Goal: Task Accomplishment & Management: Manage account settings

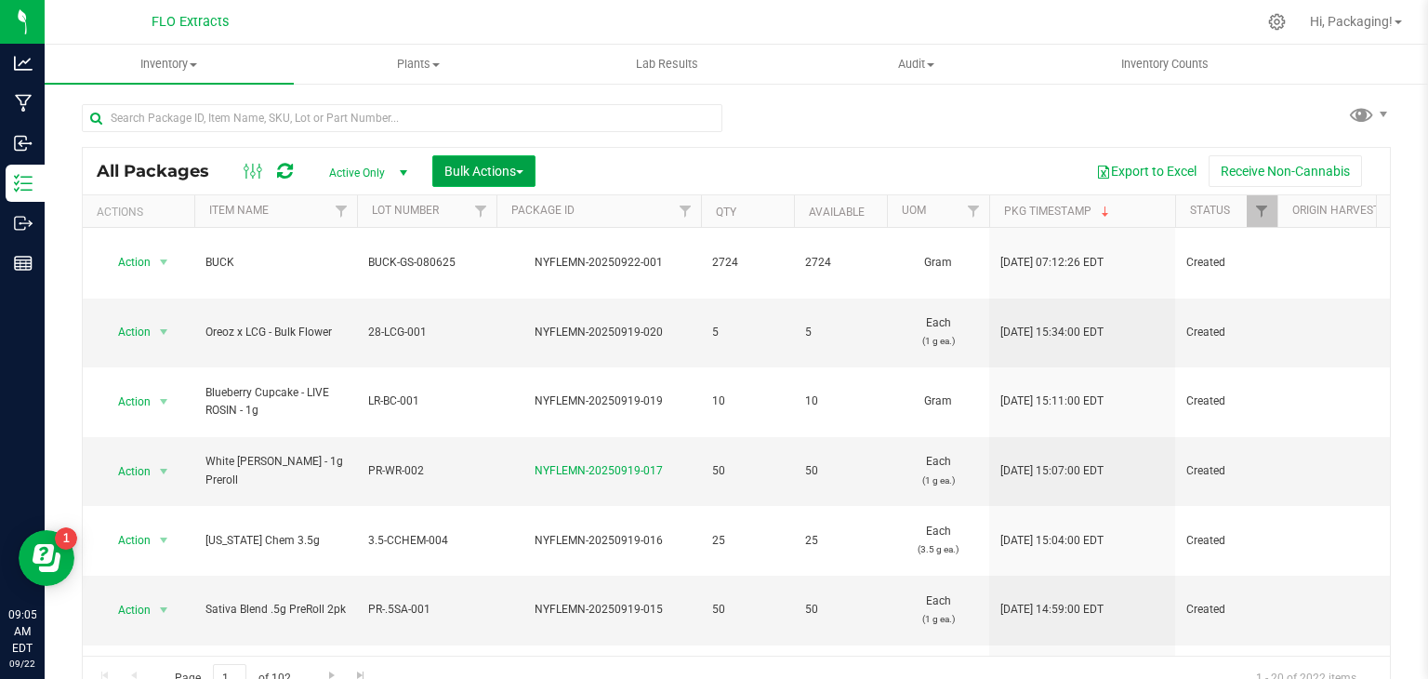
click at [495, 170] on span "Bulk Actions" at bounding box center [483, 171] width 79 height 15
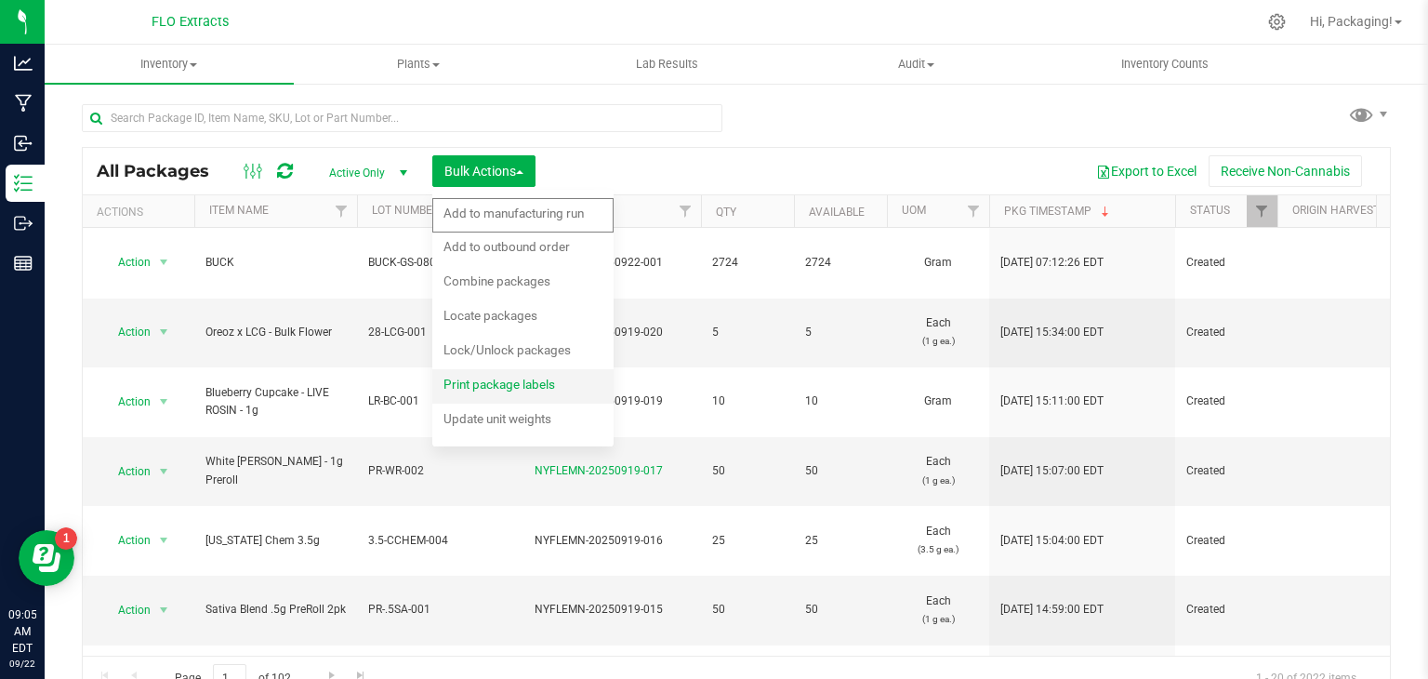
click at [493, 382] on span "Print package labels" at bounding box center [499, 383] width 112 height 15
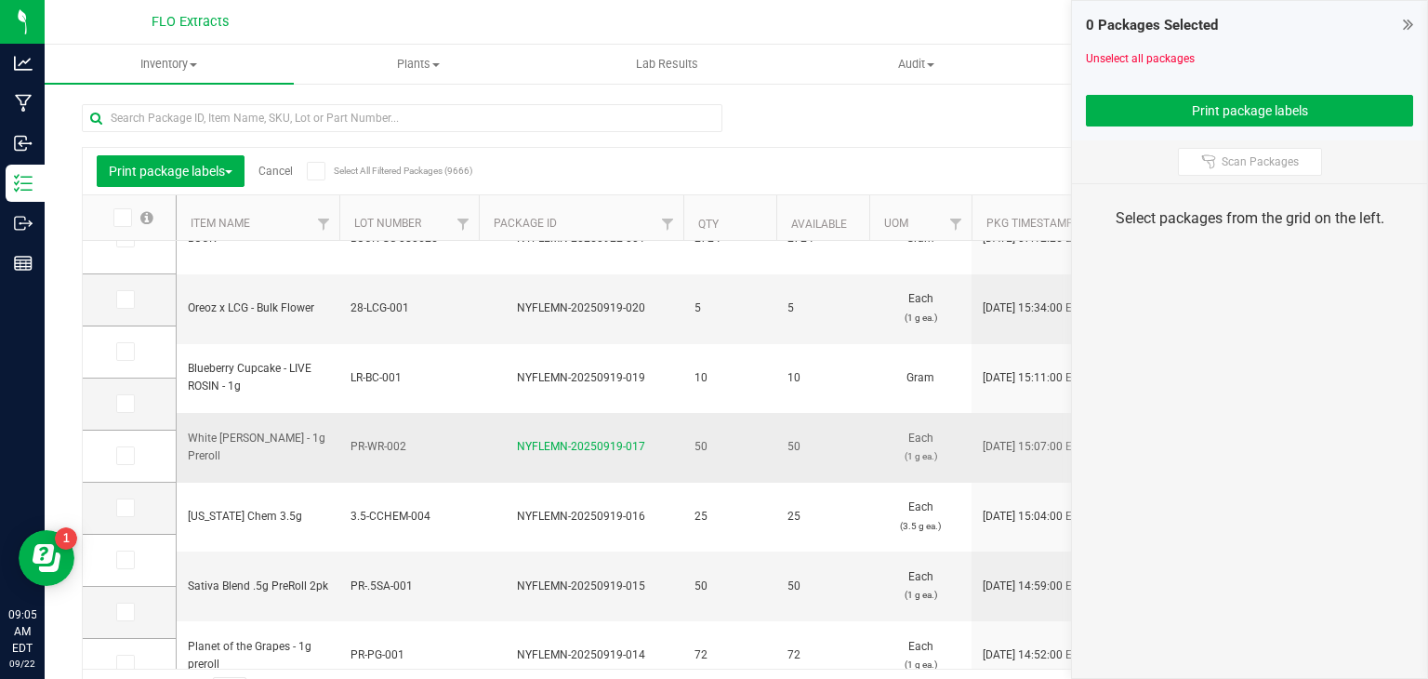
scroll to position [37, 0]
drag, startPoint x: 125, startPoint y: 407, endPoint x: 141, endPoint y: 466, distance: 60.9
click at [125, 403] on icon at bounding box center [124, 403] width 12 height 0
click at [0, 0] on input "checkbox" at bounding box center [0, 0] width 0 height 0
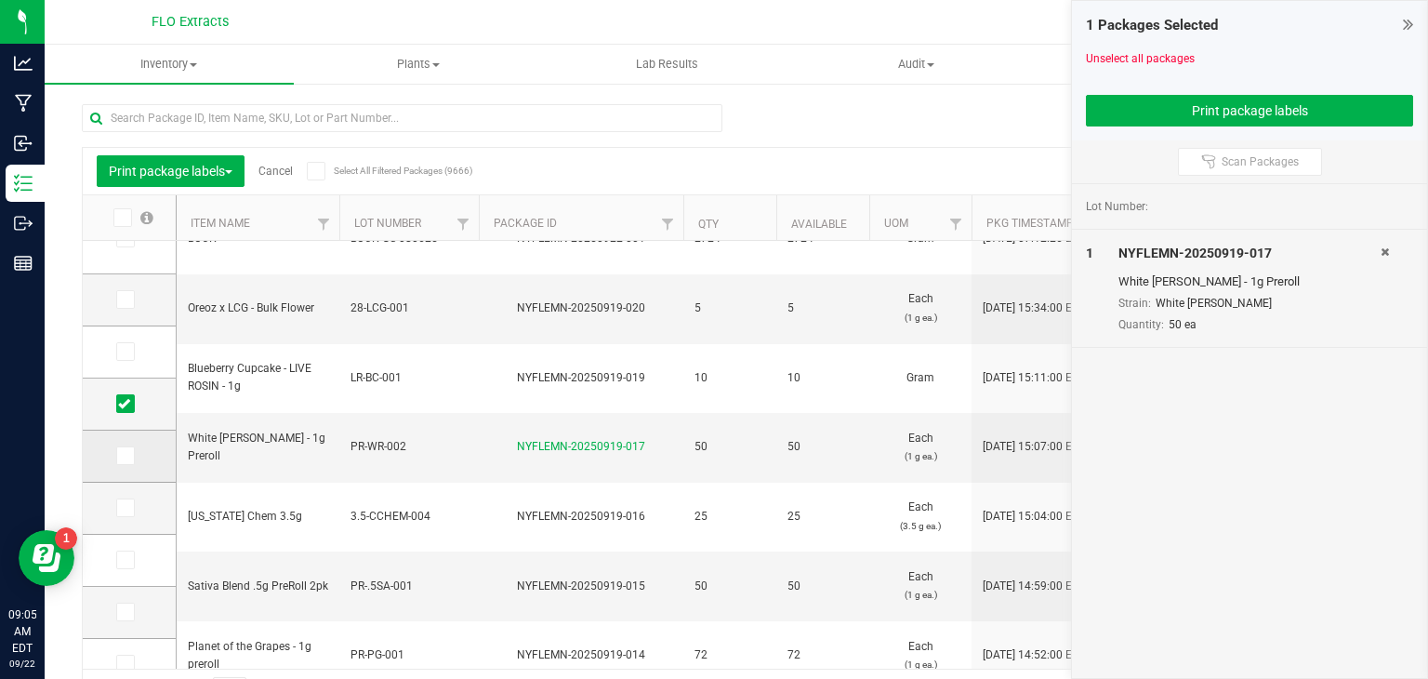
click at [122, 456] on icon at bounding box center [124, 456] width 12 height 0
click at [0, 0] on input "checkbox" at bounding box center [0, 0] width 0 height 0
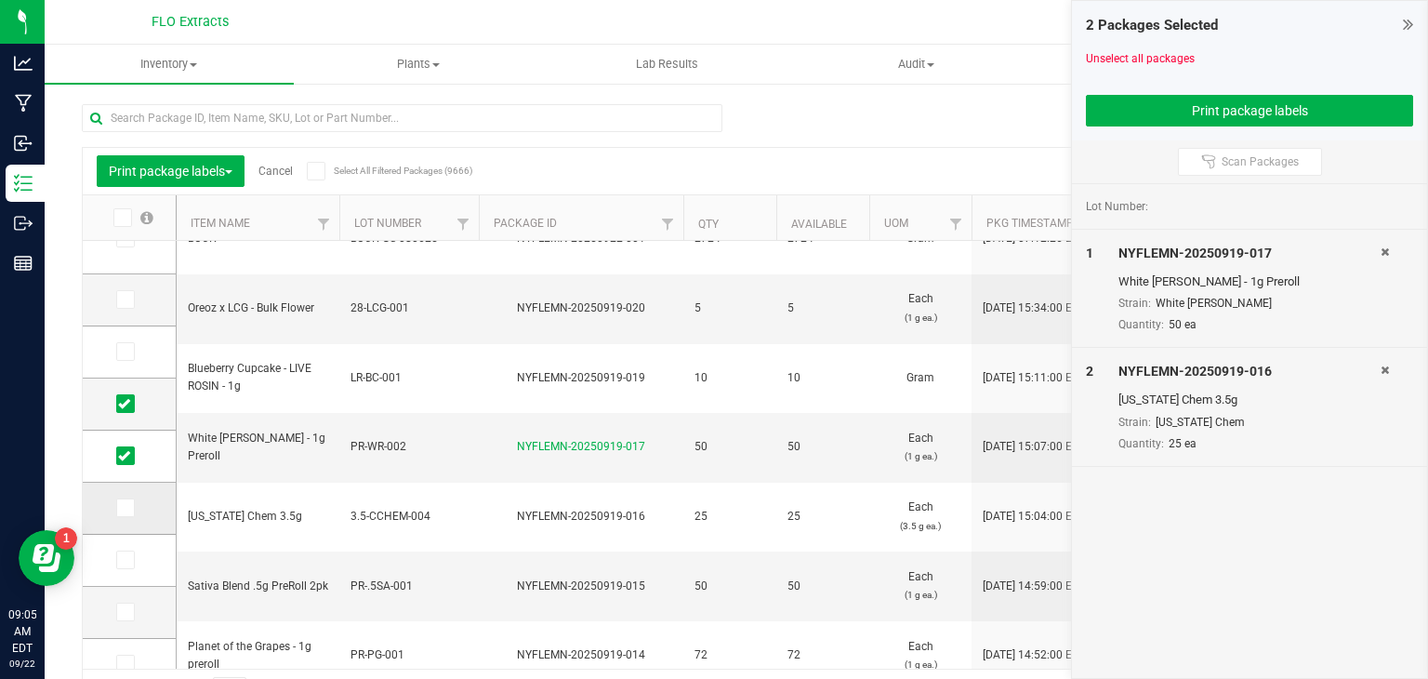
click at [123, 508] on icon at bounding box center [124, 508] width 12 height 0
click at [0, 0] on input "checkbox" at bounding box center [0, 0] width 0 height 0
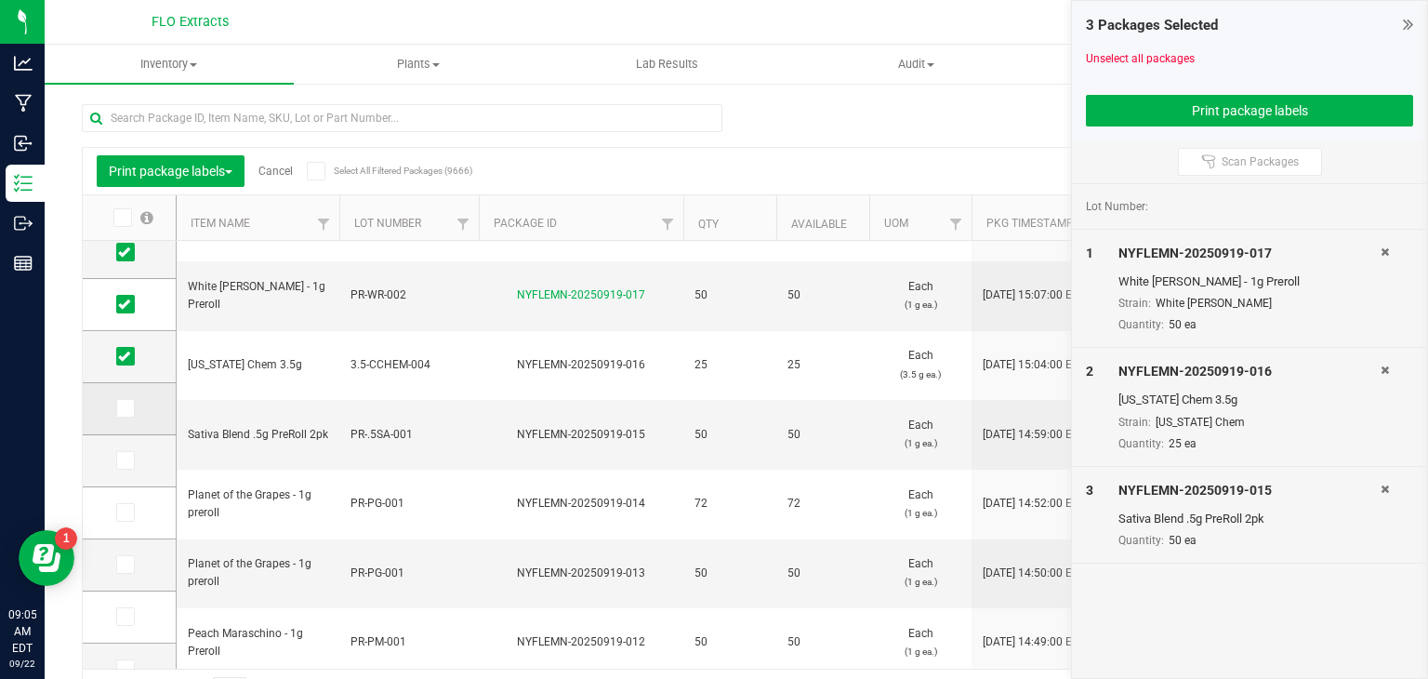
scroll to position [223, 0]
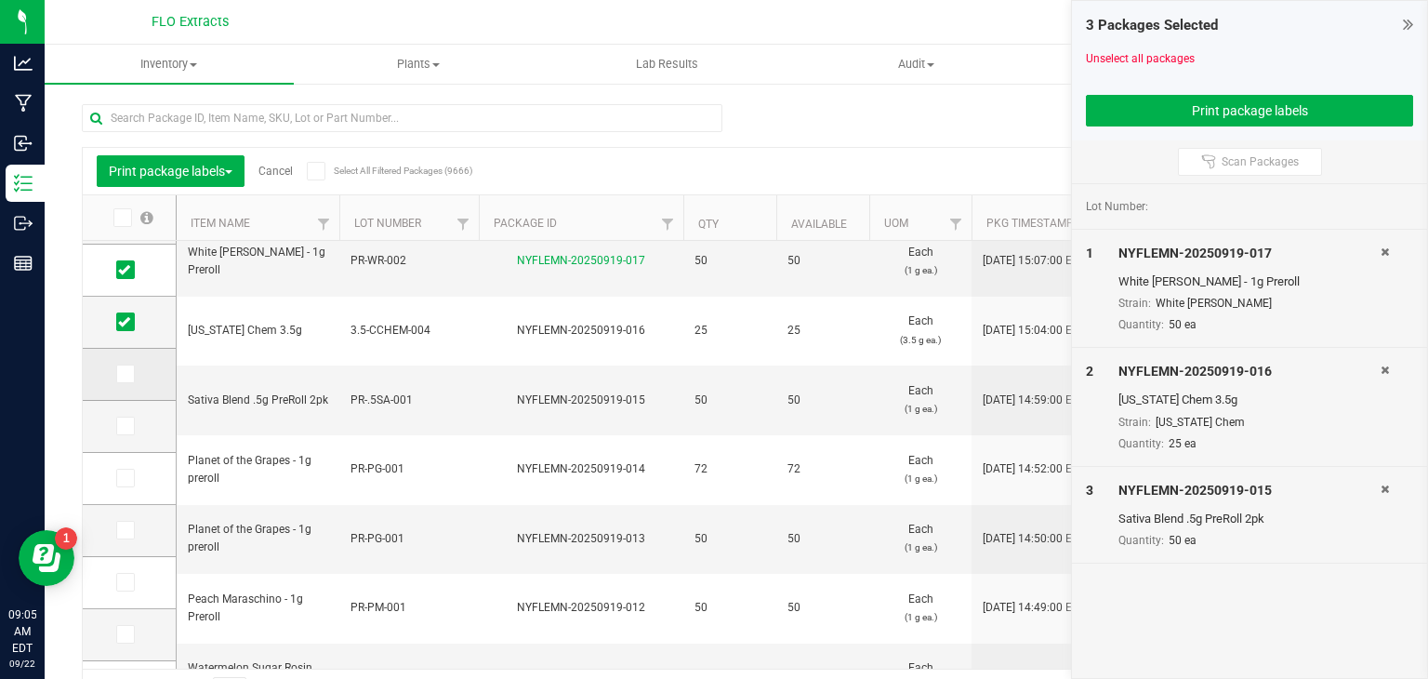
click at [122, 374] on icon at bounding box center [124, 374] width 12 height 0
click at [0, 0] on input "checkbox" at bounding box center [0, 0] width 0 height 0
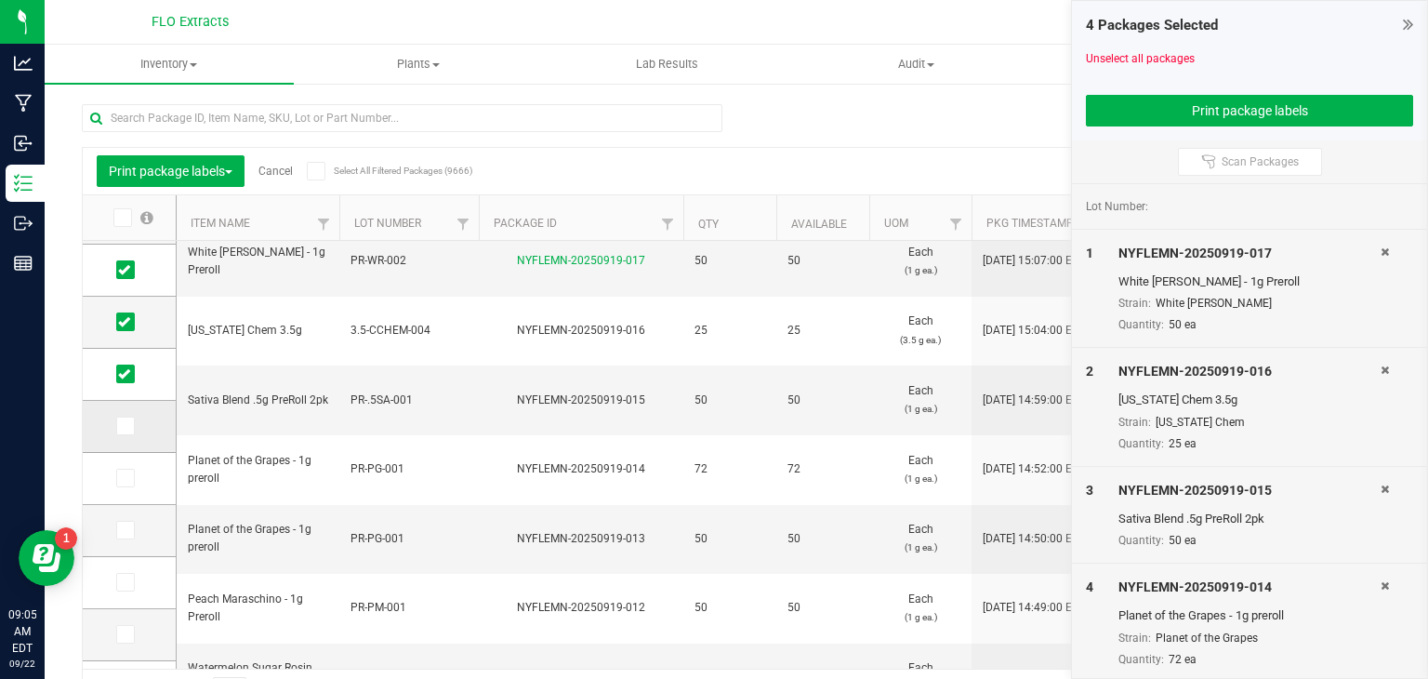
click at [126, 426] on icon at bounding box center [124, 426] width 12 height 0
click at [0, 0] on input "checkbox" at bounding box center [0, 0] width 0 height 0
click at [126, 478] on icon at bounding box center [124, 478] width 12 height 0
click at [0, 0] on input "checkbox" at bounding box center [0, 0] width 0 height 0
click at [125, 530] on icon at bounding box center [124, 530] width 12 height 0
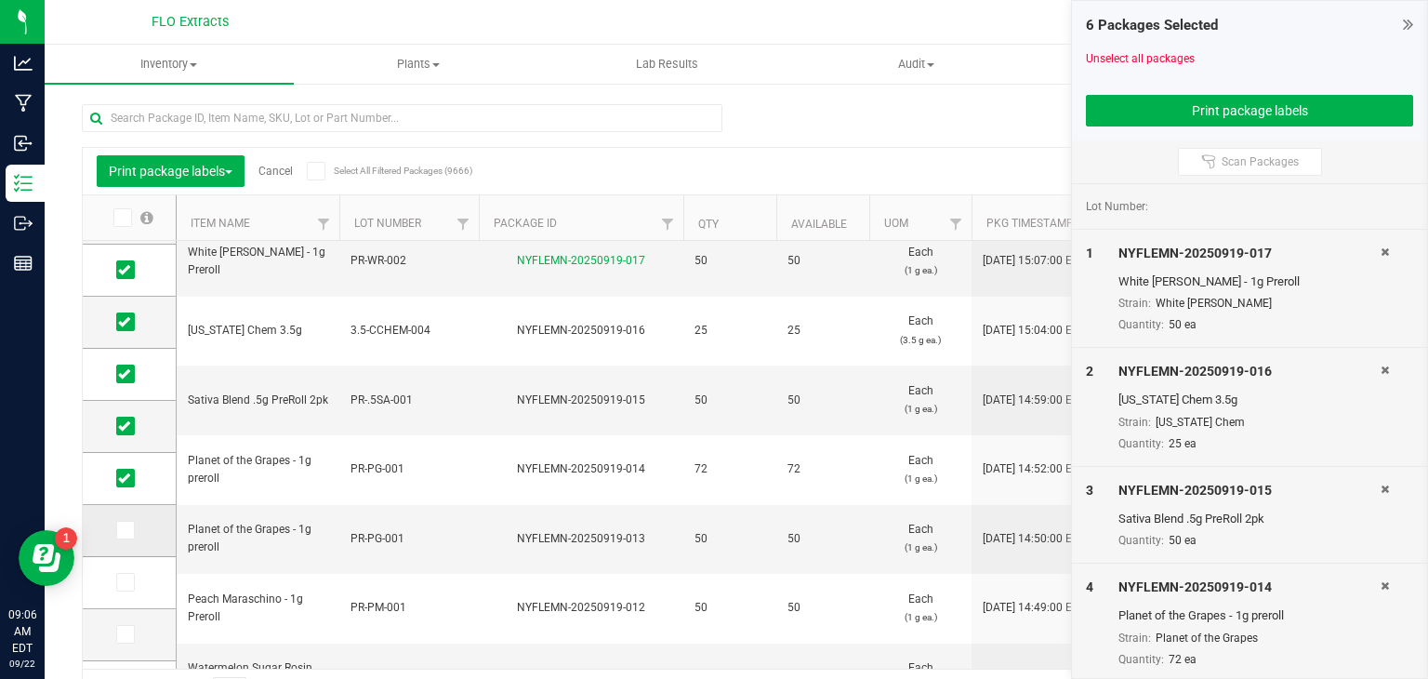
click at [0, 0] on input "checkbox" at bounding box center [0, 0] width 0 height 0
click at [121, 573] on span at bounding box center [125, 582] width 19 height 19
click at [0, 0] on input "checkbox" at bounding box center [0, 0] width 0 height 0
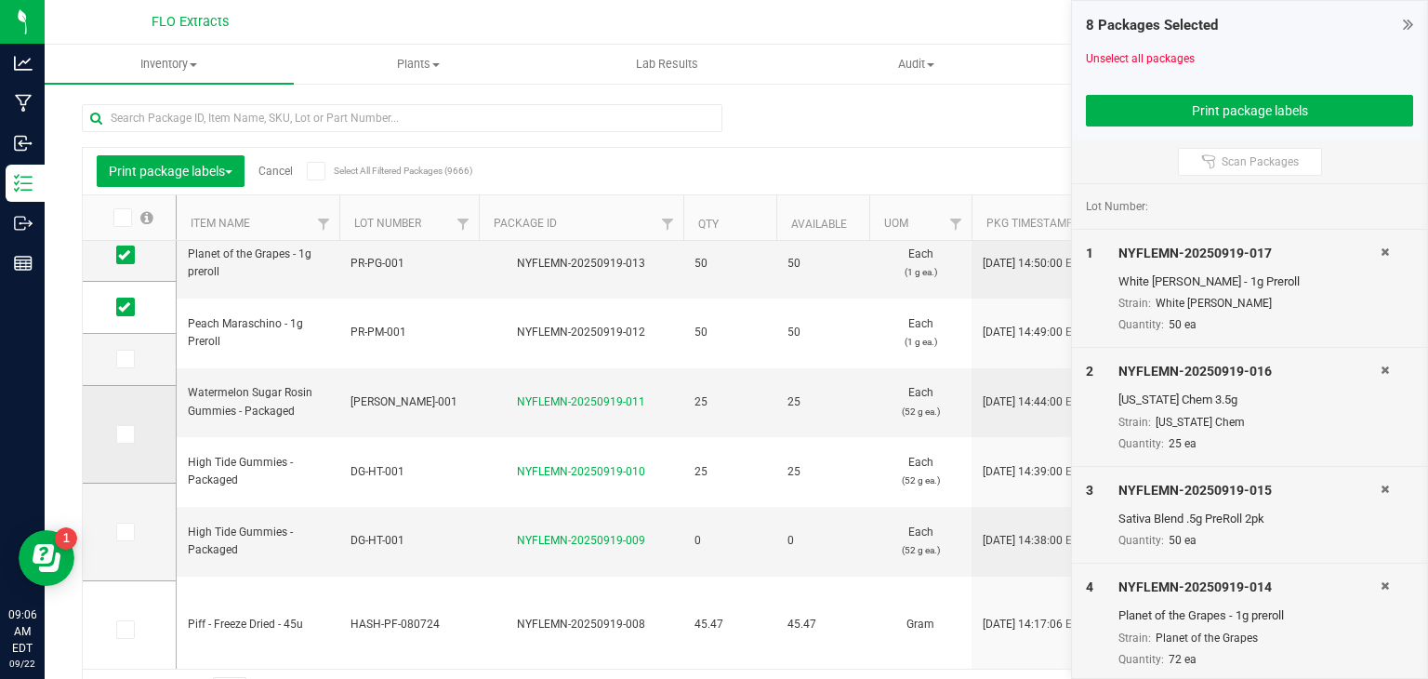
click at [127, 434] on icon at bounding box center [124, 434] width 12 height 0
click at [0, 0] on input "checkbox" at bounding box center [0, 0] width 0 height 0
click at [126, 532] on icon at bounding box center [124, 532] width 12 height 0
click at [0, 0] on input "checkbox" at bounding box center [0, 0] width 0 height 0
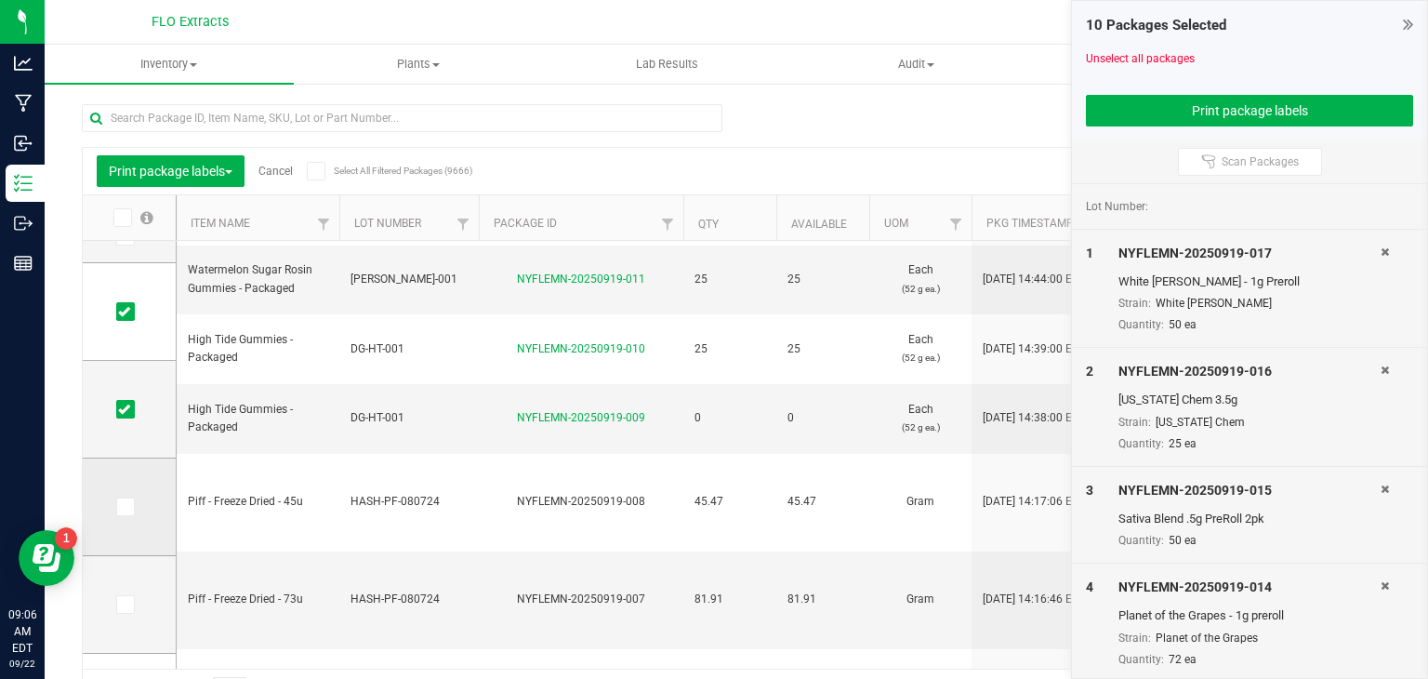
click at [126, 507] on icon at bounding box center [124, 507] width 12 height 0
click at [0, 0] on input "checkbox" at bounding box center [0, 0] width 0 height 0
click at [126, 604] on icon at bounding box center [124, 604] width 12 height 0
click at [0, 0] on input "checkbox" at bounding box center [0, 0] width 0 height 0
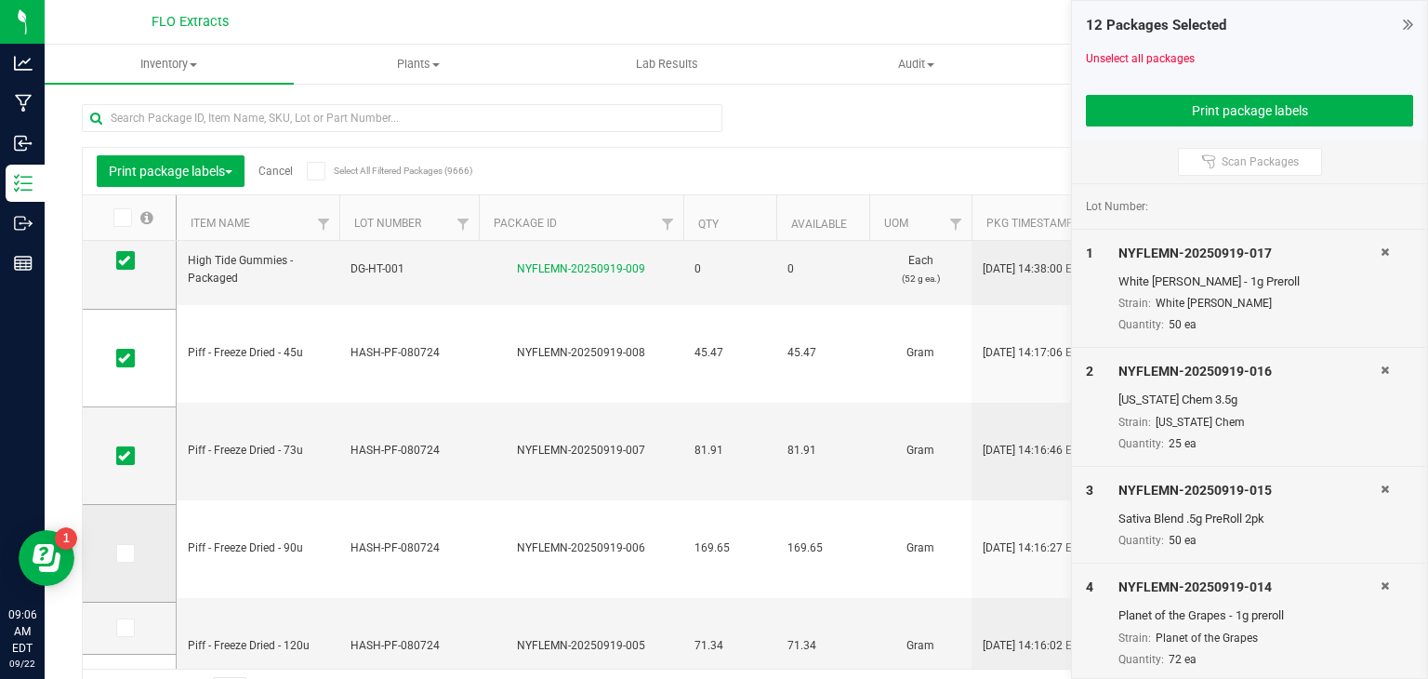
click at [125, 536] on td at bounding box center [129, 554] width 93 height 98
click at [119, 553] on icon at bounding box center [124, 553] width 12 height 0
click at [0, 0] on input "checkbox" at bounding box center [0, 0] width 0 height 0
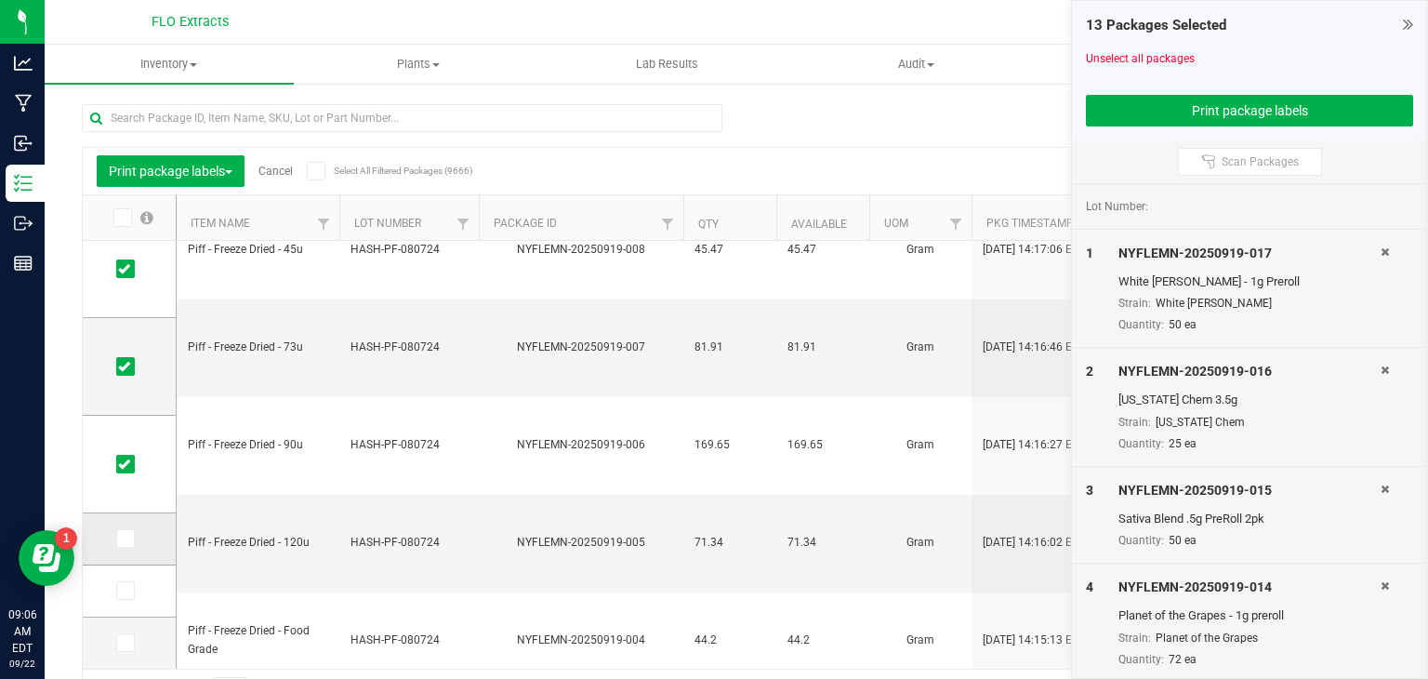
click at [123, 538] on icon at bounding box center [124, 538] width 12 height 0
click at [0, 0] on input "checkbox" at bounding box center [0, 0] width 0 height 0
click at [1171, 108] on button "Print package labels" at bounding box center [1249, 111] width 327 height 32
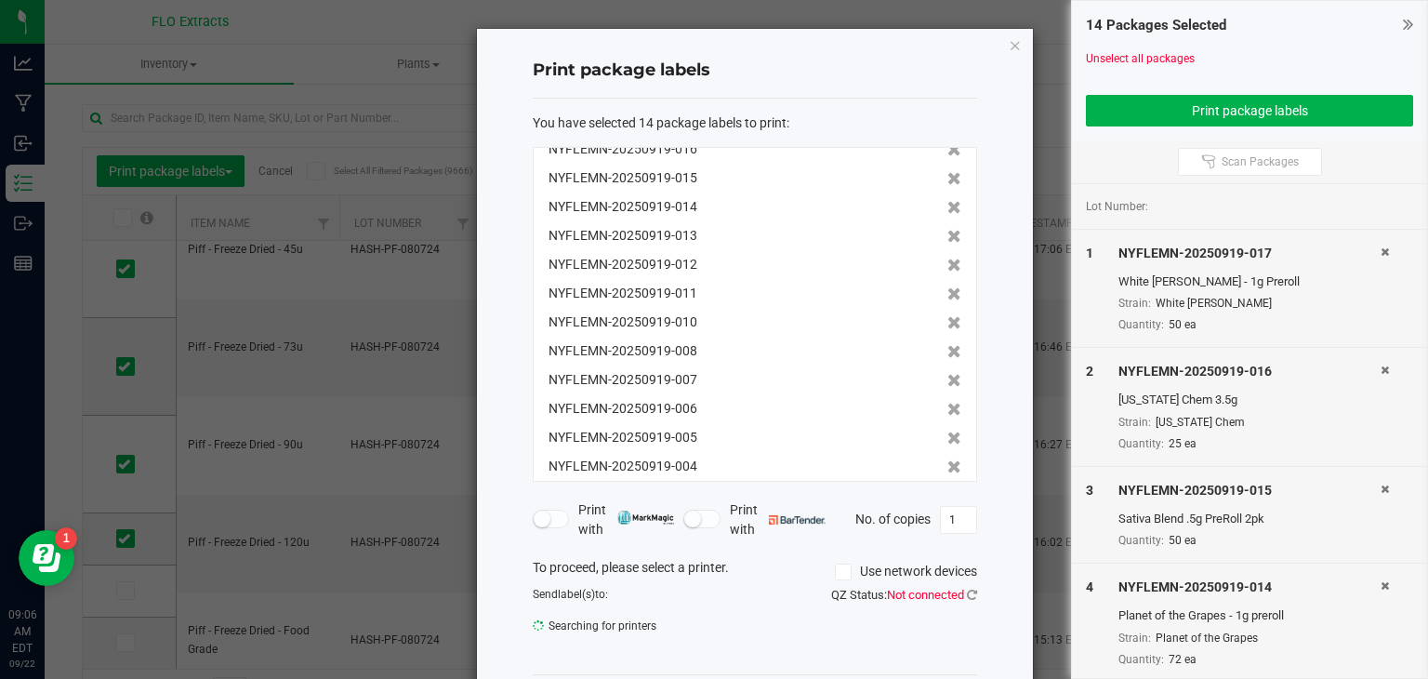
click at [1002, 518] on div "Print package labels You have selected 14 package labels to print : NYFLEMN-202…" at bounding box center [755, 383] width 556 height 709
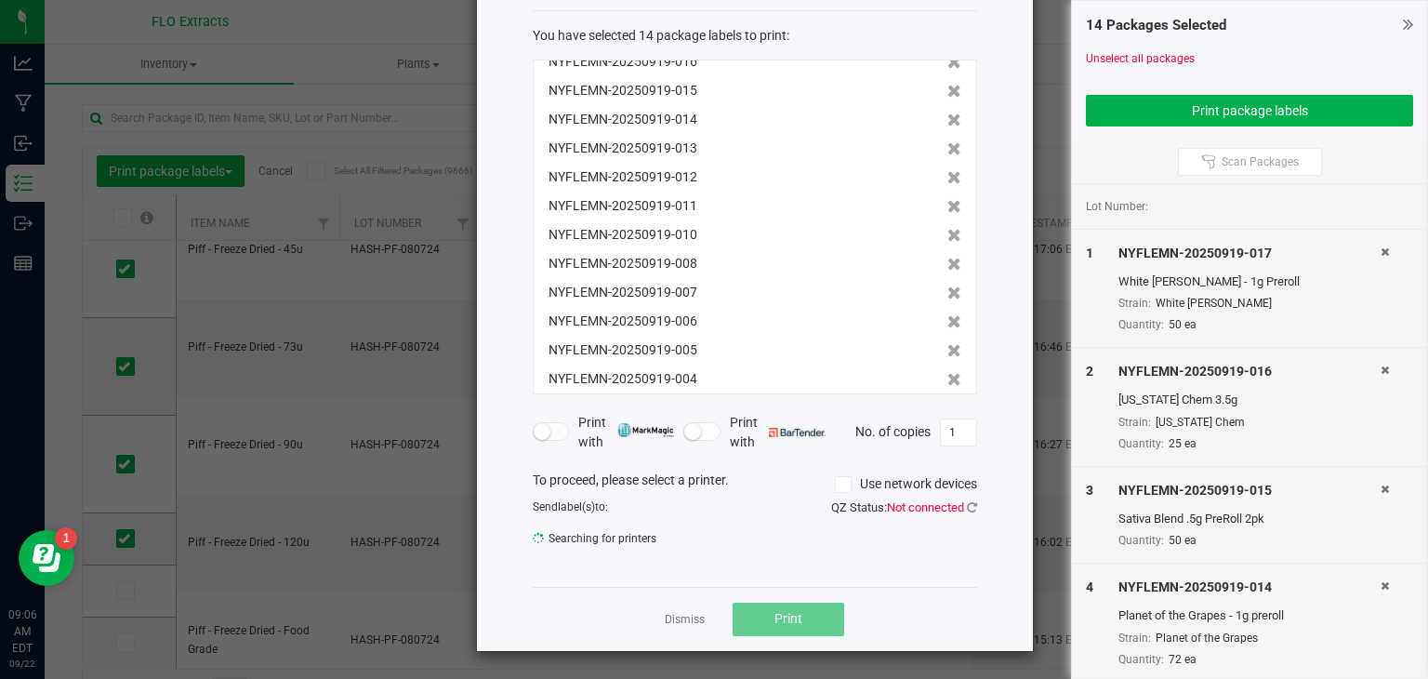
click at [898, 508] on span "Not connected" at bounding box center [925, 507] width 77 height 14
click at [903, 614] on div "Dismiss Print" at bounding box center [755, 619] width 444 height 64
click at [658, 540] on span "ZDesigner ZD411-203dpi ZPL" at bounding box center [743, 544] width 419 height 26
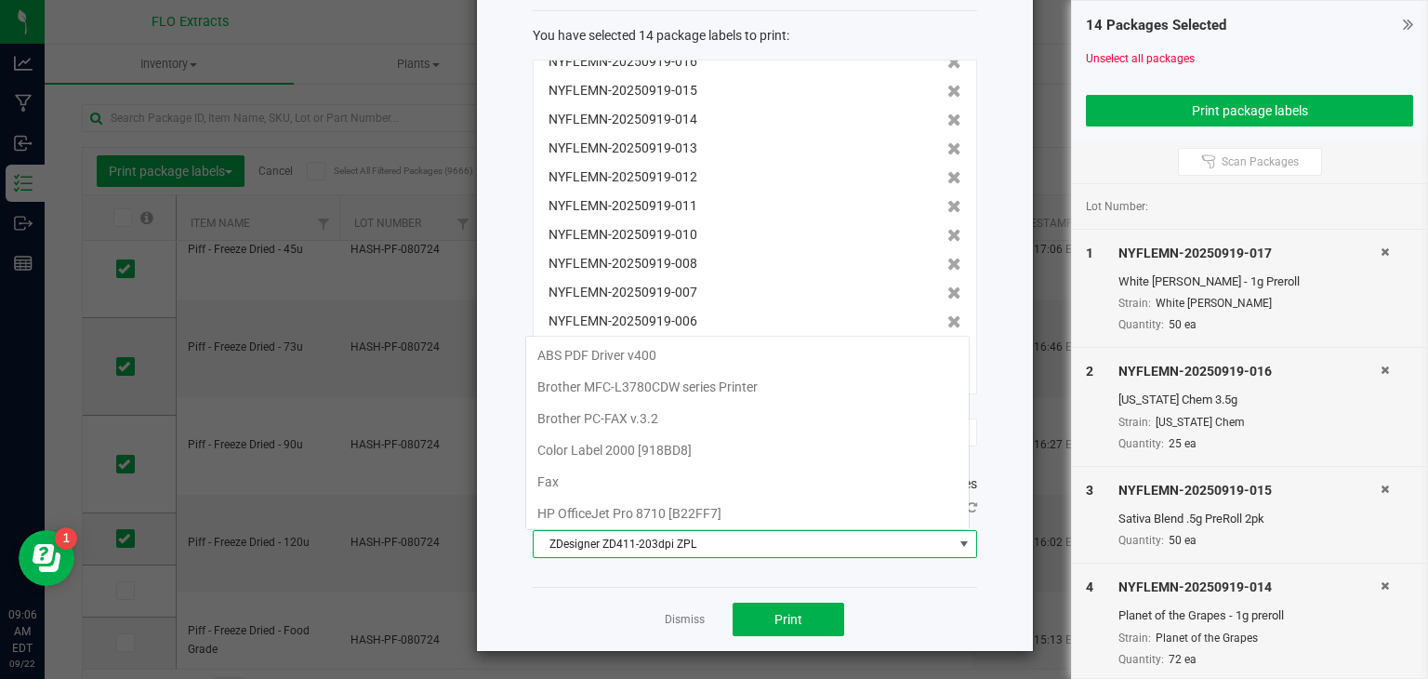
scroll to position [190, 0]
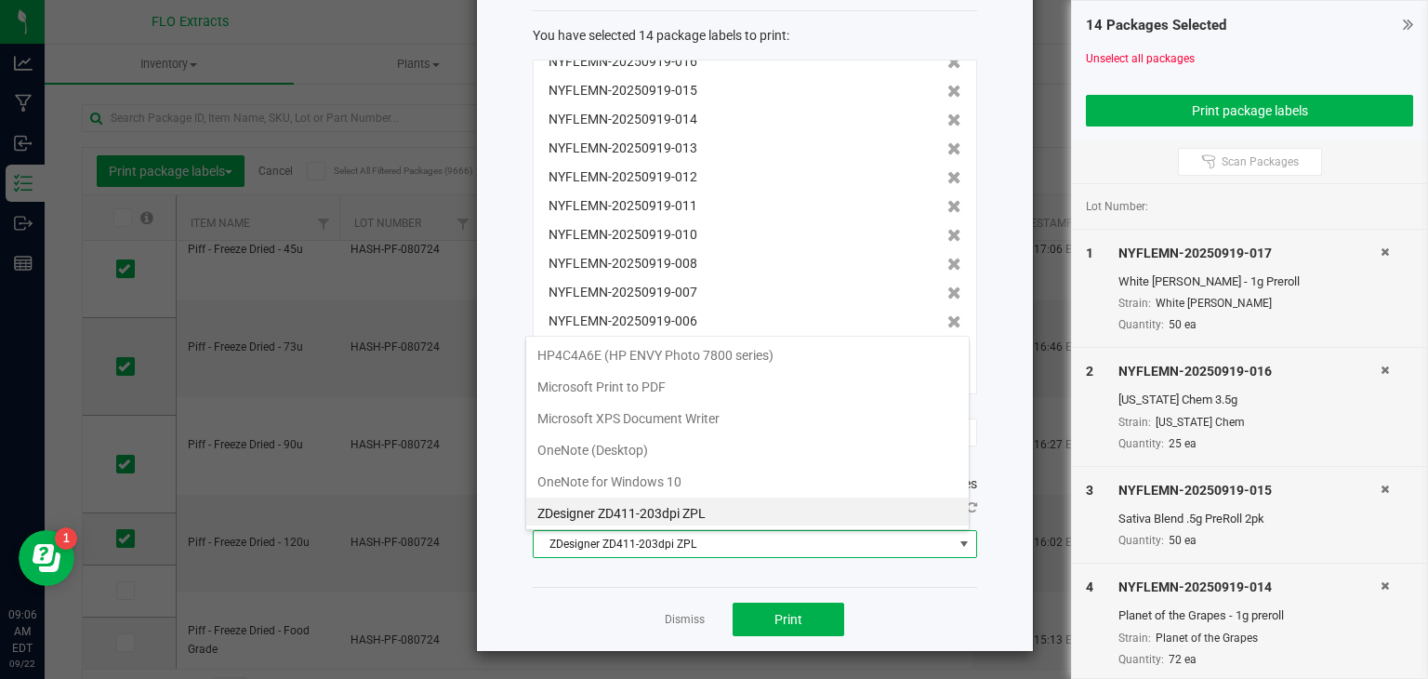
click at [699, 506] on ZPL "ZDesigner ZD411-203dpi ZPL" at bounding box center [747, 513] width 443 height 32
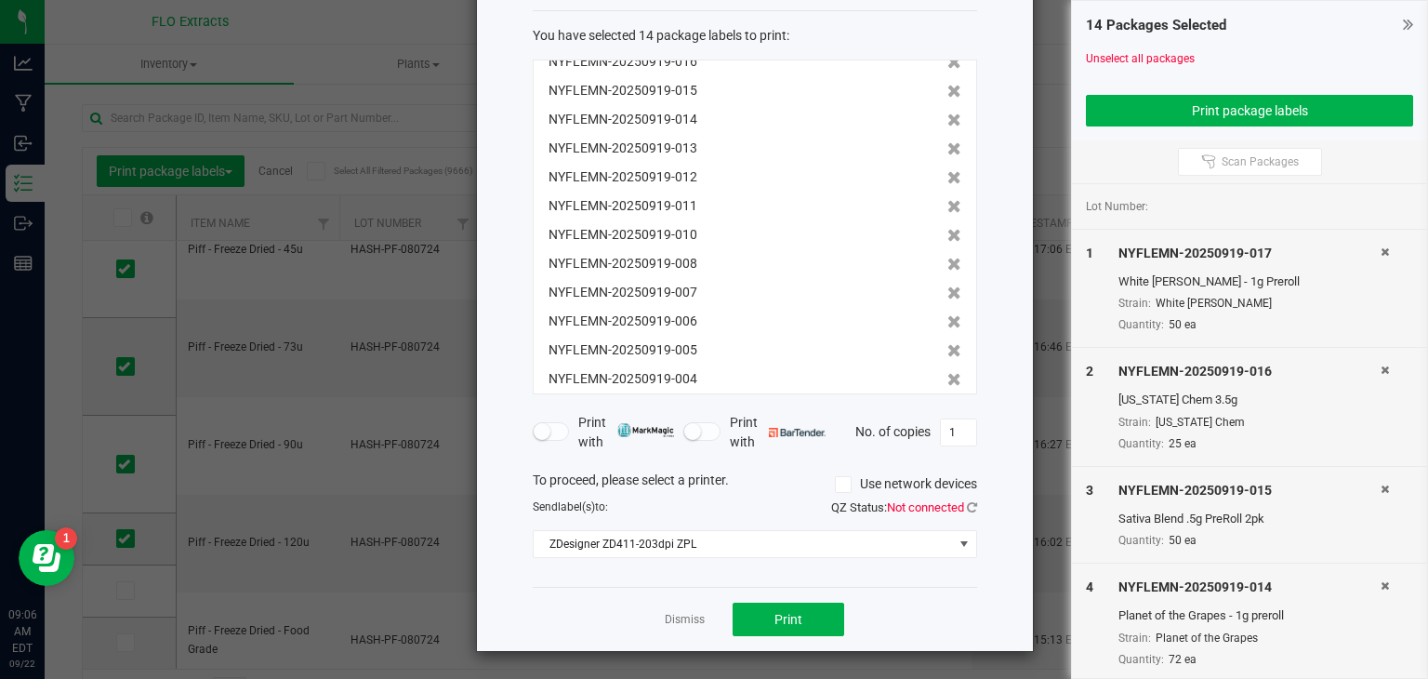
click at [837, 484] on icon at bounding box center [843, 484] width 12 height 0
click at [0, 0] on input "Use network devices" at bounding box center [0, 0] width 0 height 0
click at [959, 549] on span at bounding box center [964, 543] width 15 height 15
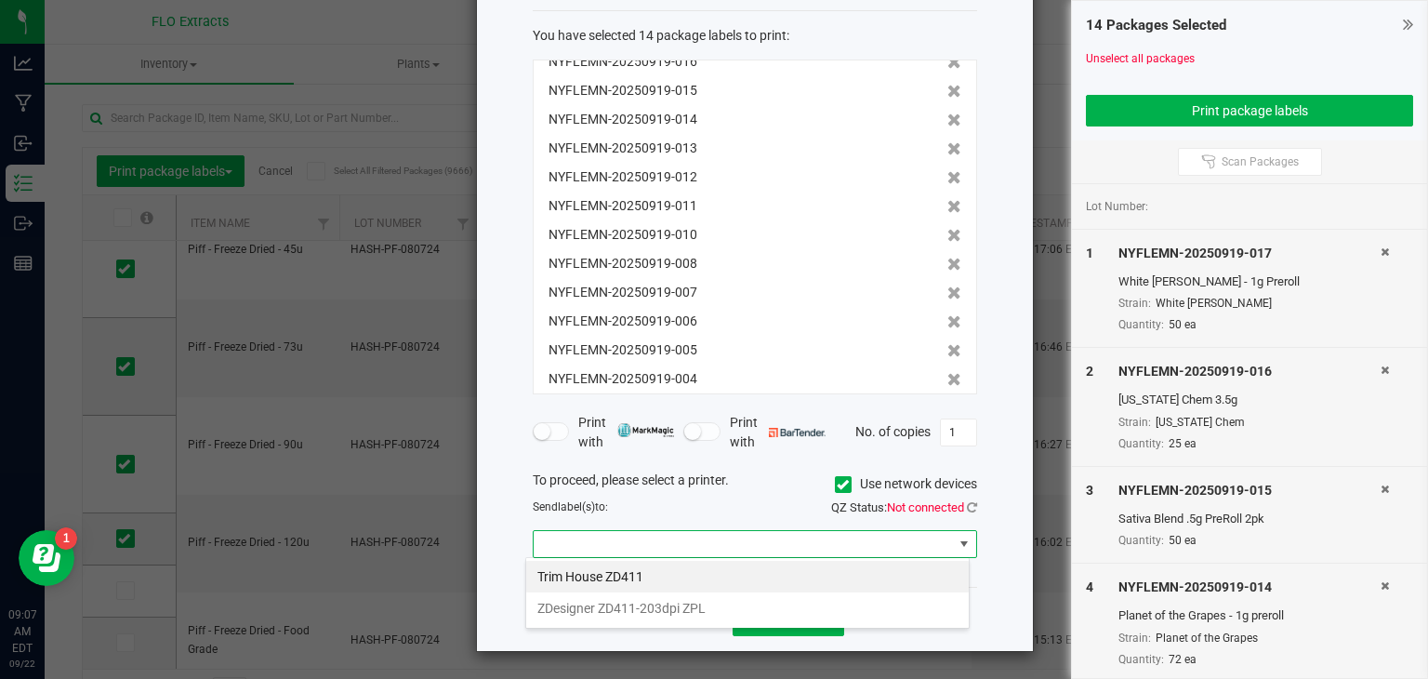
scroll to position [27, 444]
click at [662, 602] on li "ZDesigner ZD411-203dpi ZPL" at bounding box center [747, 608] width 443 height 32
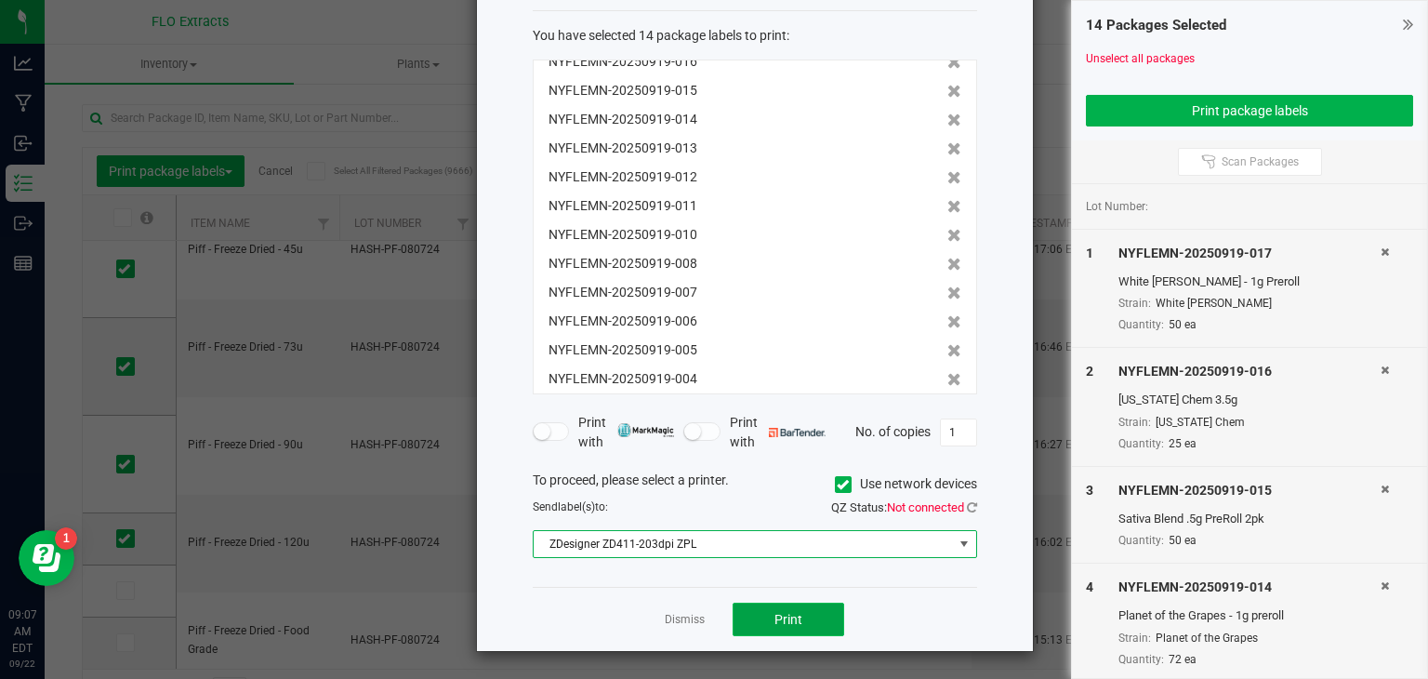
click at [768, 629] on button "Print" at bounding box center [789, 618] width 112 height 33
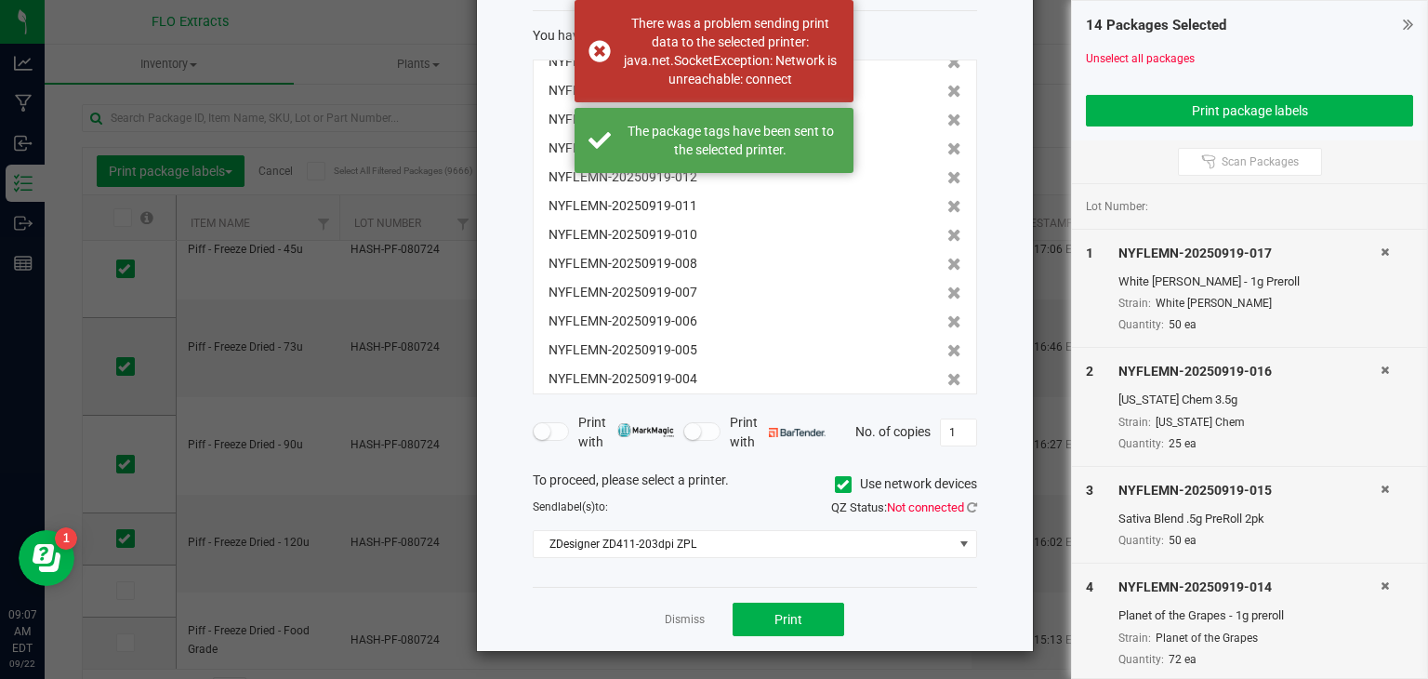
click at [837, 484] on icon at bounding box center [843, 484] width 12 height 0
click at [0, 0] on input "Use network devices" at bounding box center [0, 0] width 0 height 0
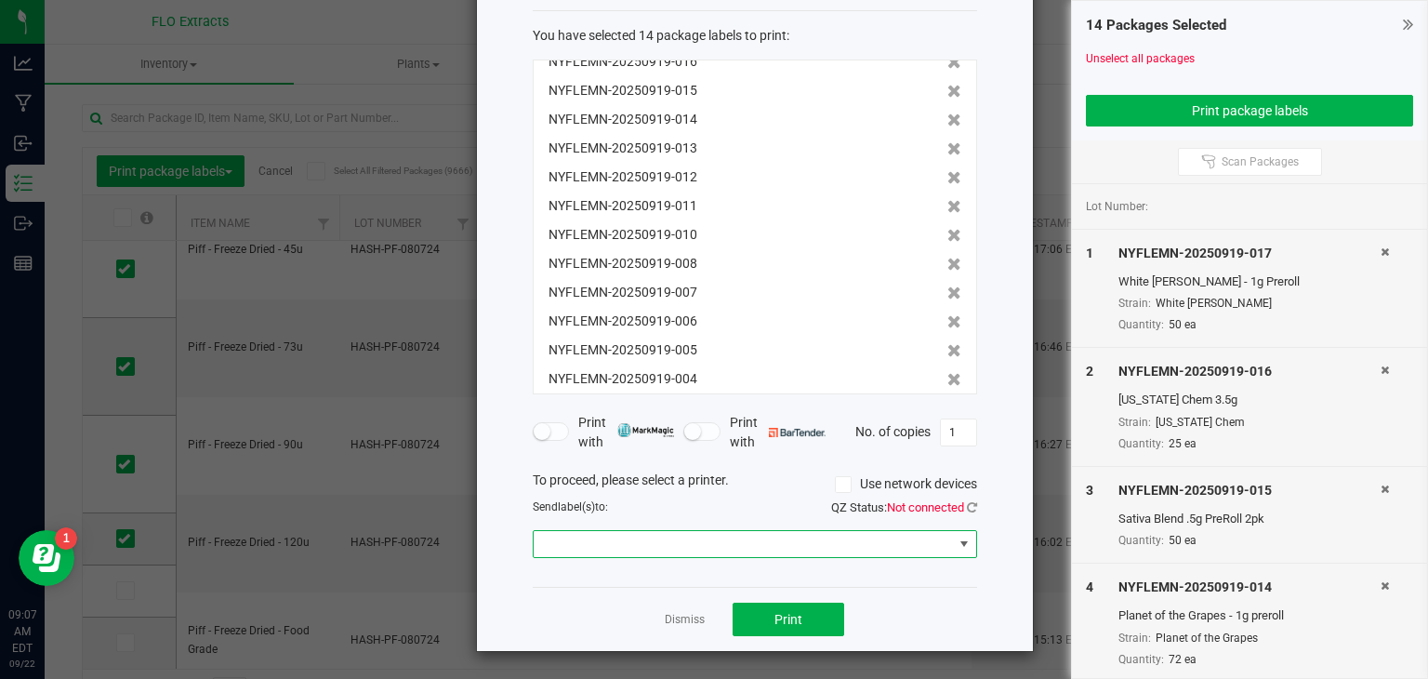
click at [959, 544] on span at bounding box center [964, 543] width 15 height 15
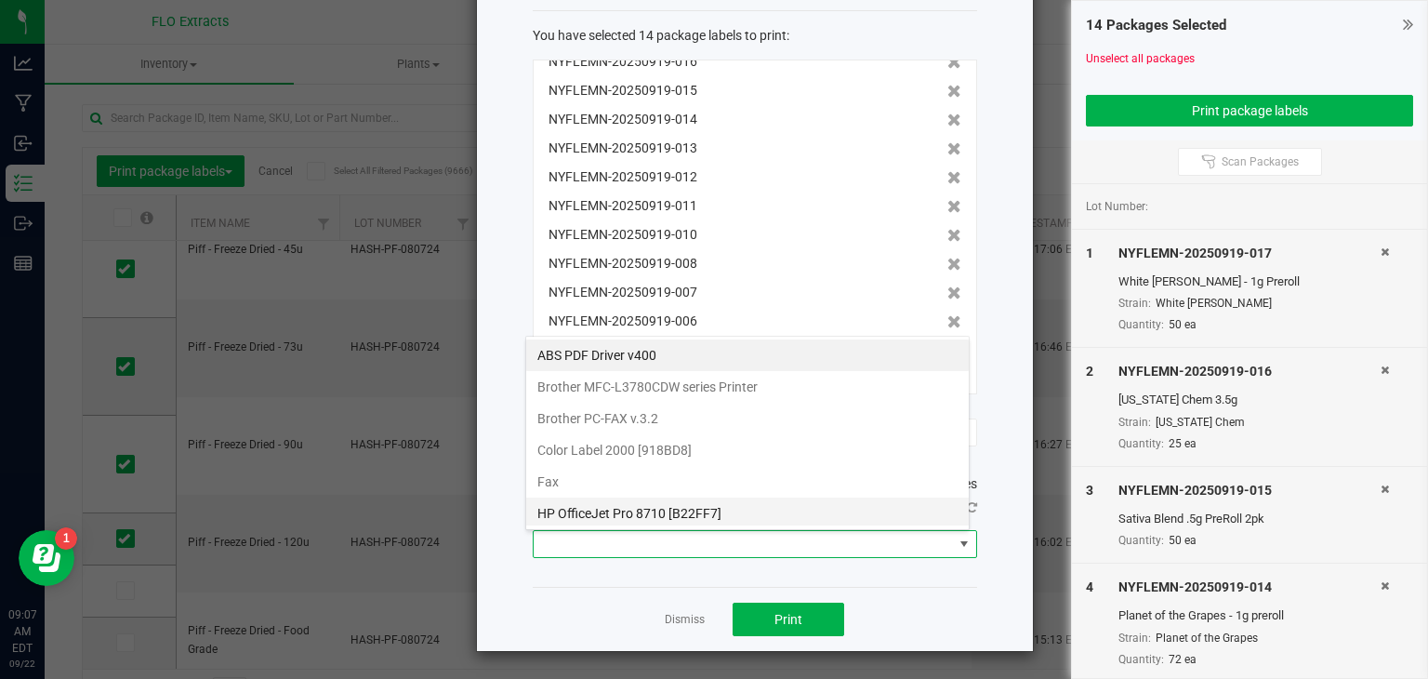
scroll to position [219, 0]
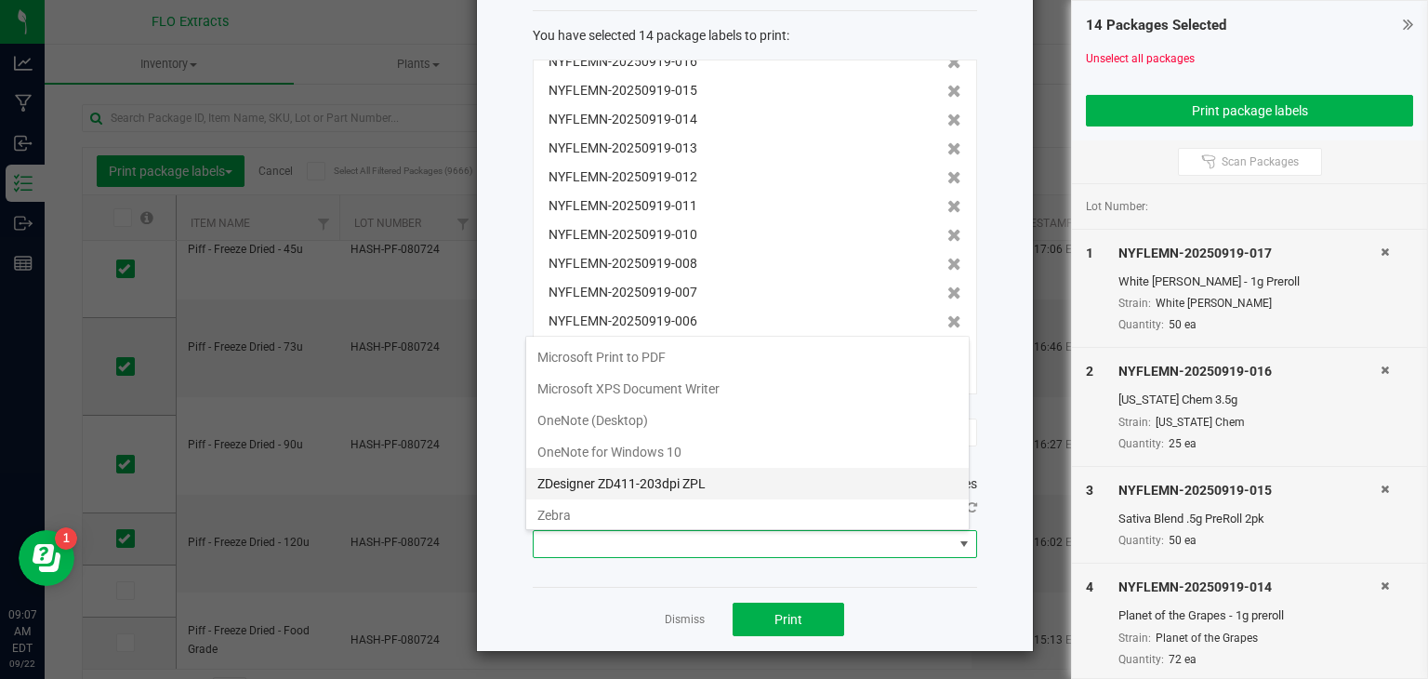
click at [673, 473] on ZPL "ZDesigner ZD411-203dpi ZPL" at bounding box center [747, 484] width 443 height 32
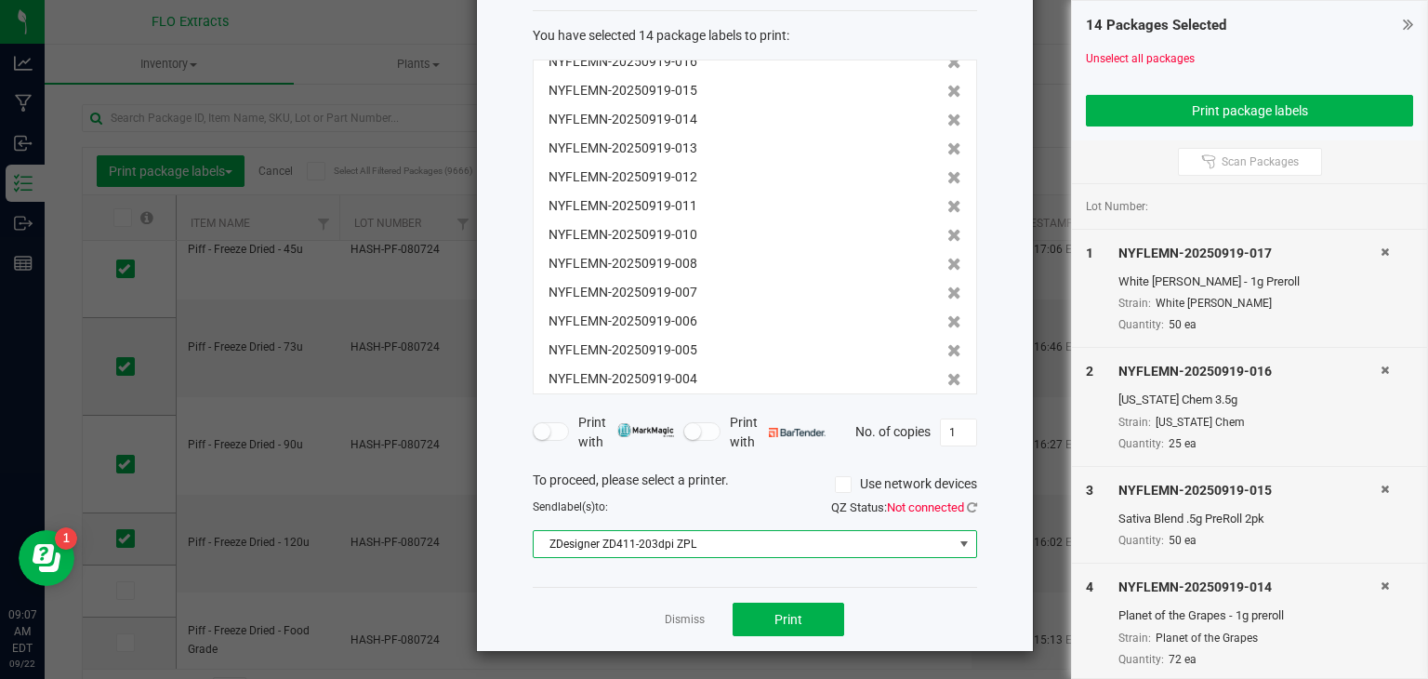
click at [724, 547] on span "ZDesigner ZD411-203dpi ZPL" at bounding box center [743, 544] width 419 height 26
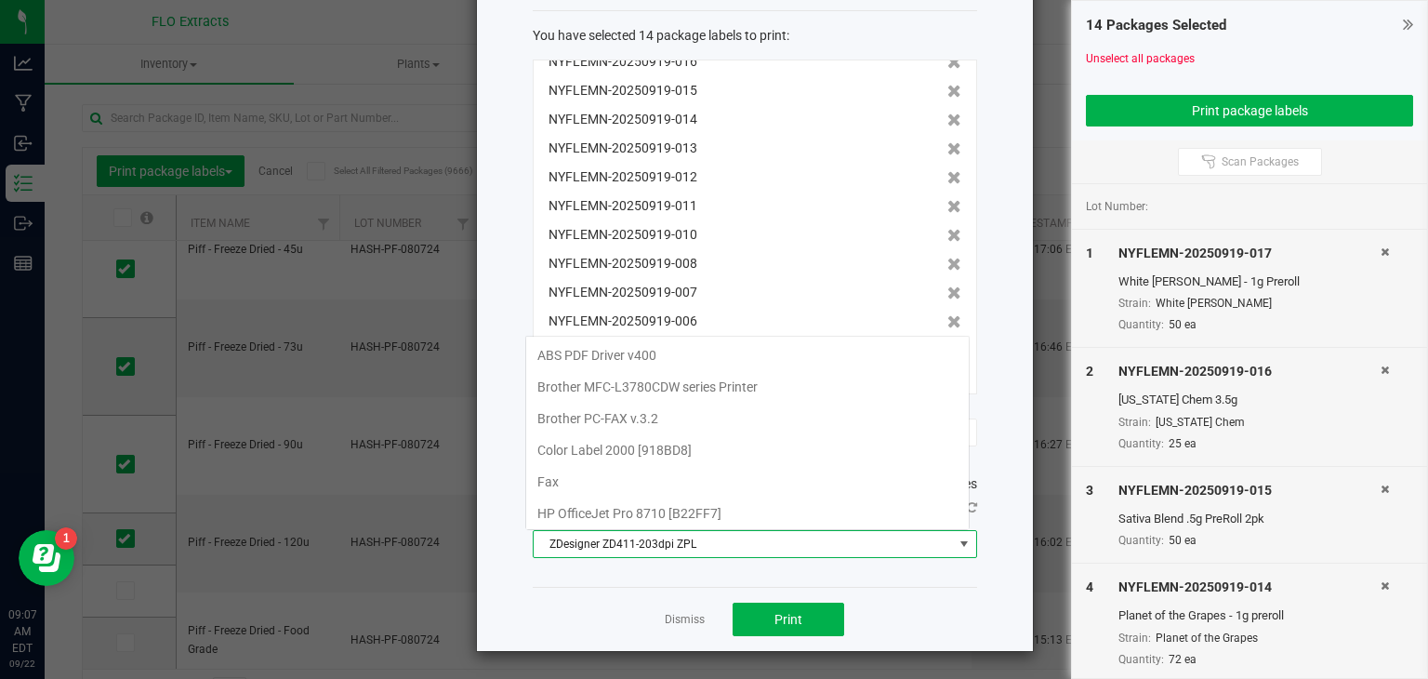
scroll to position [190, 0]
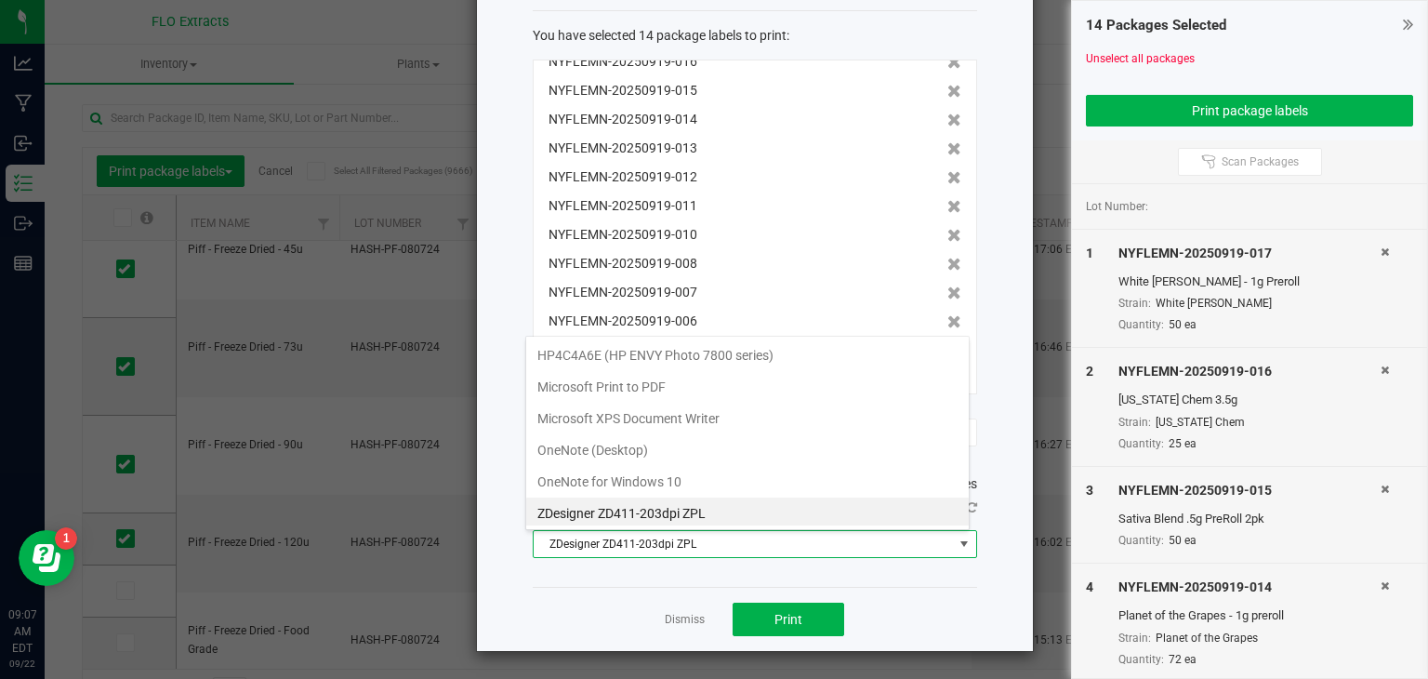
click at [719, 510] on ZPL "ZDesigner ZD411-203dpi ZPL" at bounding box center [747, 513] width 443 height 32
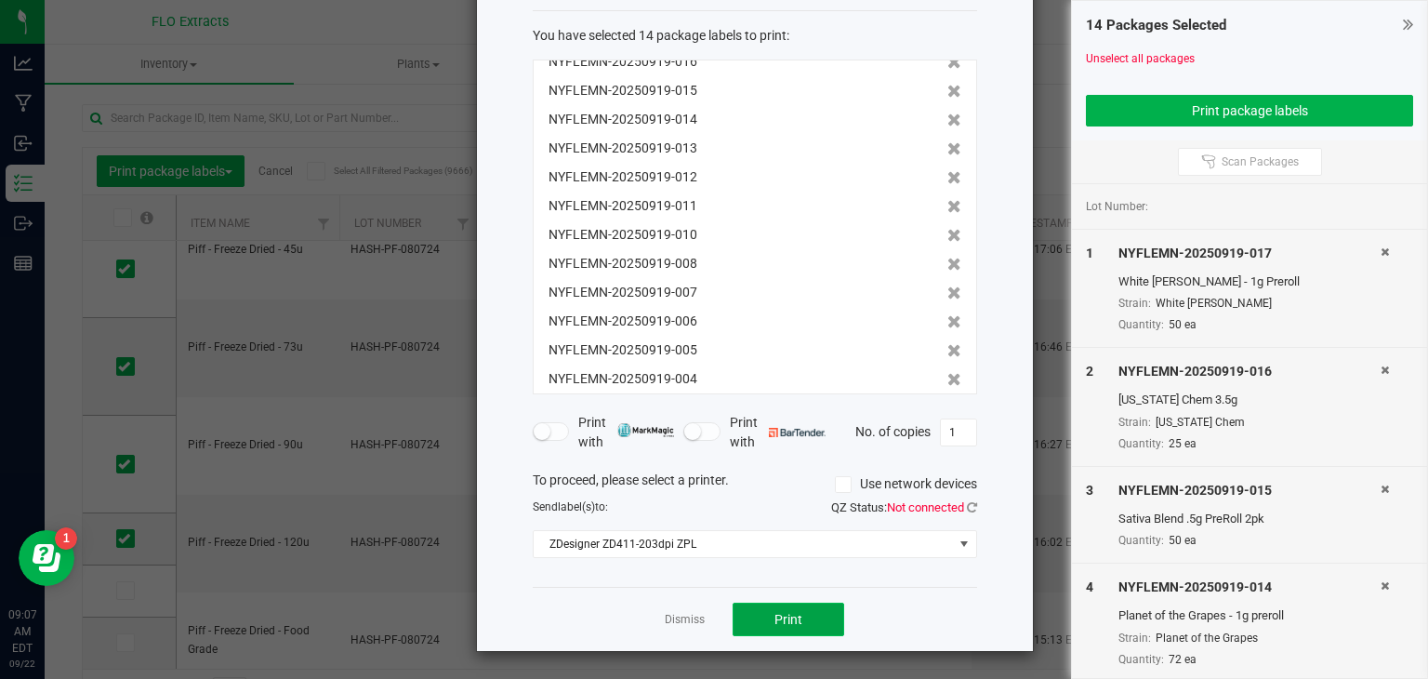
click at [796, 626] on button "Print" at bounding box center [789, 618] width 112 height 33
click at [679, 619] on link "Dismiss" at bounding box center [685, 620] width 40 height 16
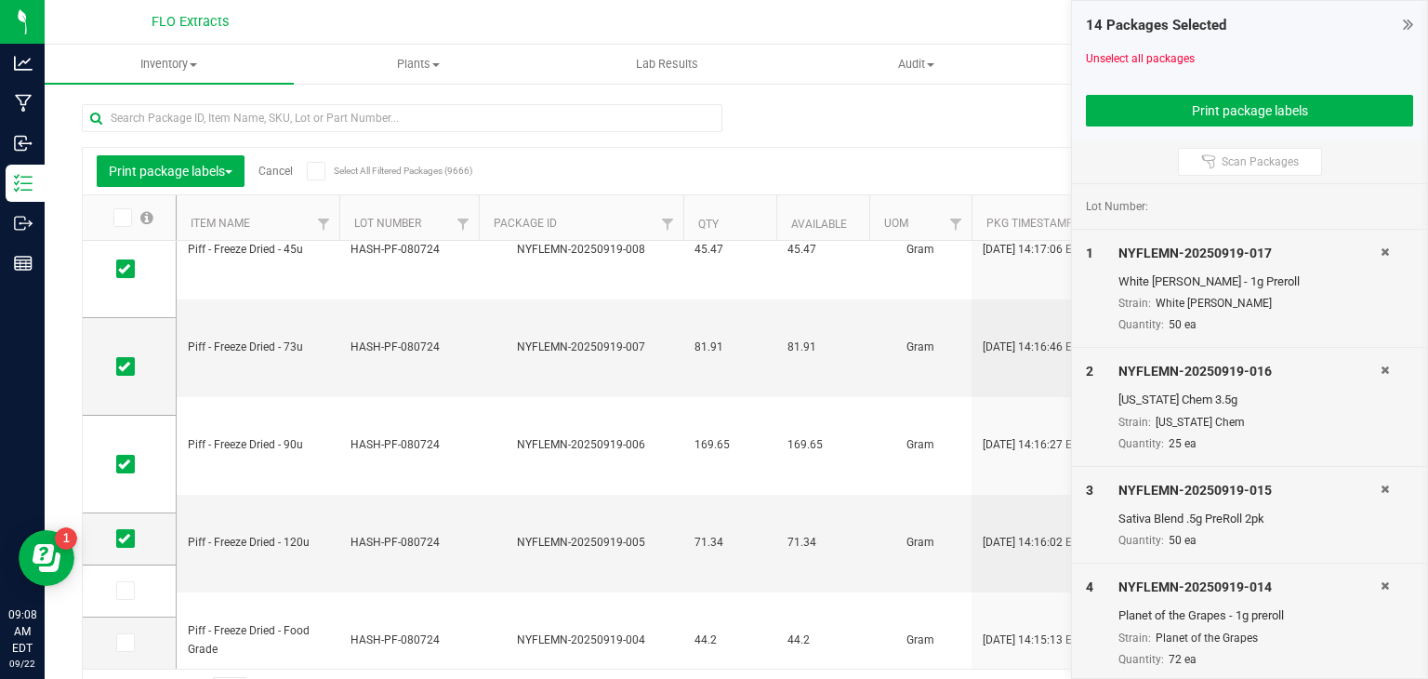
click at [292, 169] on link "Cancel" at bounding box center [275, 171] width 34 height 13
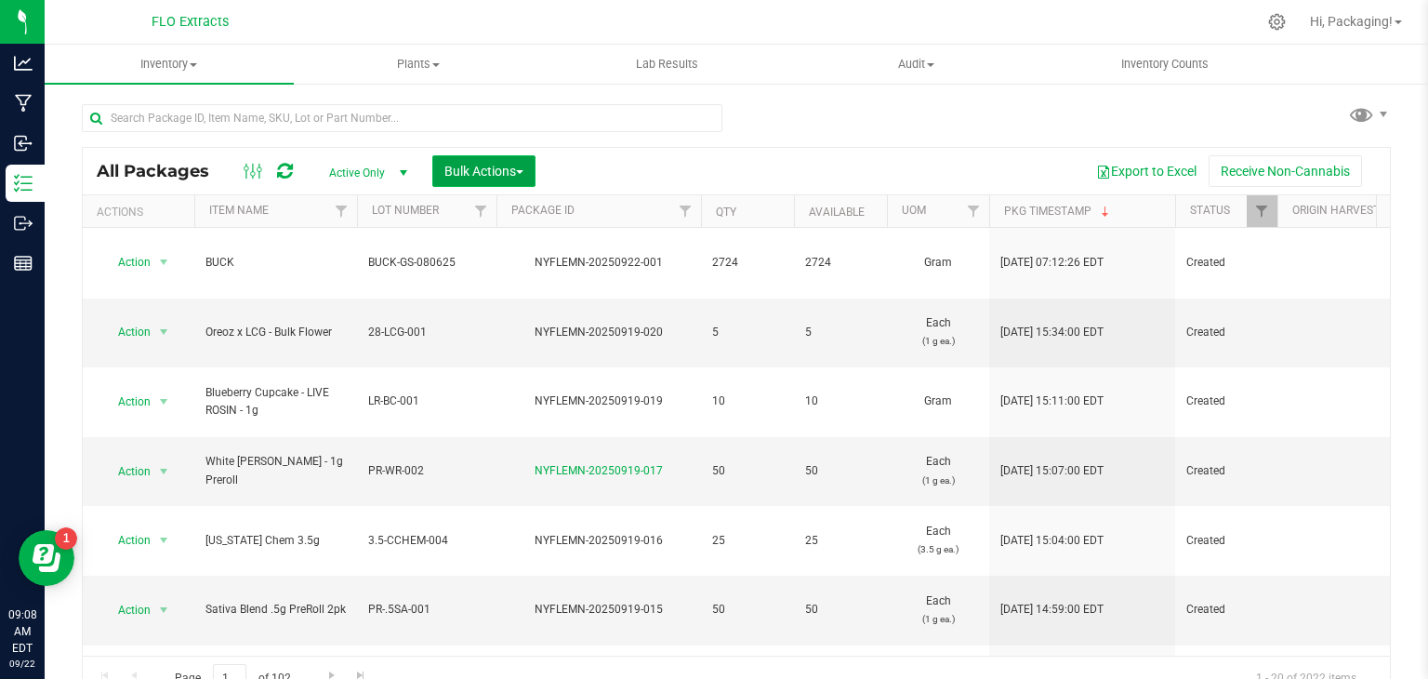
click at [471, 167] on span "Bulk Actions" at bounding box center [483, 171] width 79 height 15
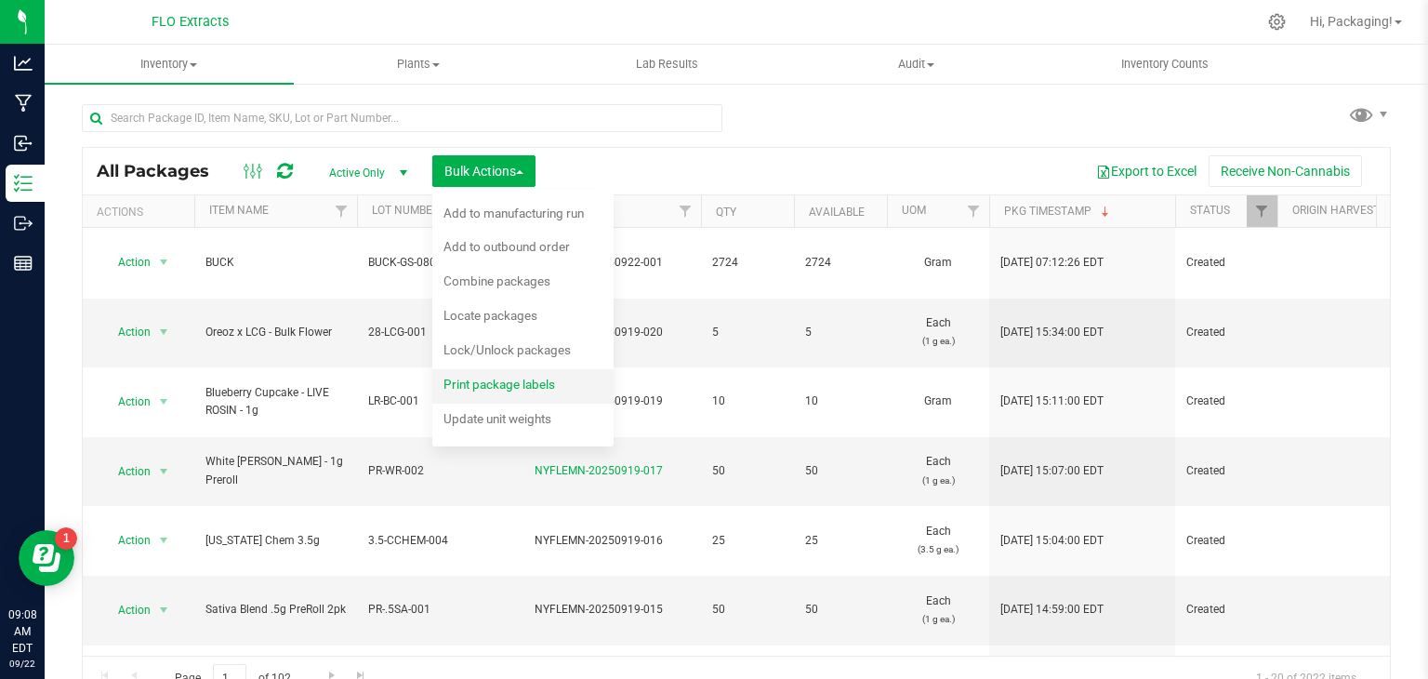
click at [472, 376] on span "Print package labels" at bounding box center [499, 383] width 112 height 15
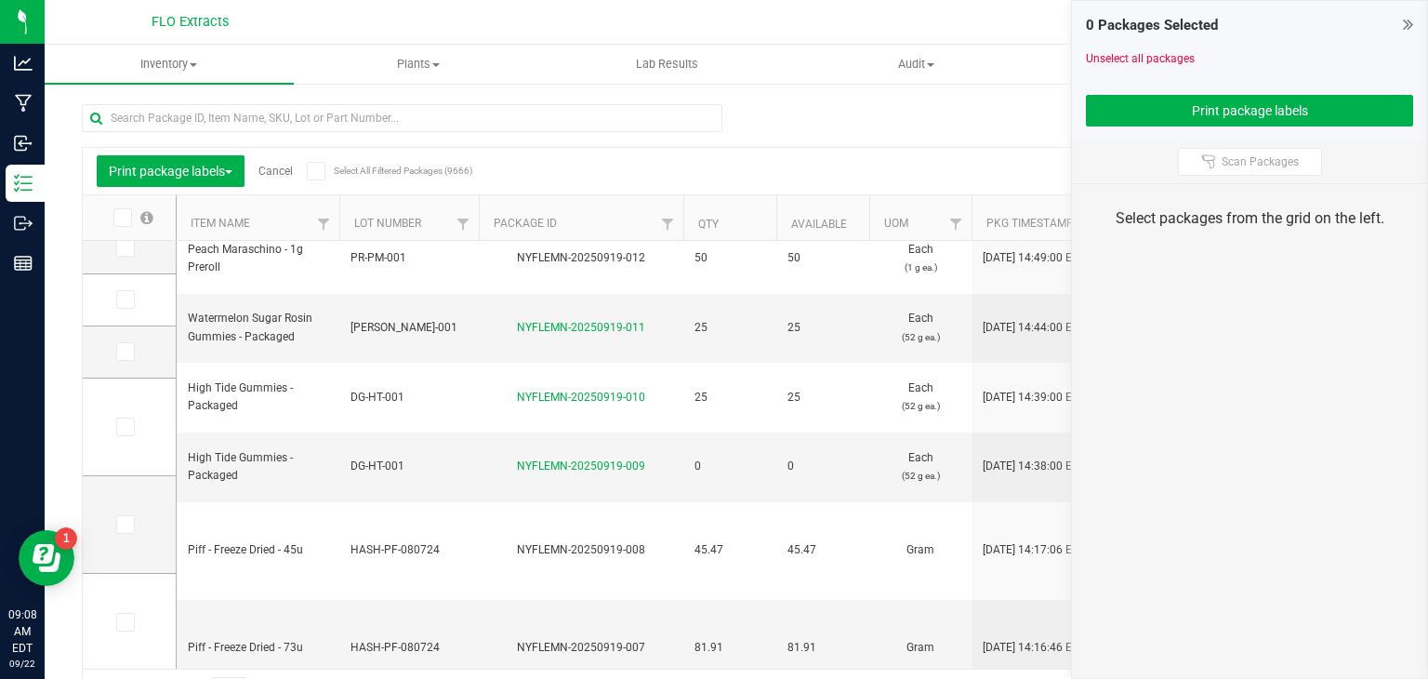
scroll to position [573, 0]
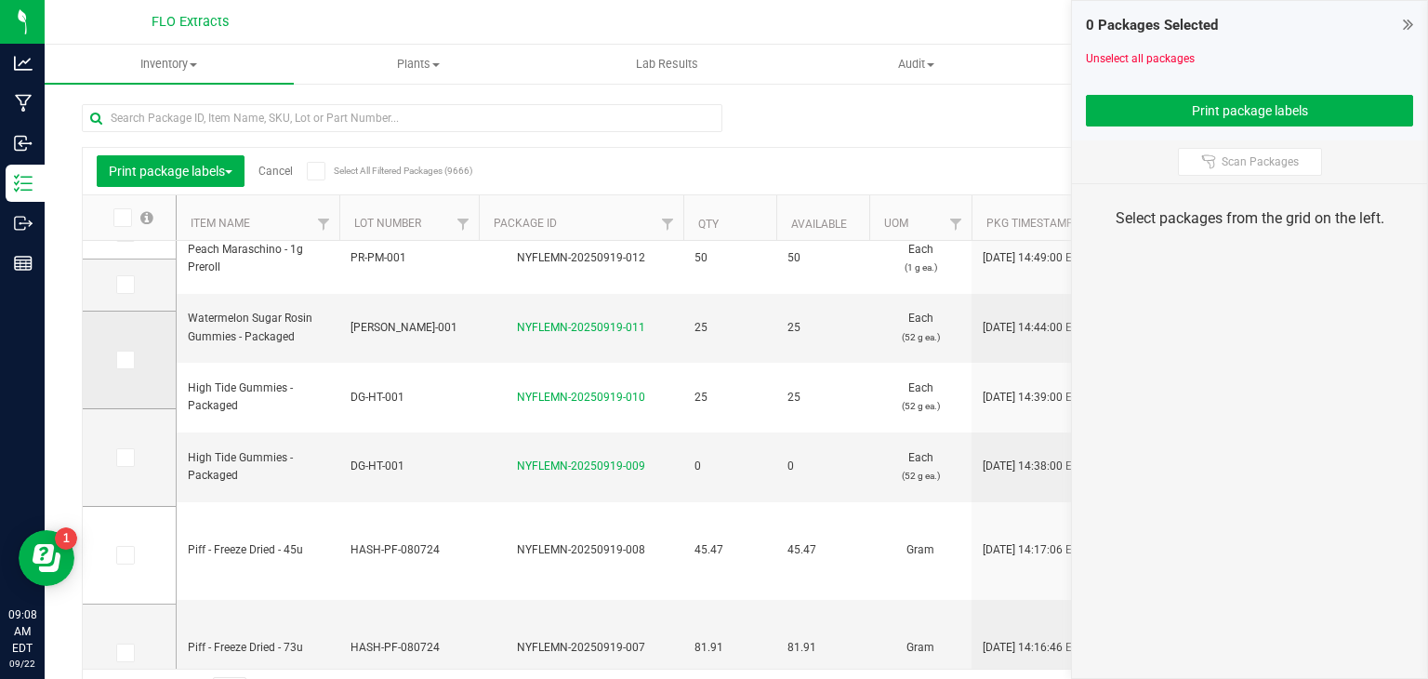
click at [122, 360] on icon at bounding box center [124, 360] width 12 height 0
click at [0, 0] on input "checkbox" at bounding box center [0, 0] width 0 height 0
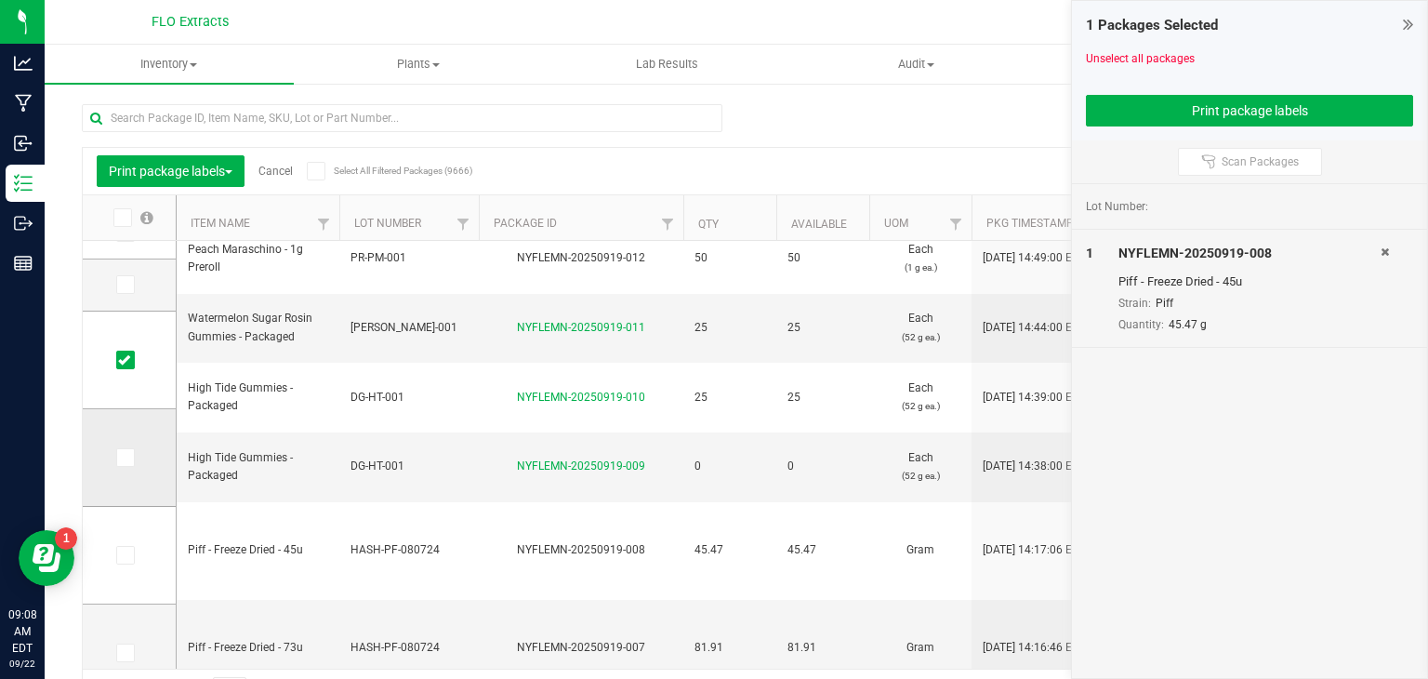
click at [123, 457] on icon at bounding box center [124, 457] width 12 height 0
click at [0, 0] on input "checkbox" at bounding box center [0, 0] width 0 height 0
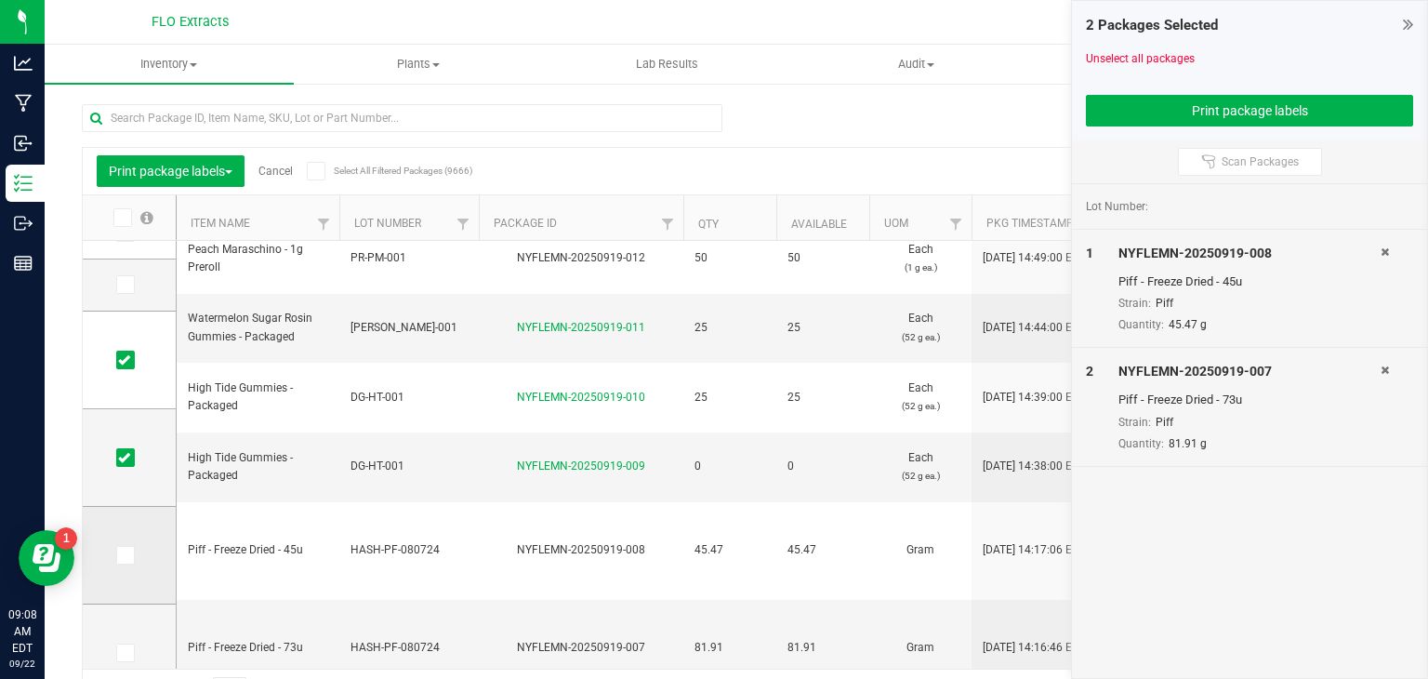
click at [120, 555] on icon at bounding box center [124, 555] width 12 height 0
click at [0, 0] on input "checkbox" at bounding box center [0, 0] width 0 height 0
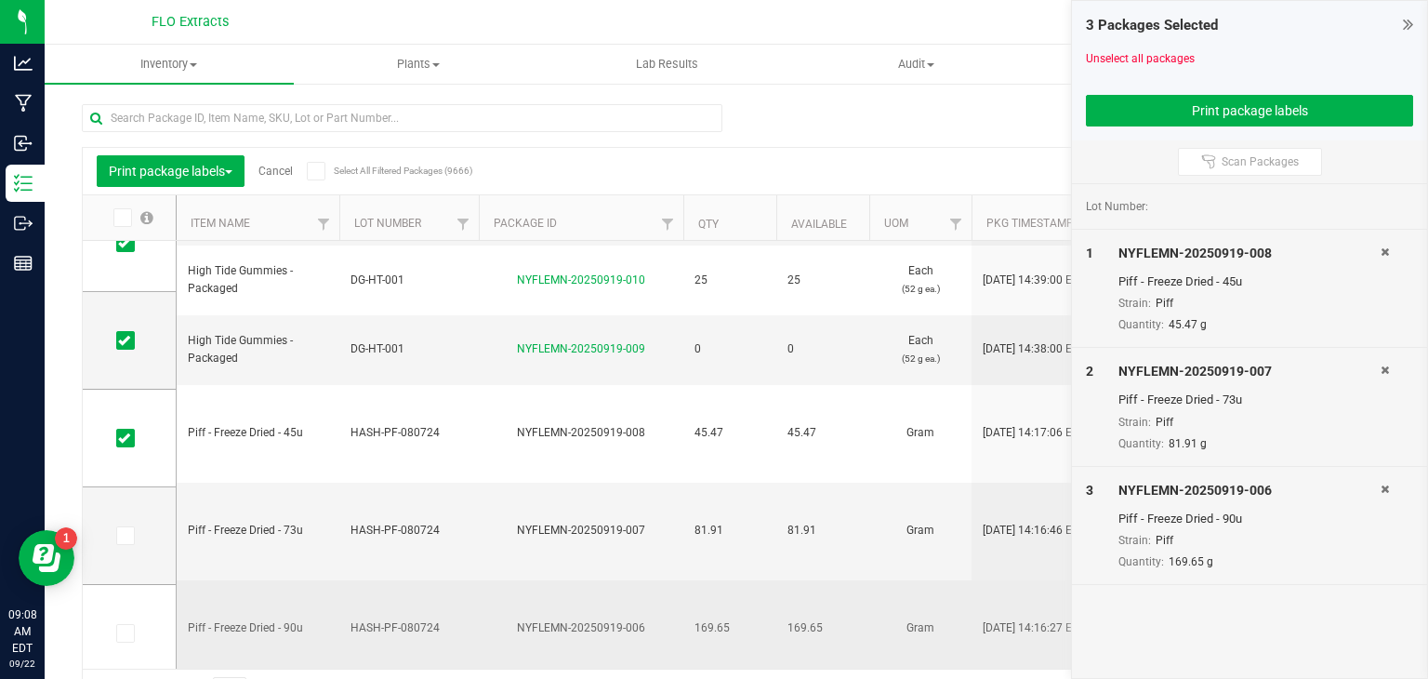
scroll to position [693, 0]
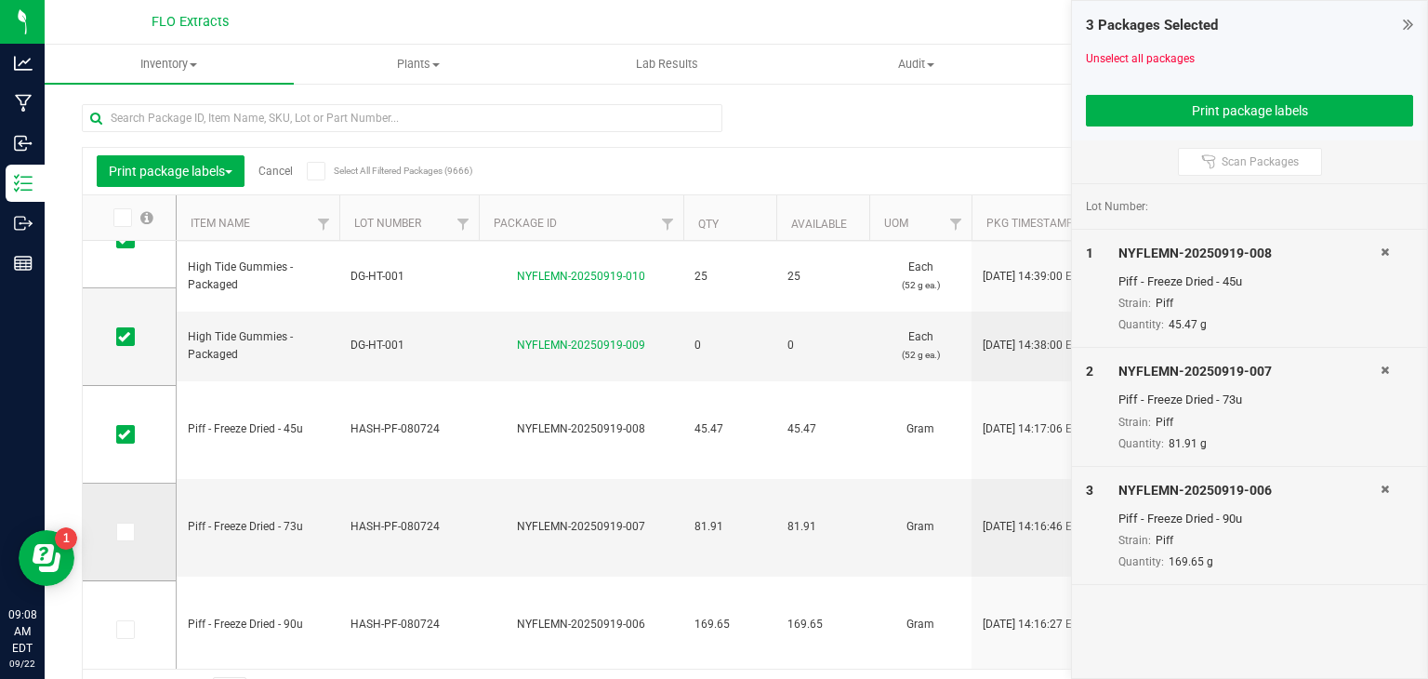
click at [126, 518] on td at bounding box center [129, 532] width 93 height 98
click at [123, 532] on icon at bounding box center [124, 532] width 12 height 0
click at [0, 0] on input "checkbox" at bounding box center [0, 0] width 0 height 0
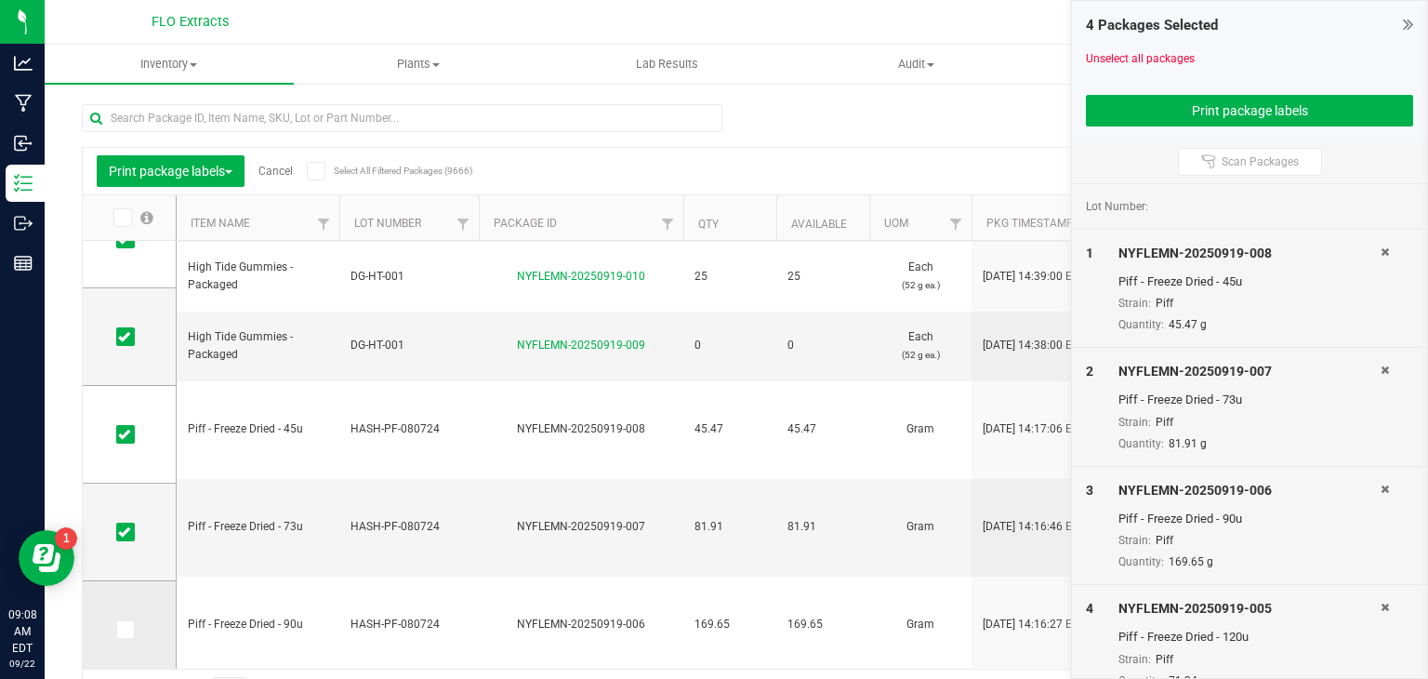
click at [126, 629] on icon at bounding box center [124, 629] width 12 height 0
click at [0, 0] on input "checkbox" at bounding box center [0, 0] width 0 height 0
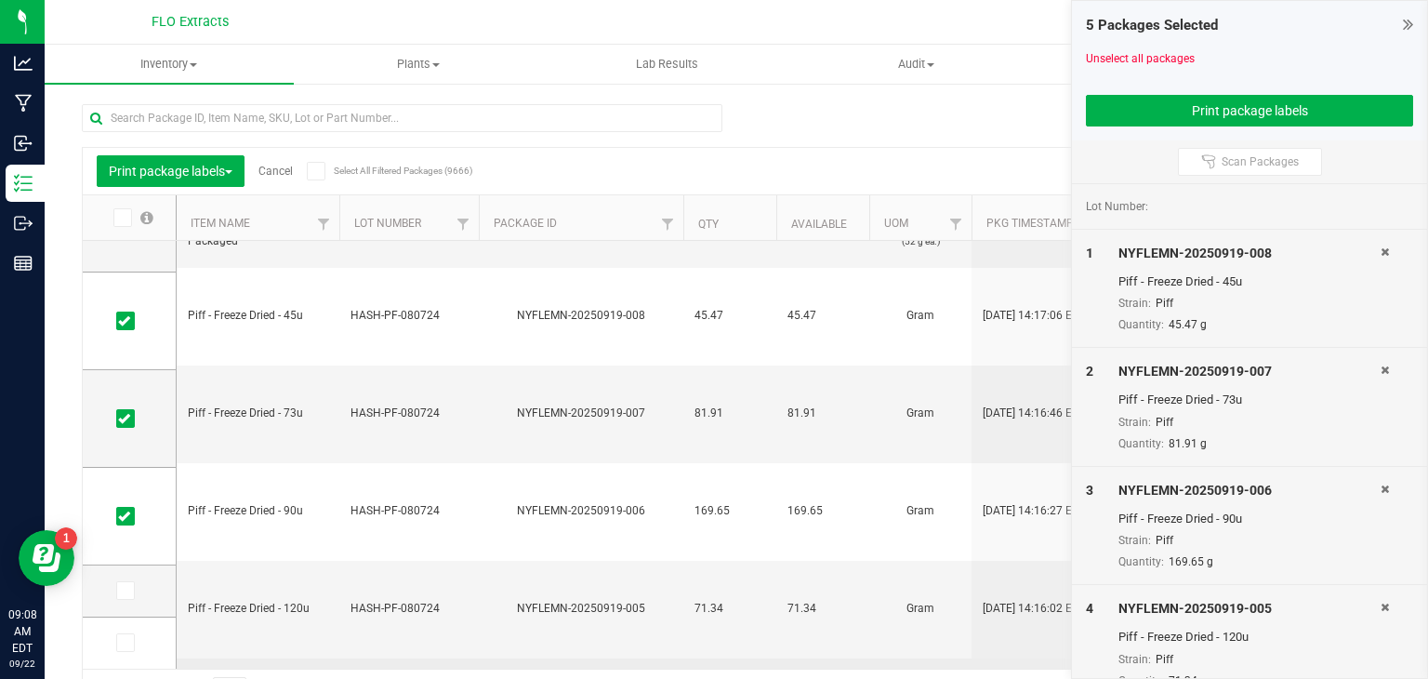
scroll to position [806, 0]
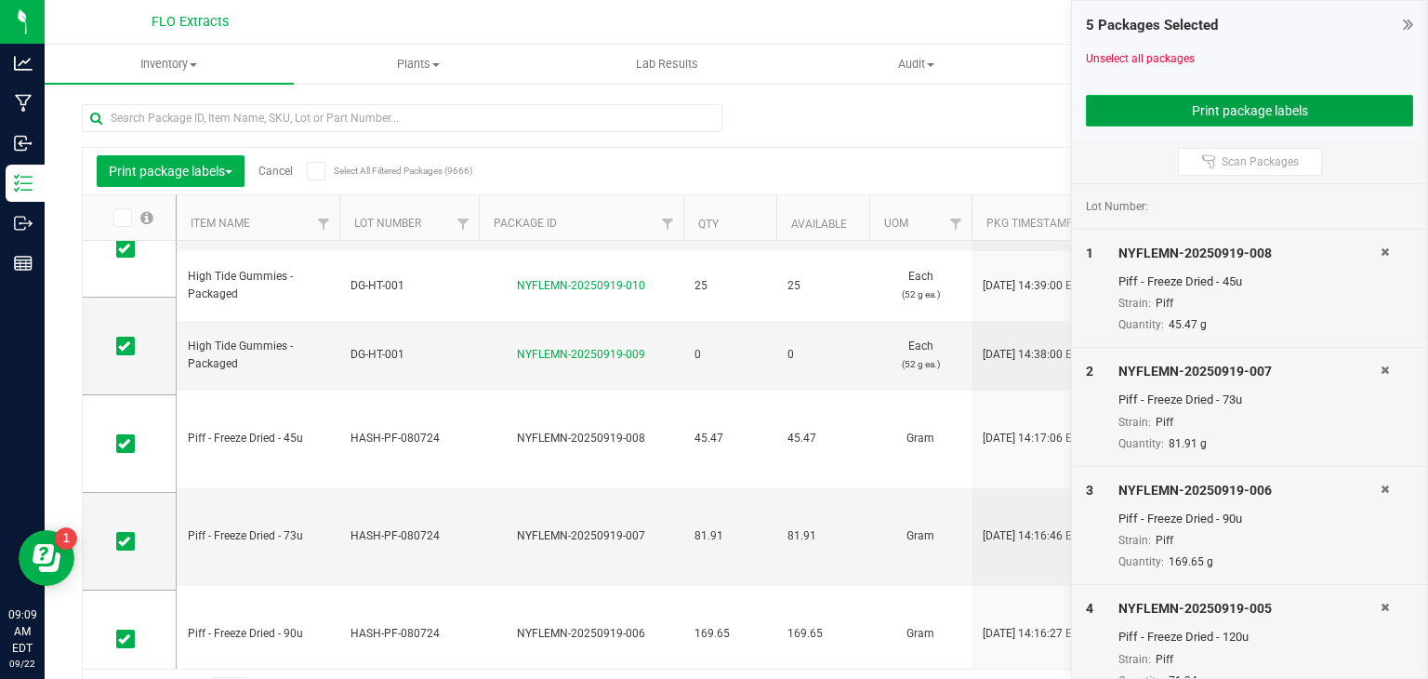
click at [1233, 105] on button "Print package labels" at bounding box center [1249, 111] width 327 height 32
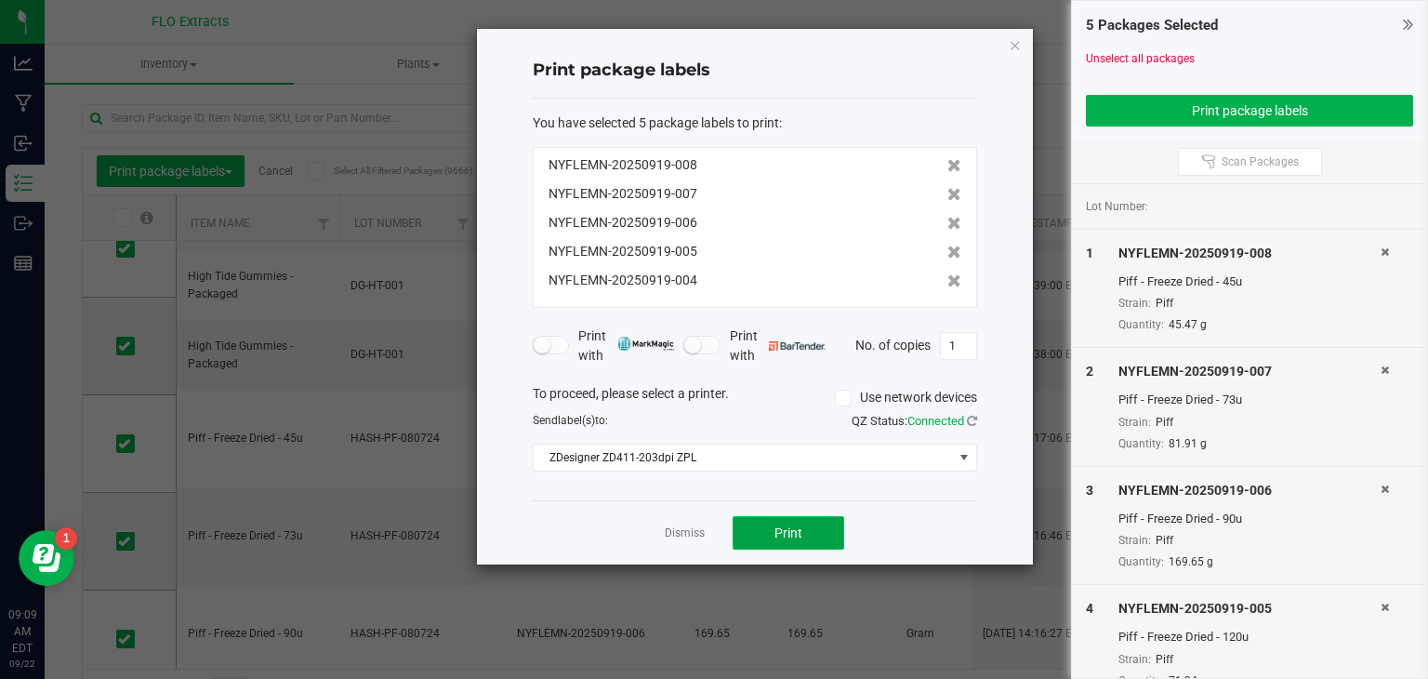
click at [792, 533] on span "Print" at bounding box center [788, 532] width 28 height 15
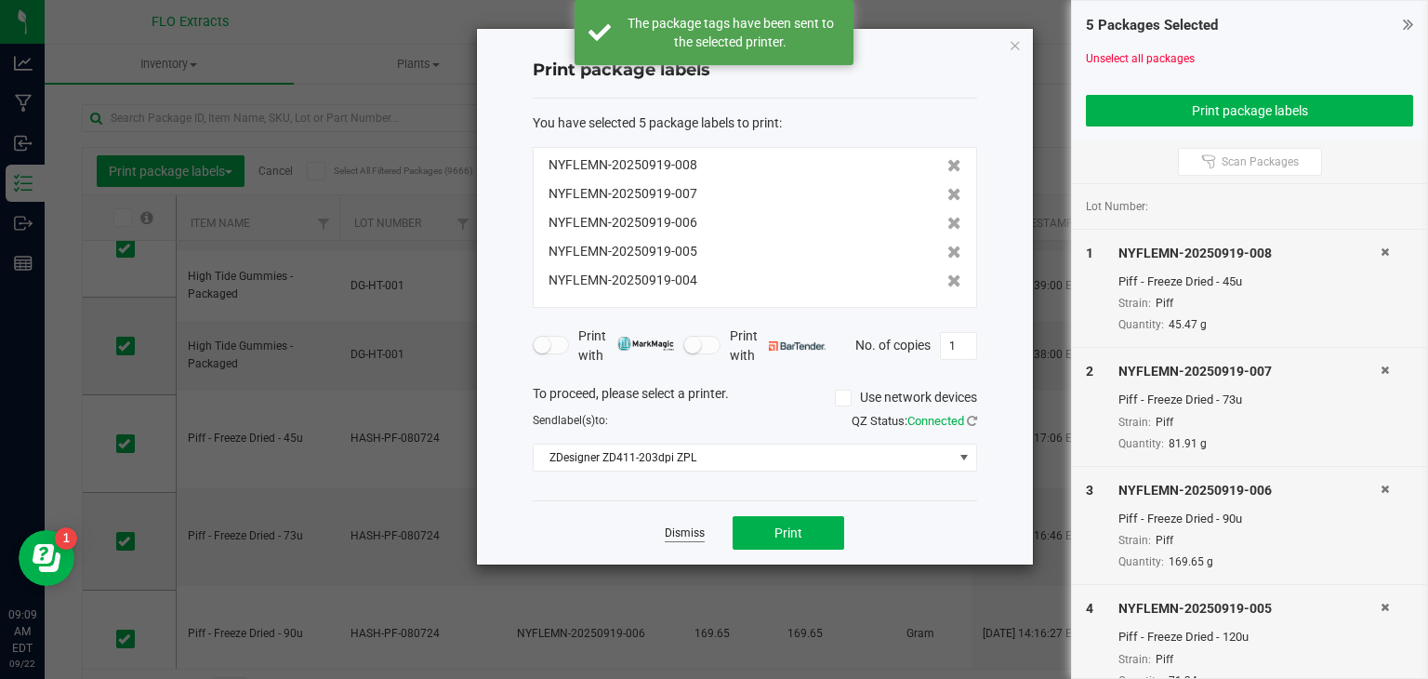
click at [695, 535] on link "Dismiss" at bounding box center [685, 533] width 40 height 16
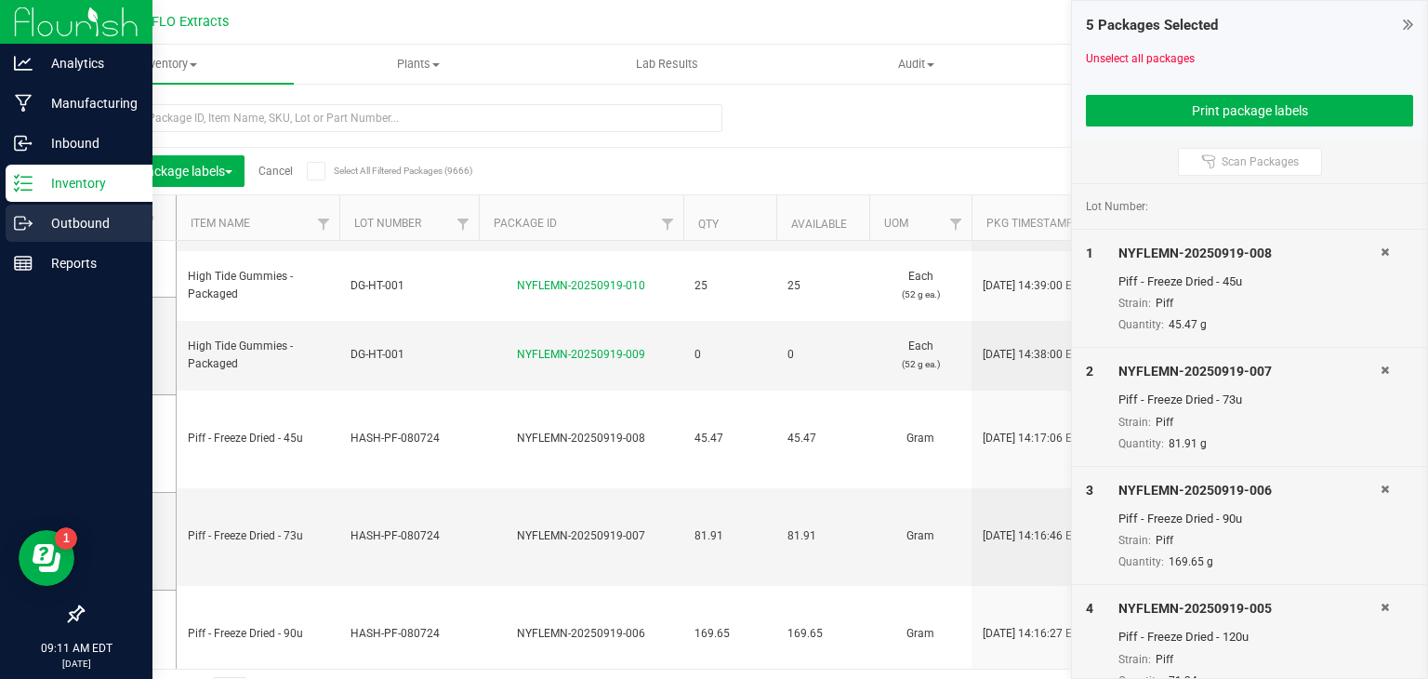
click at [83, 224] on p "Outbound" at bounding box center [89, 223] width 112 height 22
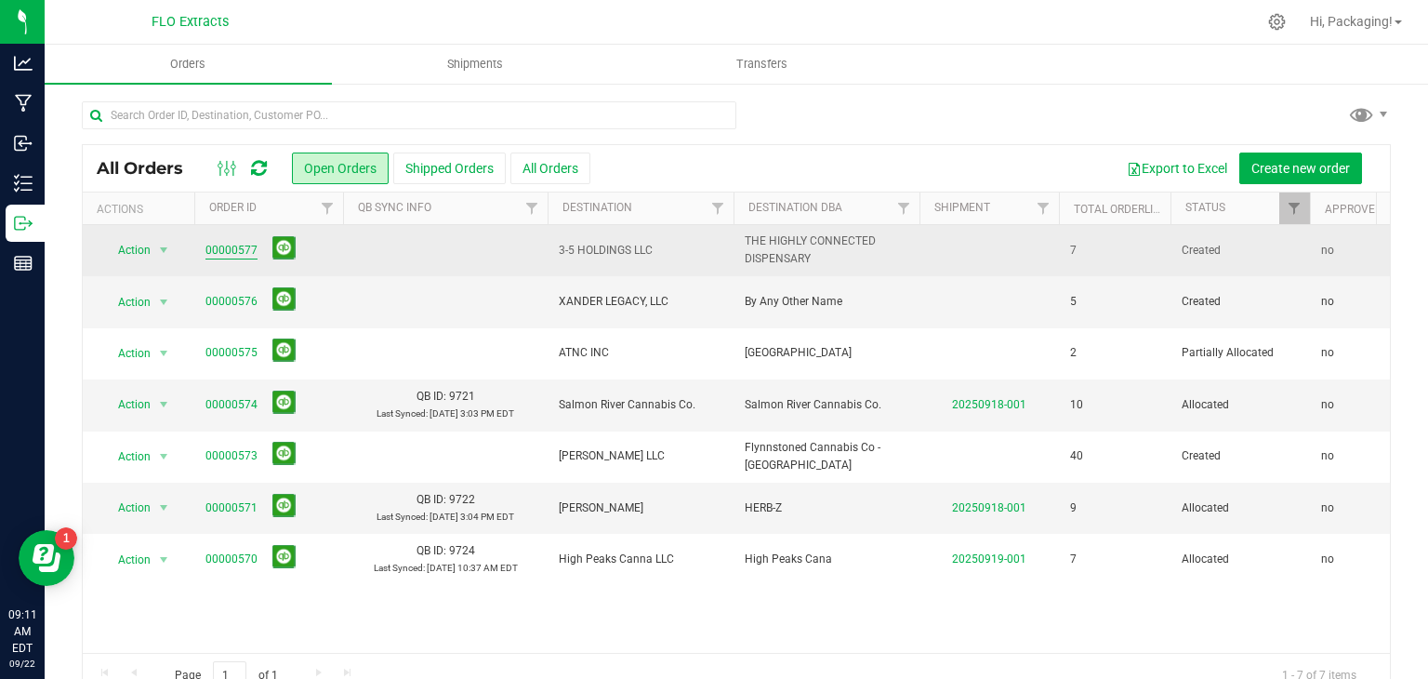
click at [240, 244] on link "00000577" at bounding box center [231, 251] width 52 height 18
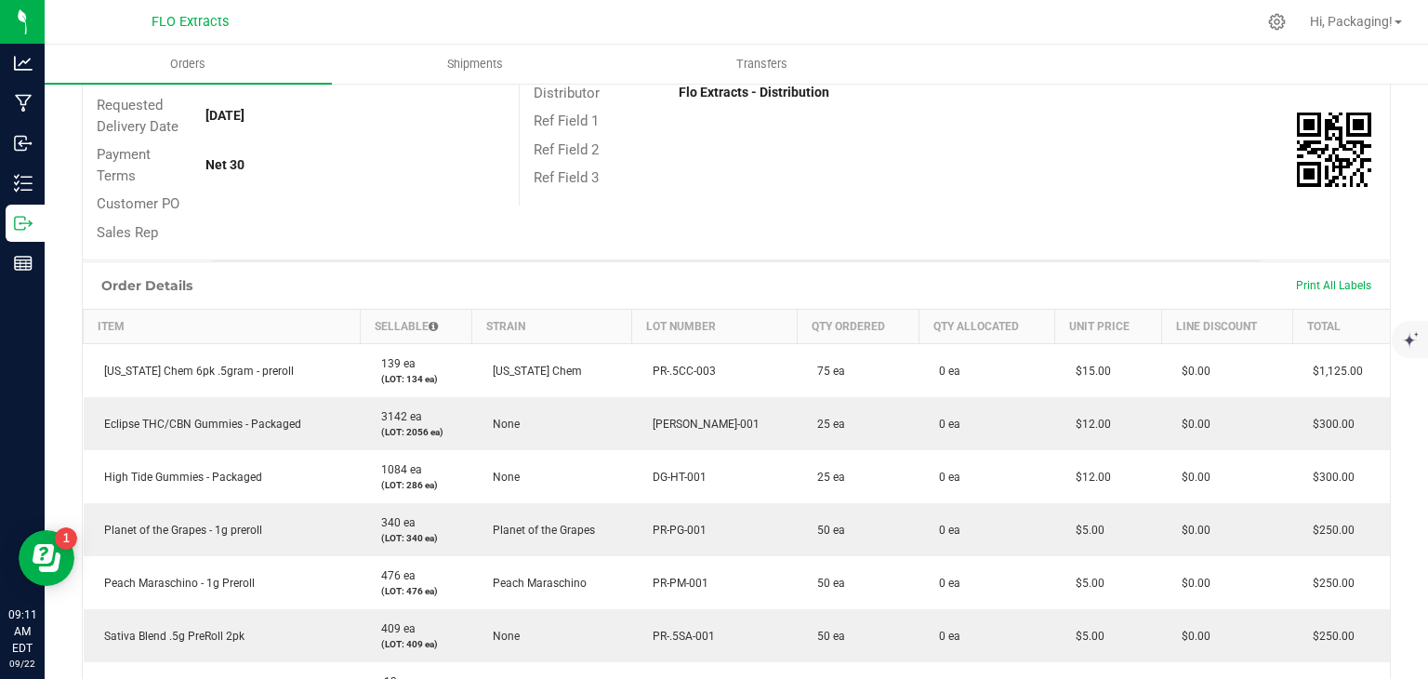
scroll to position [271, 0]
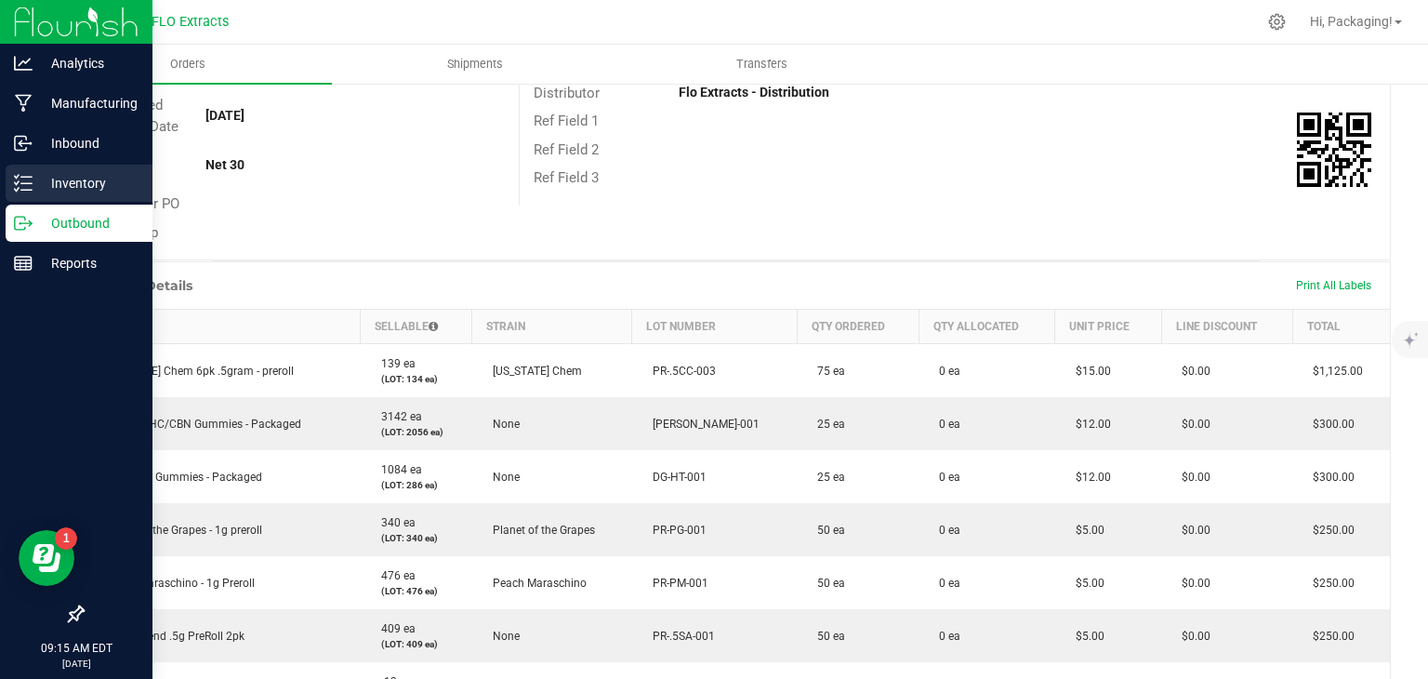
click at [71, 174] on p "Inventory" at bounding box center [89, 183] width 112 height 22
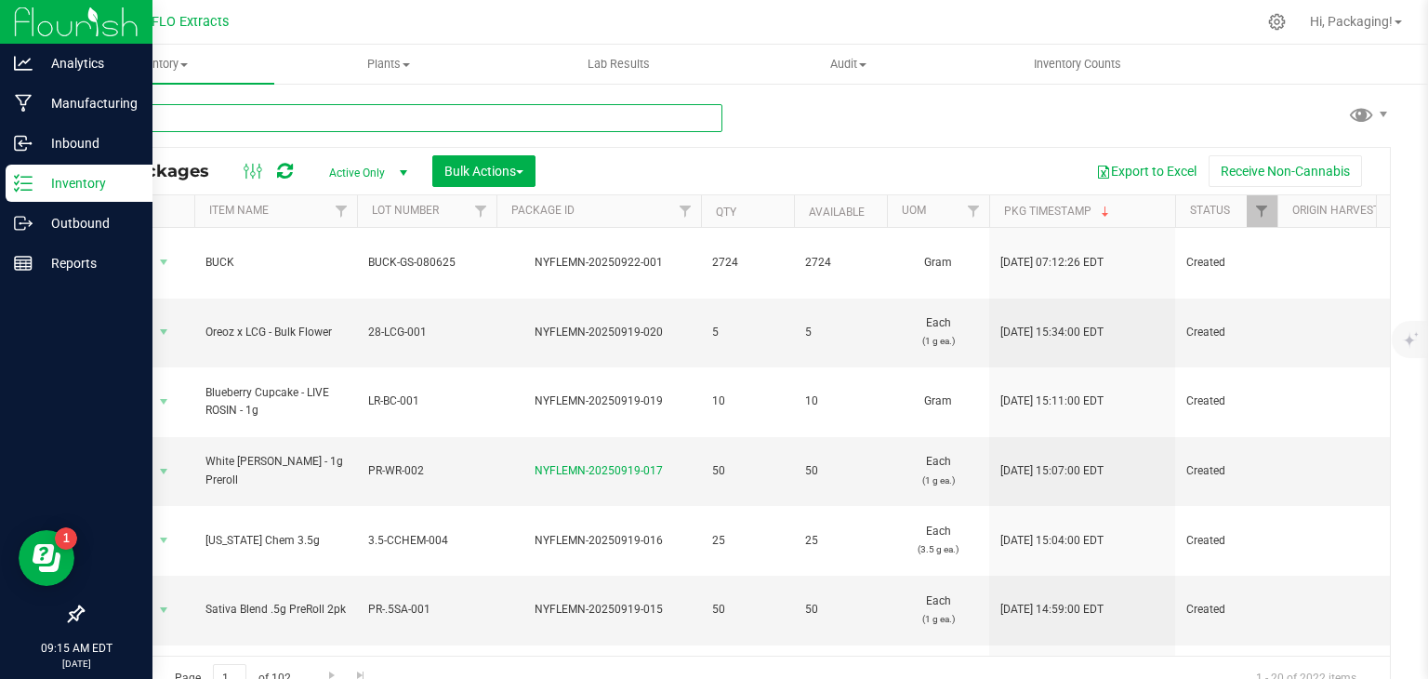
click at [227, 111] on input "text" at bounding box center [402, 118] width 641 height 28
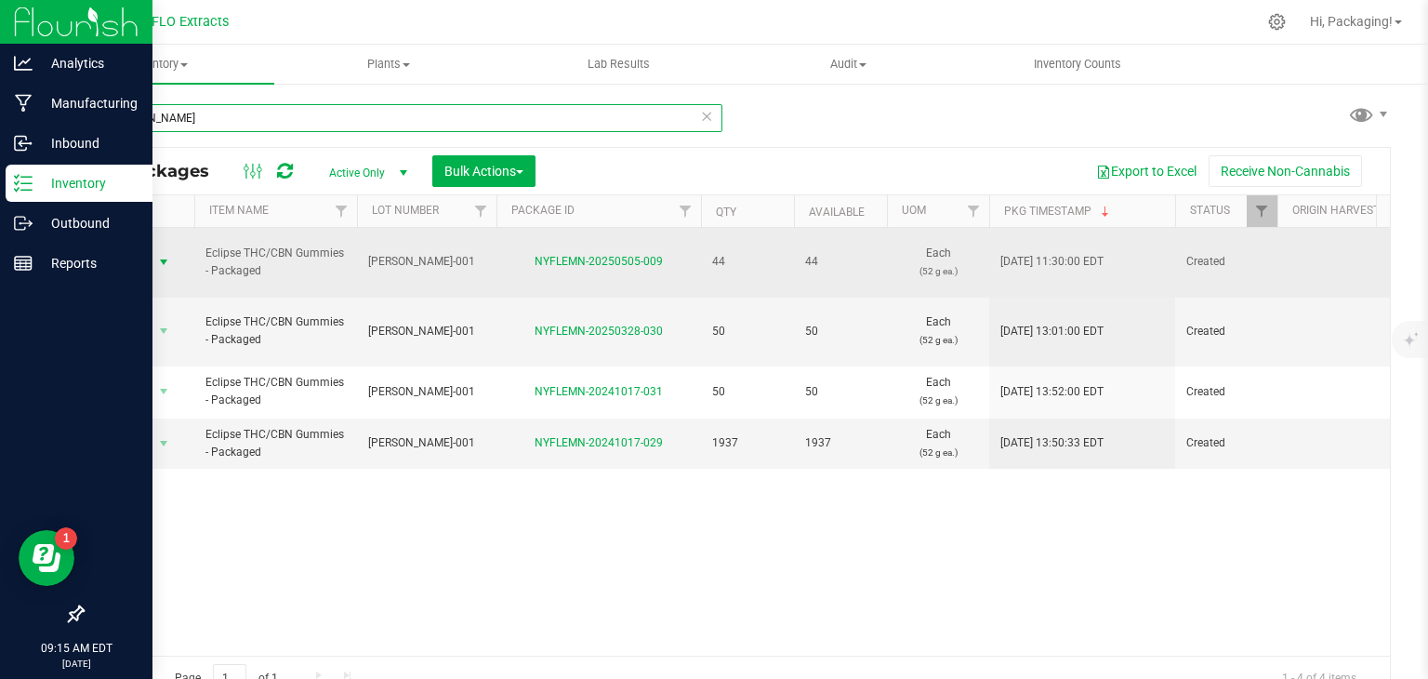
type input "[PERSON_NAME]"
click at [140, 249] on span "Action" at bounding box center [126, 262] width 50 height 26
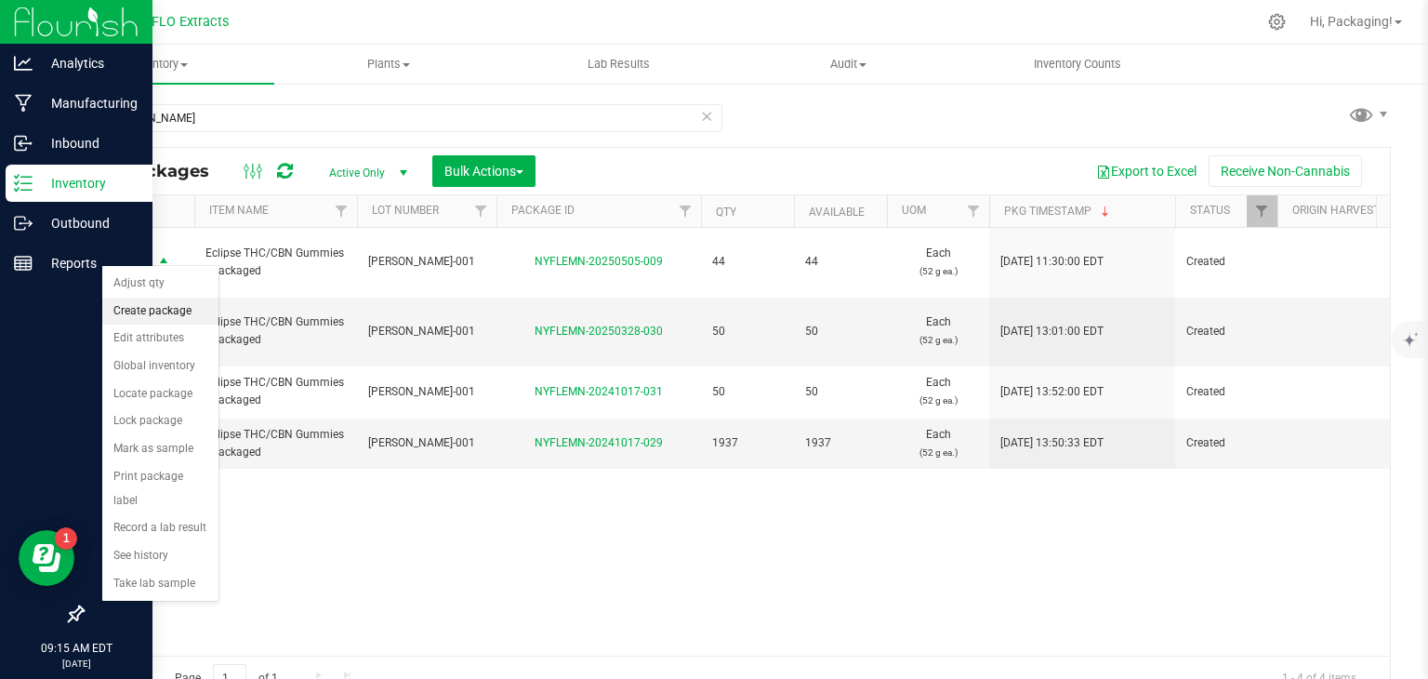
click at [175, 305] on li "Create package" at bounding box center [160, 311] width 116 height 28
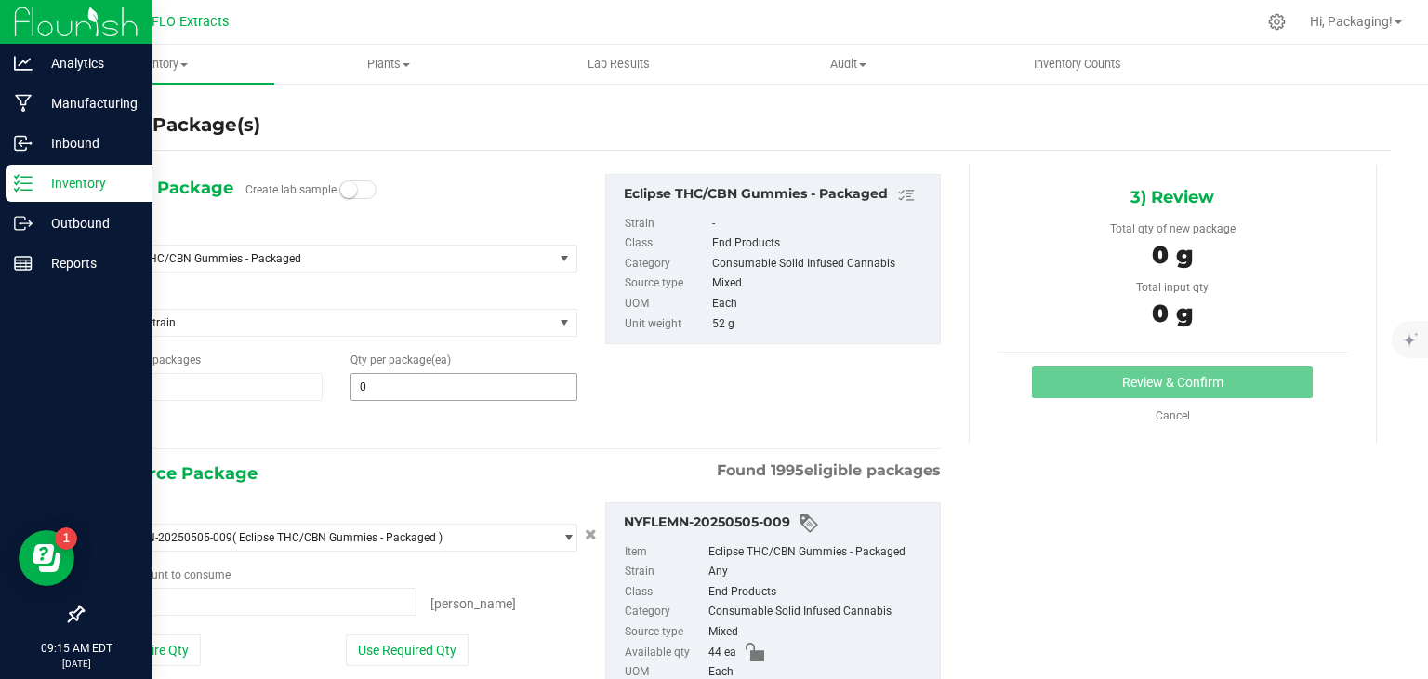
type input "0 ea"
click at [371, 390] on span at bounding box center [463, 387] width 227 height 28
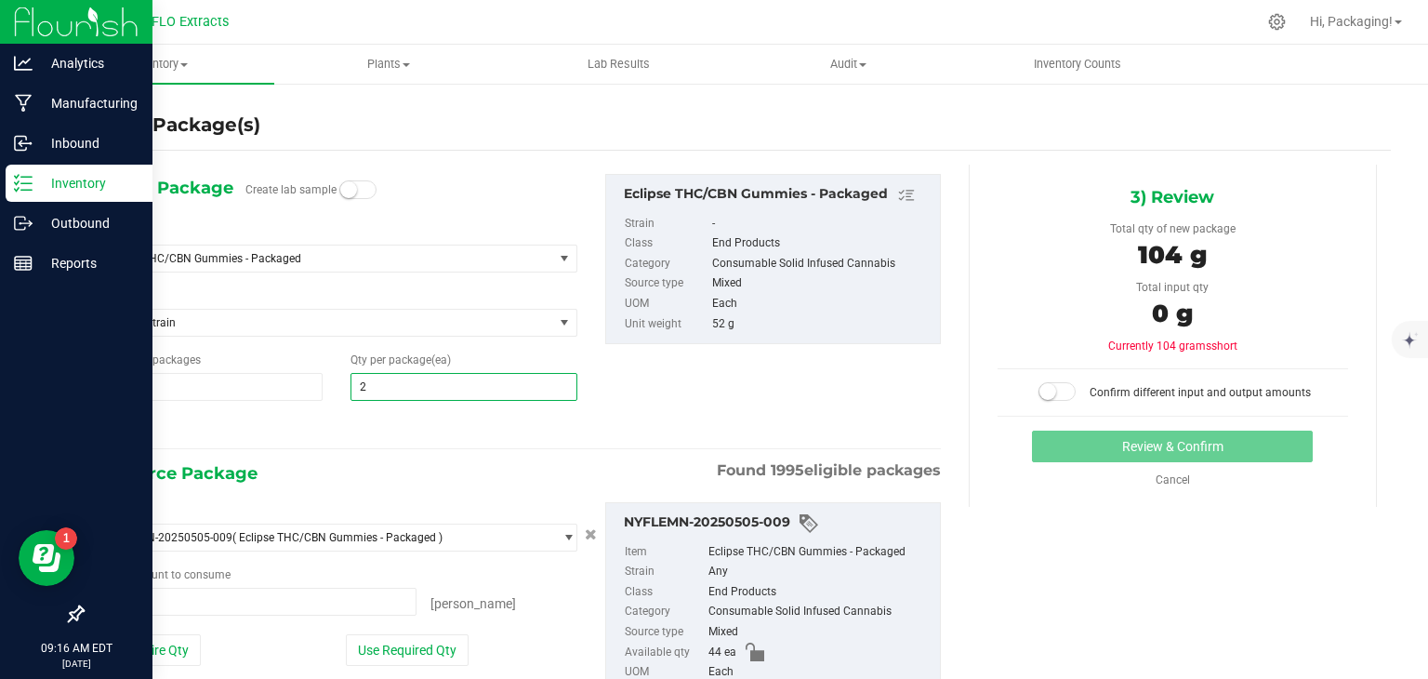
type input "25"
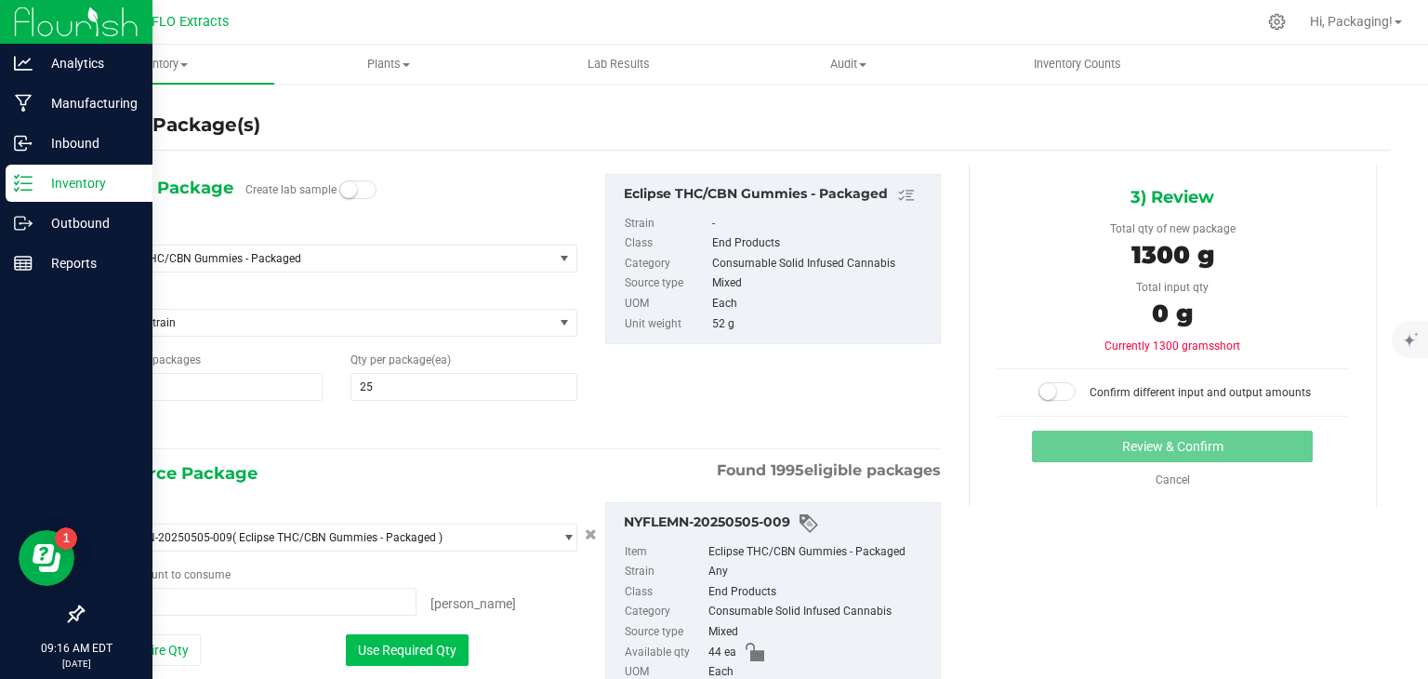
click at [435, 643] on button "Use Required Qty" at bounding box center [407, 650] width 123 height 32
type input "25 ea"
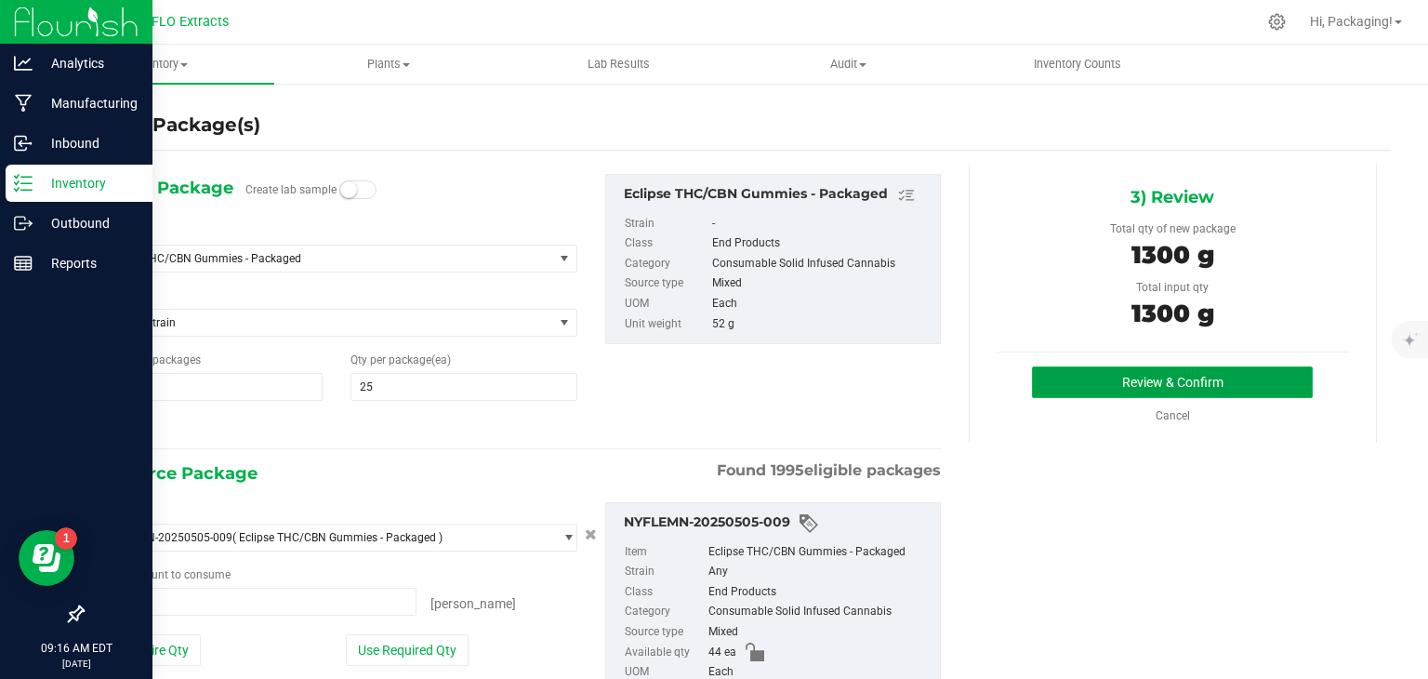
click at [1134, 380] on button "Review & Confirm" at bounding box center [1172, 382] width 281 height 32
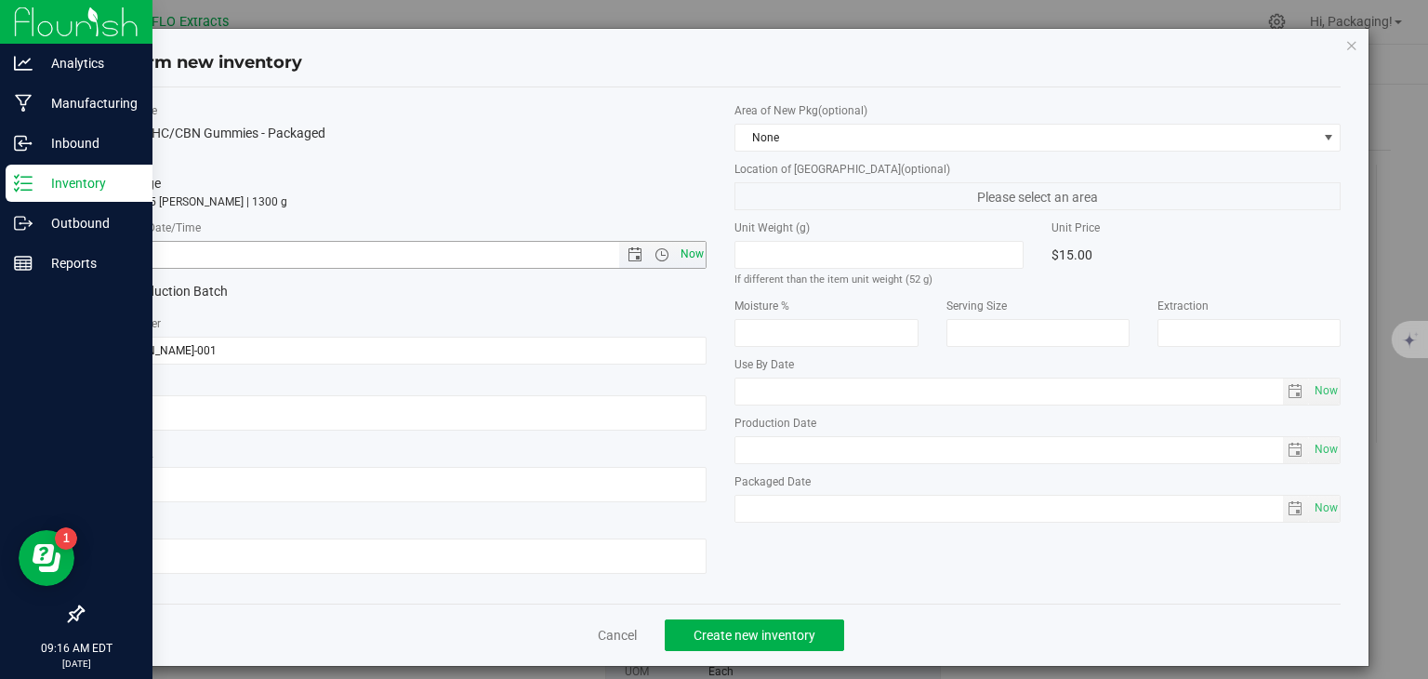
click at [695, 258] on span "Now" at bounding box center [692, 254] width 32 height 27
type input "[DATE] 9:16 AM"
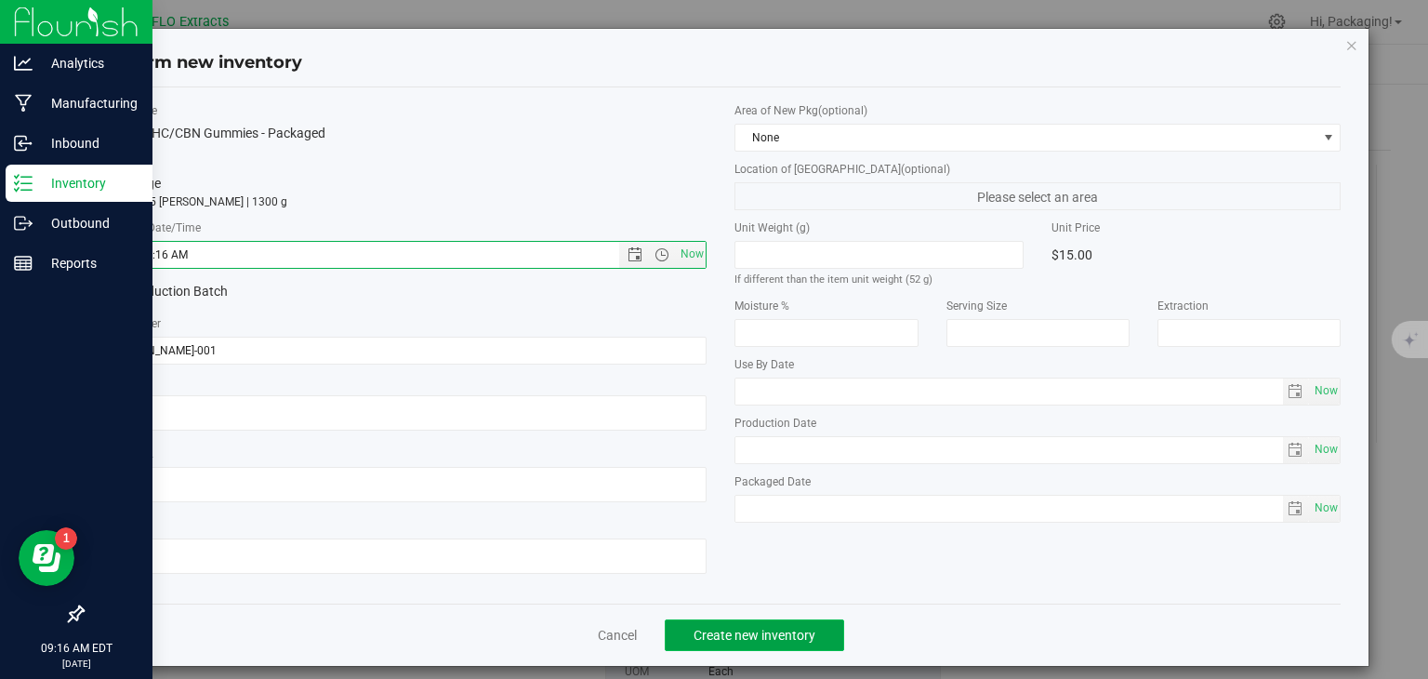
click at [795, 639] on span "Create new inventory" at bounding box center [754, 634] width 122 height 15
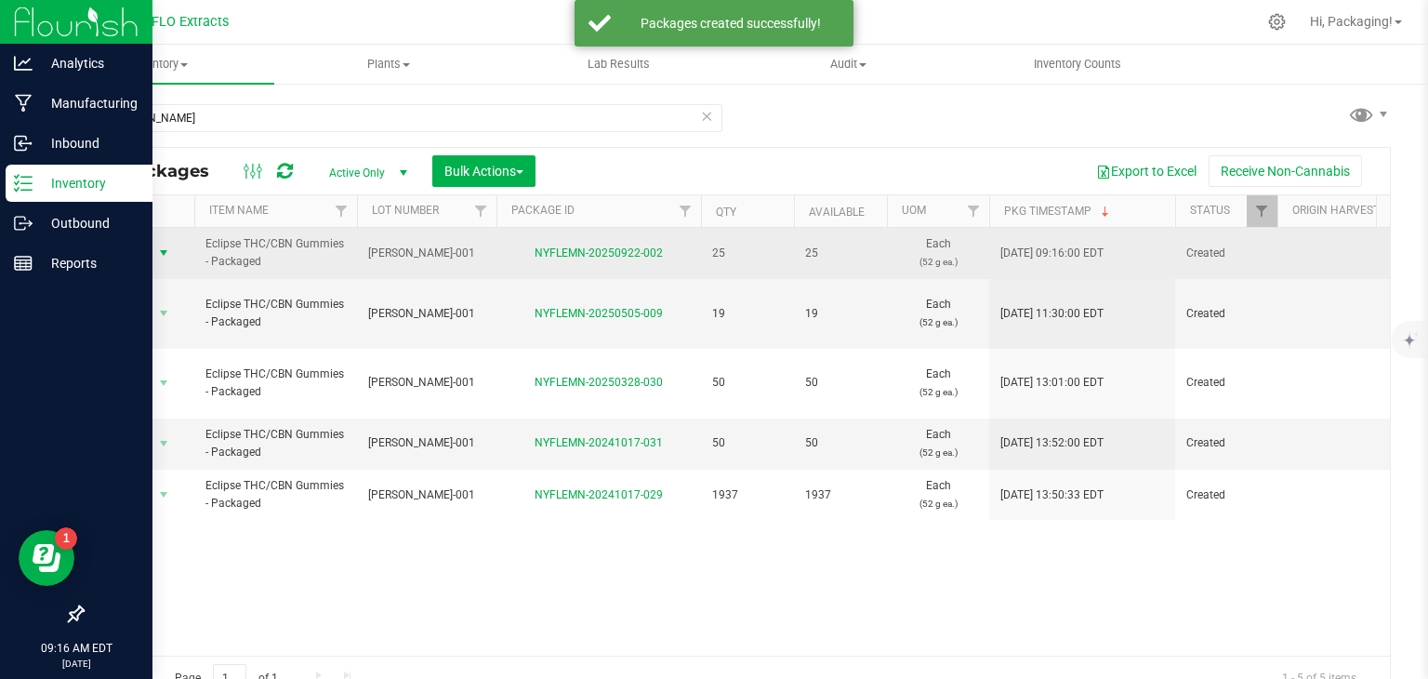
click at [134, 251] on span "Action" at bounding box center [126, 253] width 50 height 26
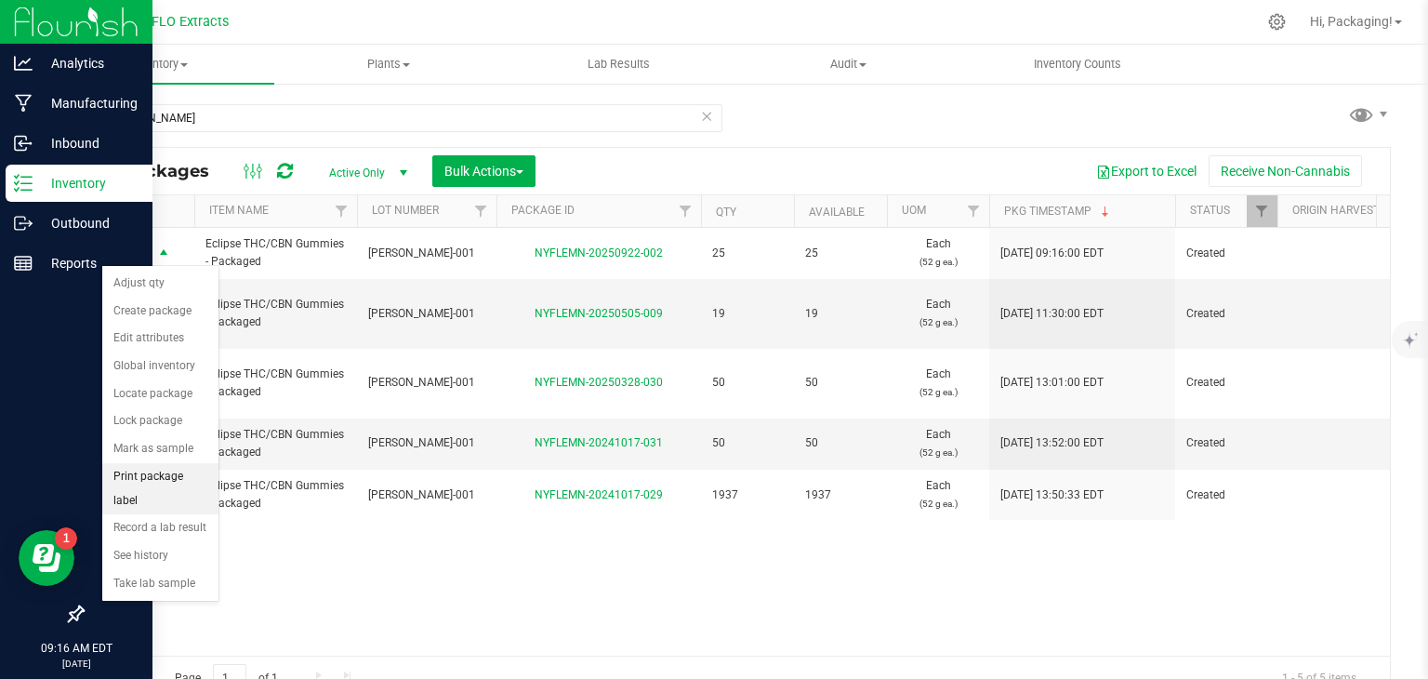
click at [202, 468] on li "Print package label" at bounding box center [160, 488] width 116 height 51
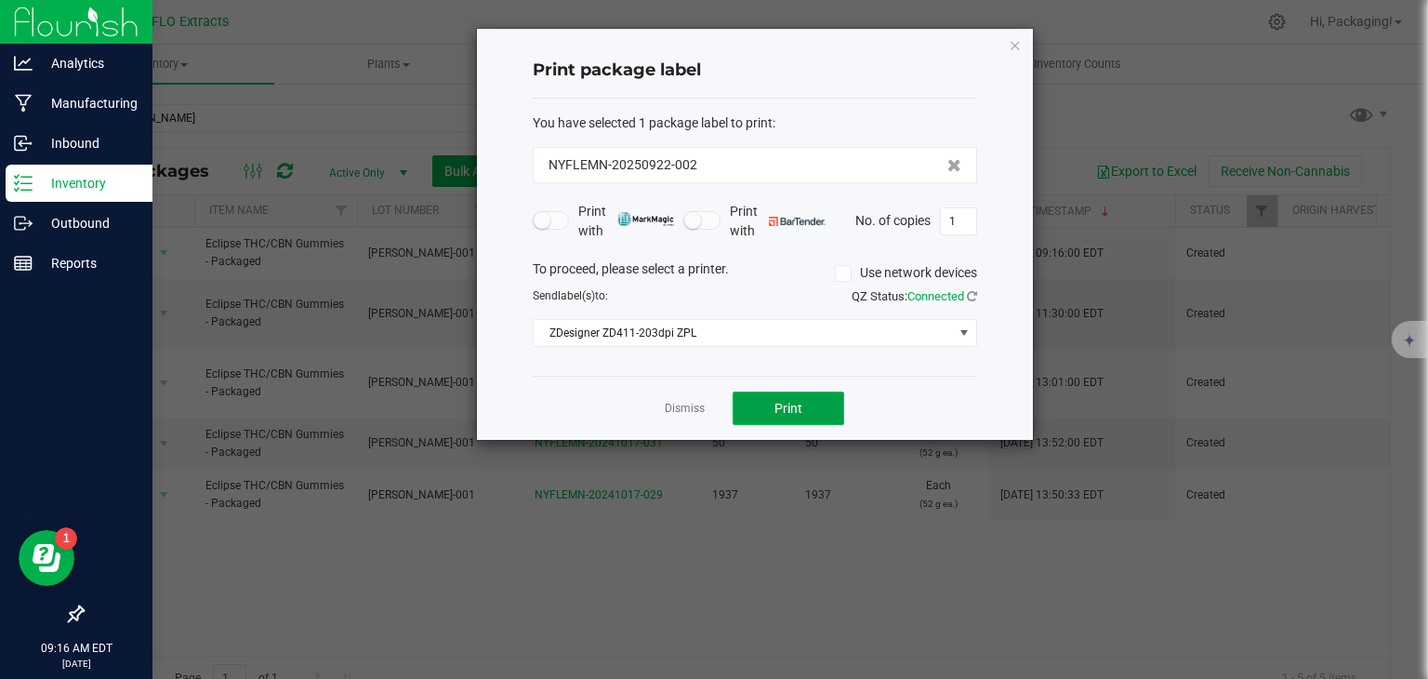
click at [793, 418] on button "Print" at bounding box center [789, 407] width 112 height 33
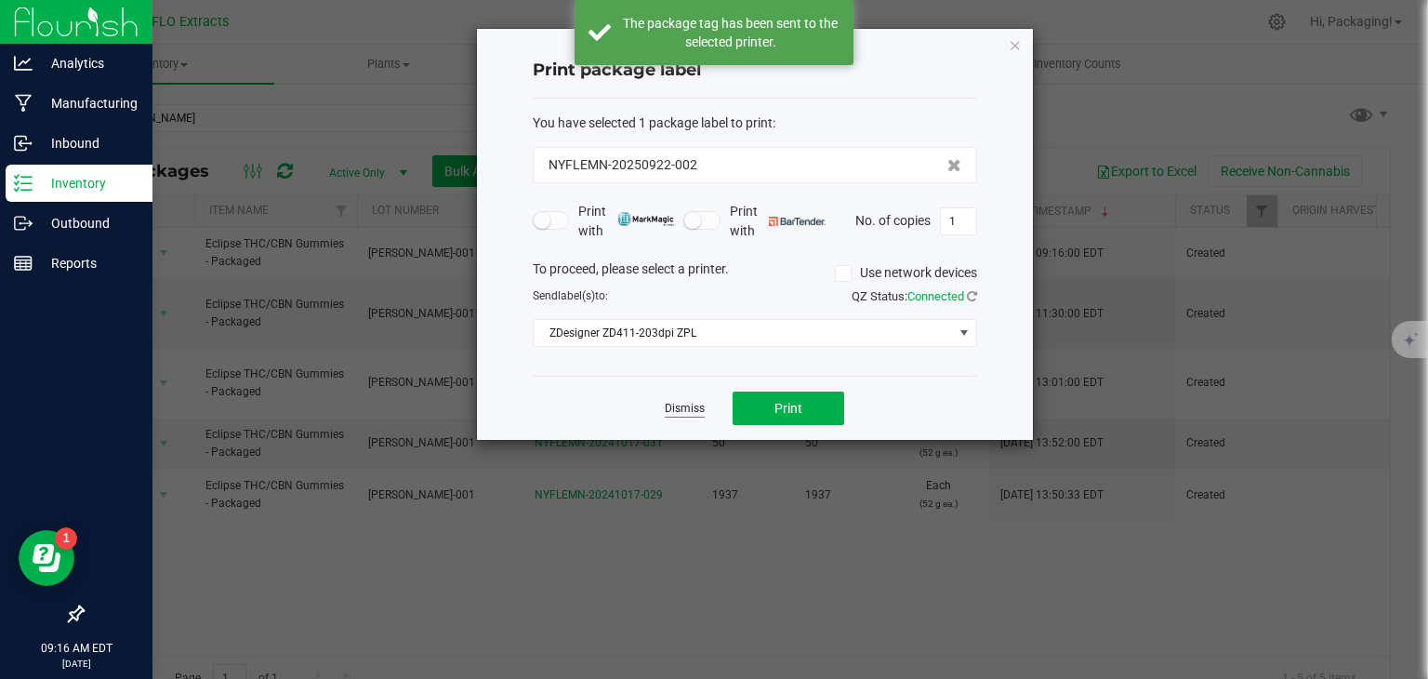
click at [687, 406] on link "Dismiss" at bounding box center [685, 409] width 40 height 16
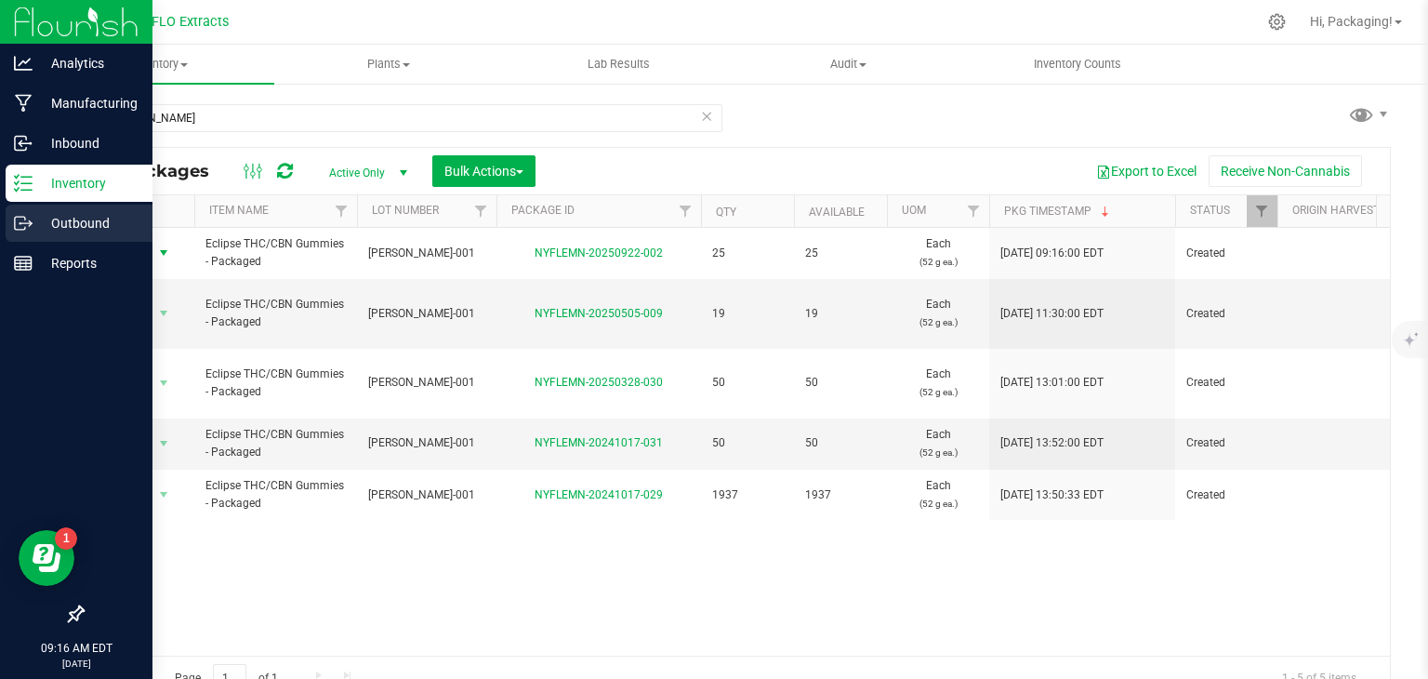
click at [70, 224] on p "Outbound" at bounding box center [89, 223] width 112 height 22
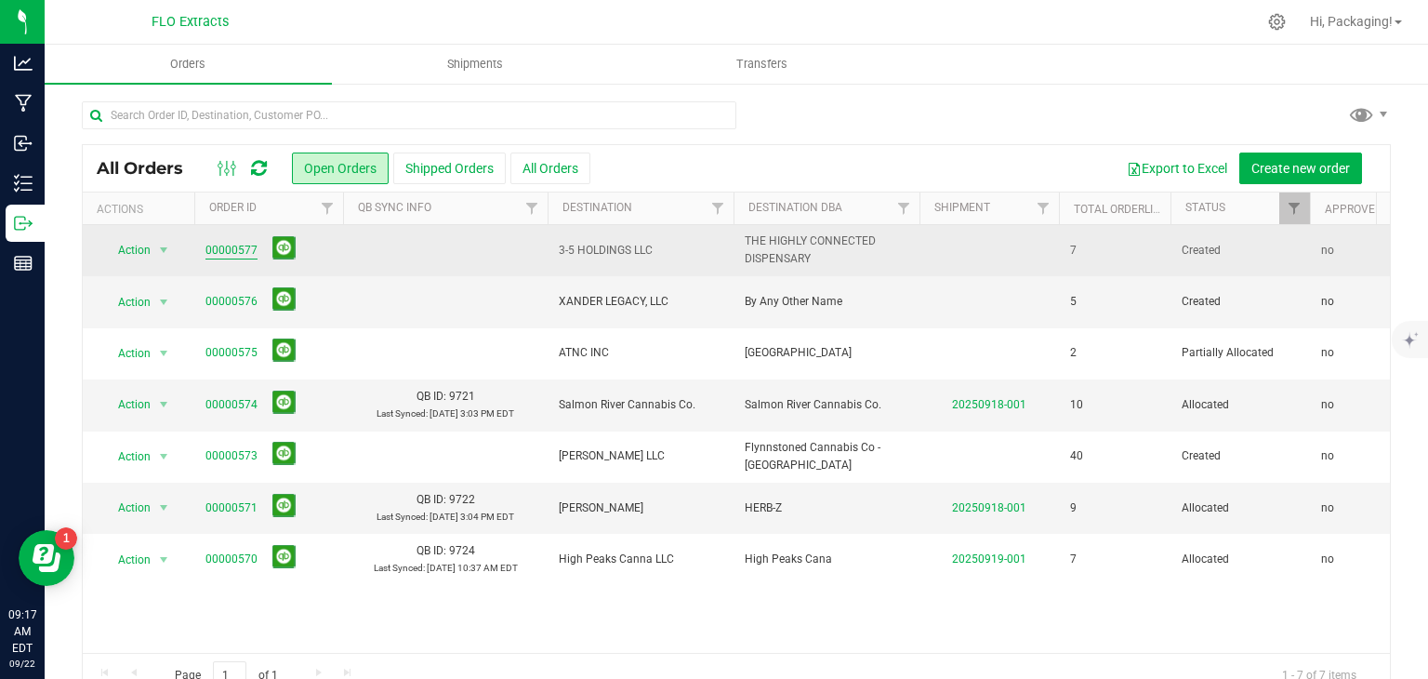
click at [240, 246] on link "00000577" at bounding box center [231, 251] width 52 height 18
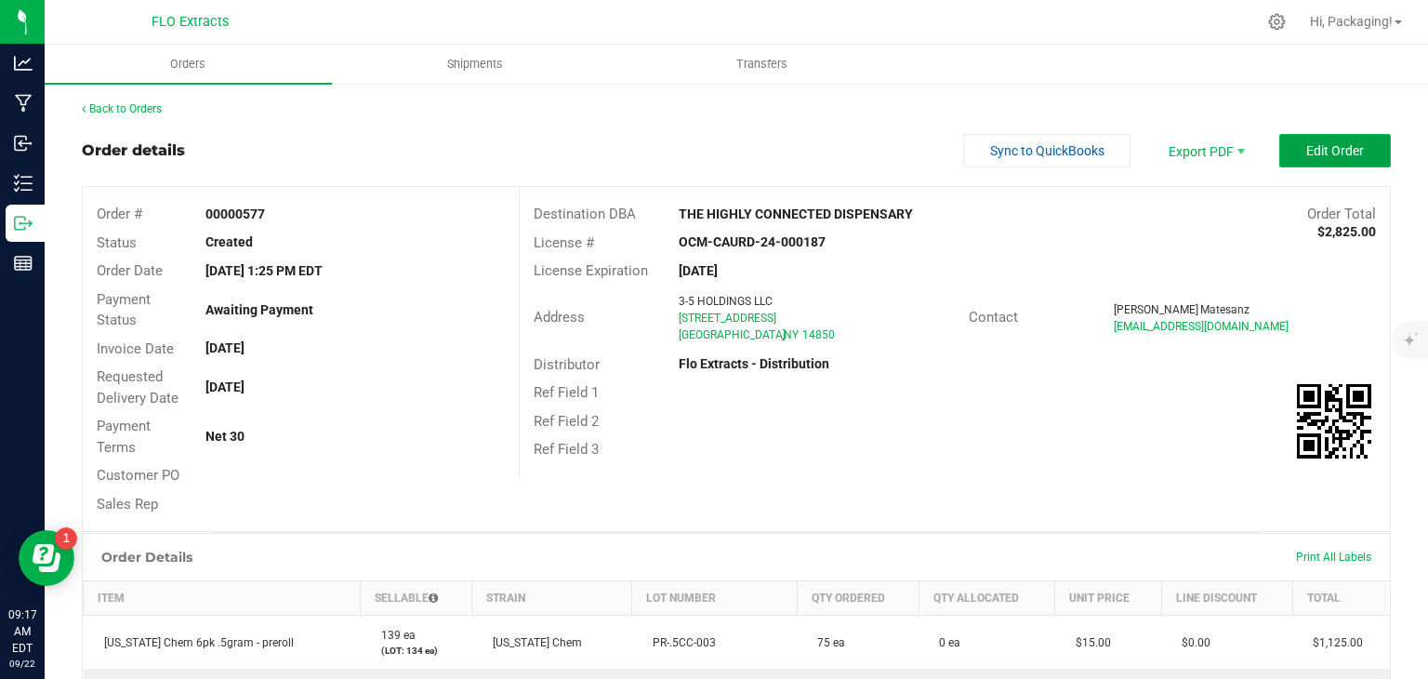
click at [1306, 143] on span "Edit Order" at bounding box center [1335, 150] width 58 height 15
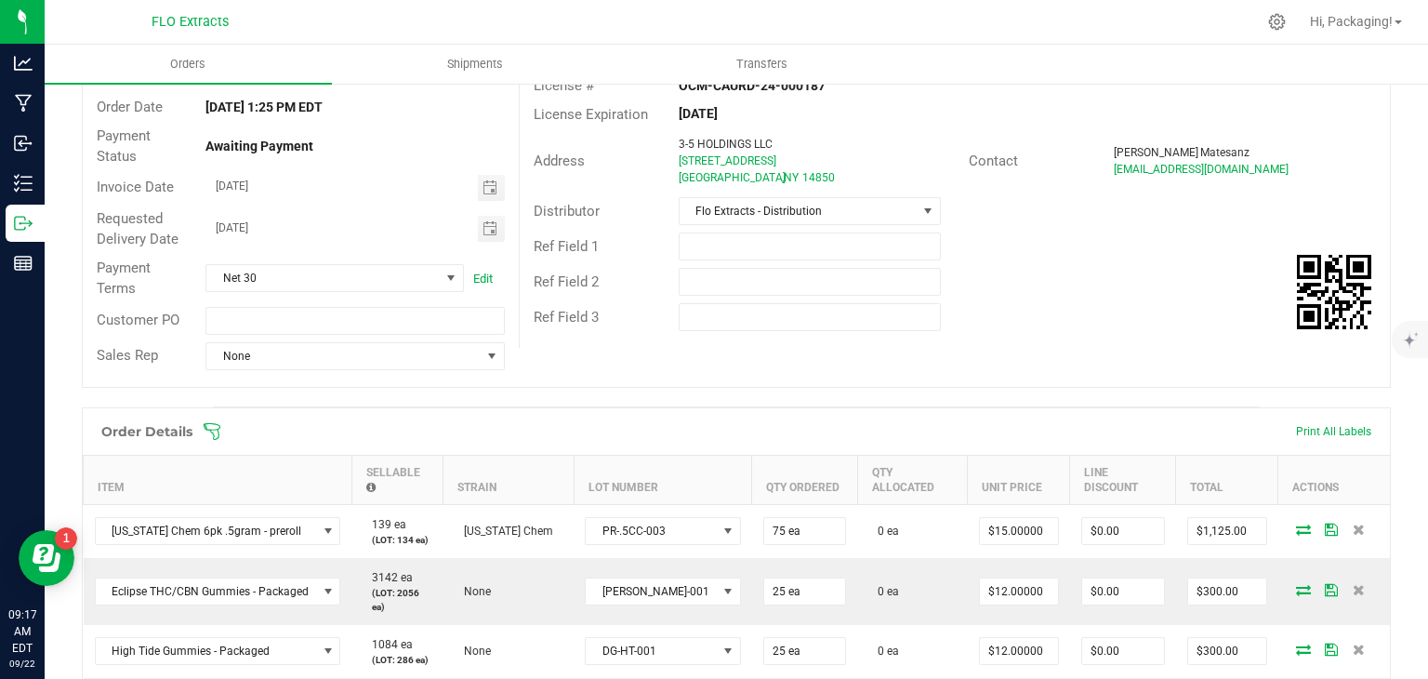
scroll to position [319, 0]
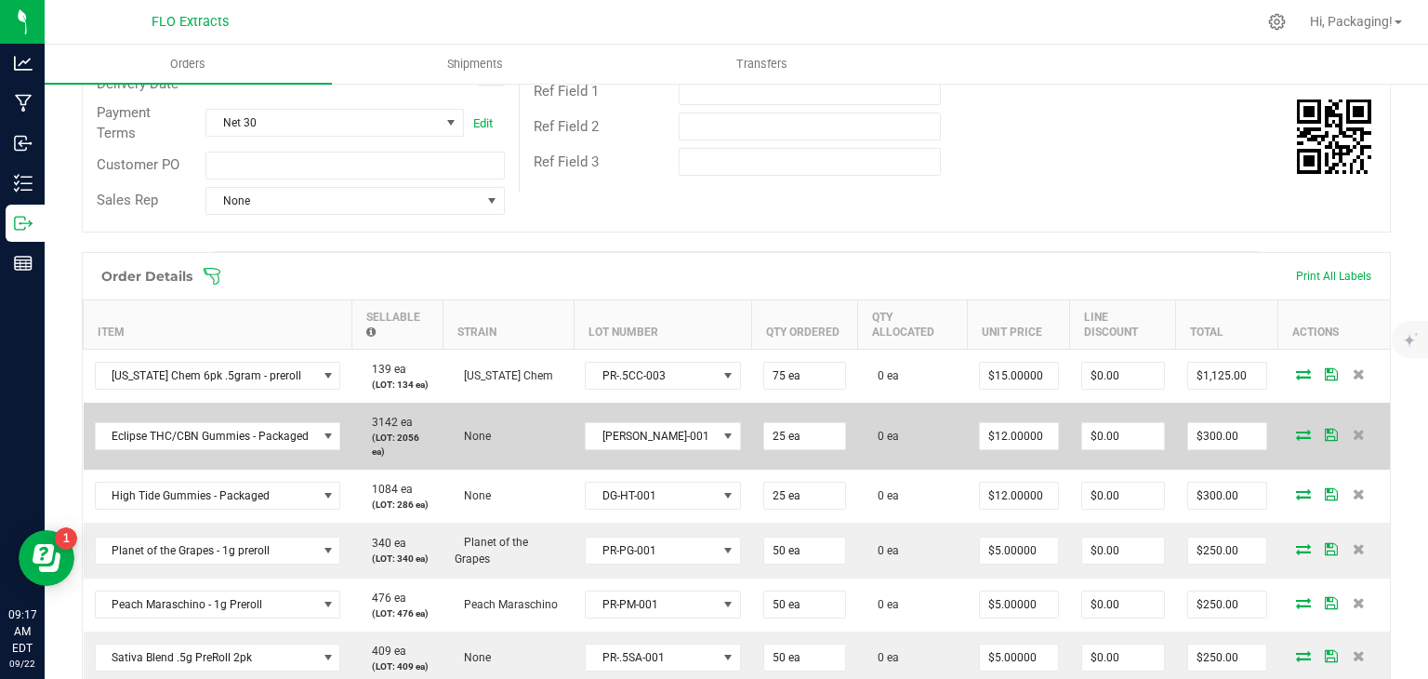
click at [1296, 432] on icon at bounding box center [1303, 434] width 15 height 11
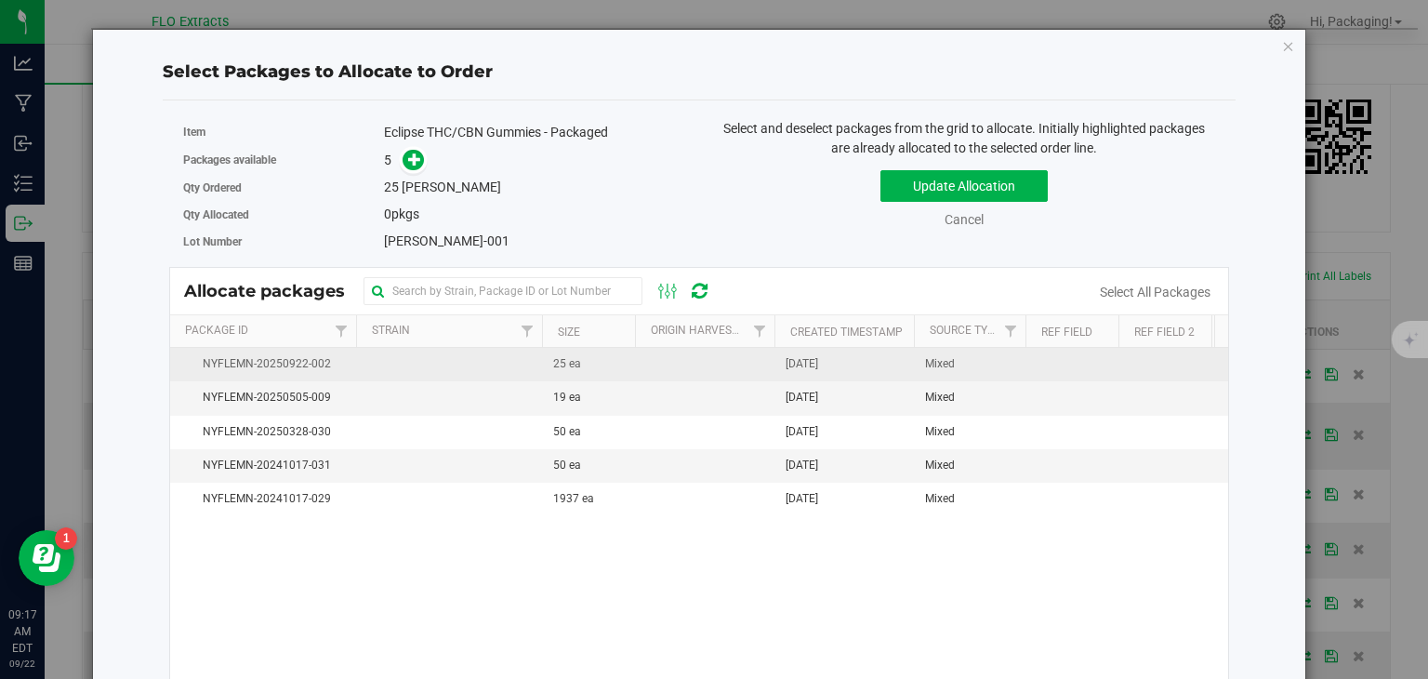
click at [855, 363] on td "[DATE]" at bounding box center [843, 364] width 139 height 33
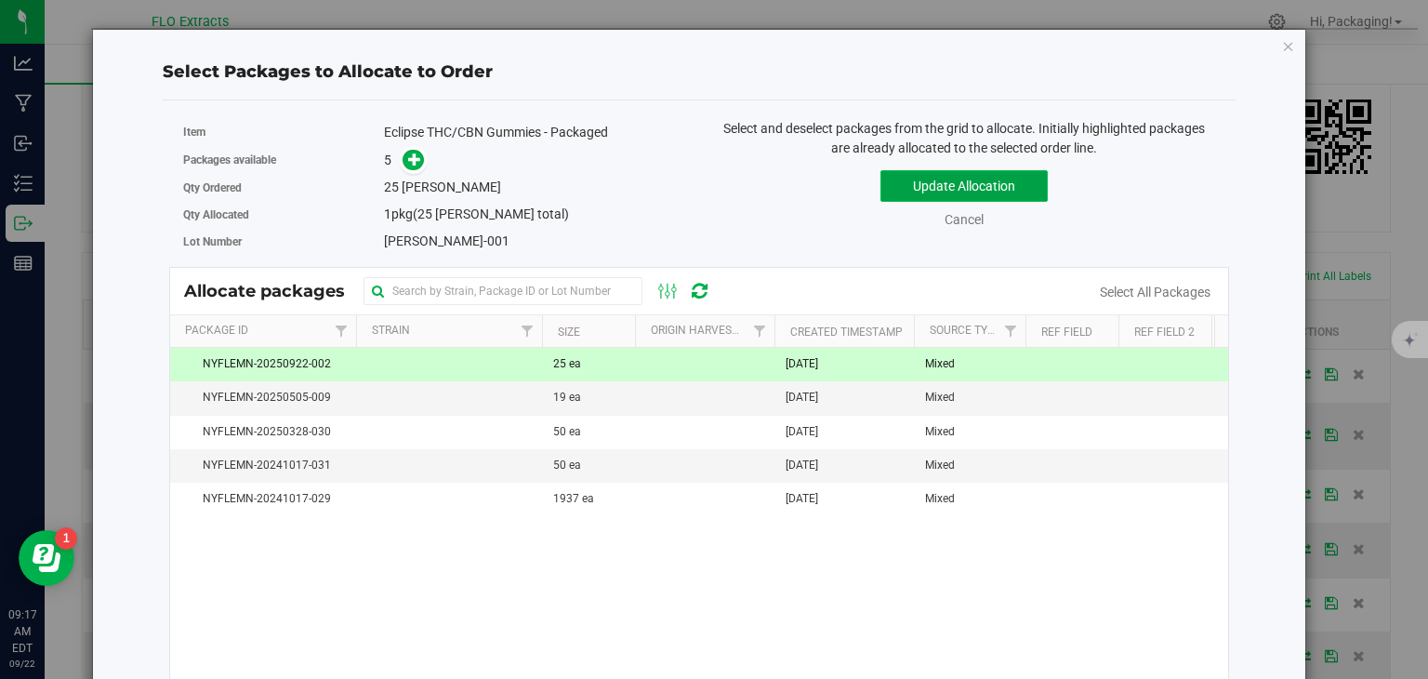
click at [1014, 183] on button "Update Allocation" at bounding box center [963, 186] width 167 height 32
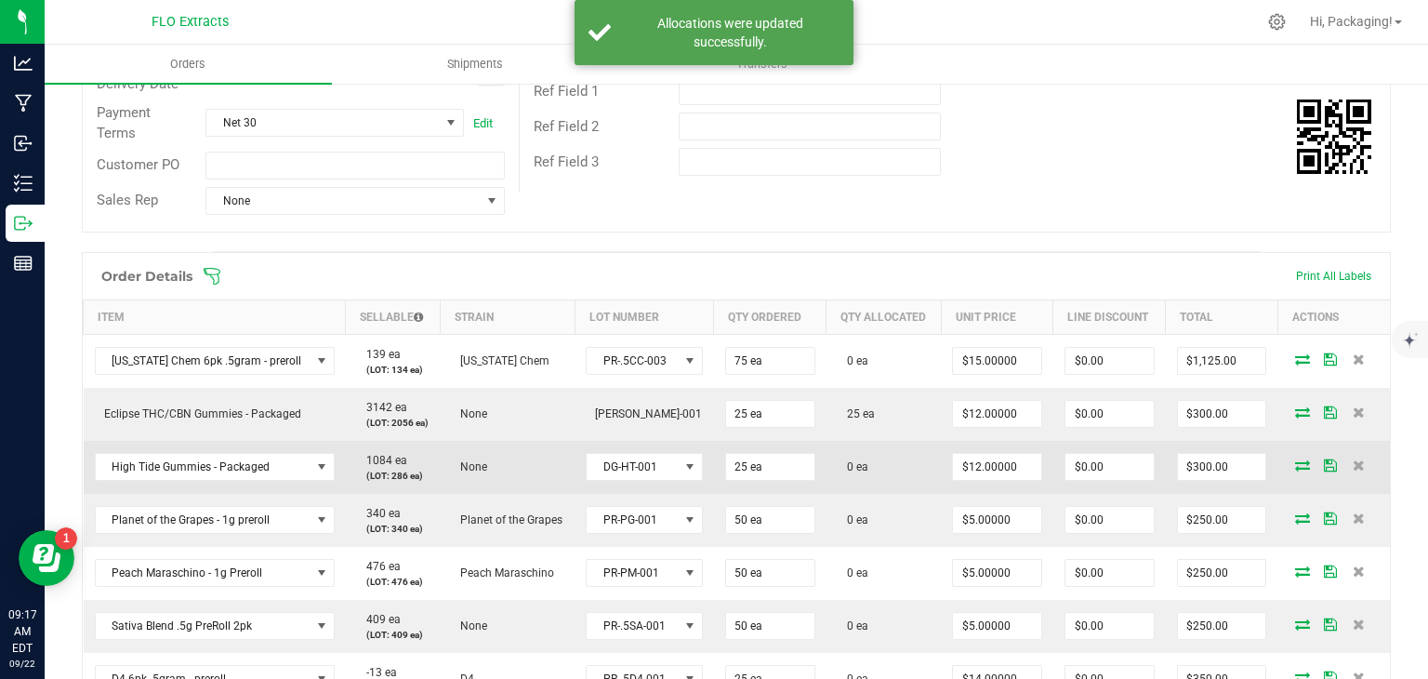
click at [1295, 459] on icon at bounding box center [1302, 464] width 15 height 11
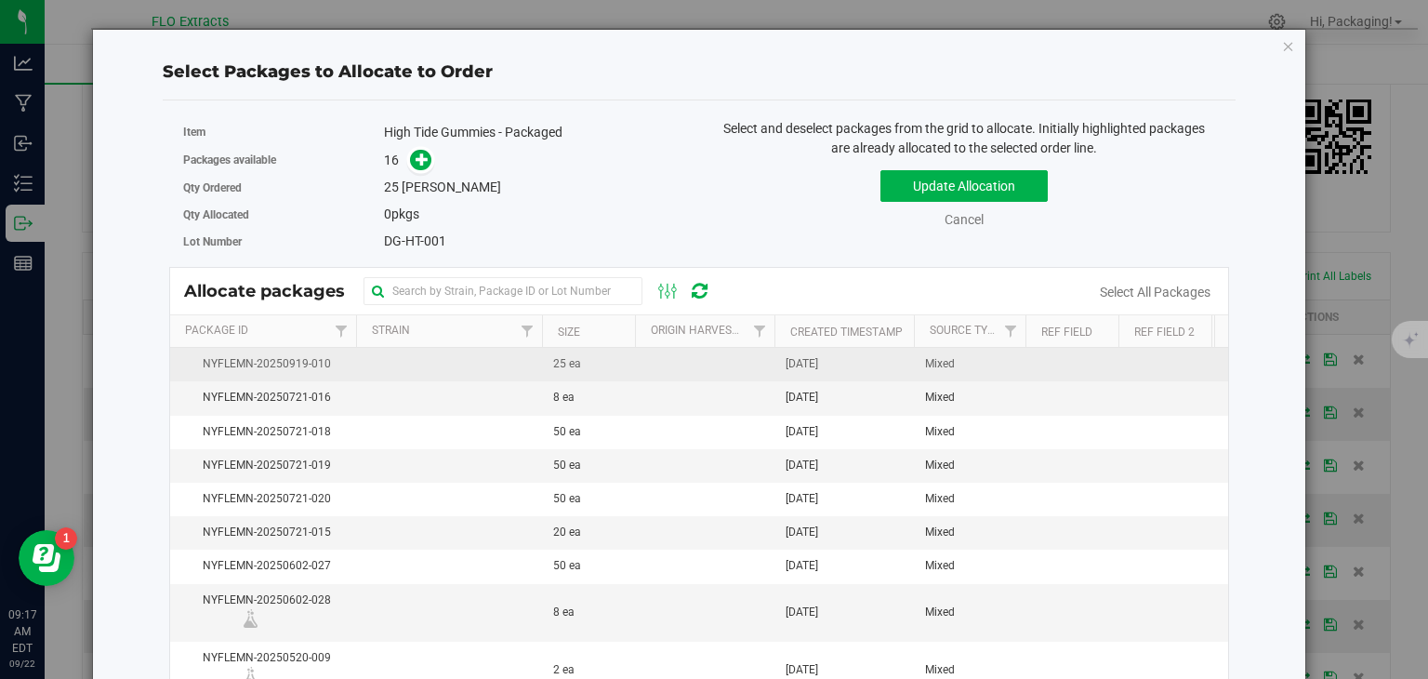
click at [863, 365] on td "[DATE]" at bounding box center [843, 364] width 139 height 33
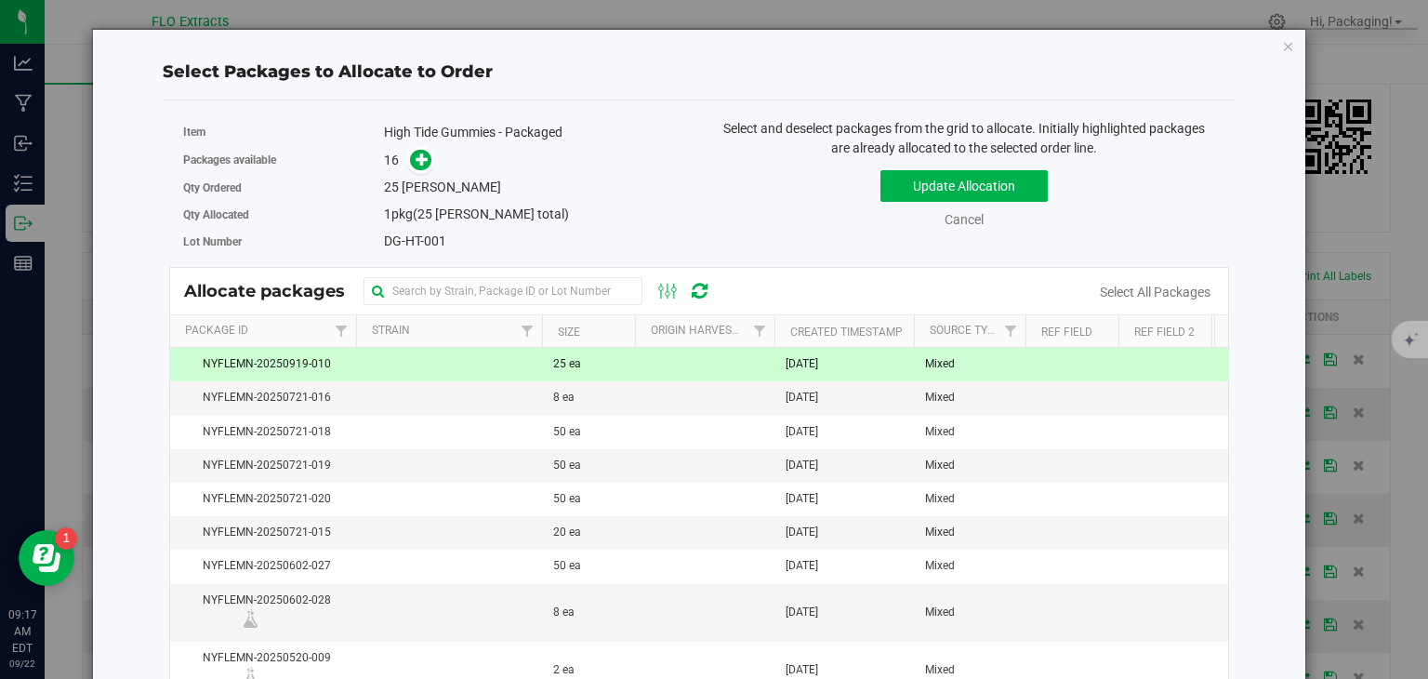
click at [863, 365] on td "[DATE]" at bounding box center [843, 364] width 139 height 33
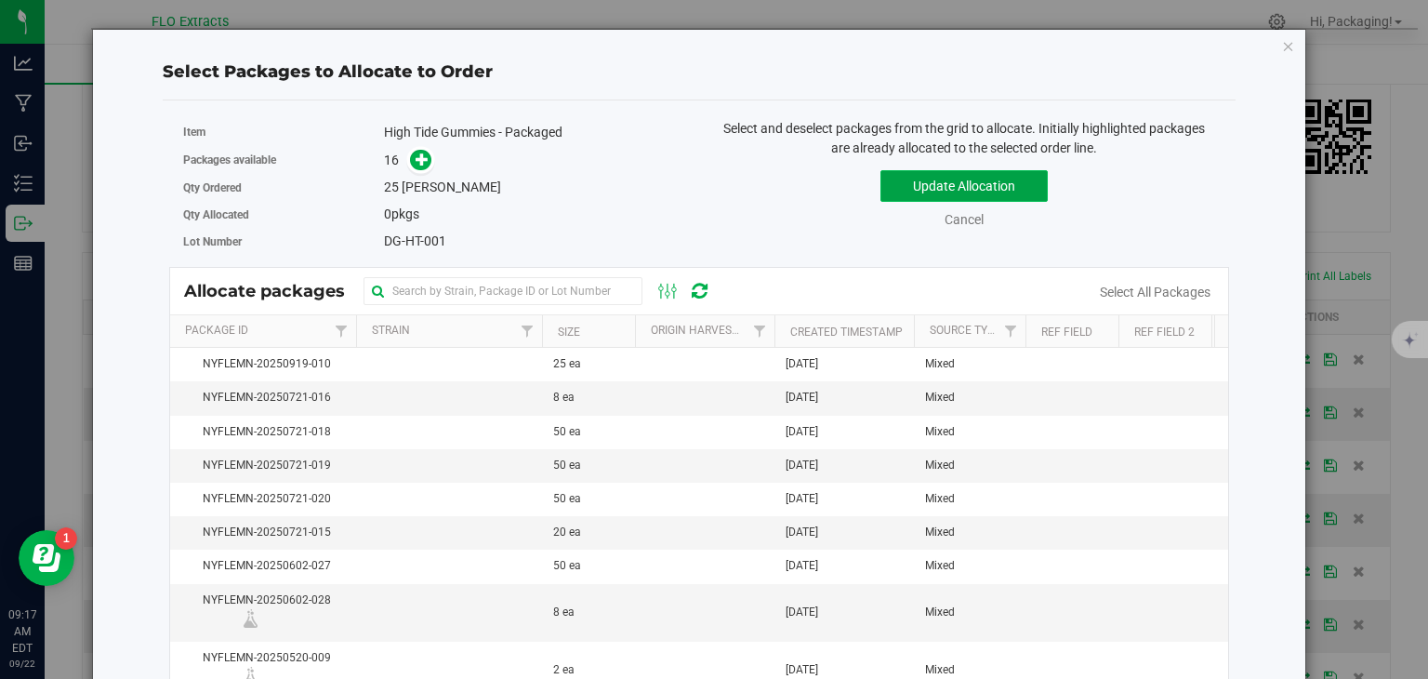
click at [1003, 178] on button "Update Allocation" at bounding box center [963, 186] width 167 height 32
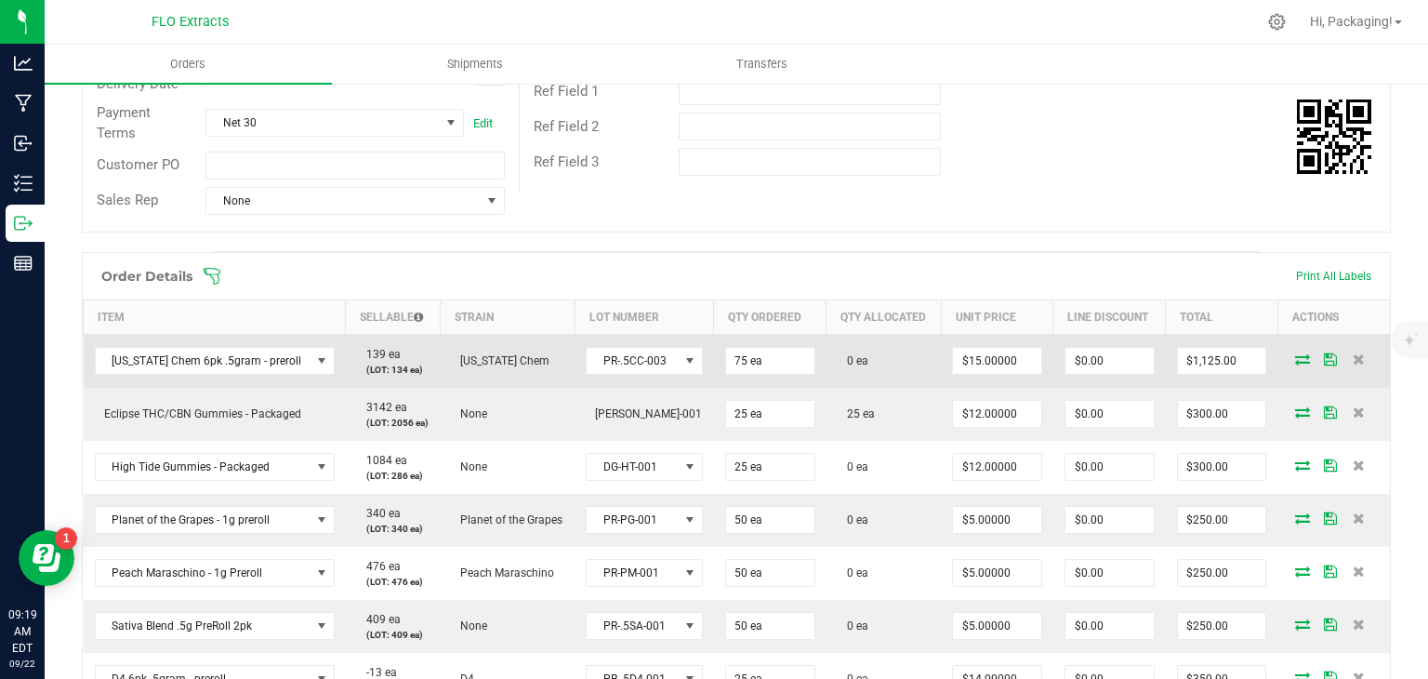
scroll to position [403, 0]
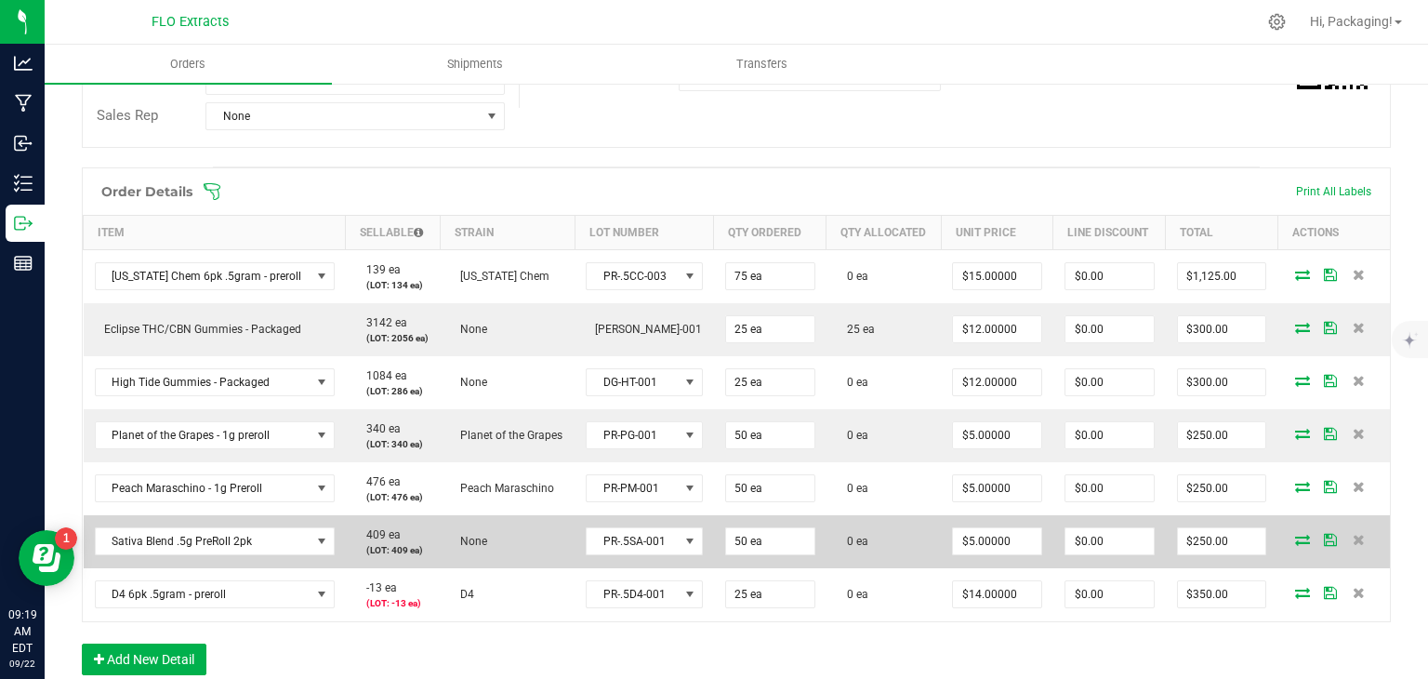
click at [1295, 536] on icon at bounding box center [1302, 539] width 15 height 11
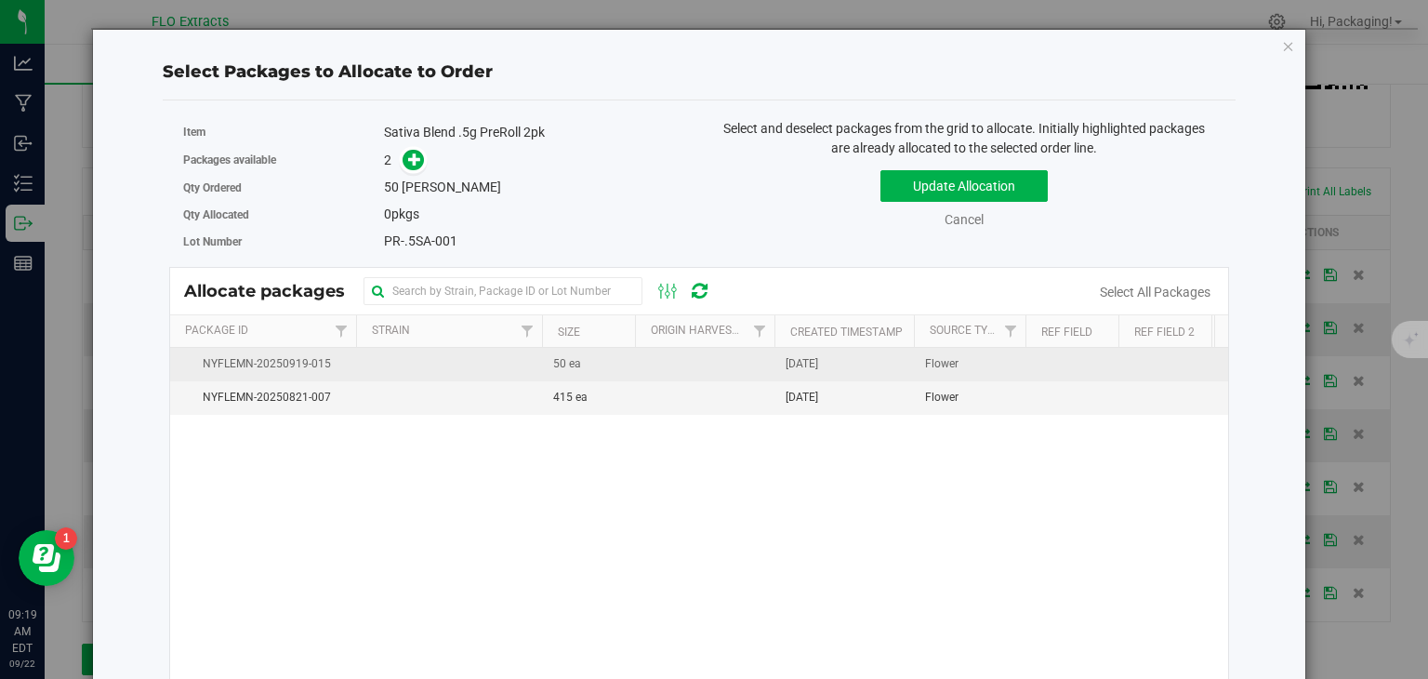
click at [818, 364] on span "[DATE]" at bounding box center [802, 364] width 33 height 18
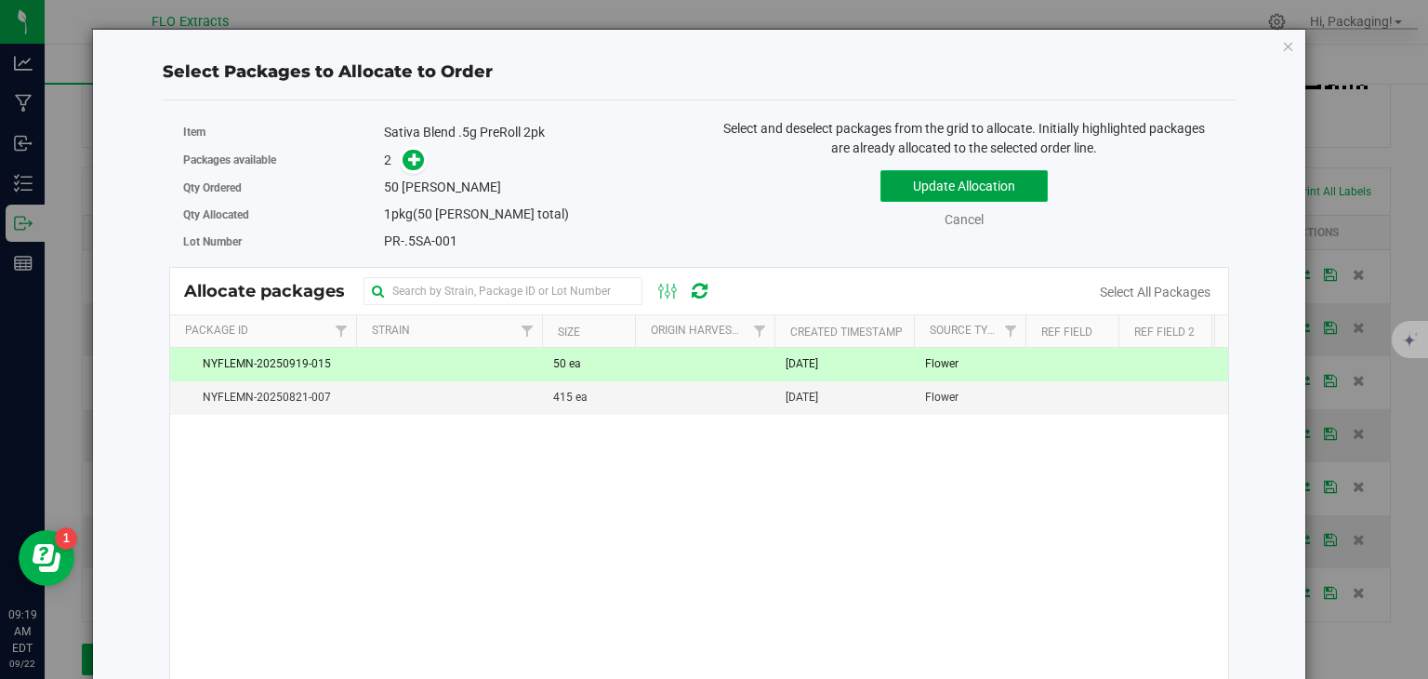
click at [995, 189] on button "Update Allocation" at bounding box center [963, 186] width 167 height 32
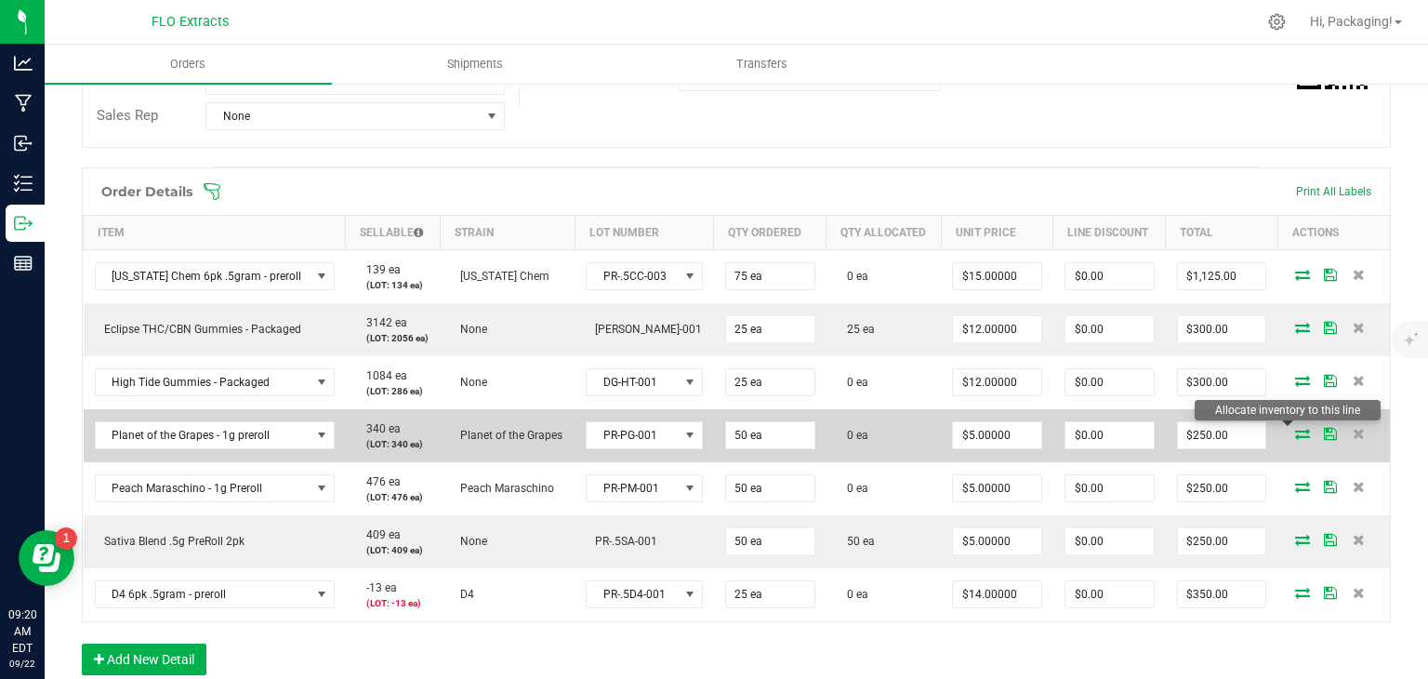
click at [1295, 429] on icon at bounding box center [1302, 433] width 15 height 11
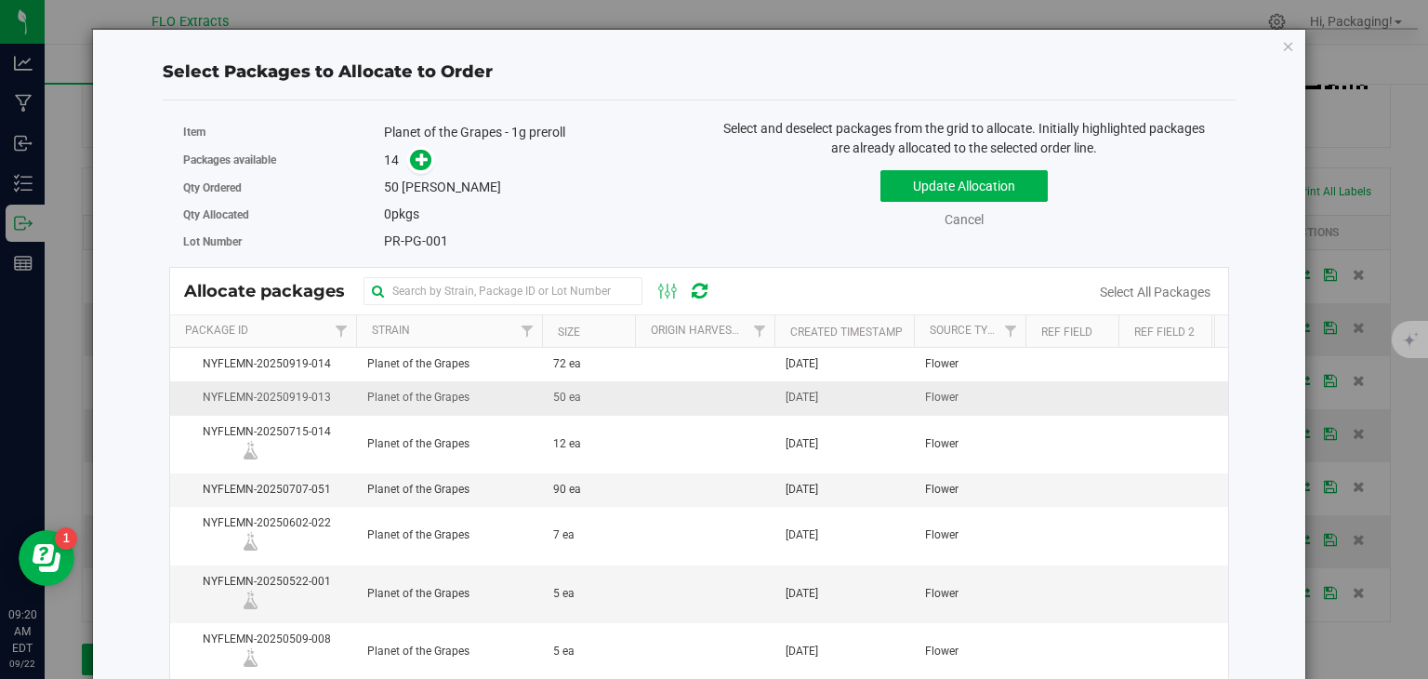
click at [818, 399] on span "[DATE]" at bounding box center [802, 398] width 33 height 18
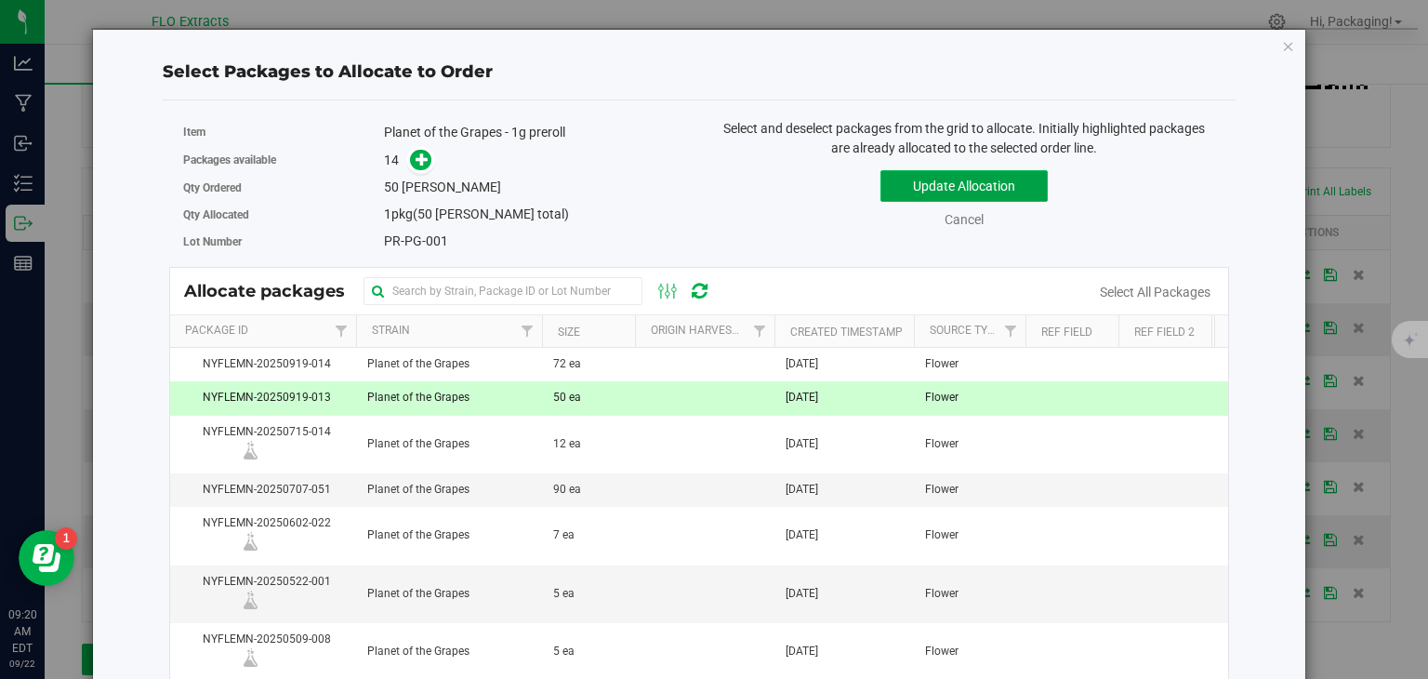
click at [1004, 187] on button "Update Allocation" at bounding box center [963, 186] width 167 height 32
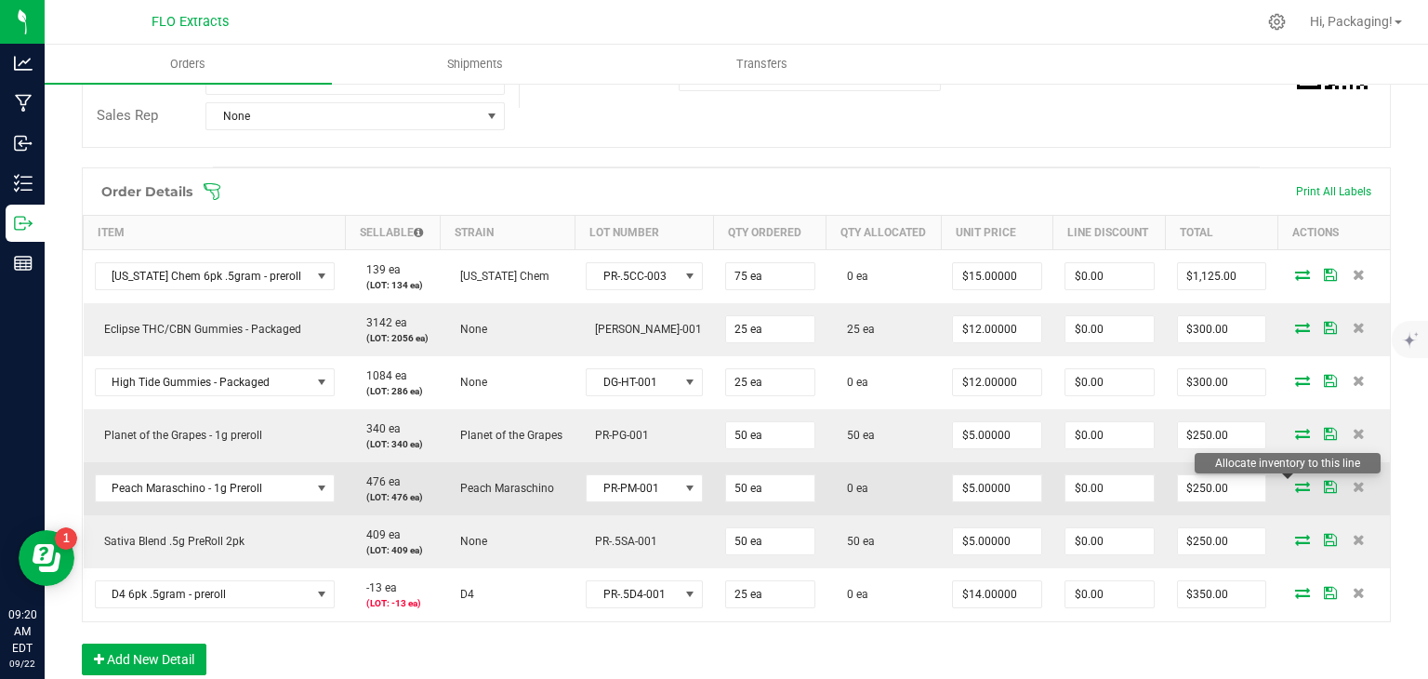
click at [1295, 481] on icon at bounding box center [1302, 486] width 15 height 11
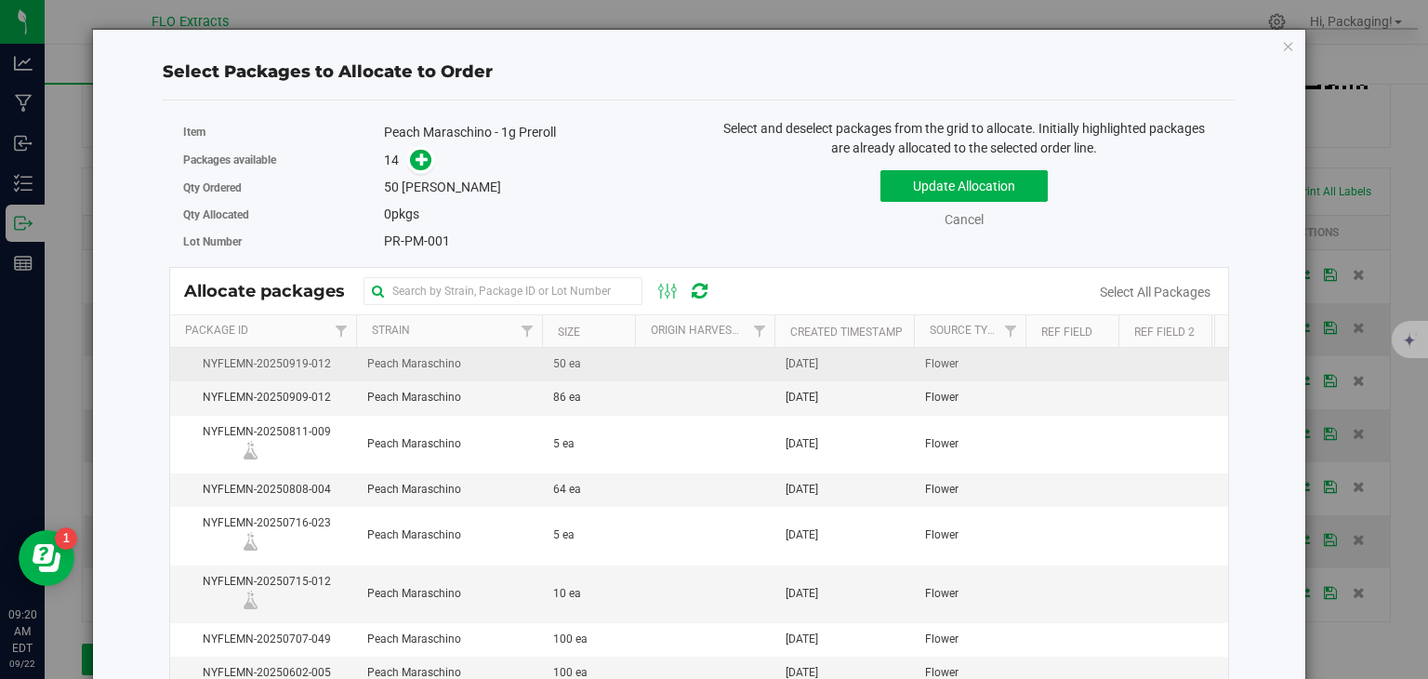
click at [816, 358] on span "[DATE]" at bounding box center [802, 364] width 33 height 18
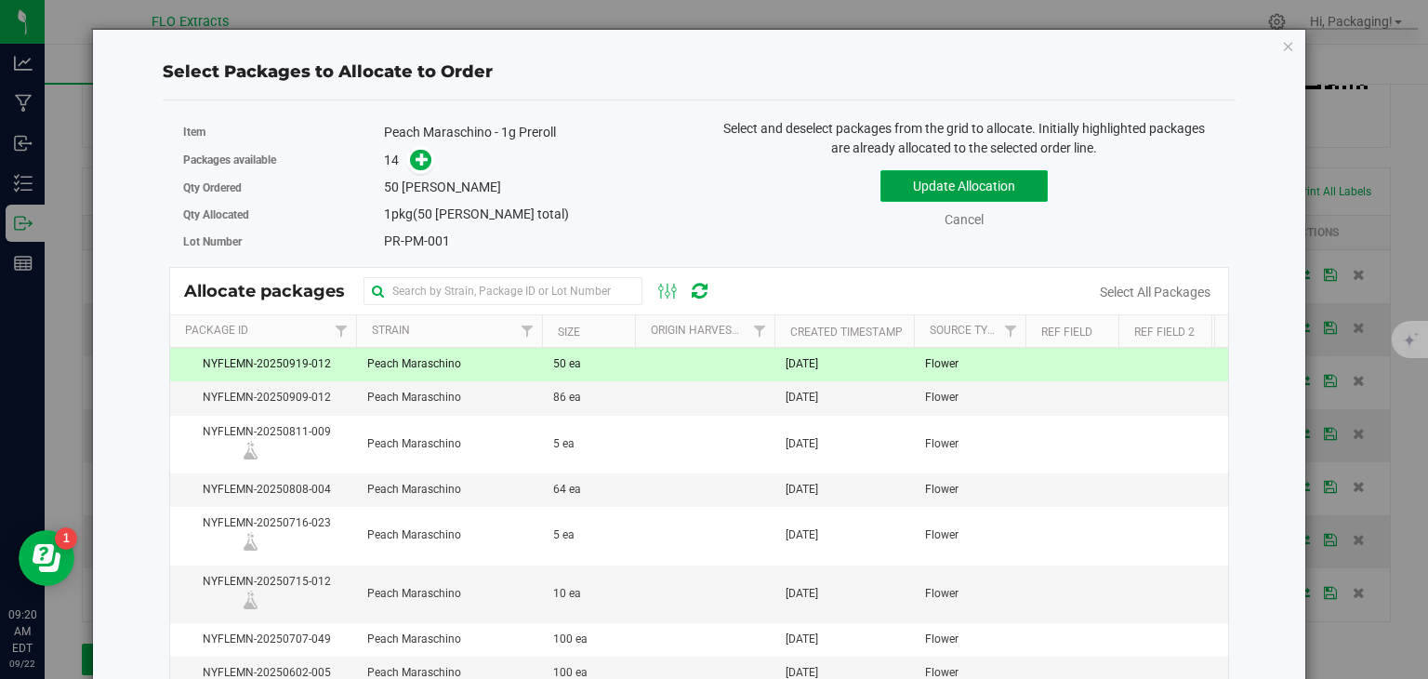
click at [999, 187] on button "Update Allocation" at bounding box center [963, 186] width 167 height 32
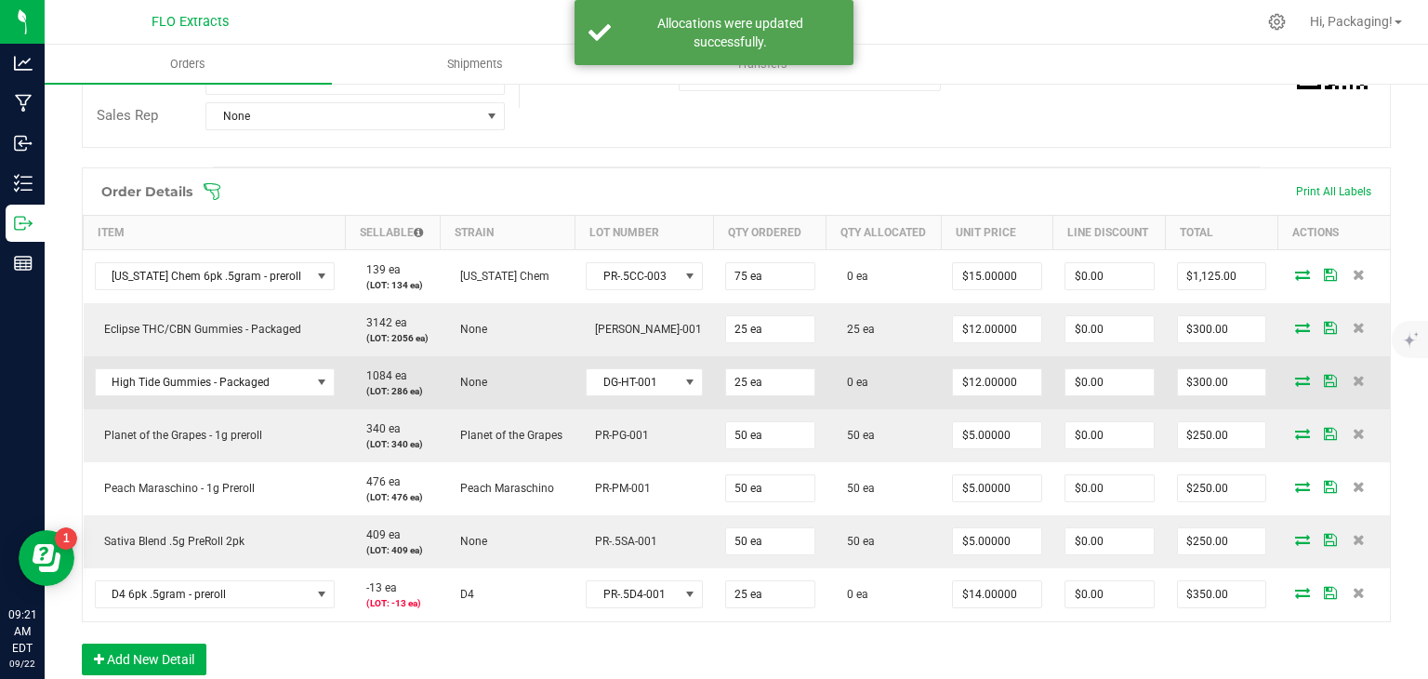
click at [1295, 380] on icon at bounding box center [1302, 380] width 15 height 11
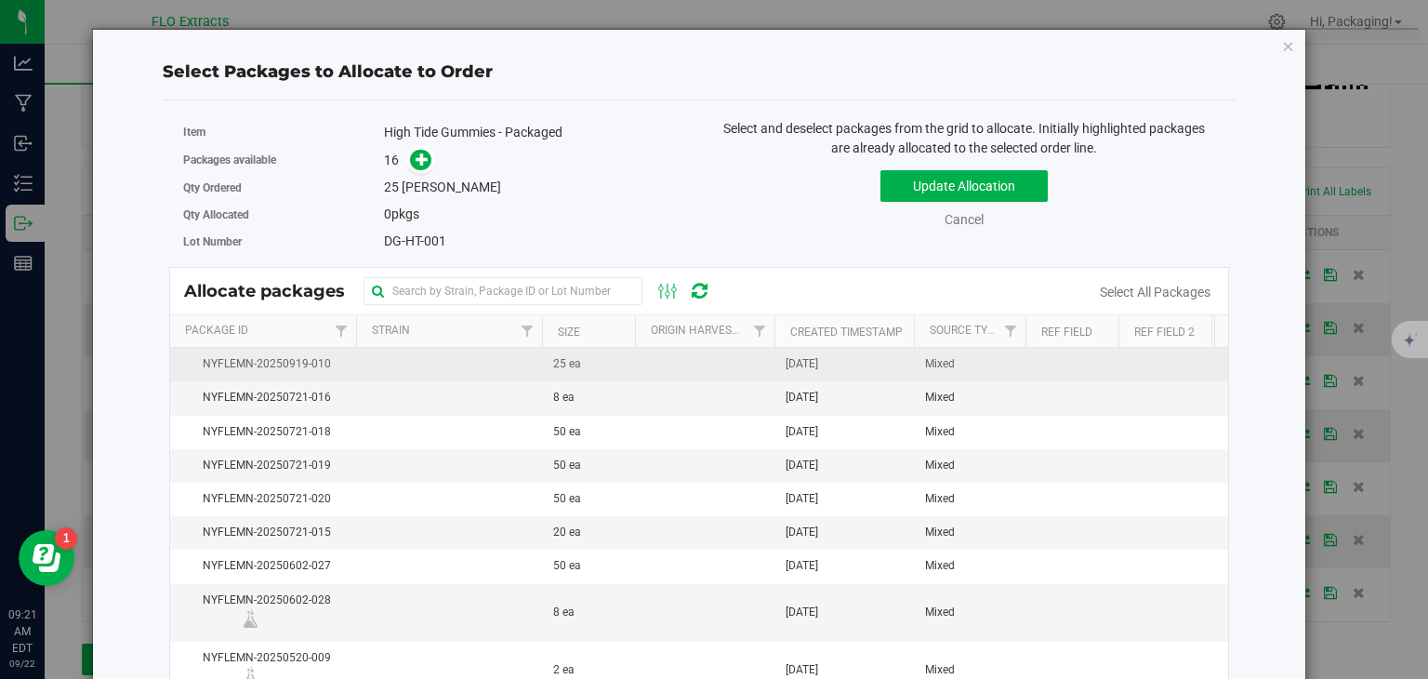
click at [818, 362] on span "[DATE]" at bounding box center [802, 364] width 33 height 18
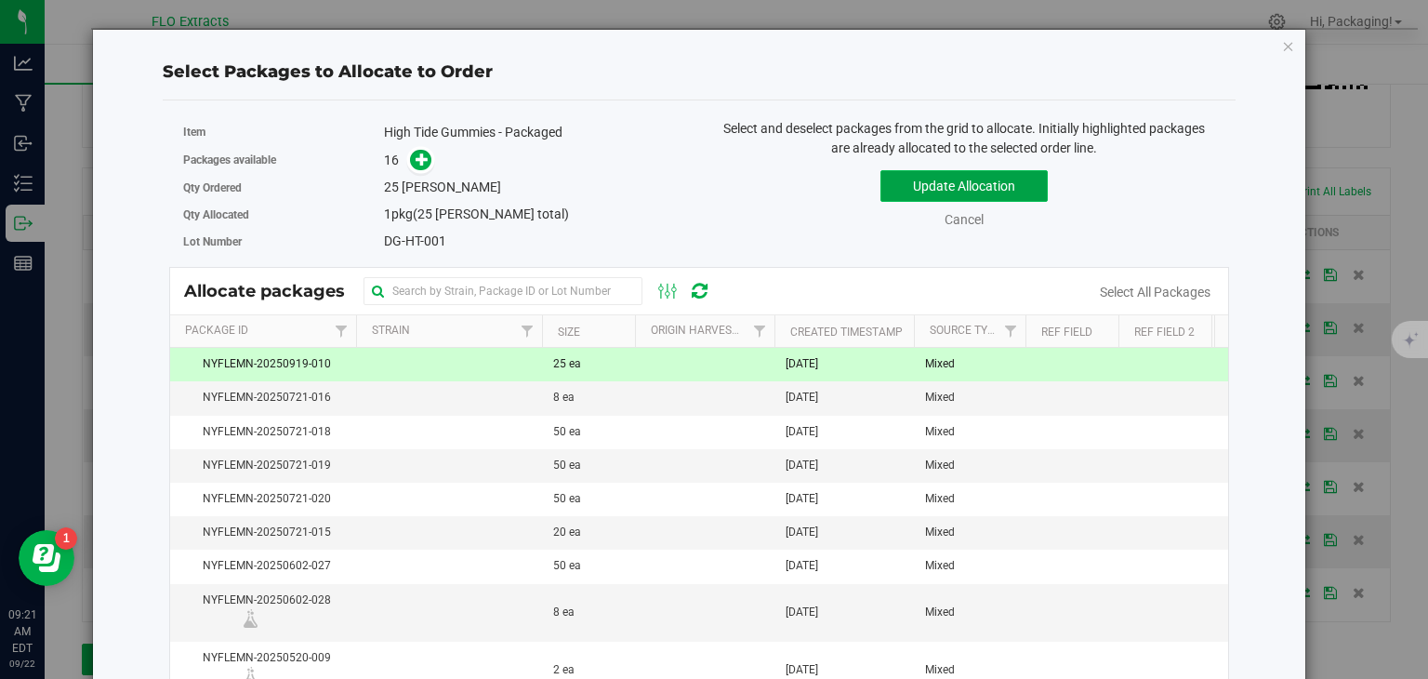
click at [1008, 189] on button "Update Allocation" at bounding box center [963, 186] width 167 height 32
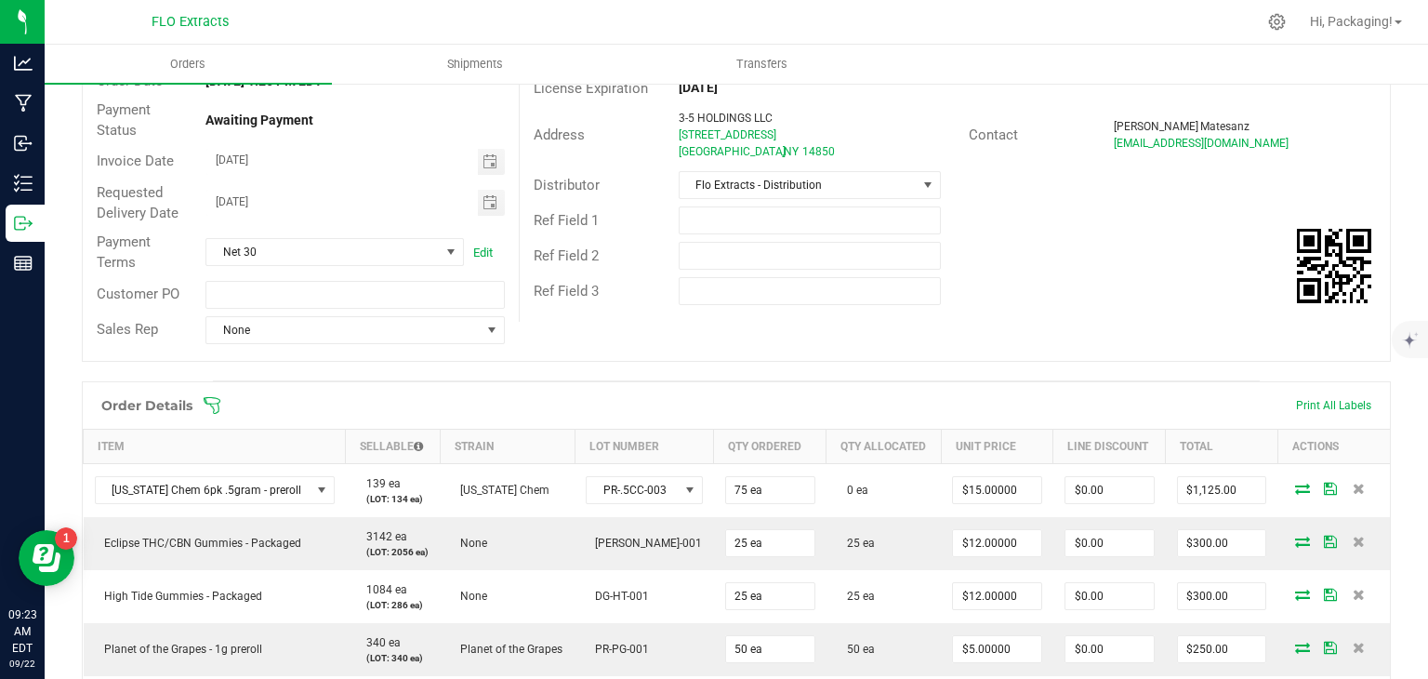
scroll to position [0, 0]
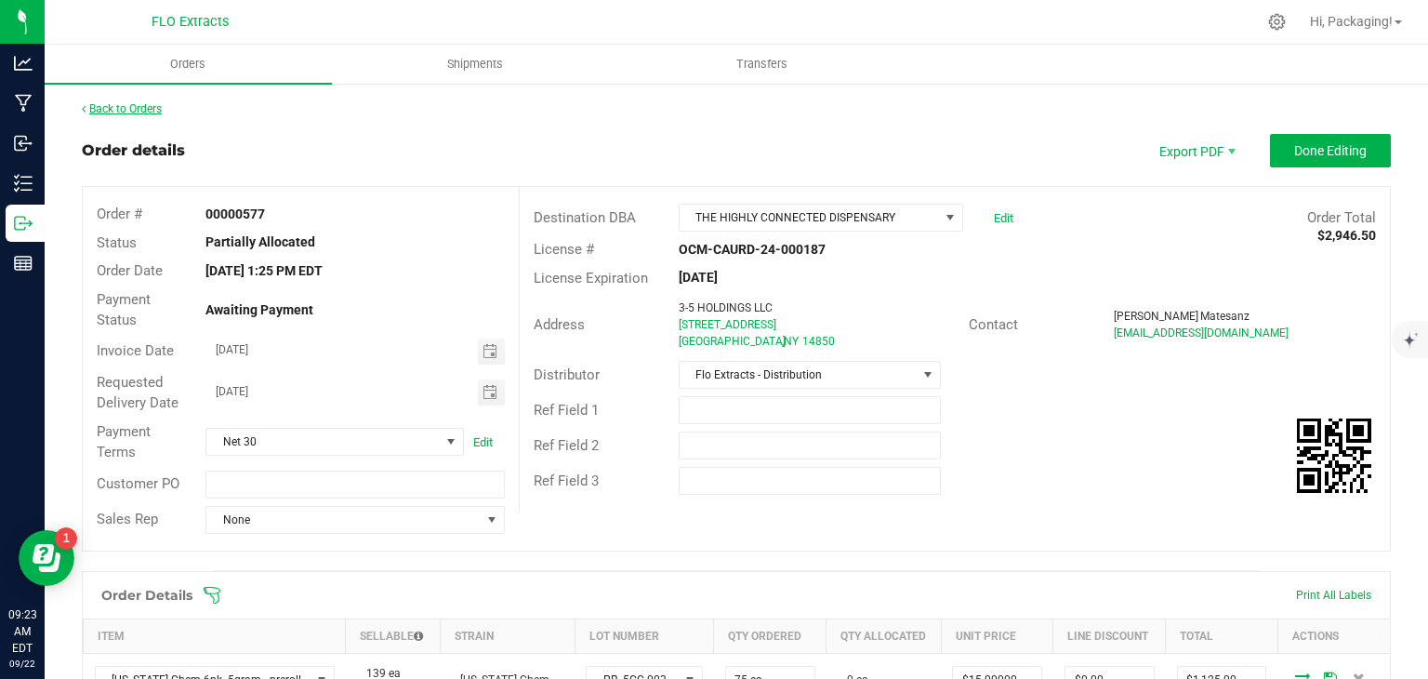
click at [141, 111] on link "Back to Orders" at bounding box center [122, 108] width 80 height 13
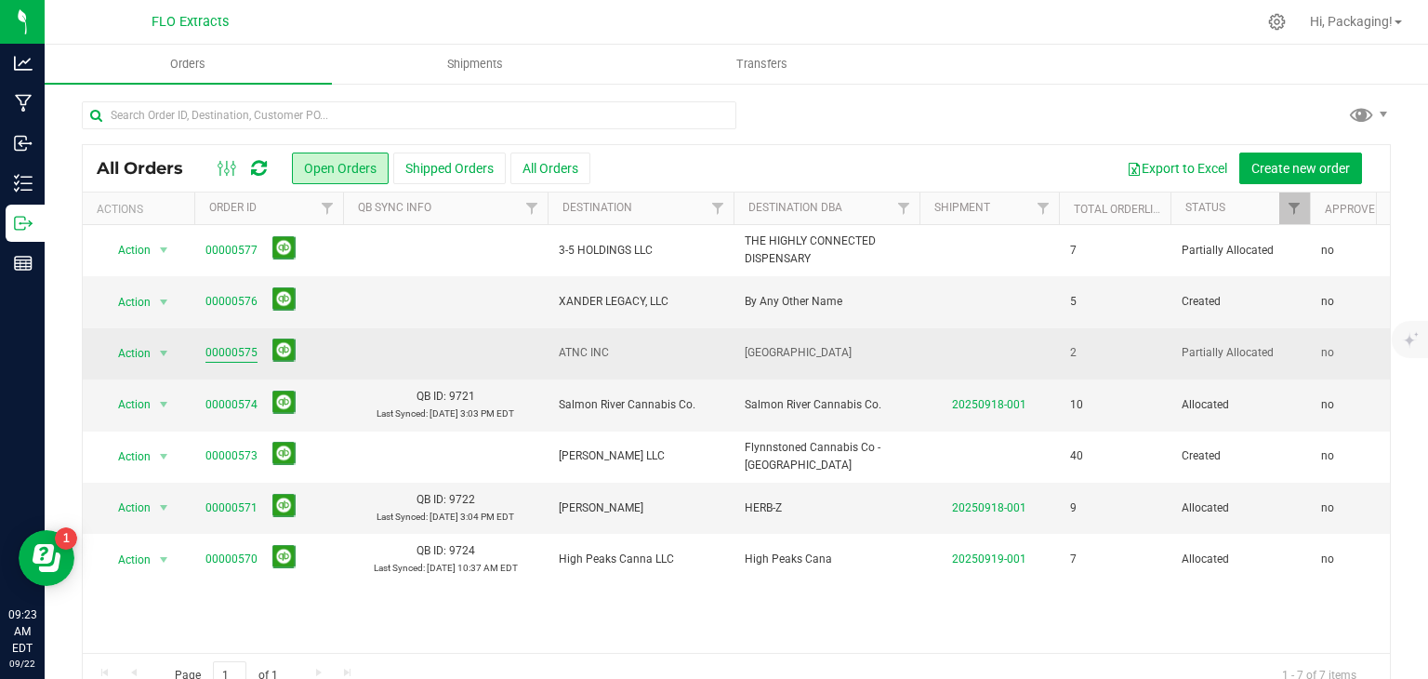
click at [231, 344] on link "00000575" at bounding box center [231, 353] width 52 height 18
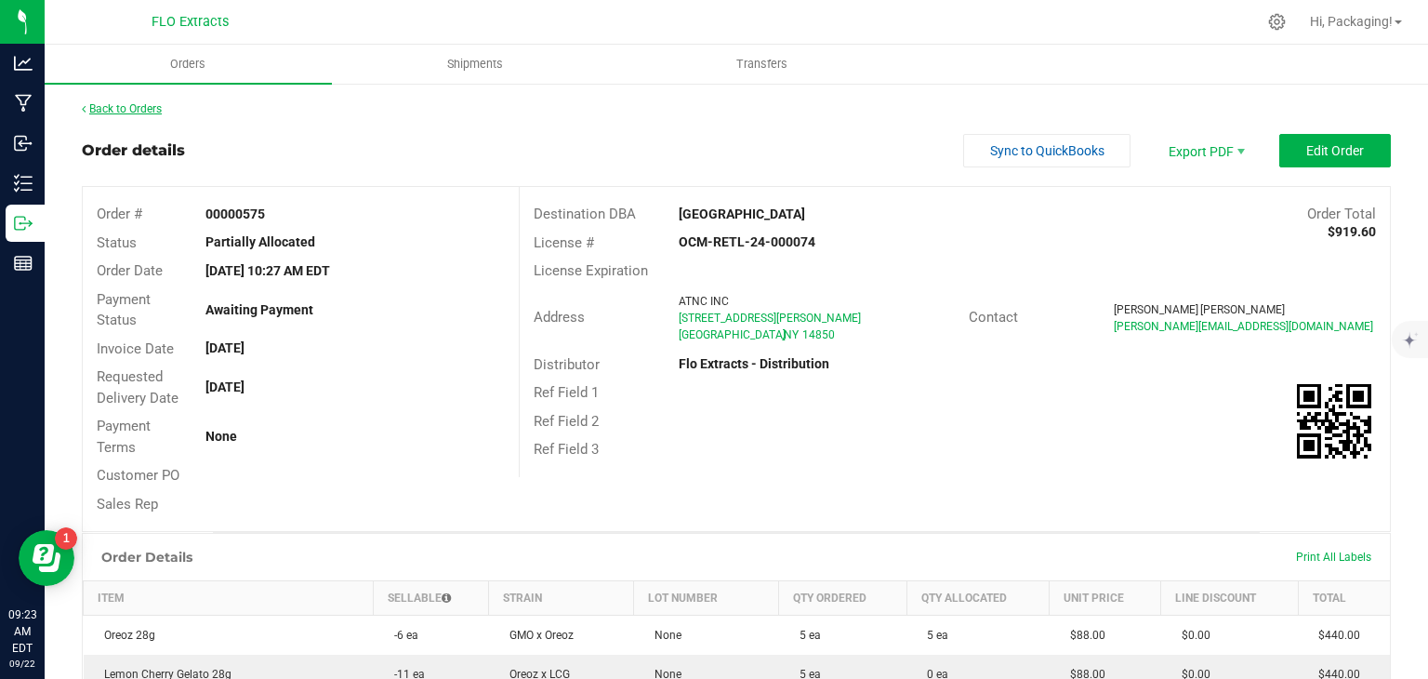
click at [152, 112] on link "Back to Orders" at bounding box center [122, 108] width 80 height 13
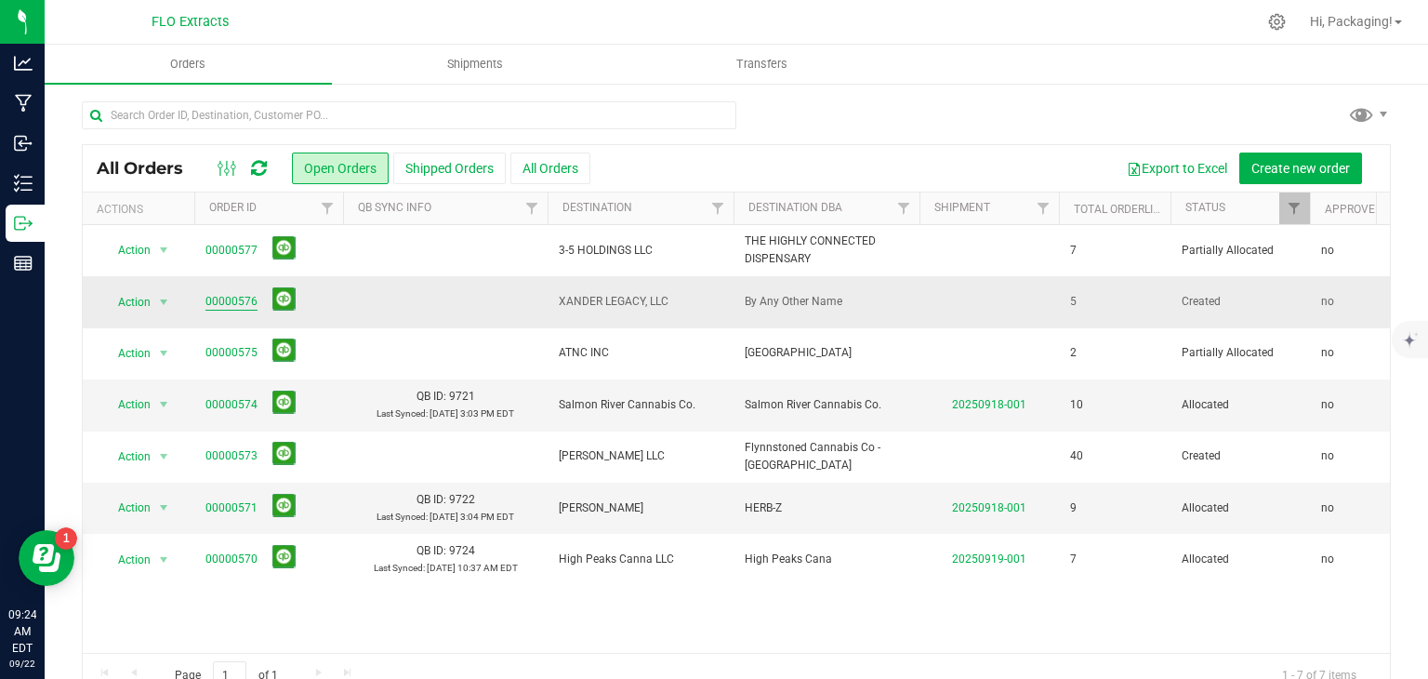
click at [243, 299] on link "00000576" at bounding box center [231, 302] width 52 height 18
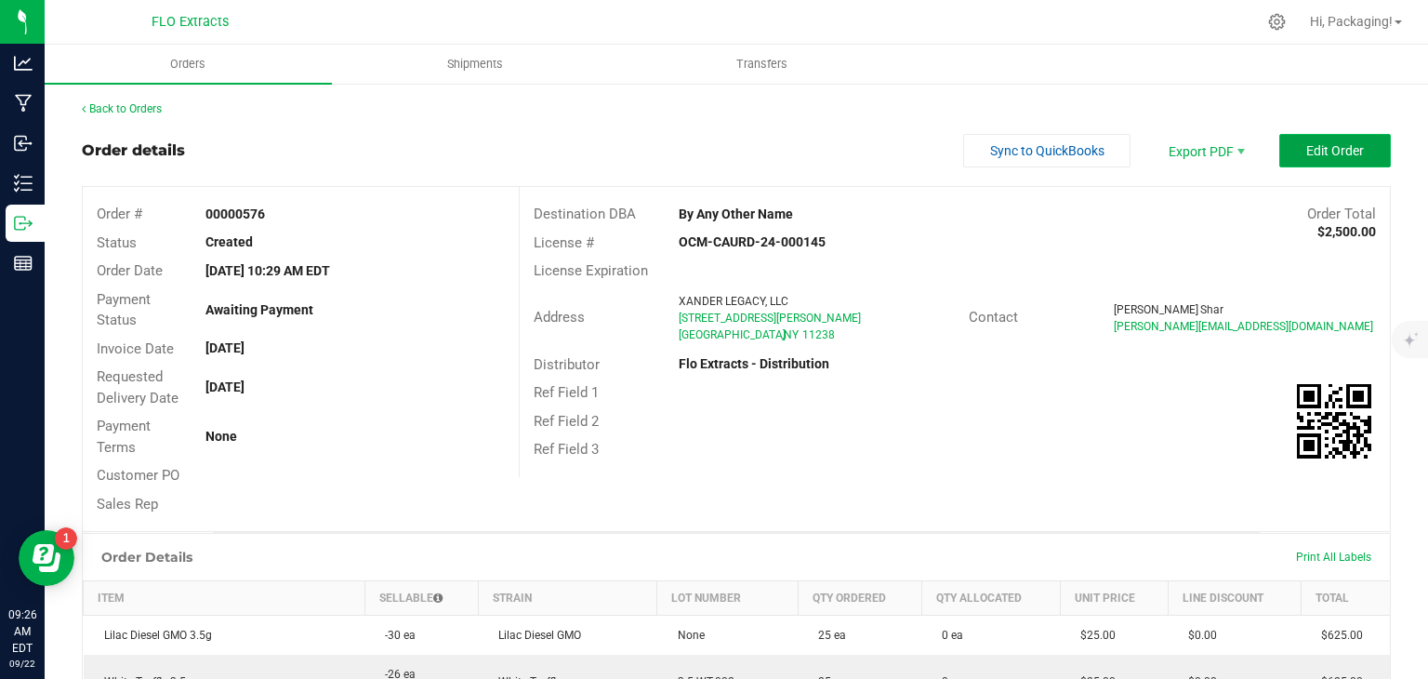
click at [1289, 153] on button "Edit Order" at bounding box center [1335, 150] width 112 height 33
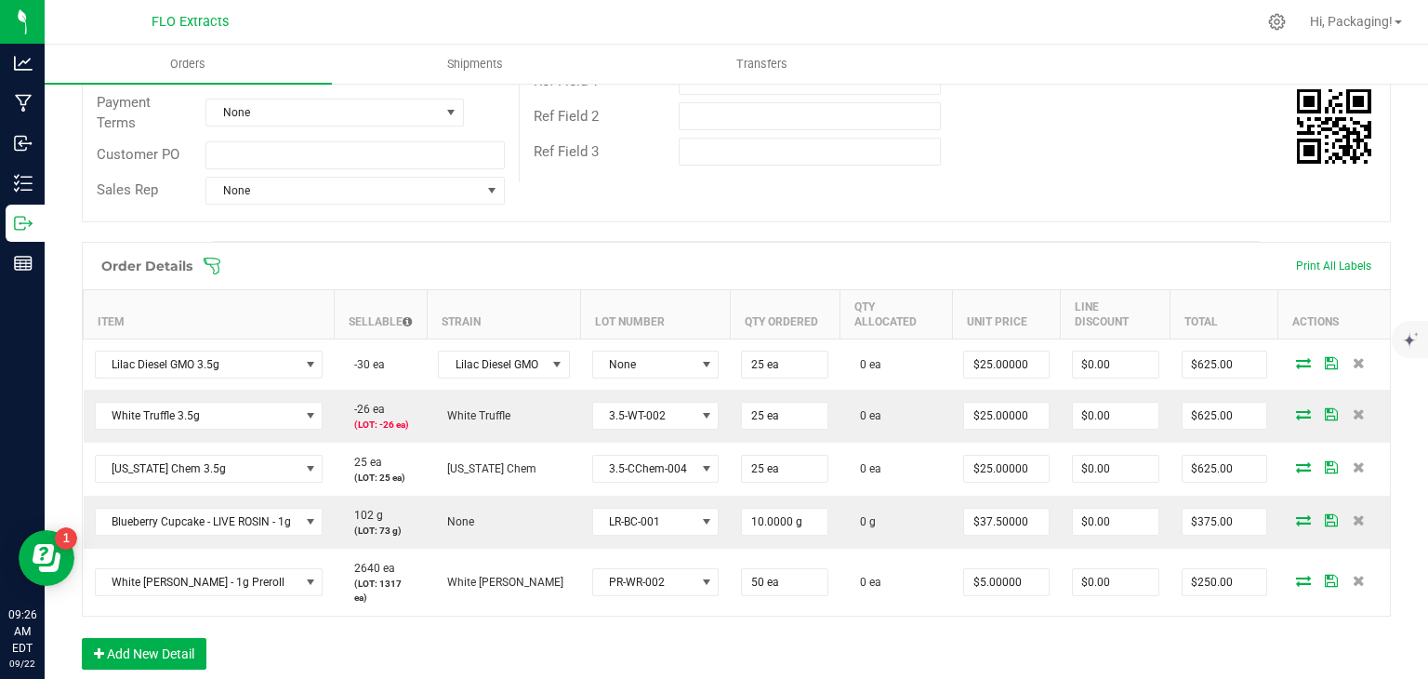
scroll to position [331, 0]
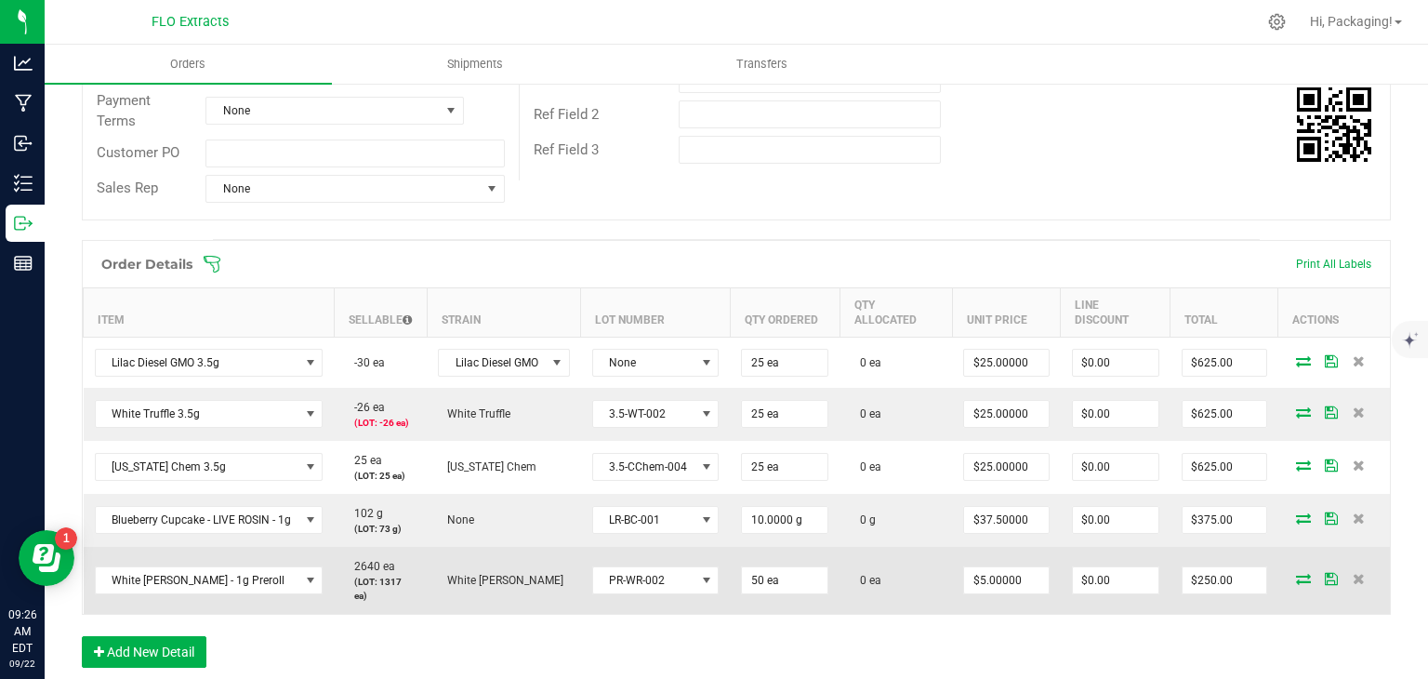
click at [1296, 580] on icon at bounding box center [1303, 578] width 15 height 11
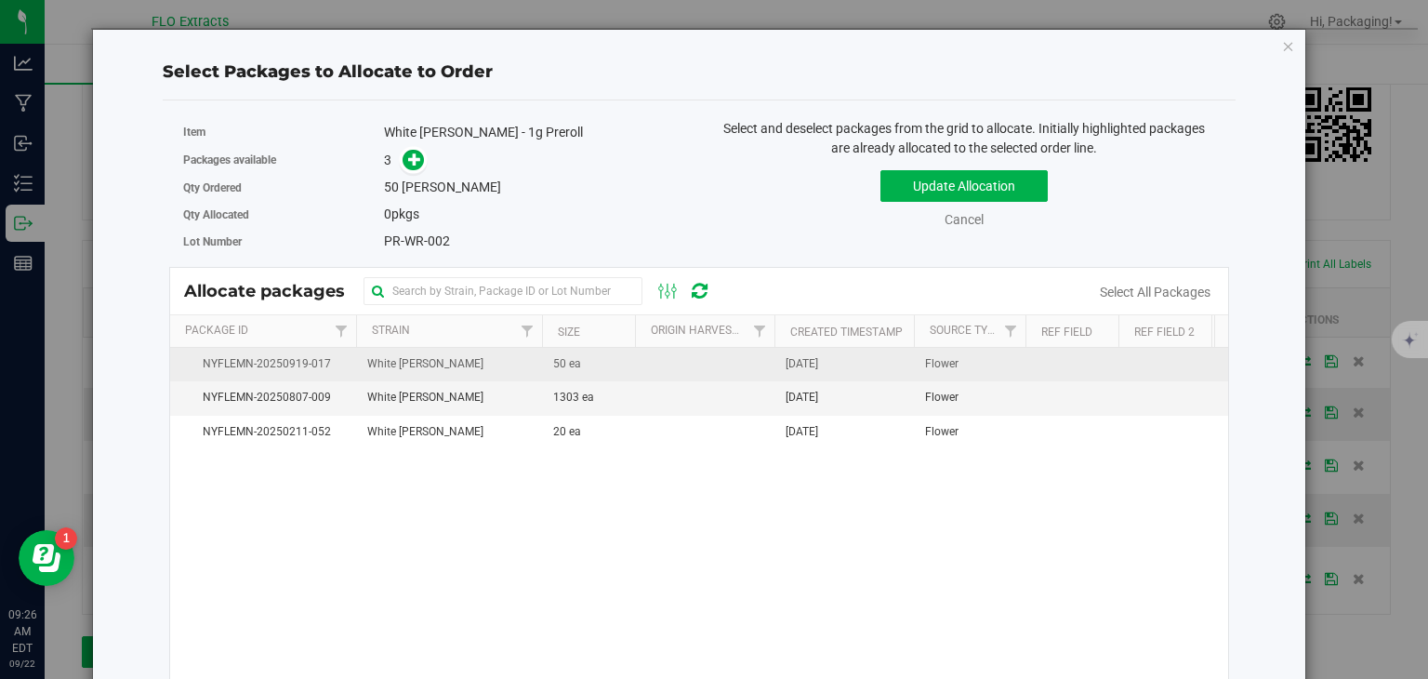
click at [818, 358] on span "[DATE]" at bounding box center [802, 364] width 33 height 18
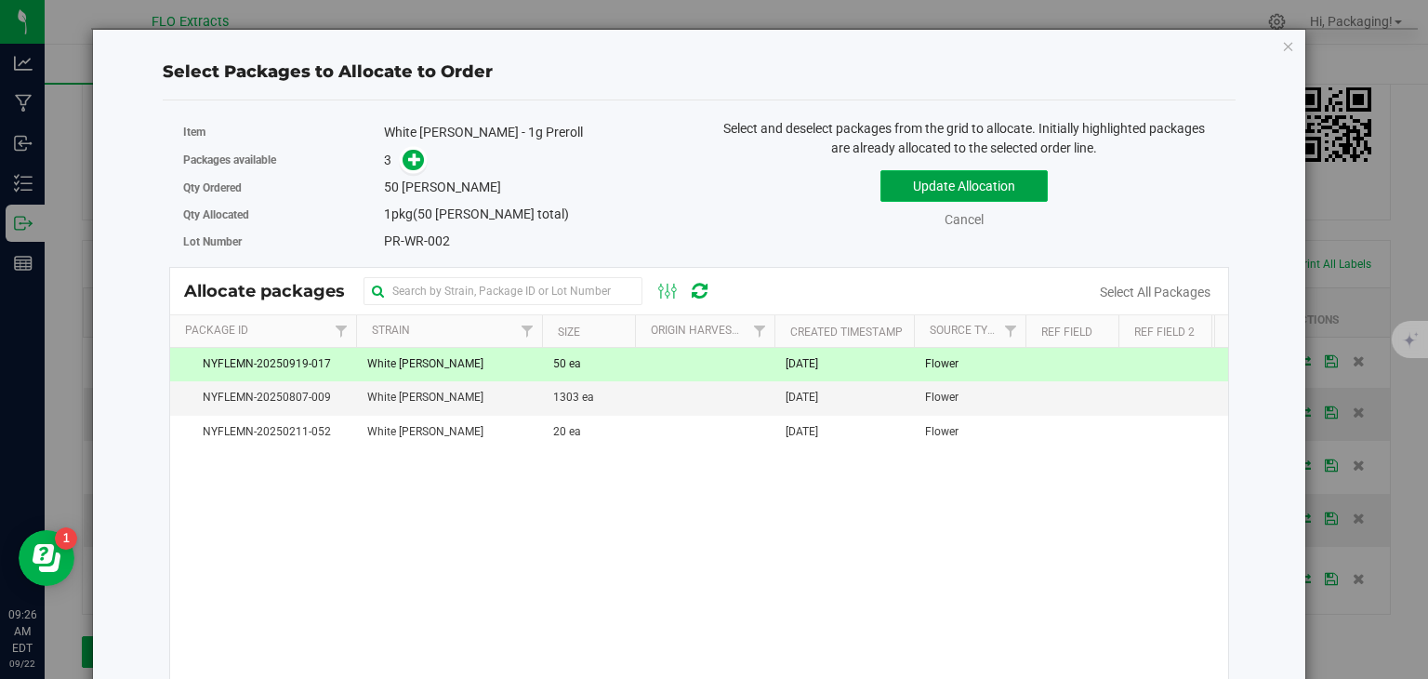
click at [967, 181] on button "Update Allocation" at bounding box center [963, 186] width 167 height 32
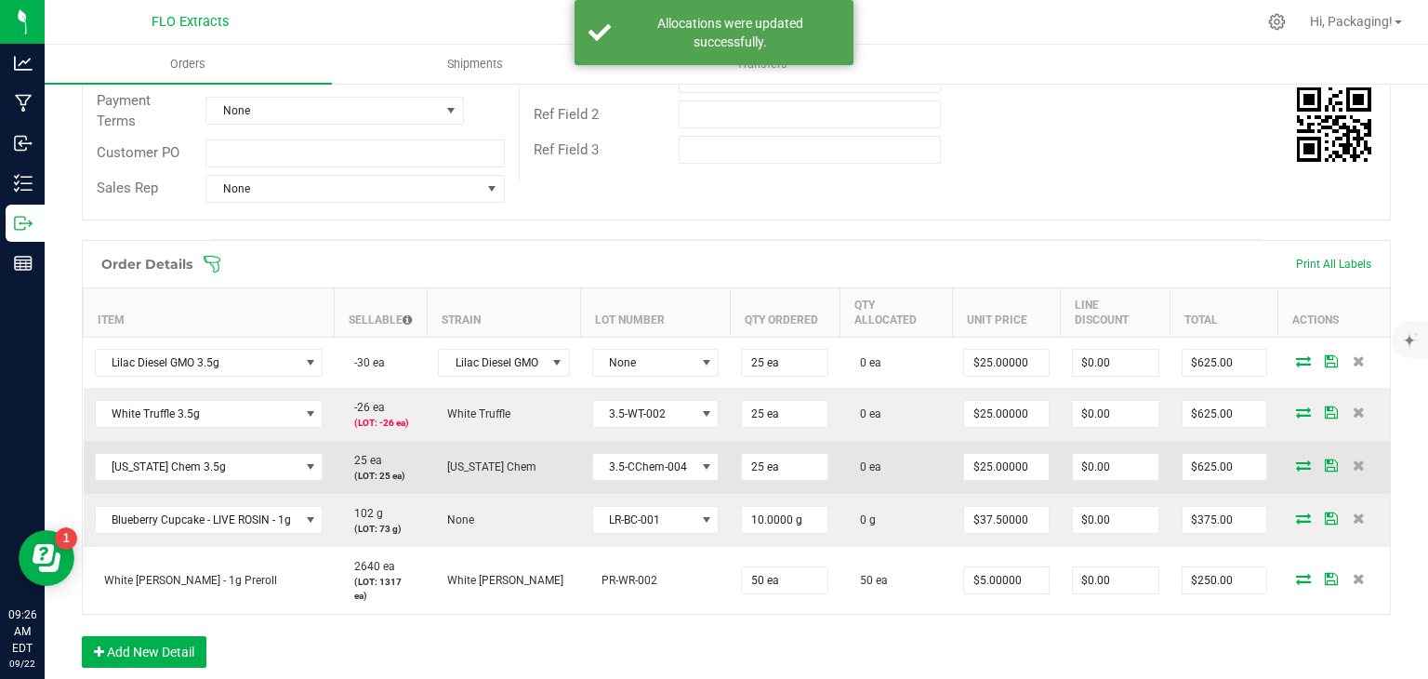
click at [1296, 469] on icon at bounding box center [1303, 464] width 15 height 11
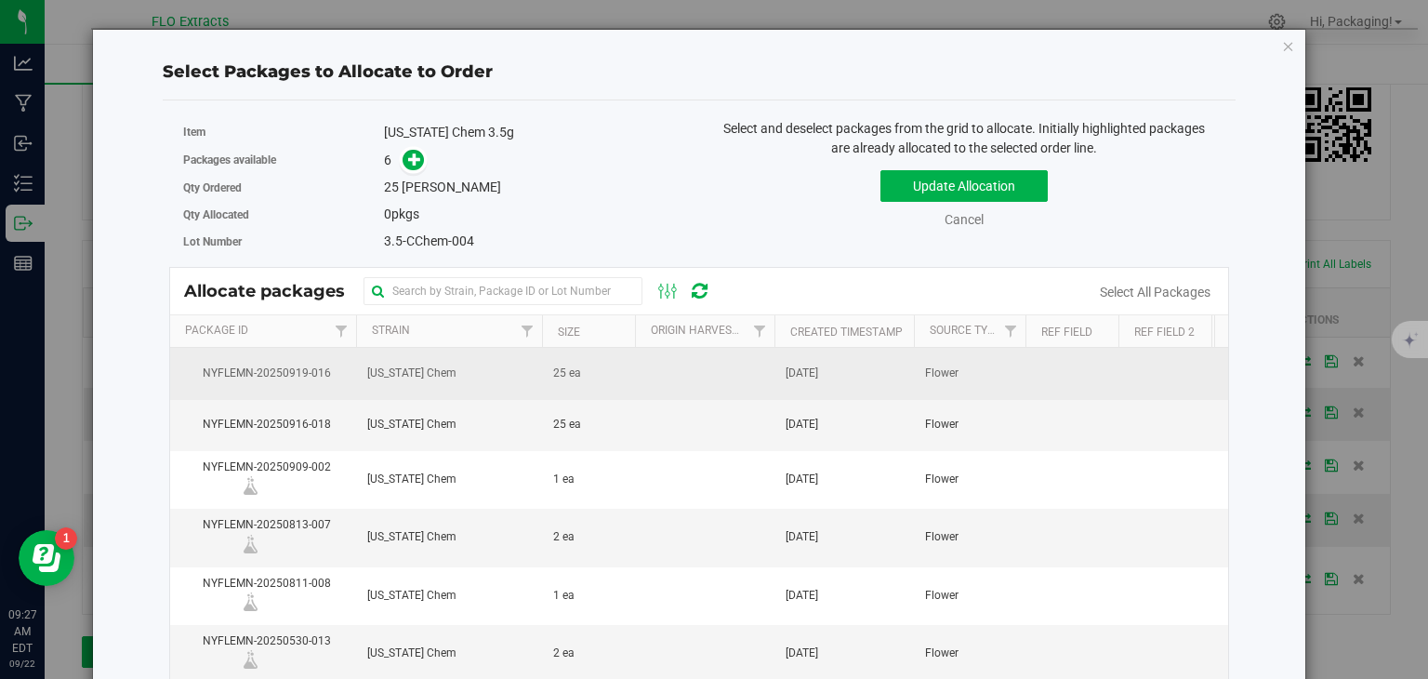
click at [558, 369] on span "25 ea" at bounding box center [567, 373] width 28 height 18
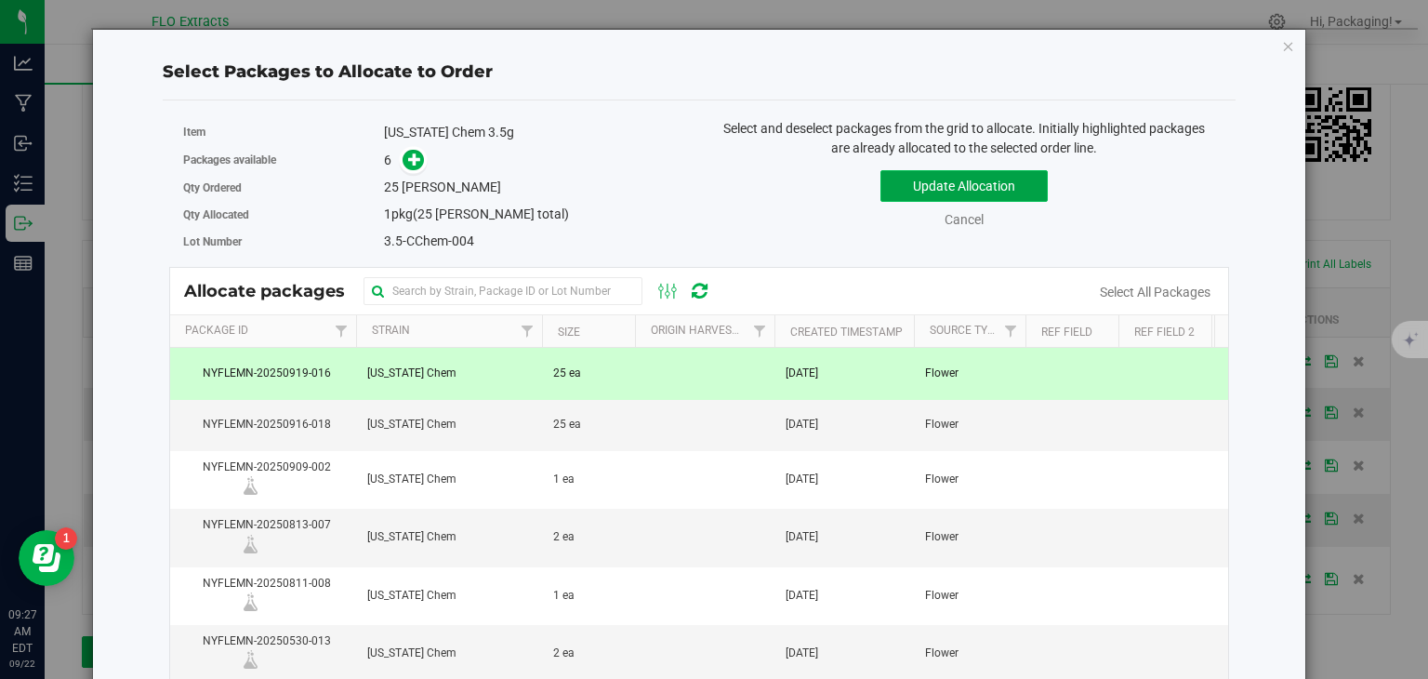
click at [974, 181] on button "Update Allocation" at bounding box center [963, 186] width 167 height 32
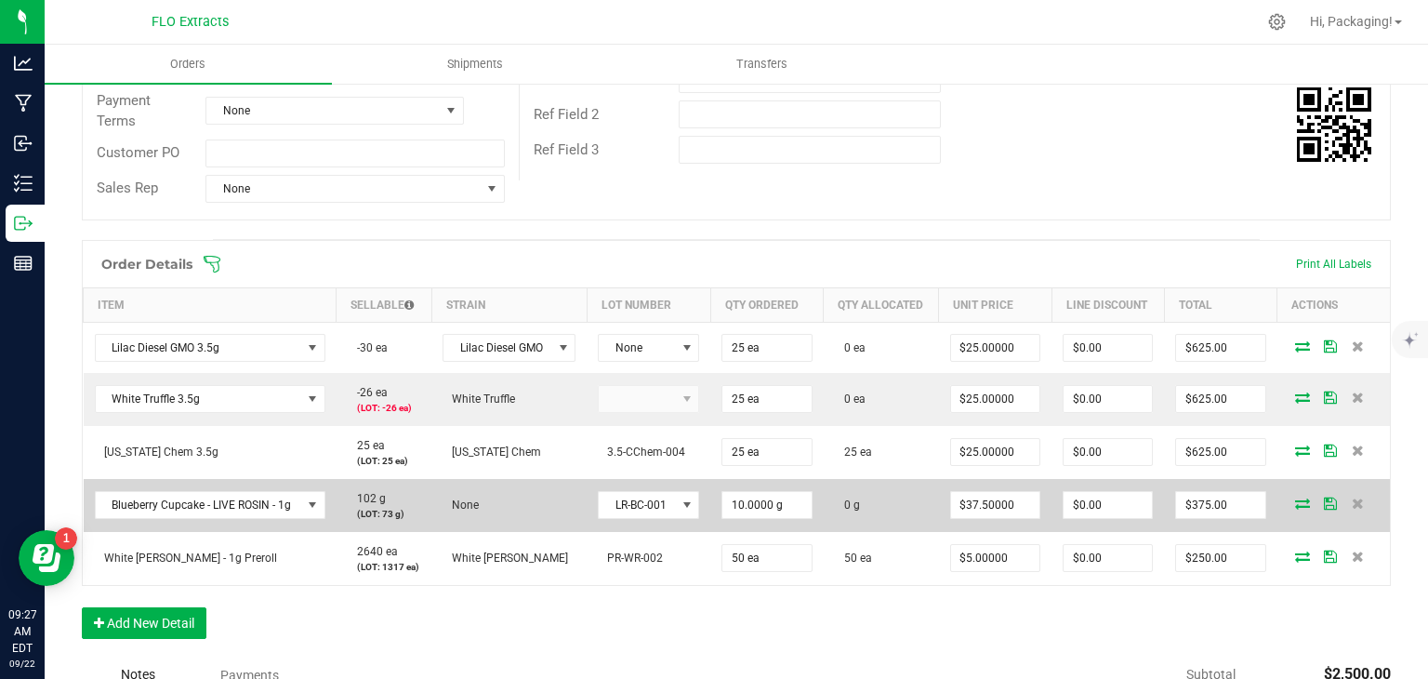
click at [1295, 509] on icon at bounding box center [1302, 502] width 15 height 11
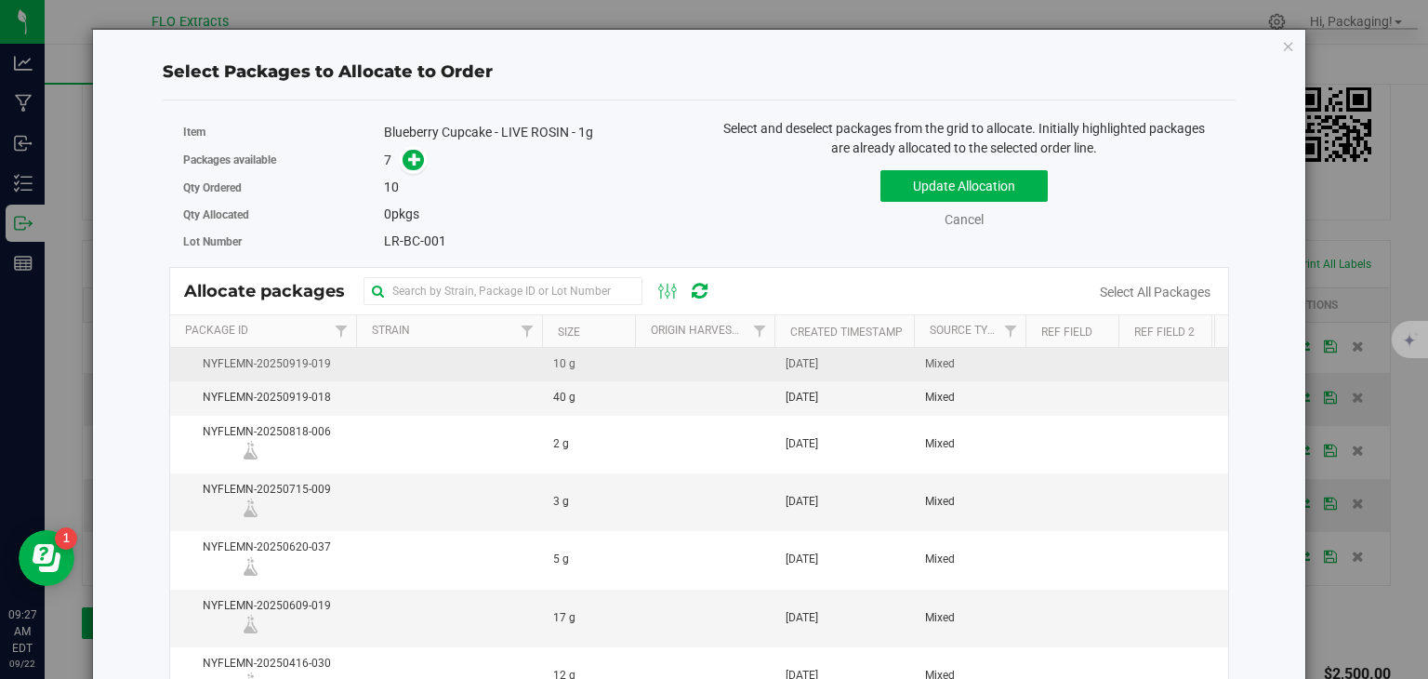
click at [818, 360] on span "[DATE]" at bounding box center [802, 364] width 33 height 18
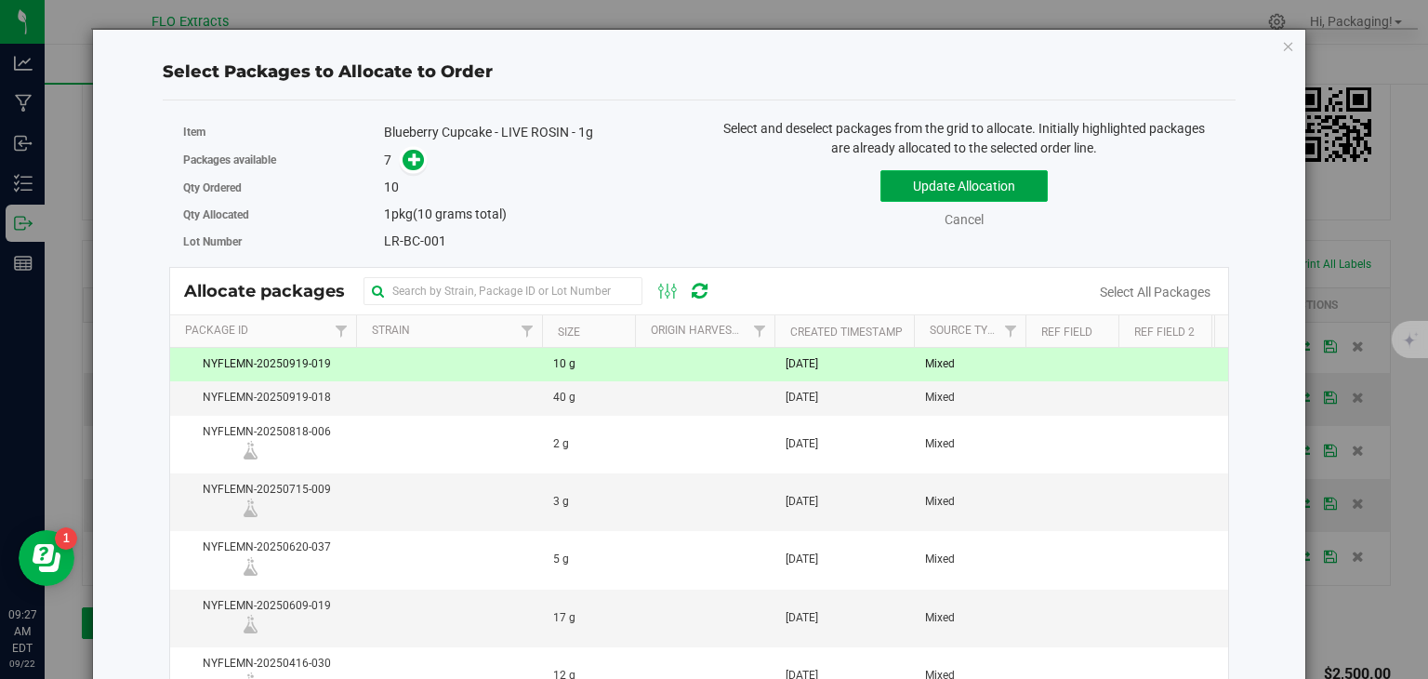
click at [979, 178] on button "Update Allocation" at bounding box center [963, 186] width 167 height 32
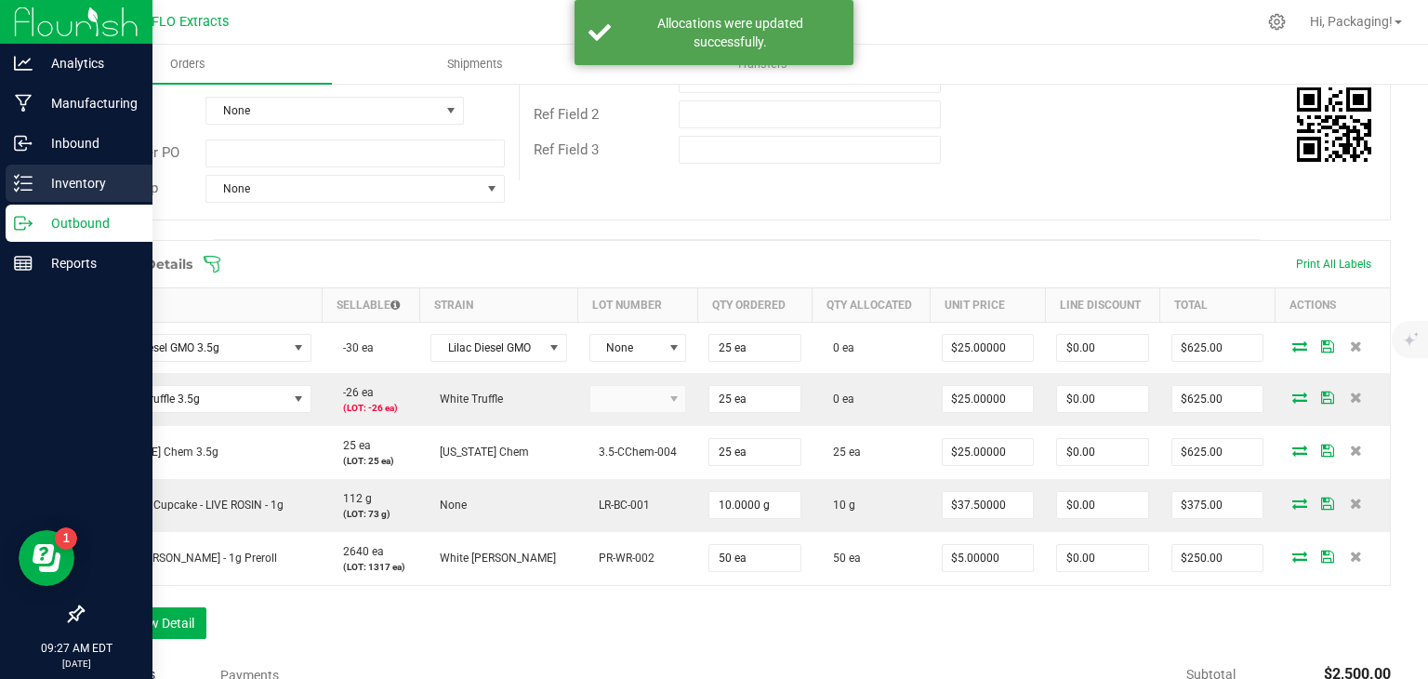
click at [33, 184] on p "Inventory" at bounding box center [89, 183] width 112 height 22
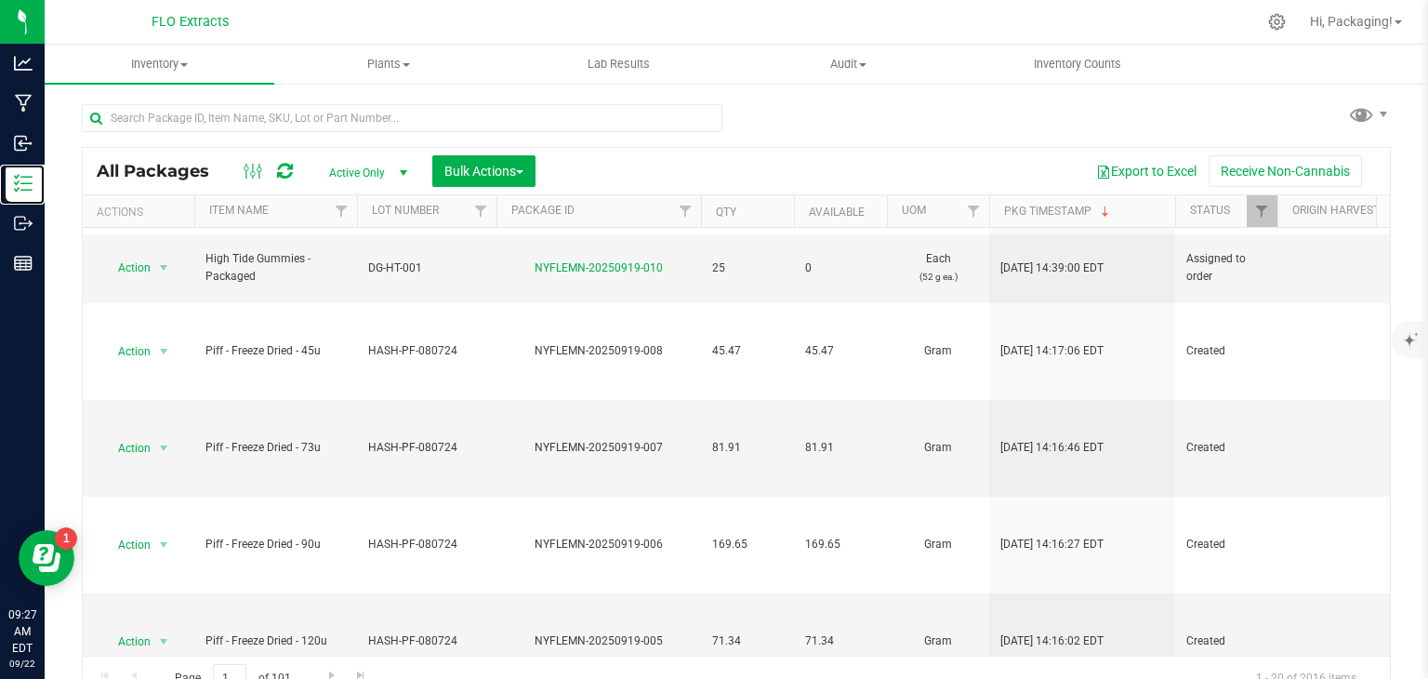
scroll to position [857, 0]
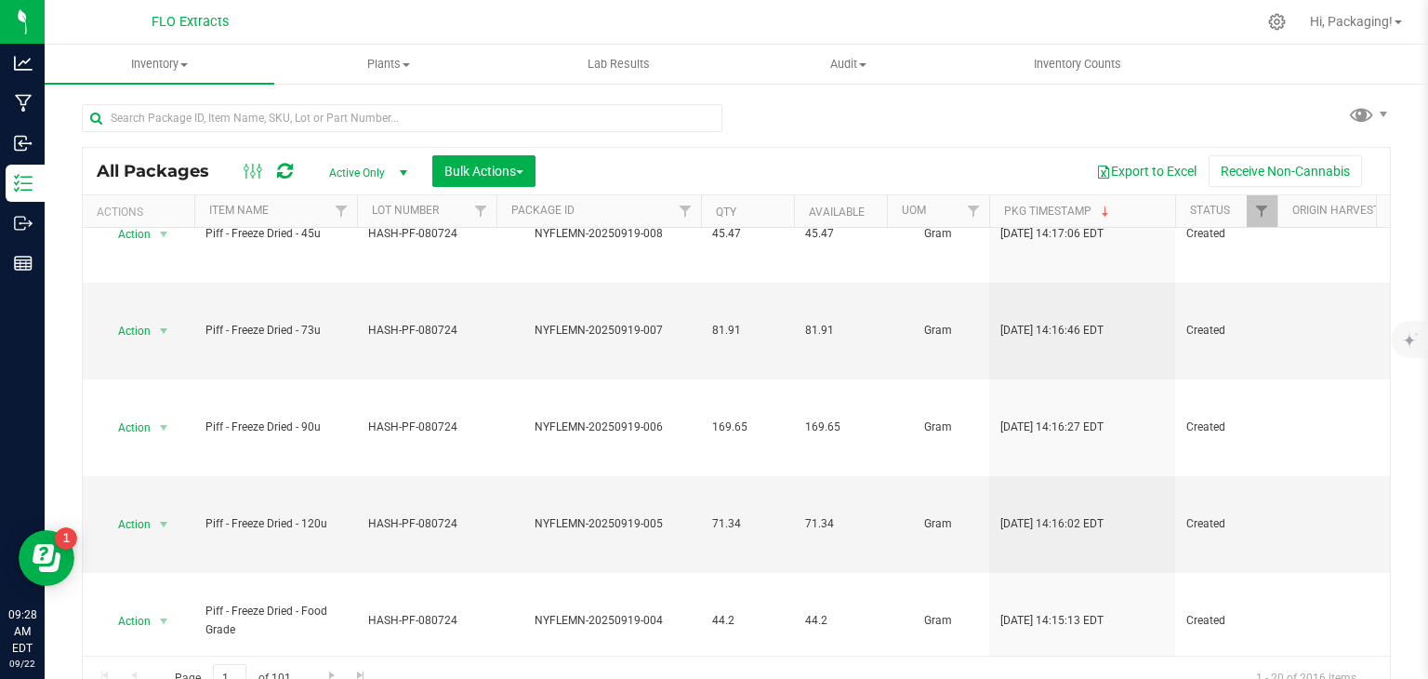
click at [1395, 546] on div "All Packages Active Only Active Only Lab Samples Locked All Bulk Actions Add to…" at bounding box center [736, 365] width 1383 height 567
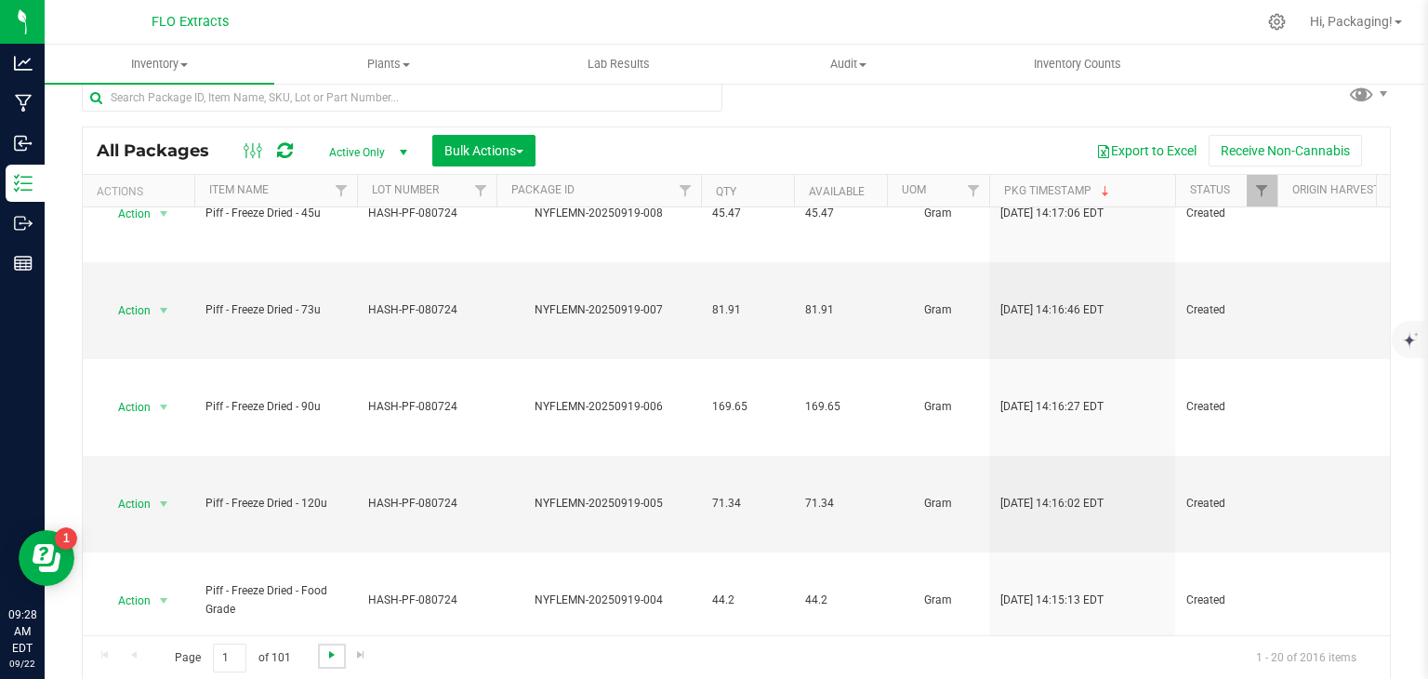
click at [331, 648] on span "Go to the next page" at bounding box center [331, 654] width 15 height 15
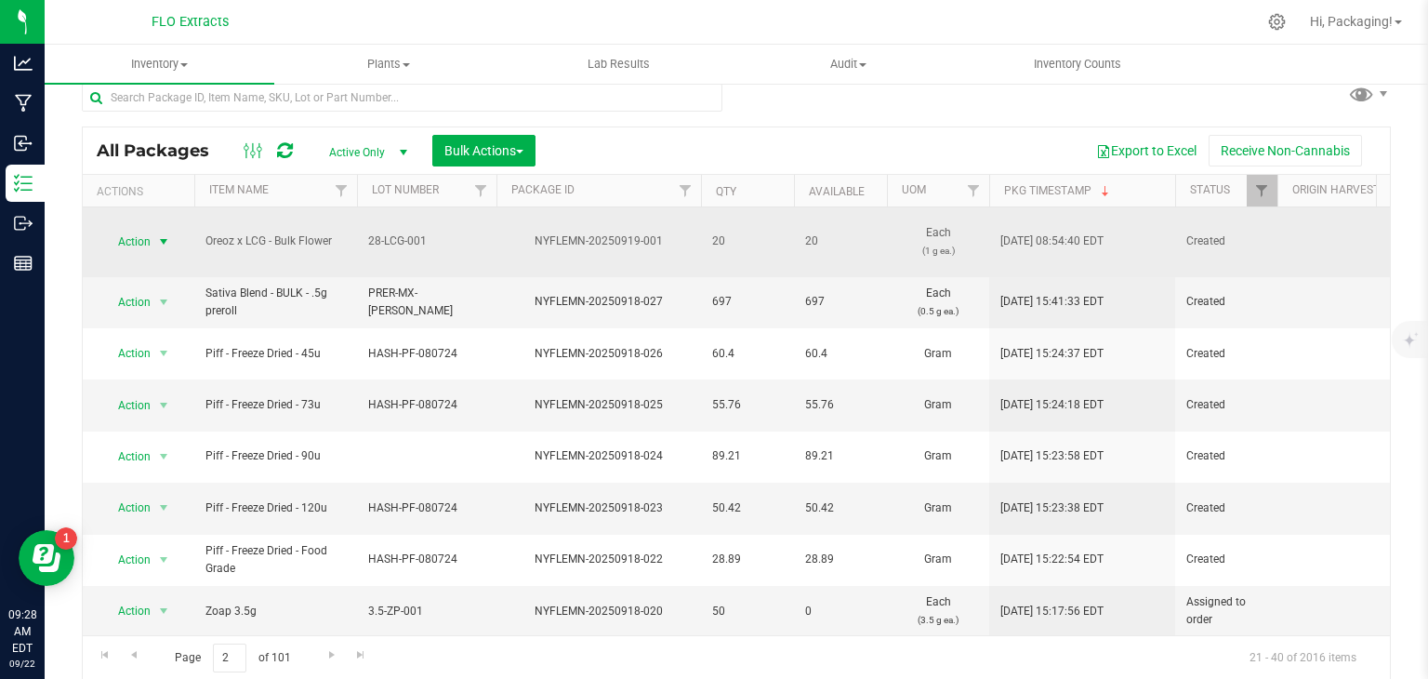
click at [133, 229] on span "Action" at bounding box center [126, 242] width 50 height 26
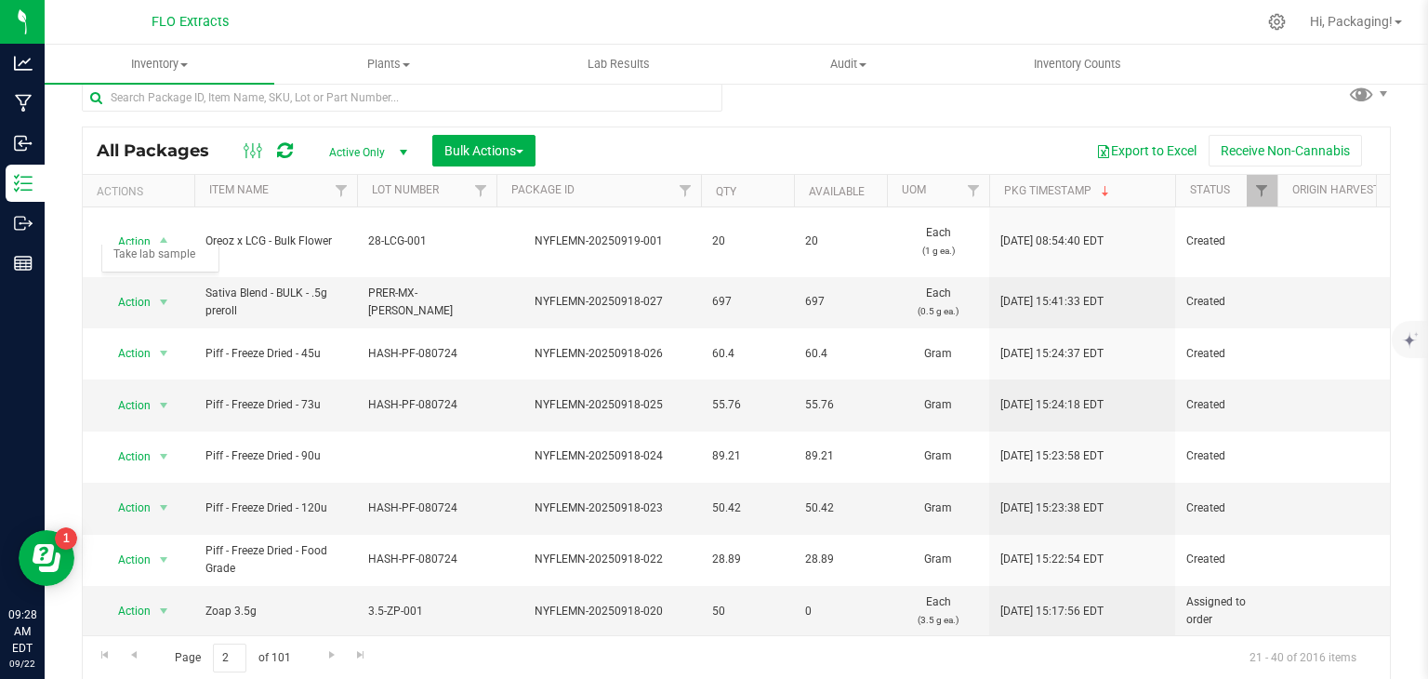
click at [976, 104] on div "All Packages Active Only Active Only Lab Samples Locked All Bulk Actions Add to…" at bounding box center [736, 373] width 1309 height 614
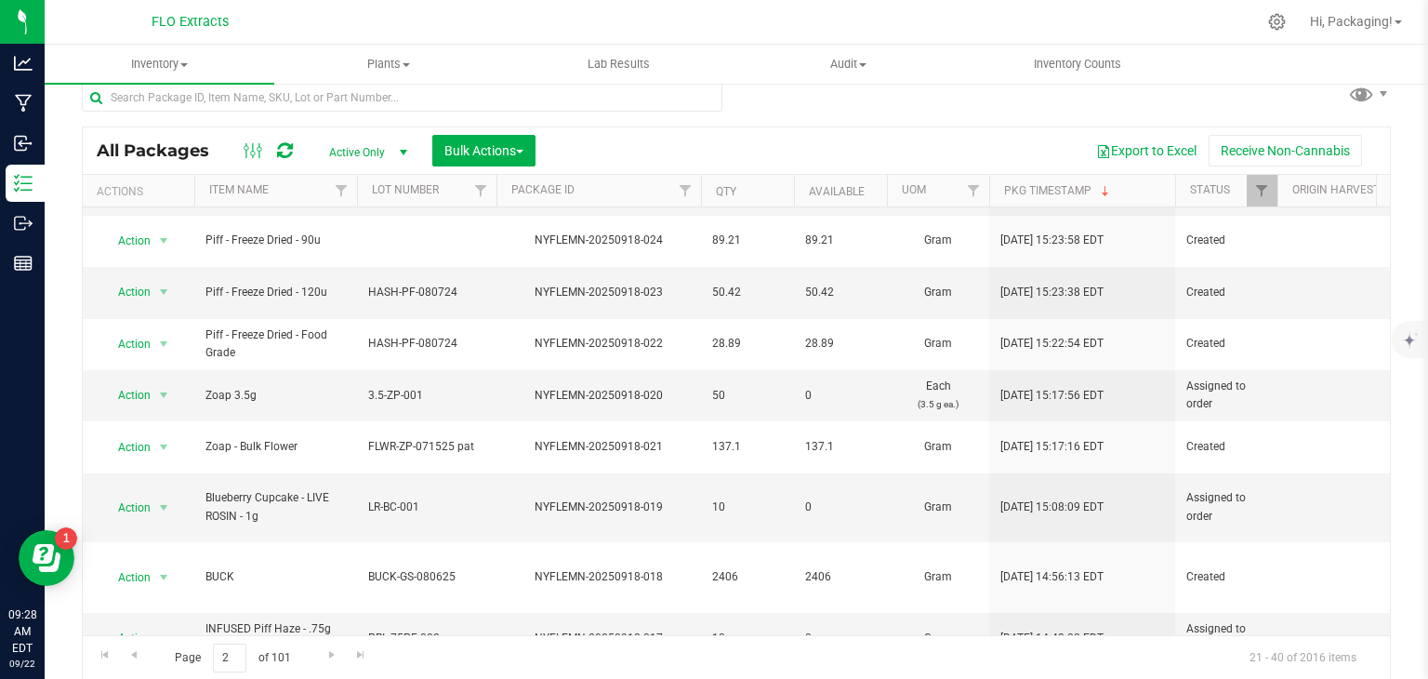
scroll to position [214, 0]
click at [132, 496] on span "Action" at bounding box center [126, 509] width 50 height 26
click at [56, 436] on div "All Packages Active Only Active Only Lab Samples Locked All Bulk Actions Add to…" at bounding box center [736, 344] width 1383 height 567
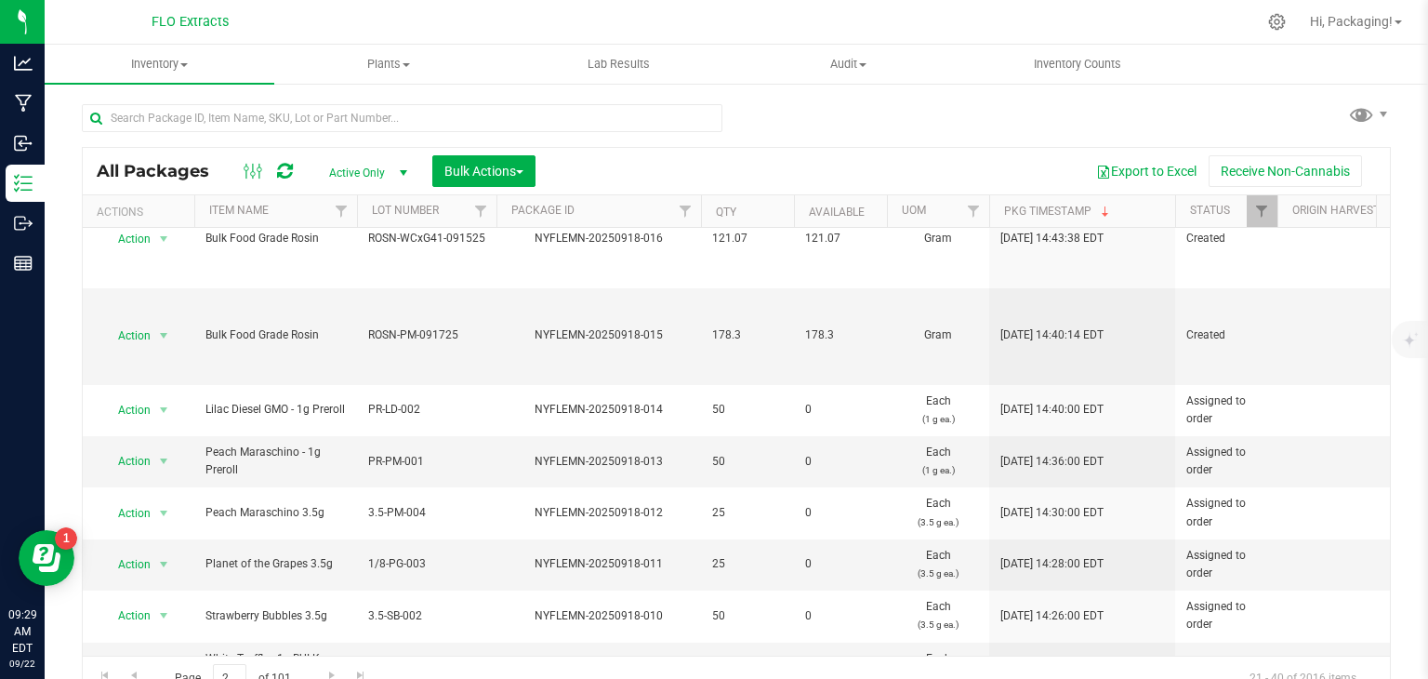
scroll to position [20, 0]
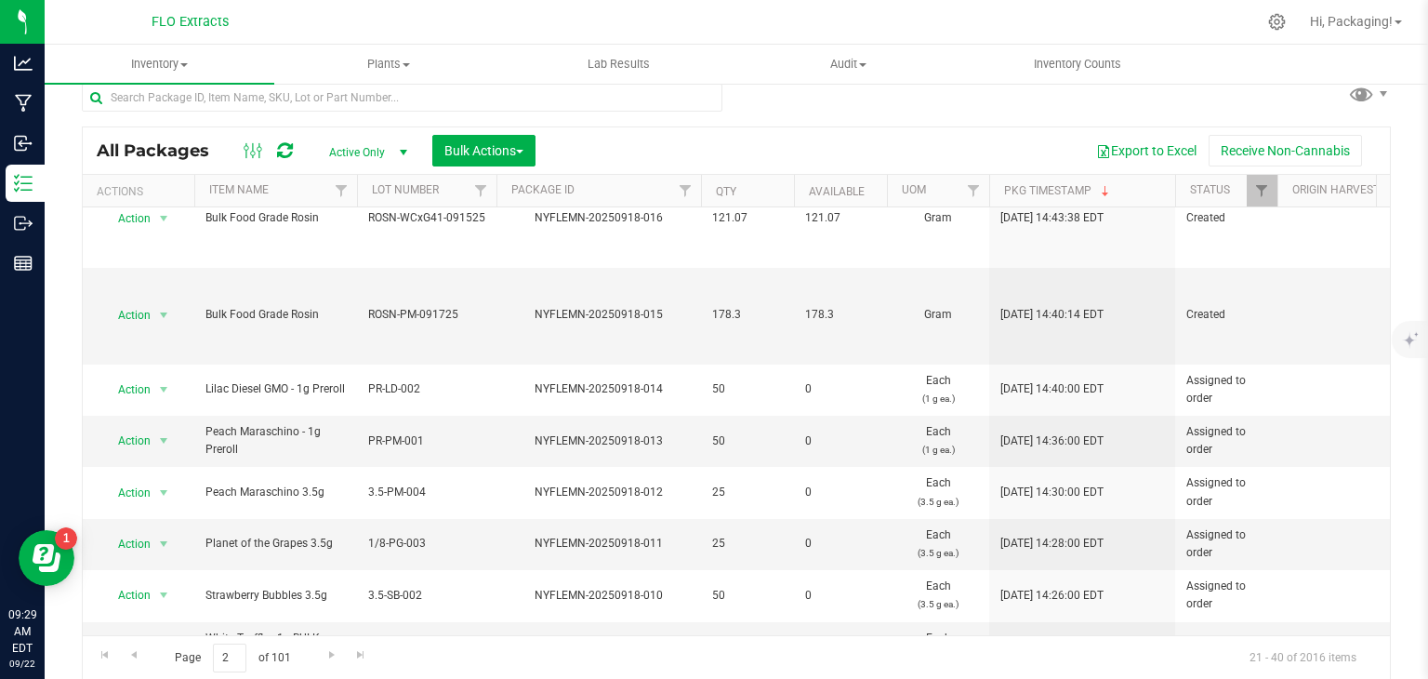
click at [1400, 478] on div "All Packages Active Only Active Only Lab Samples Locked All Bulk Actions Add to…" at bounding box center [736, 344] width 1383 height 567
click at [138, 657] on span "Go to the previous page" at bounding box center [133, 654] width 15 height 15
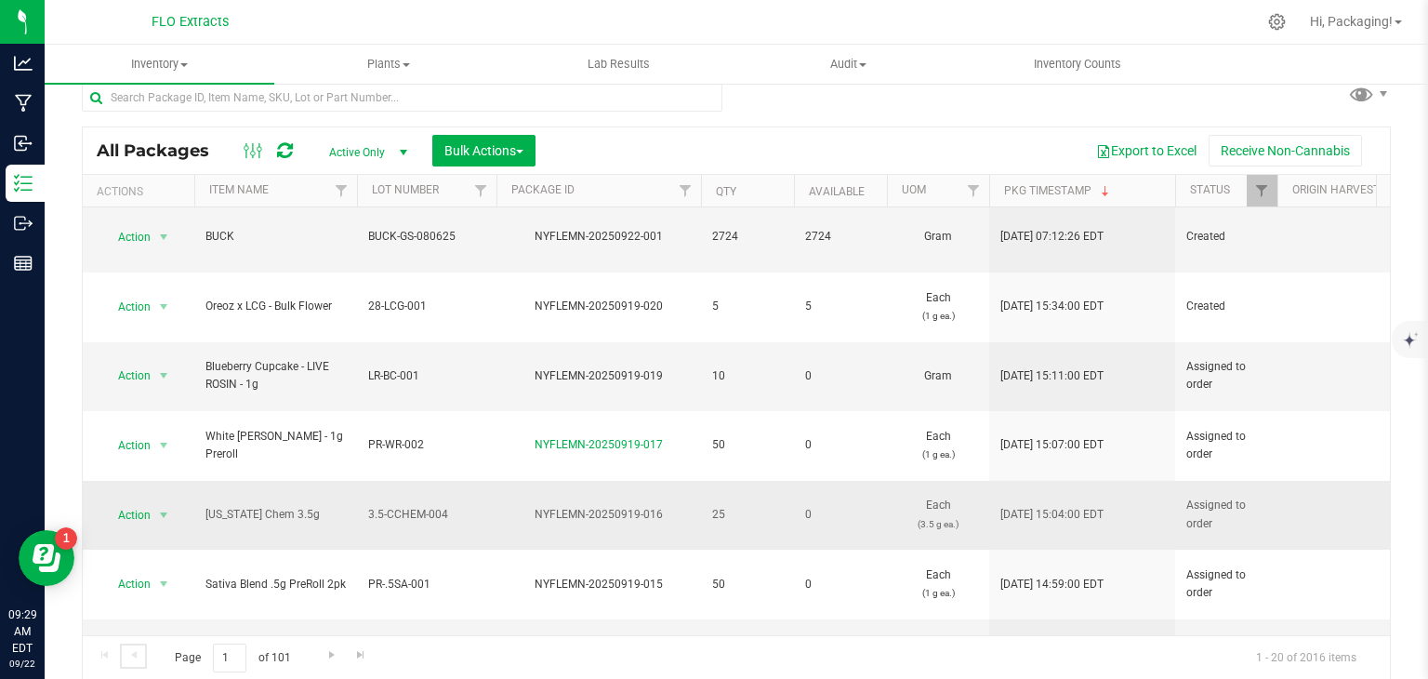
scroll to position [56, 0]
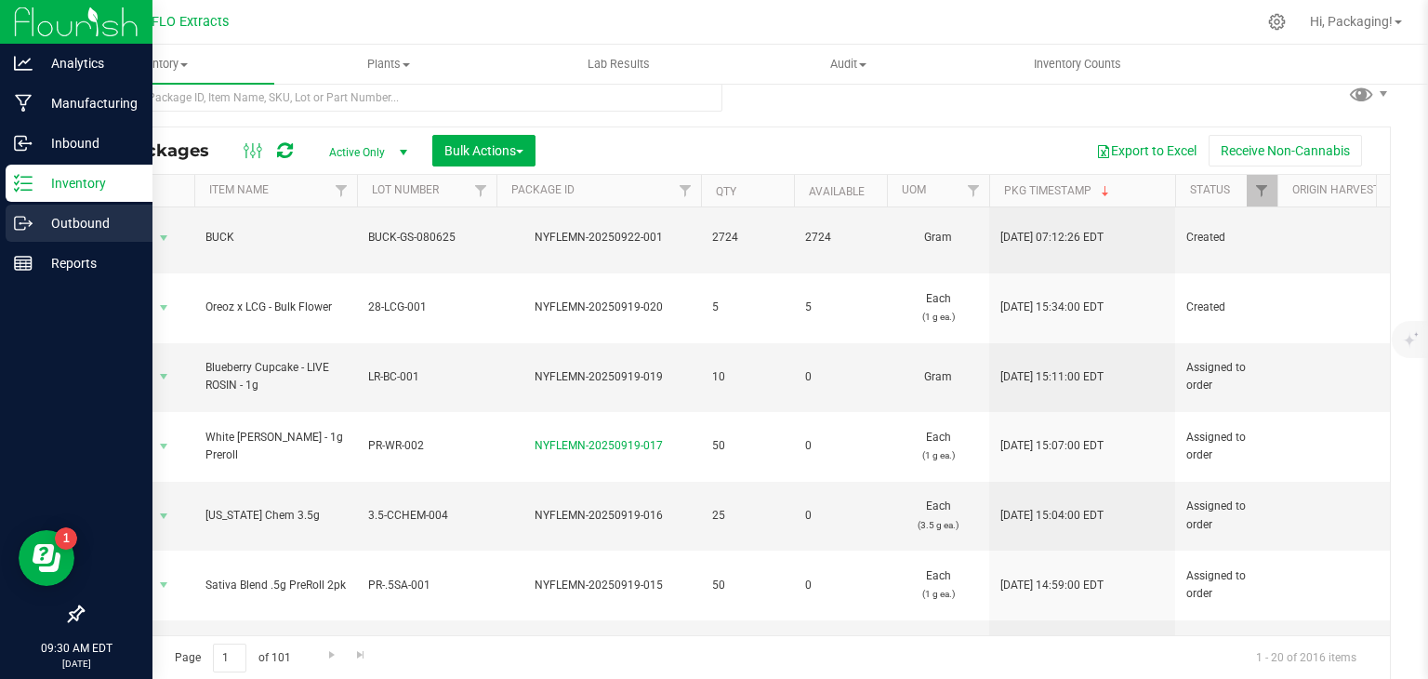
click at [41, 224] on p "Outbound" at bounding box center [89, 223] width 112 height 22
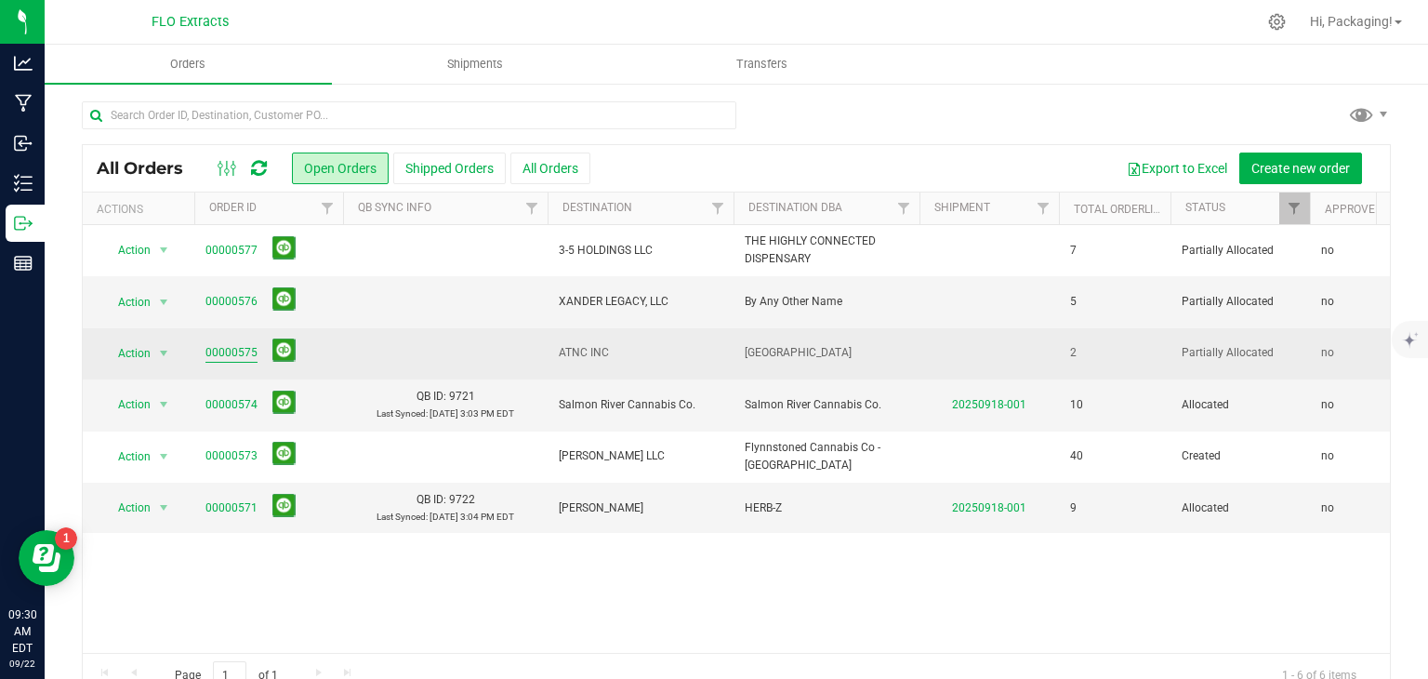
click at [231, 353] on link "00000575" at bounding box center [231, 353] width 52 height 18
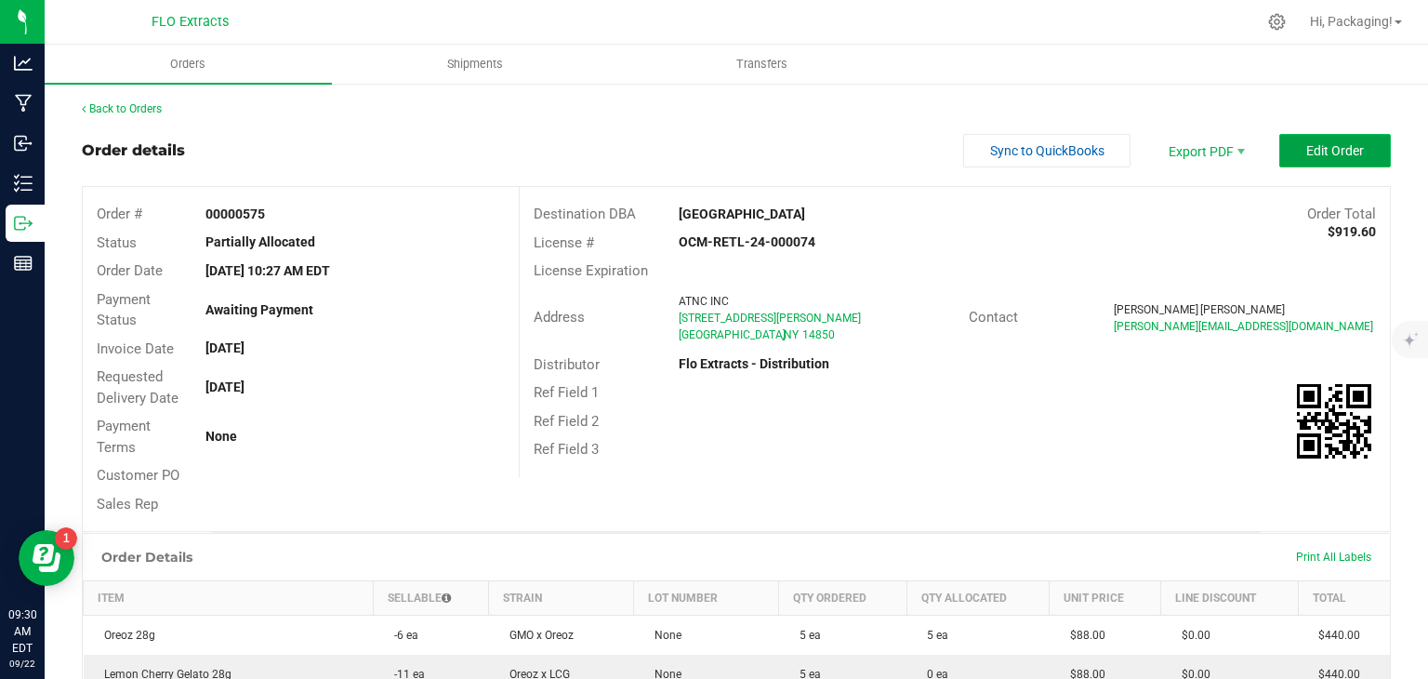
click at [1307, 165] on button "Edit Order" at bounding box center [1335, 150] width 112 height 33
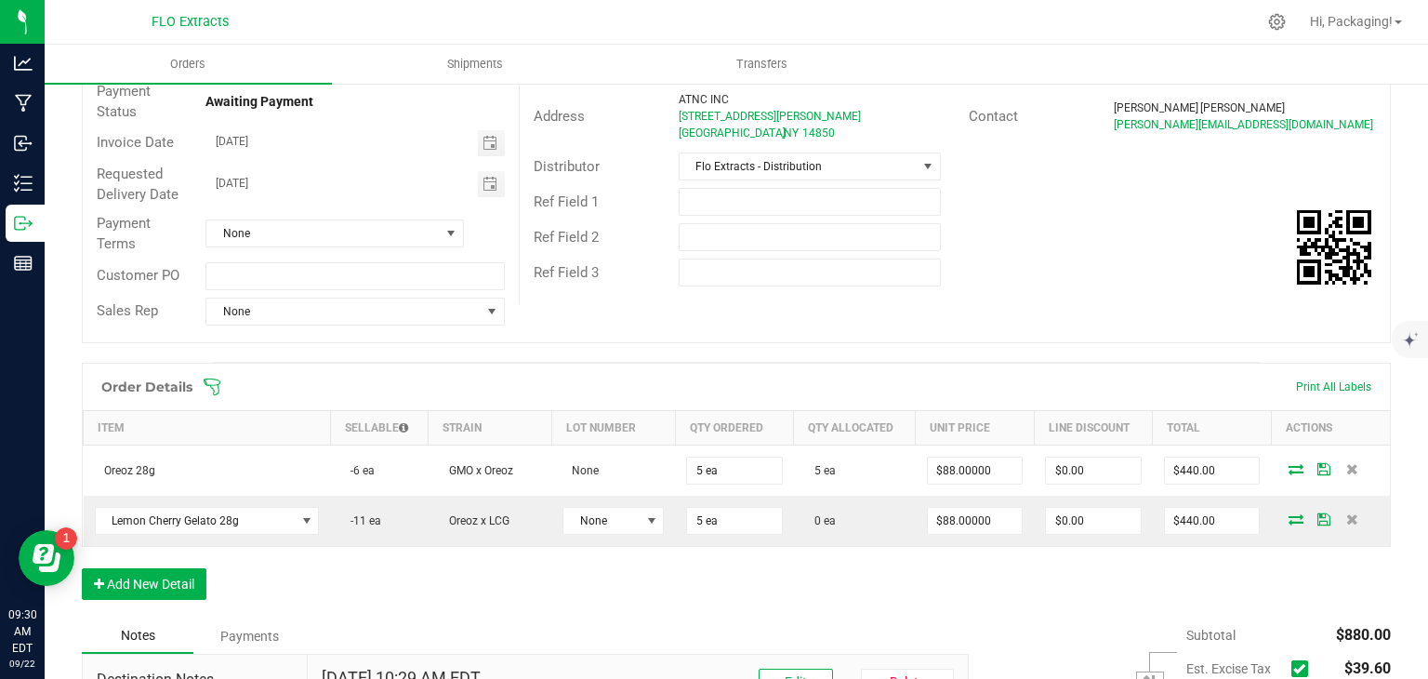
scroll to position [226, 0]
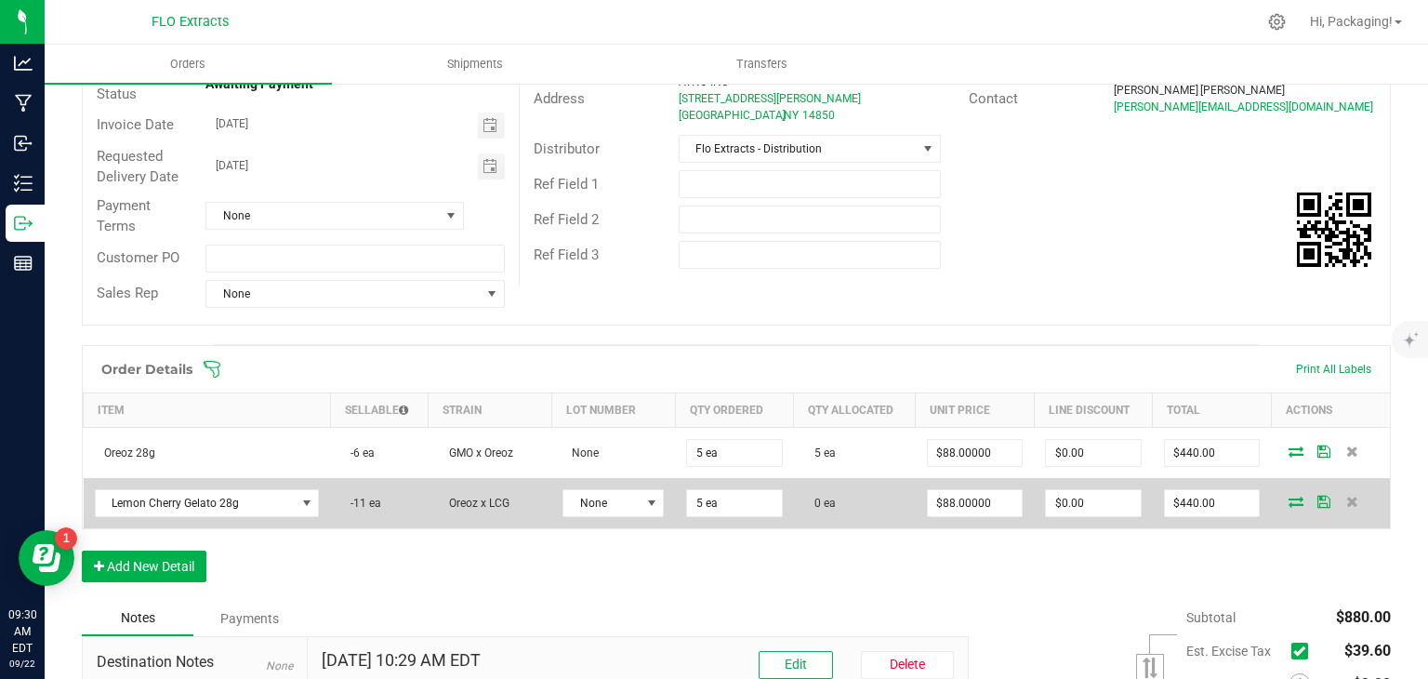
click at [1288, 501] on icon at bounding box center [1295, 500] width 15 height 11
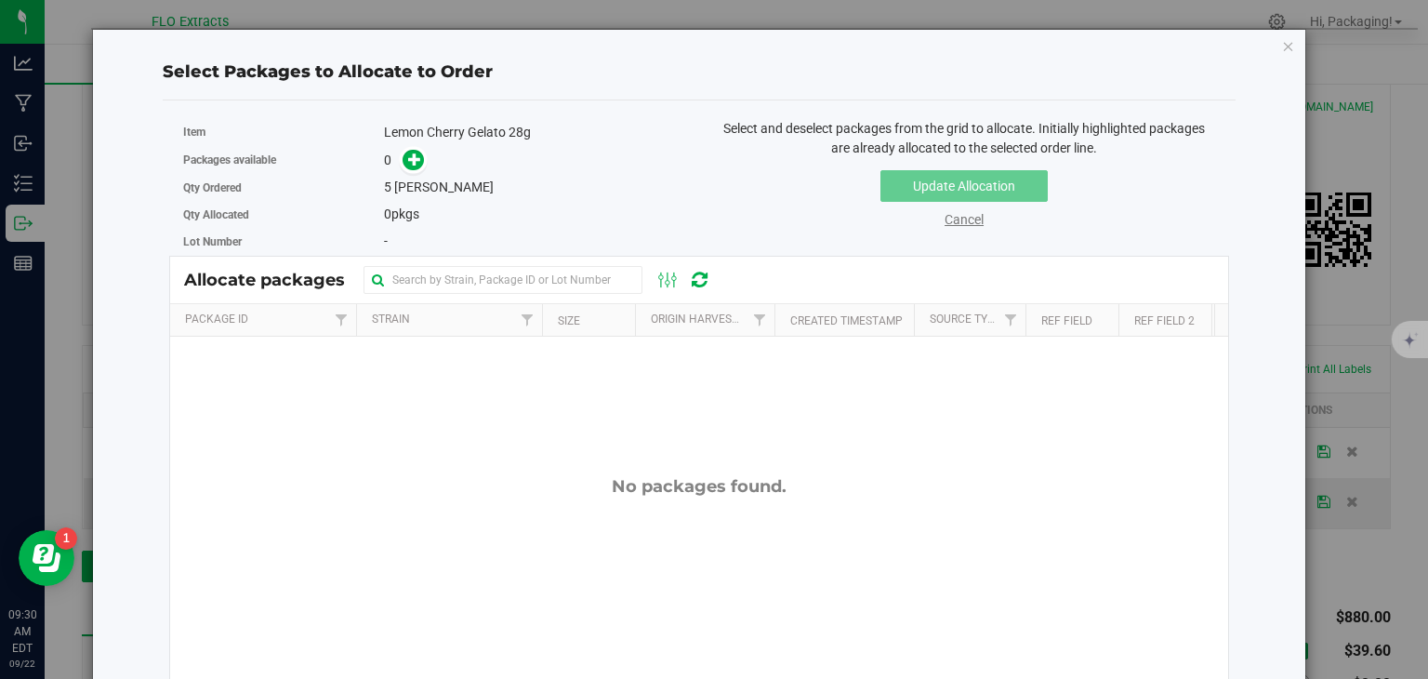
click at [958, 222] on link "Cancel" at bounding box center [963, 219] width 39 height 15
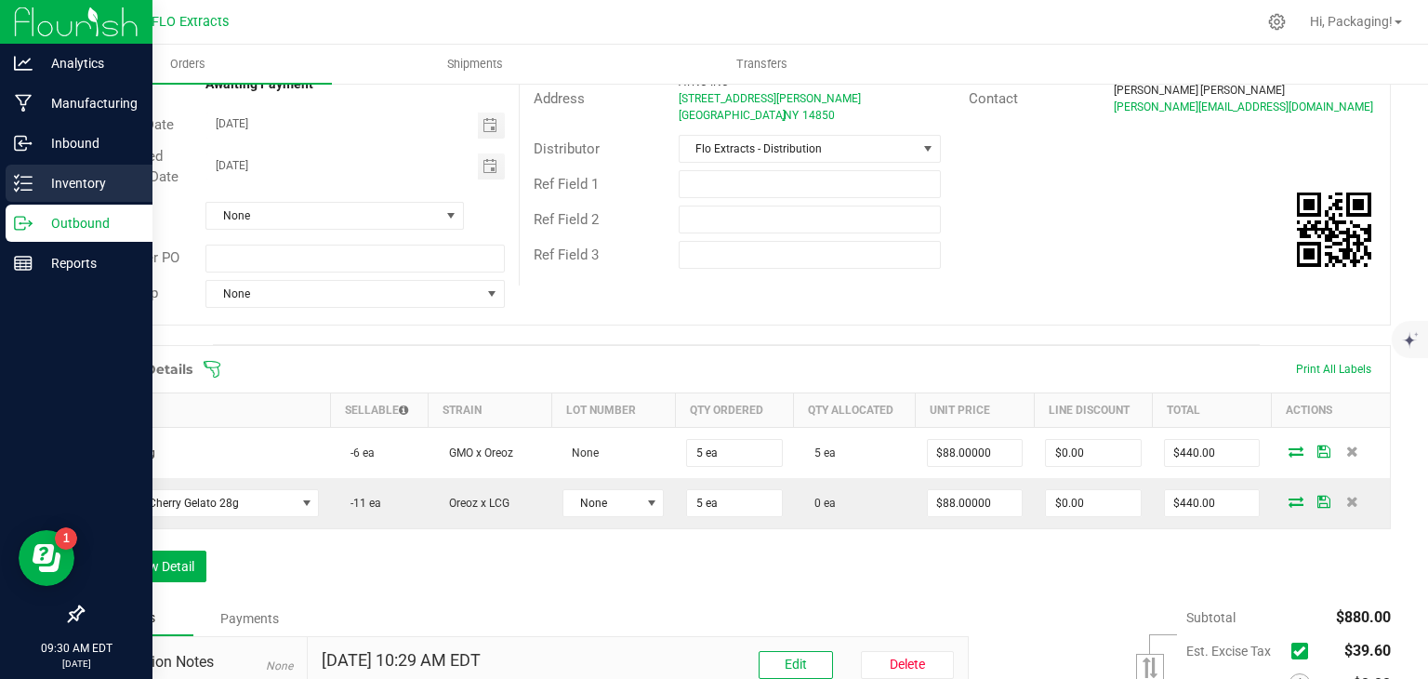
click at [58, 178] on p "Inventory" at bounding box center [89, 183] width 112 height 22
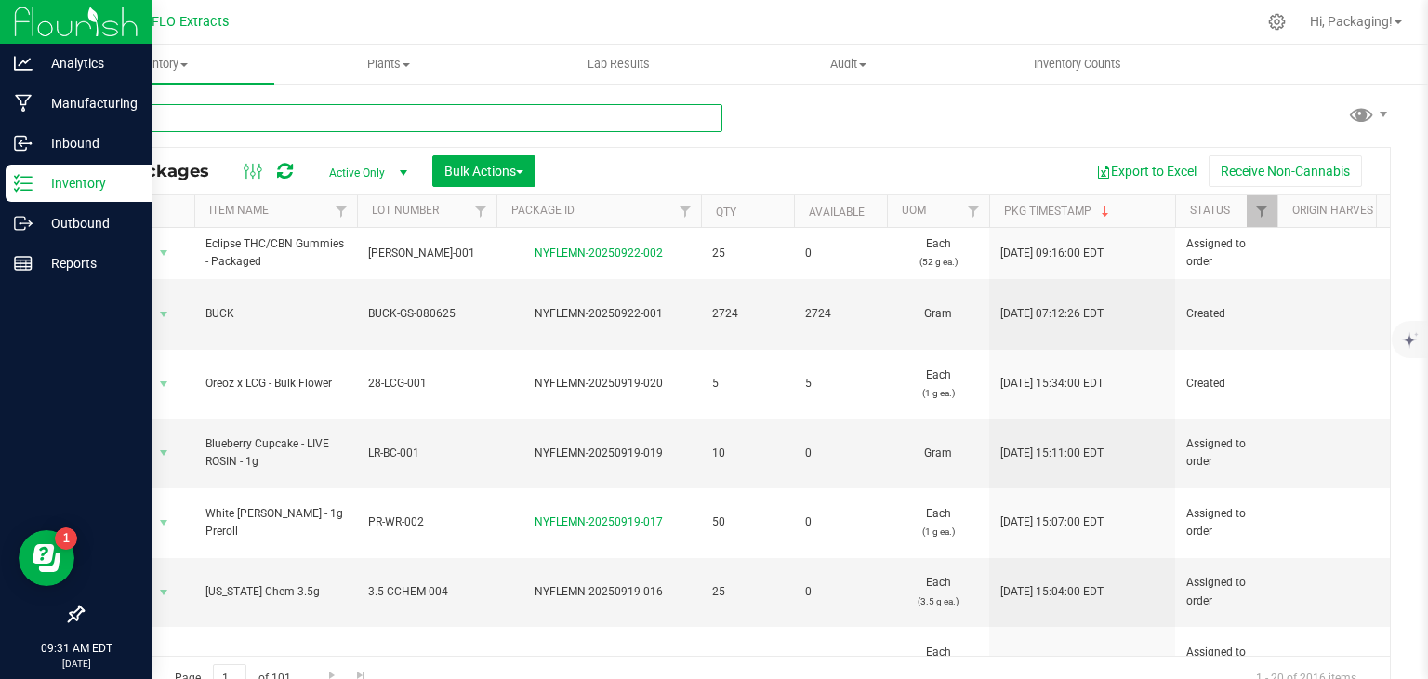
click at [190, 112] on input "text" at bounding box center [402, 118] width 641 height 28
type input "NYFLEMN-20250919-001"
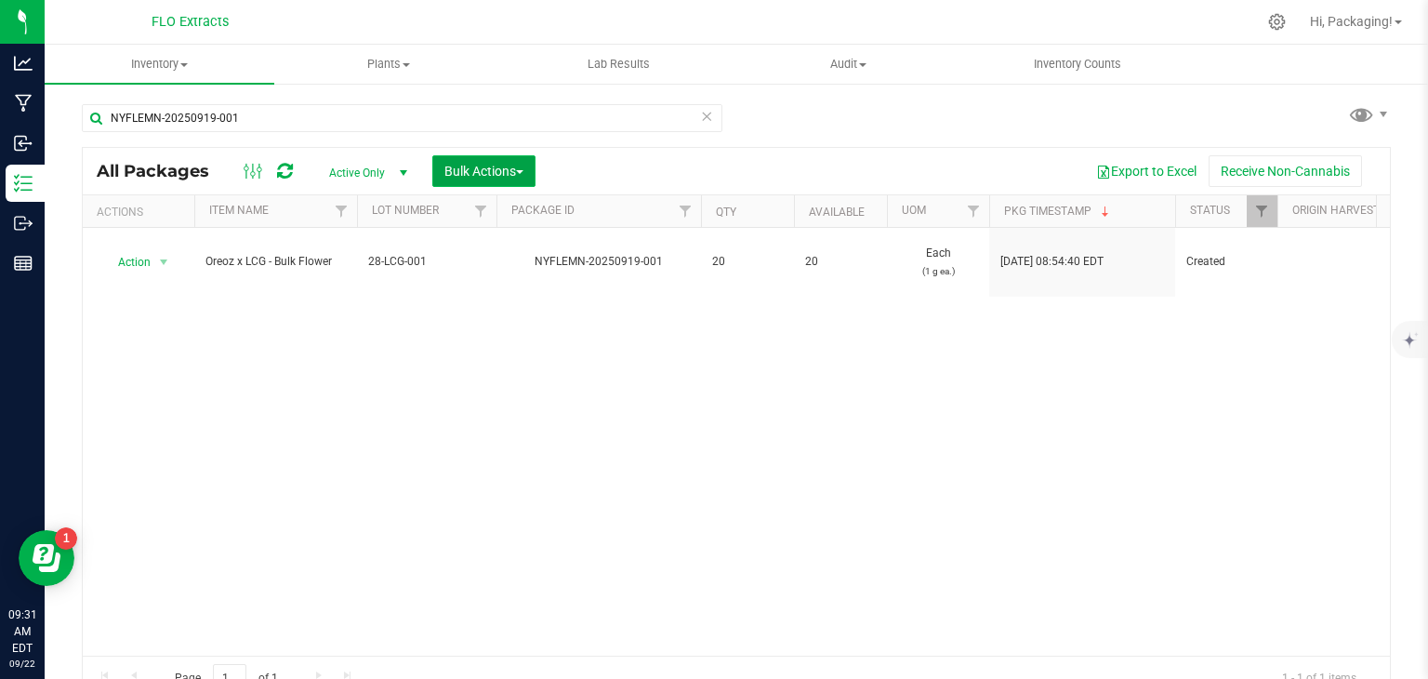
click at [469, 172] on span "Bulk Actions" at bounding box center [483, 171] width 79 height 15
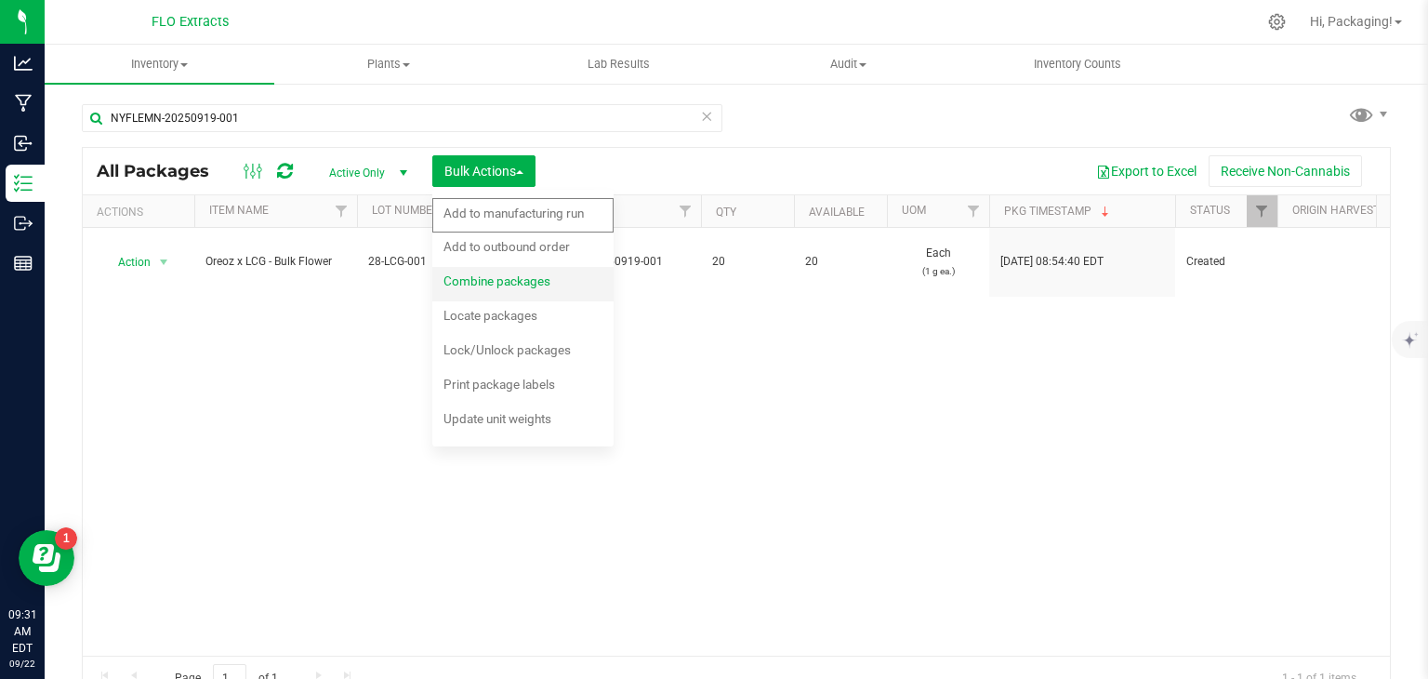
click at [517, 275] on span "Combine packages" at bounding box center [496, 280] width 107 height 15
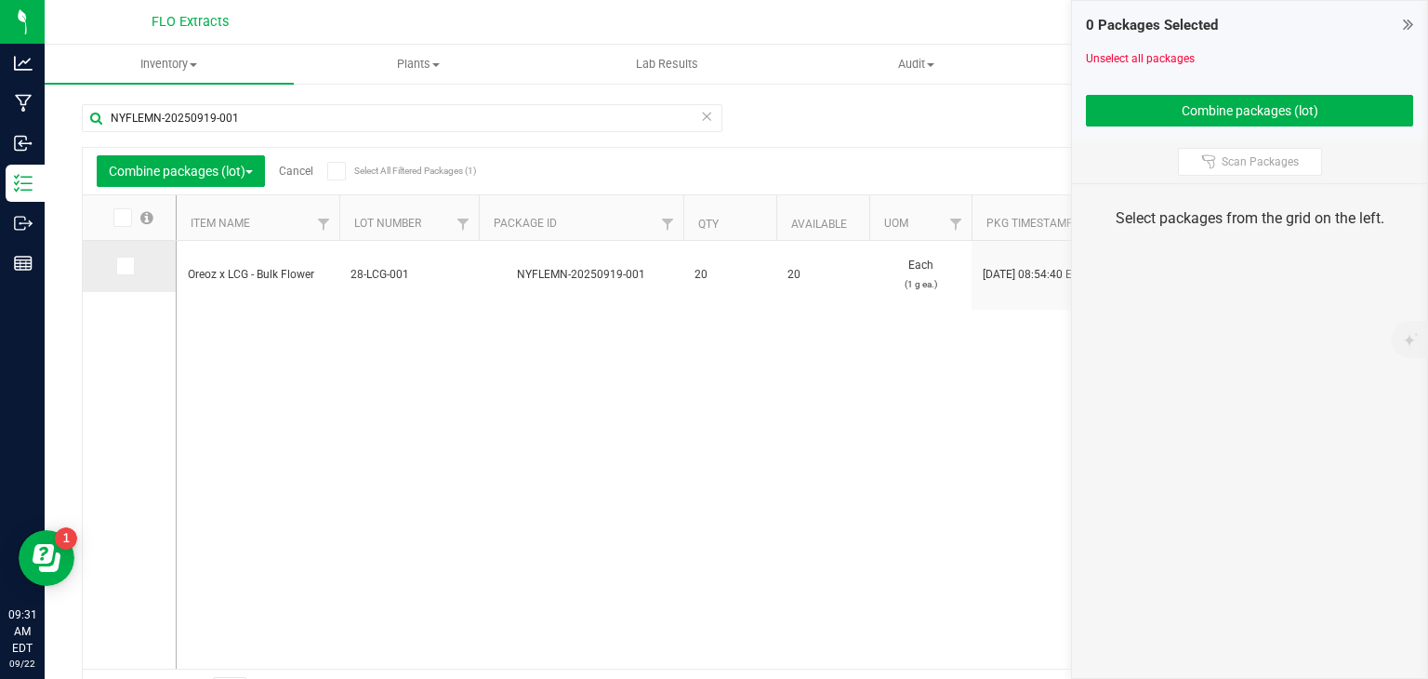
click at [126, 266] on icon at bounding box center [124, 266] width 12 height 0
click at [0, 0] on input "checkbox" at bounding box center [0, 0] width 0 height 0
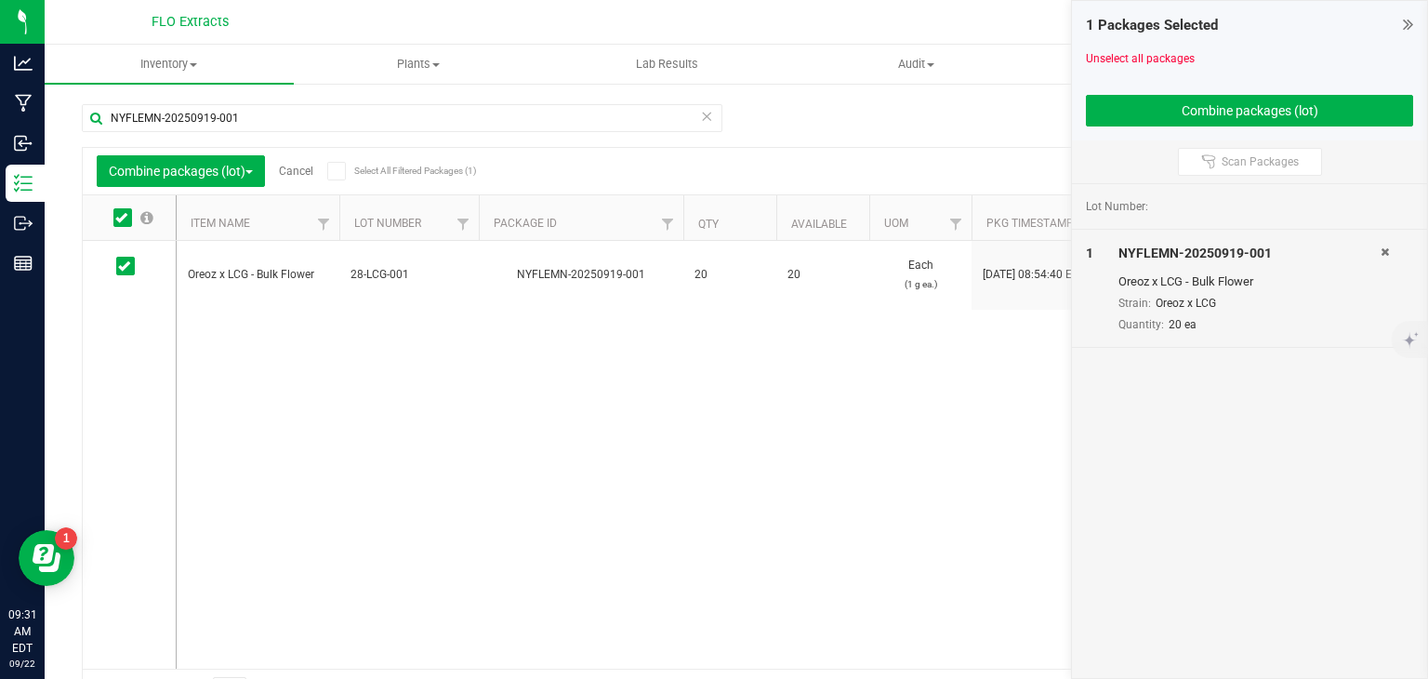
click at [700, 120] on icon at bounding box center [706, 115] width 13 height 22
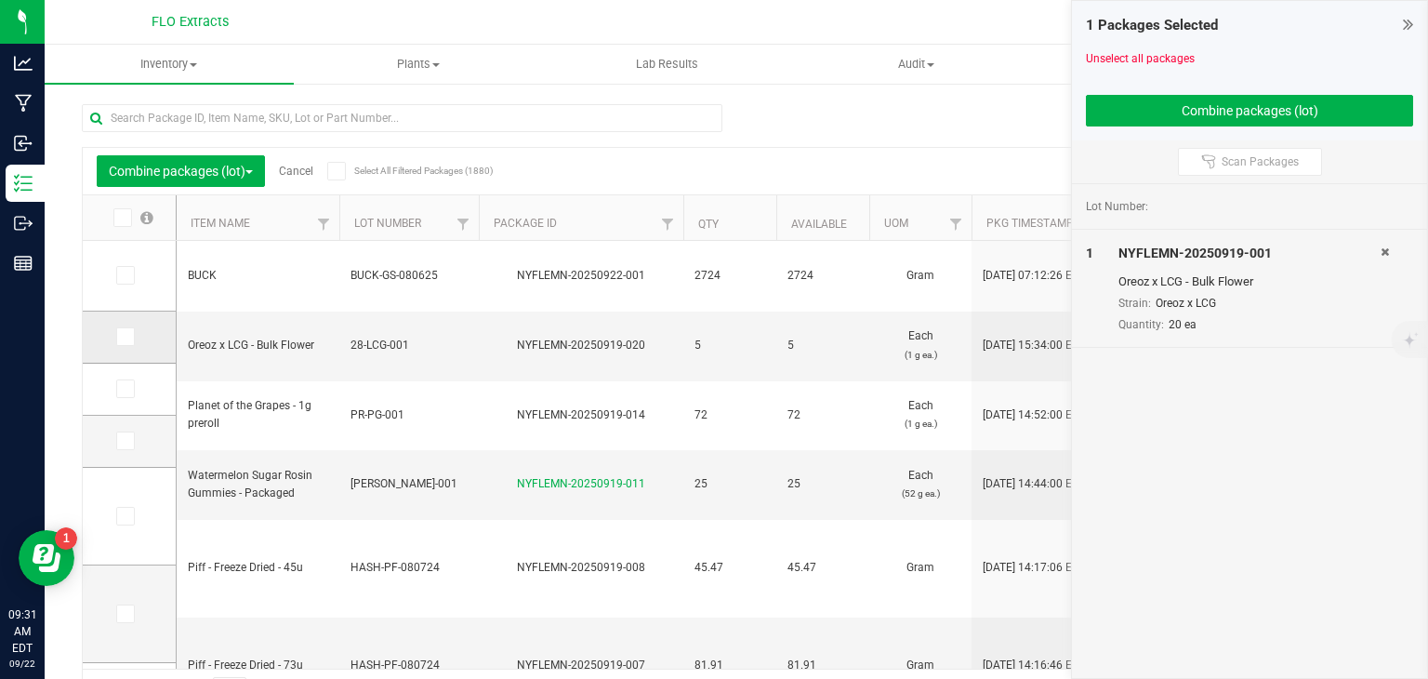
click at [123, 337] on icon at bounding box center [124, 337] width 12 height 0
click at [0, 0] on input "checkbox" at bounding box center [0, 0] width 0 height 0
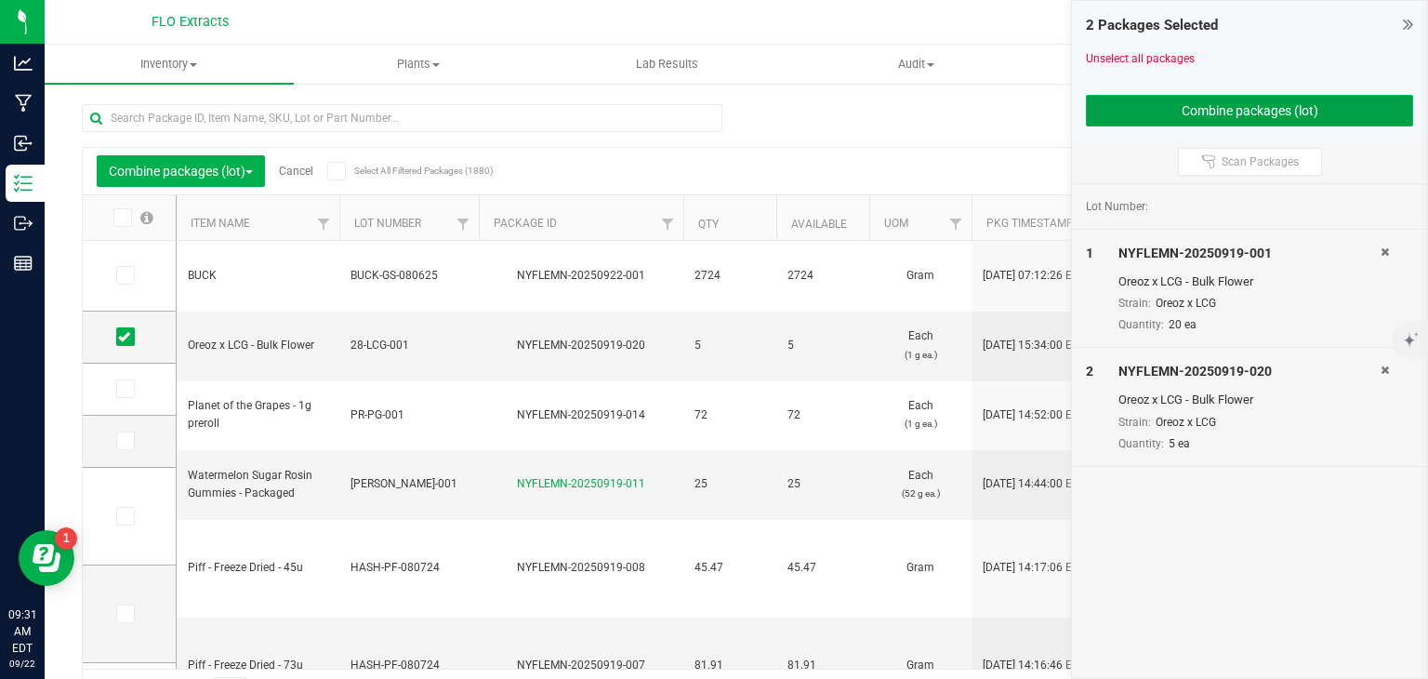
click at [1161, 116] on button "Combine packages (lot)" at bounding box center [1249, 111] width 327 height 32
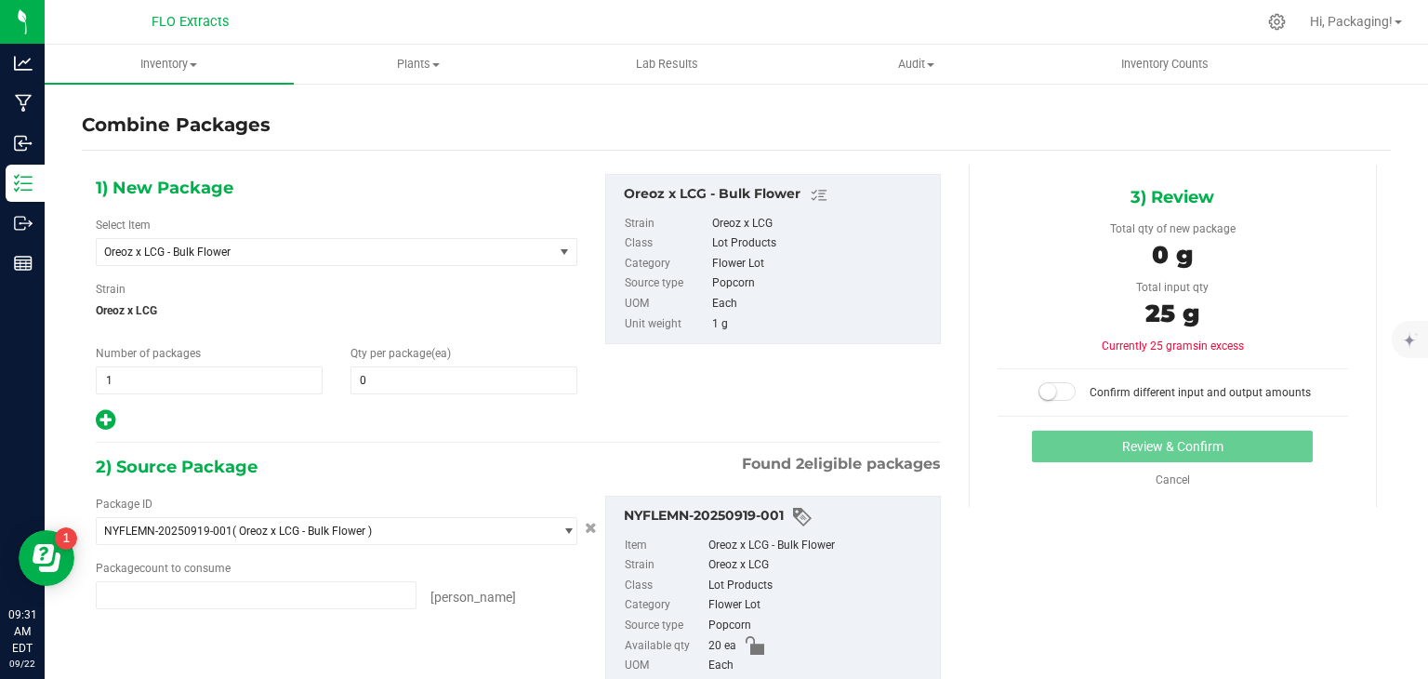
type input "20 ea"
type input "5 ea"
click at [376, 380] on span at bounding box center [463, 380] width 227 height 28
type input "25"
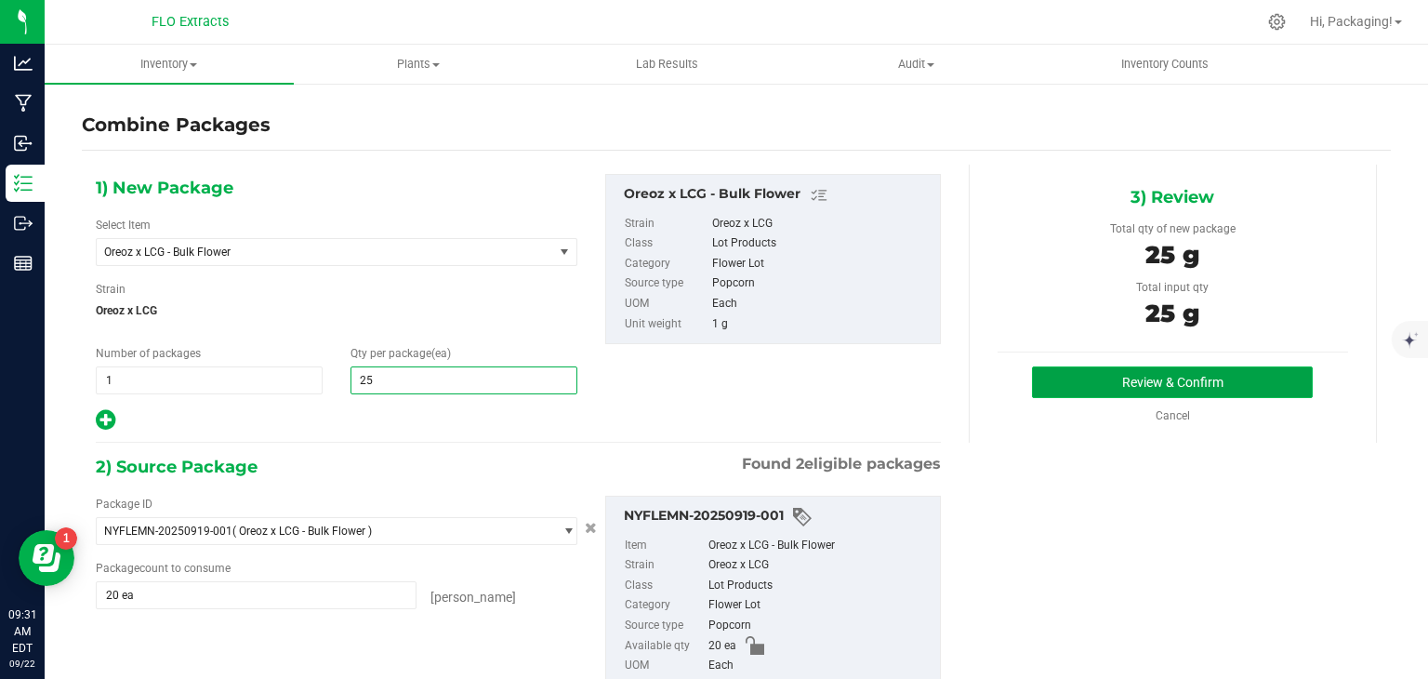
type input "25"
click at [1181, 376] on button "Review & Confirm" at bounding box center [1172, 382] width 281 height 32
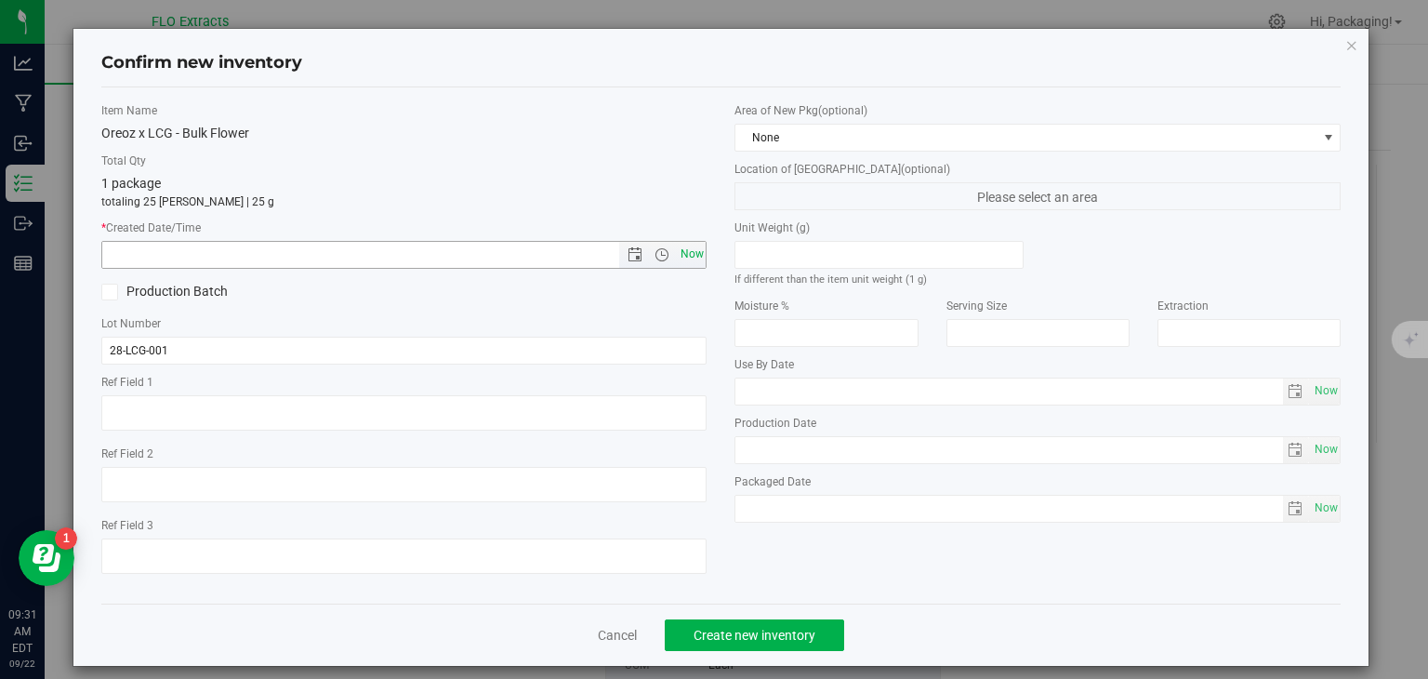
click at [685, 258] on span "Now" at bounding box center [692, 254] width 32 height 27
type input "[DATE] 9:31 AM"
click at [732, 629] on span "Create new inventory" at bounding box center [754, 634] width 122 height 15
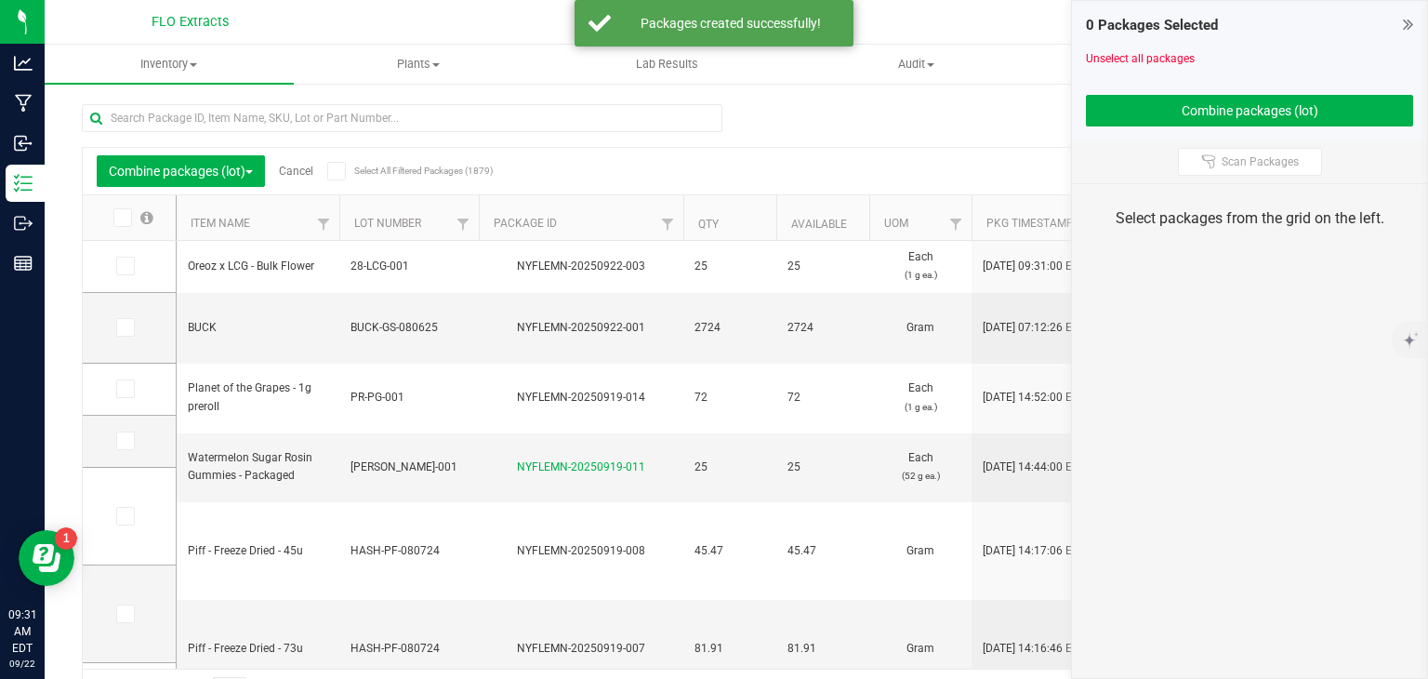
click at [297, 172] on link "Cancel" at bounding box center [296, 171] width 34 height 13
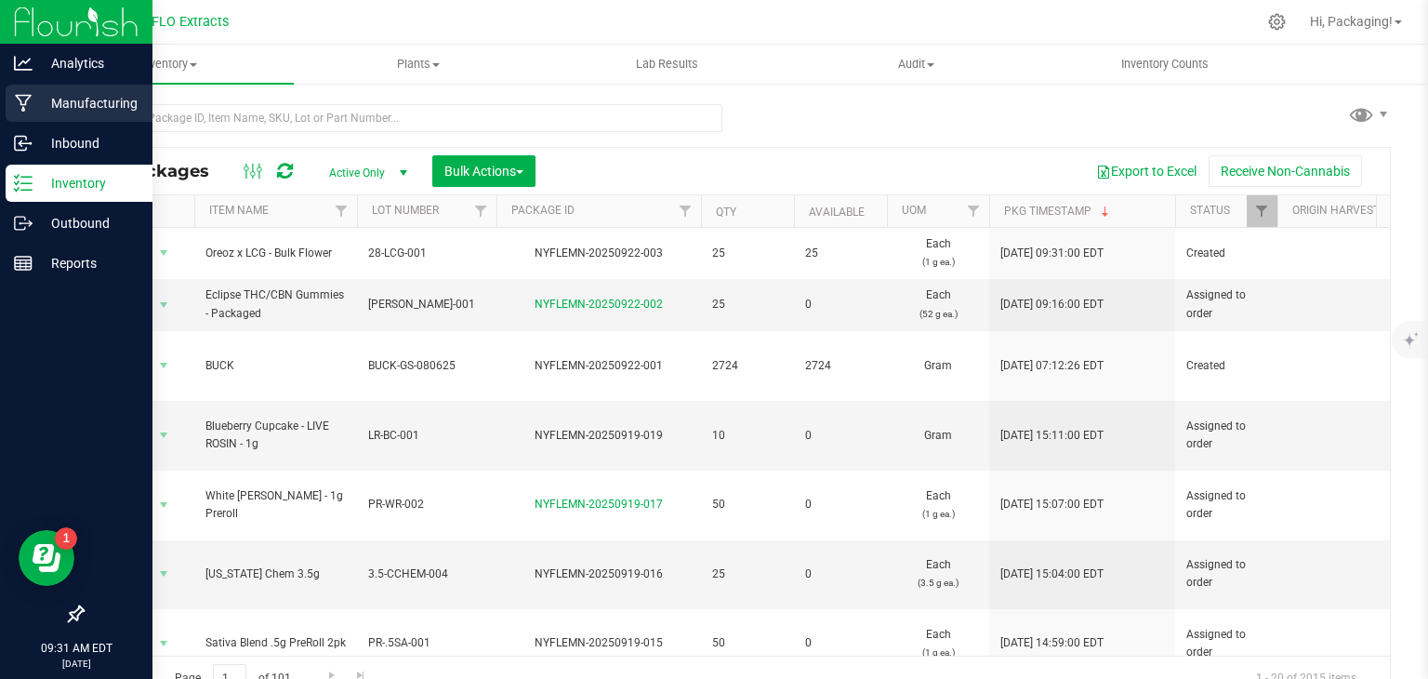
click at [85, 93] on p "Manufacturing" at bounding box center [89, 103] width 112 height 22
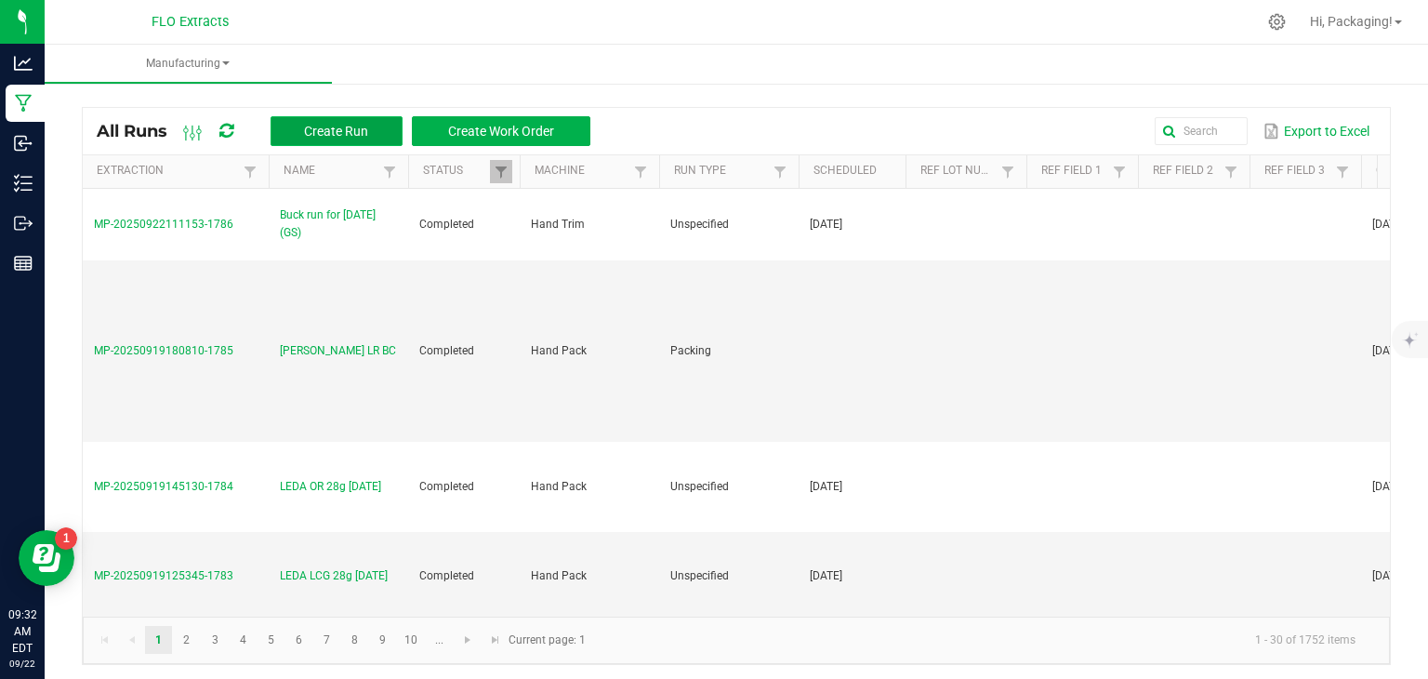
click at [364, 124] on span "Create Run" at bounding box center [336, 131] width 64 height 15
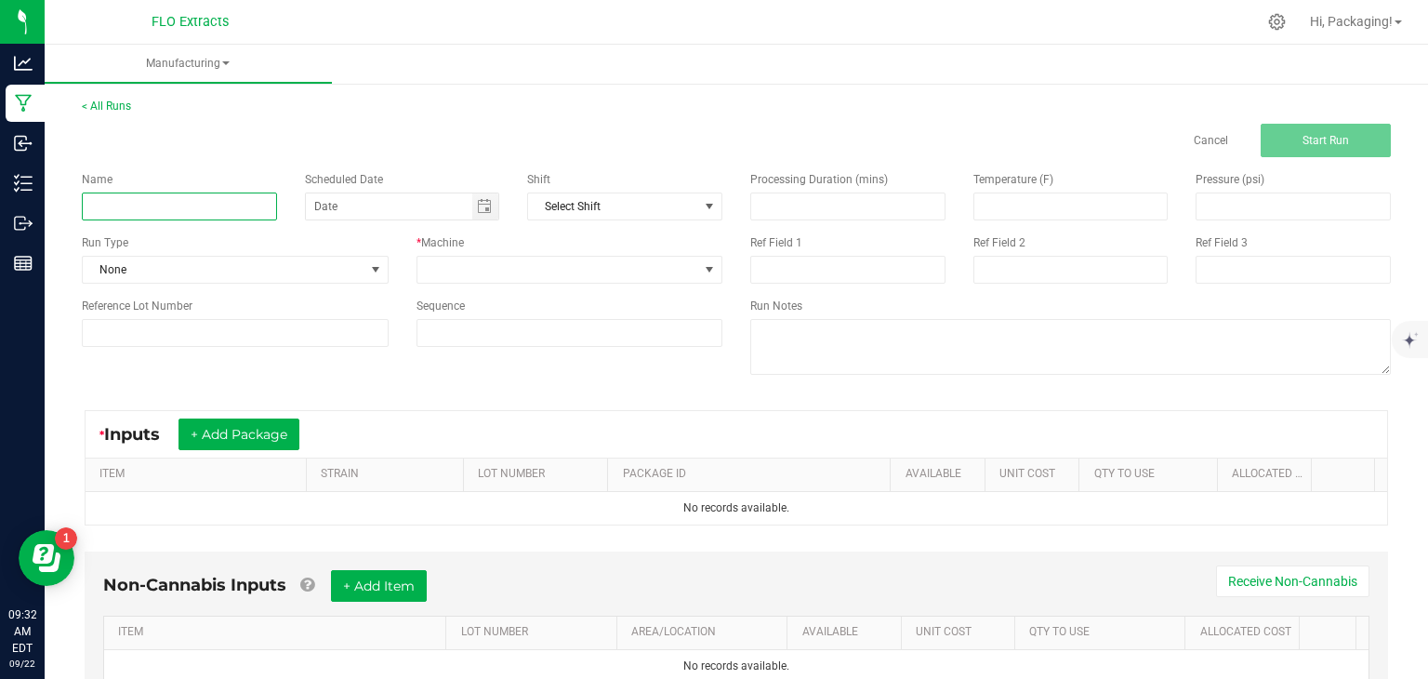
click at [168, 200] on input at bounding box center [179, 206] width 195 height 28
type input "[PERSON_NAME] lcg"
click at [368, 274] on span at bounding box center [375, 269] width 15 height 15
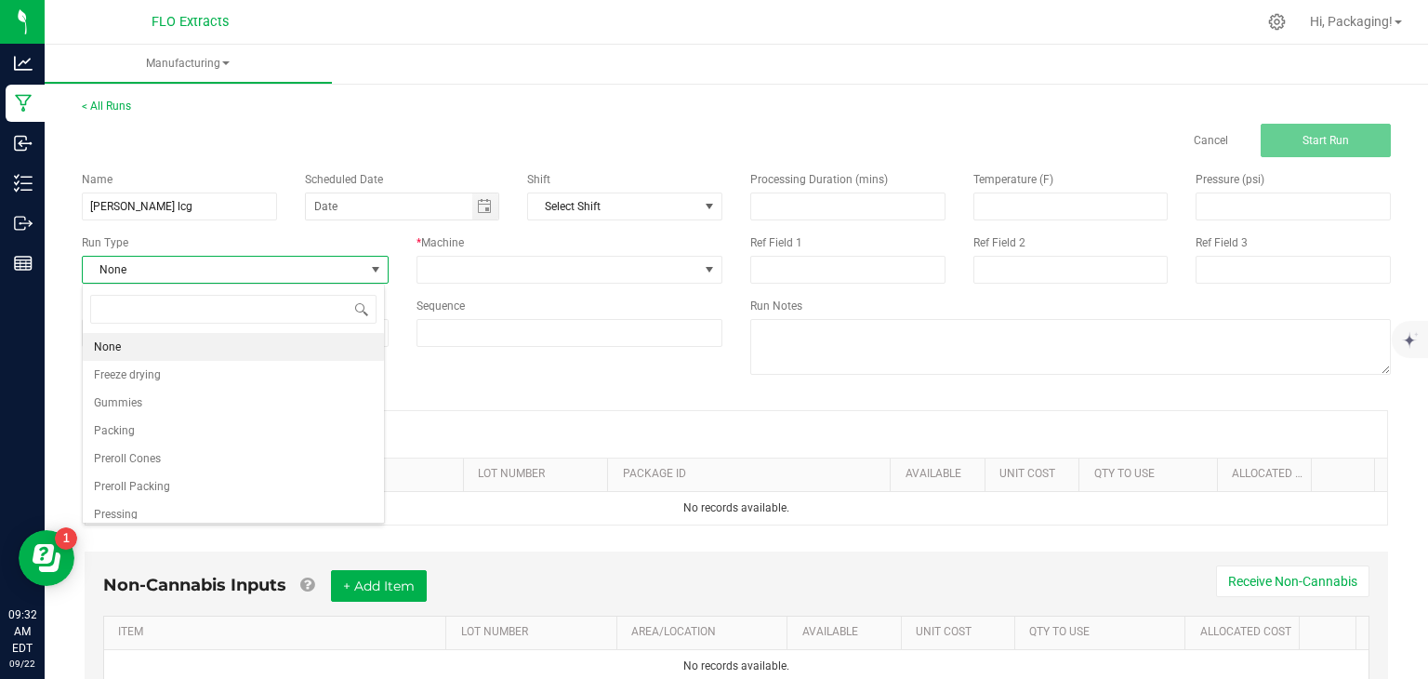
scroll to position [27, 302]
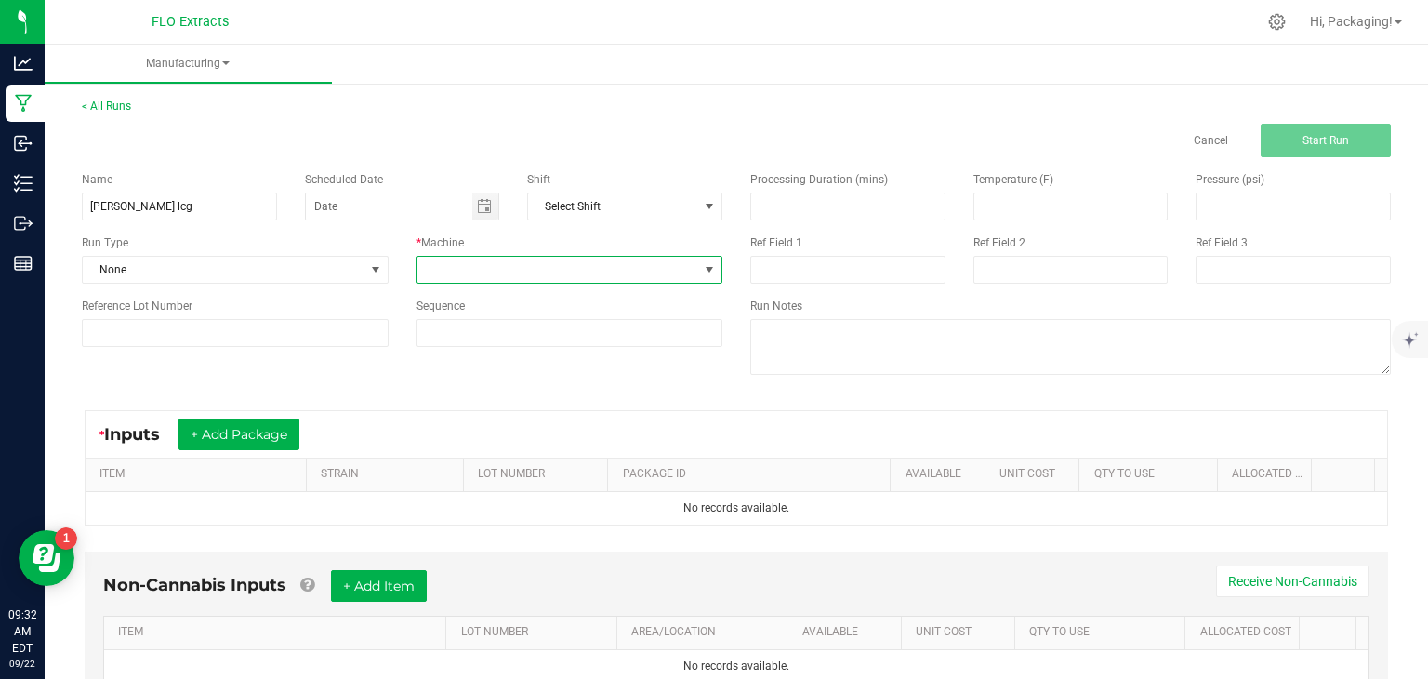
click at [707, 265] on span at bounding box center [709, 269] width 15 height 15
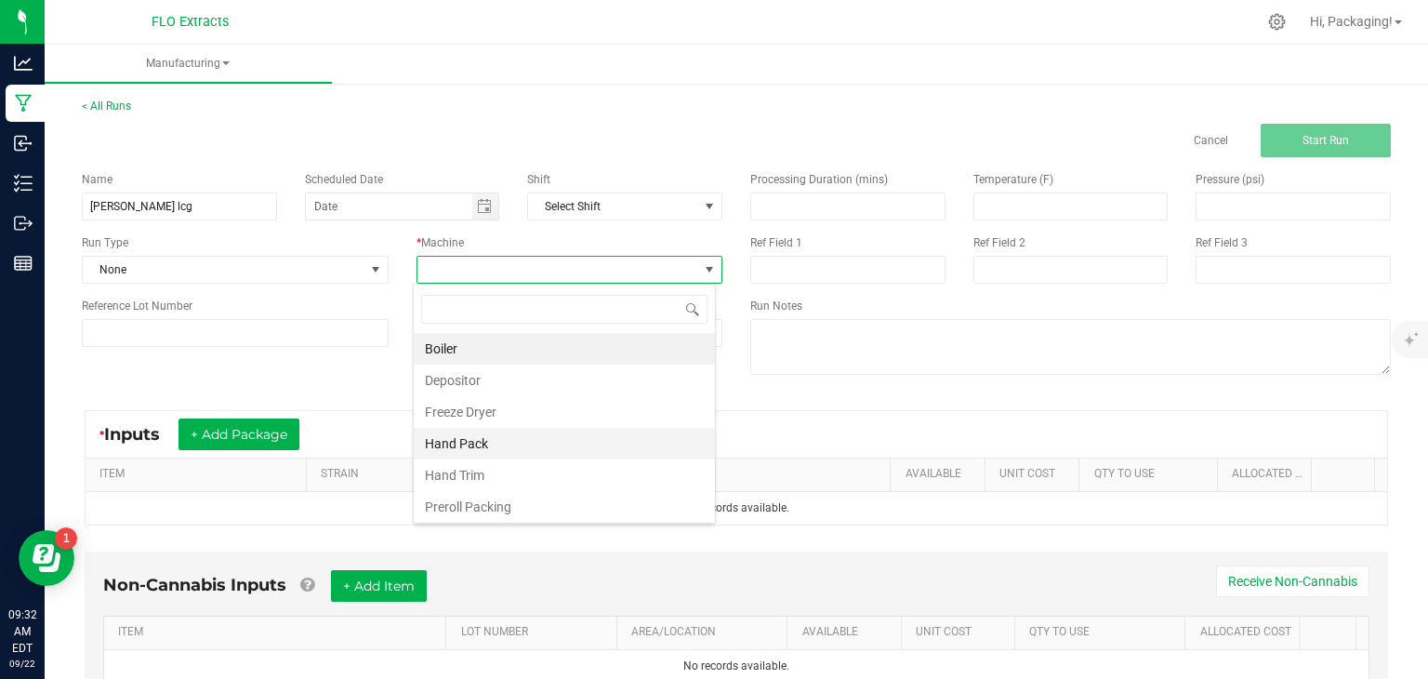
click at [482, 443] on li "Hand Pack" at bounding box center [564, 444] width 301 height 32
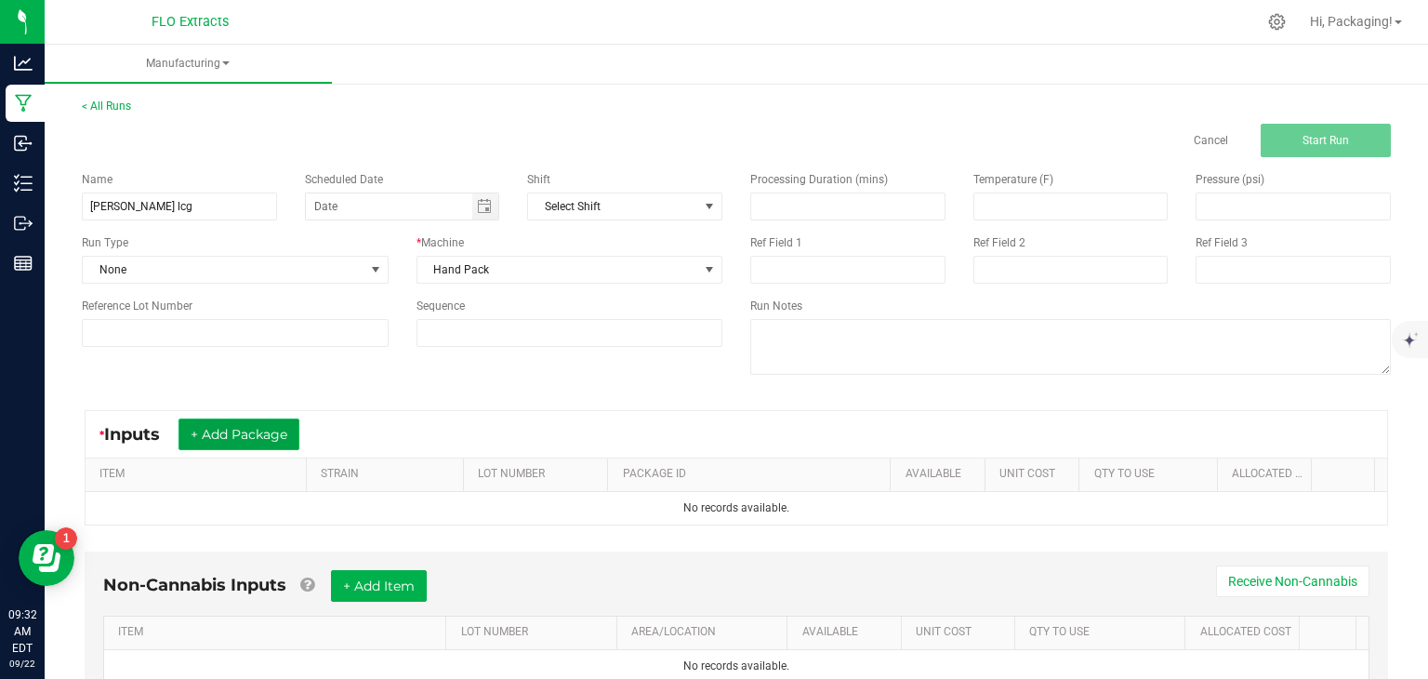
click at [281, 442] on button "+ Add Package" at bounding box center [238, 434] width 121 height 32
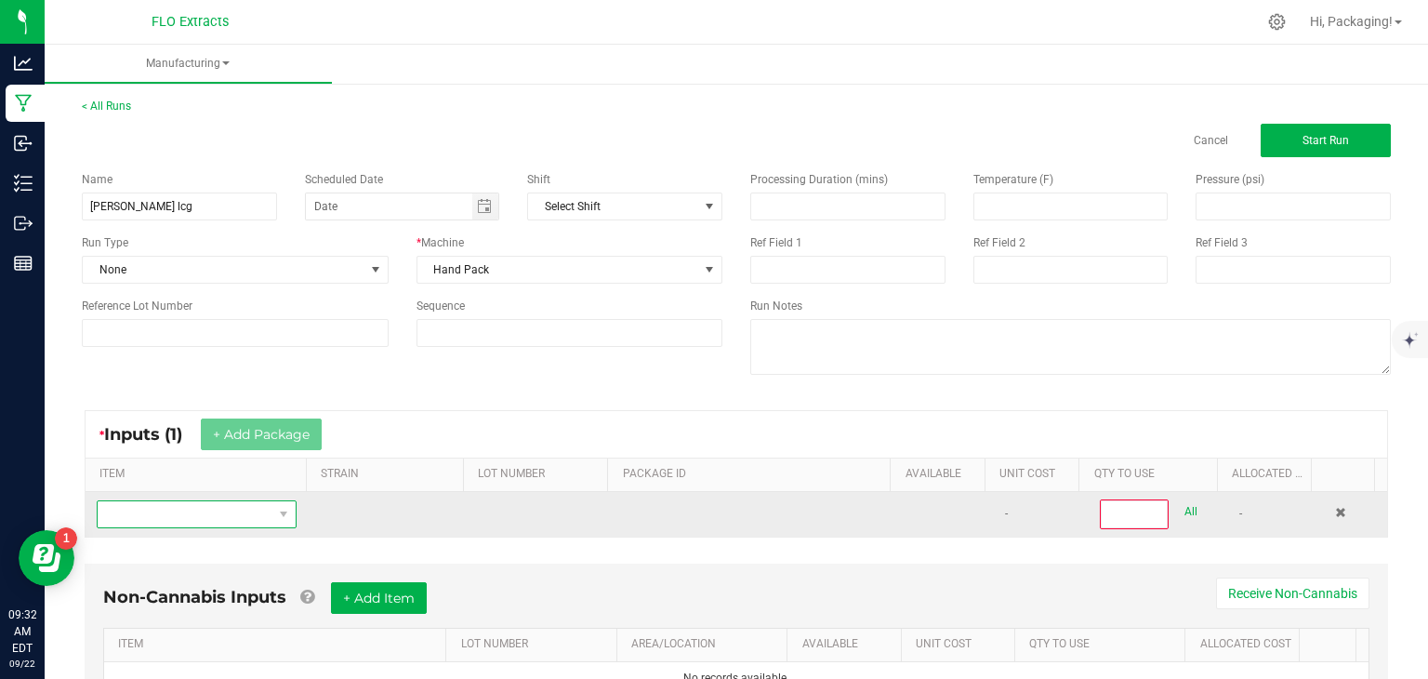
click at [282, 522] on span "NO DATA FOUND" at bounding box center [283, 514] width 23 height 26
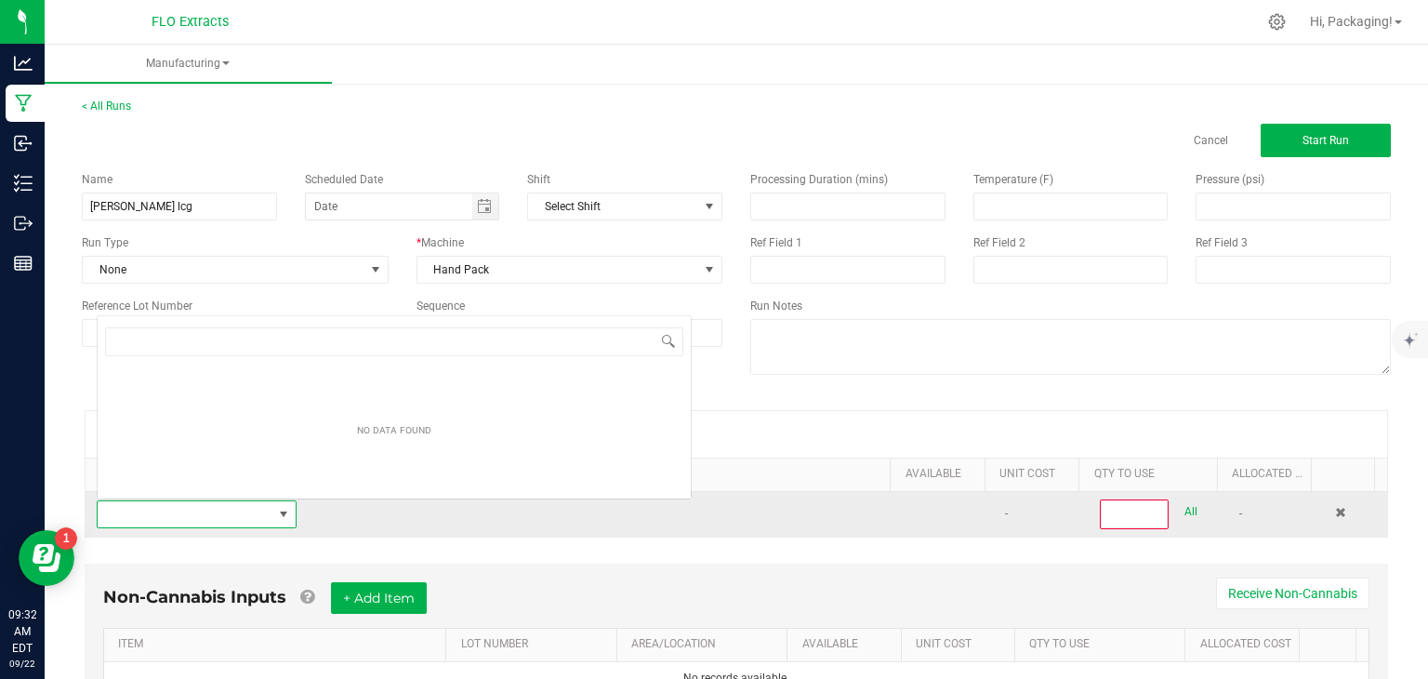
scroll to position [27, 192]
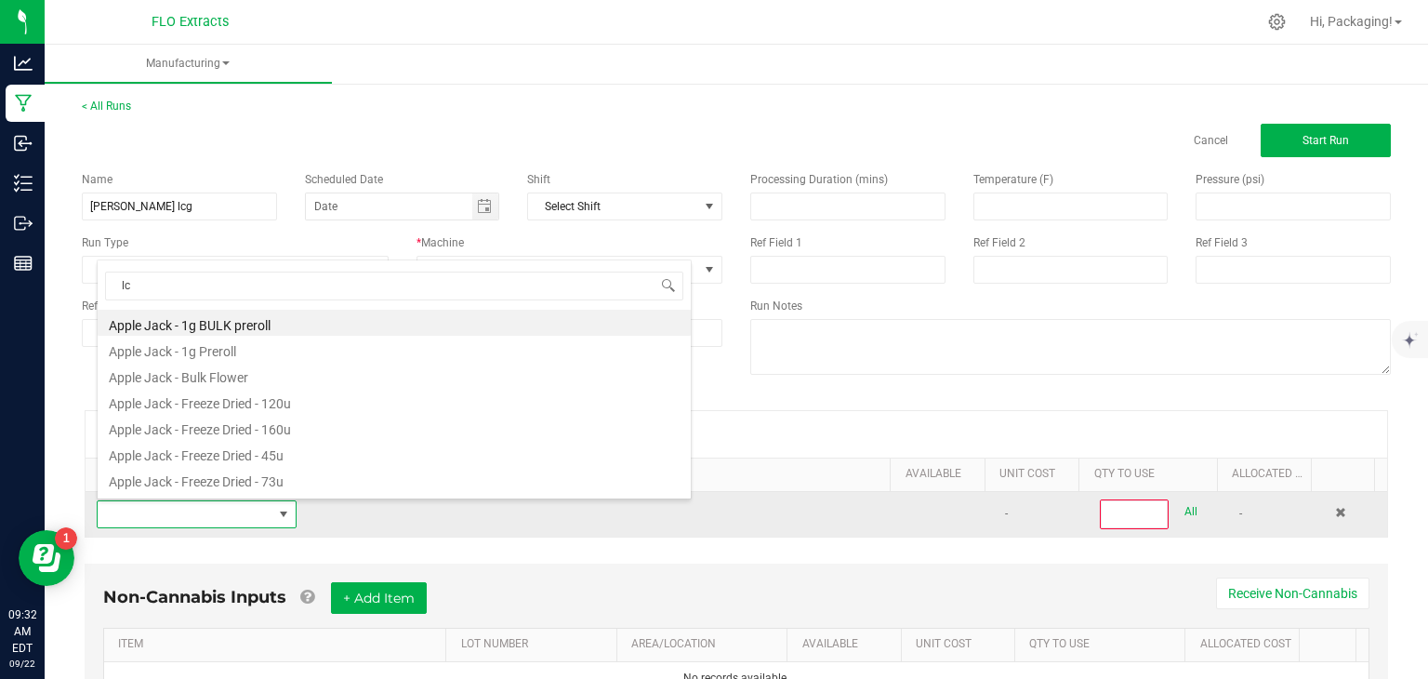
type input "lcg"
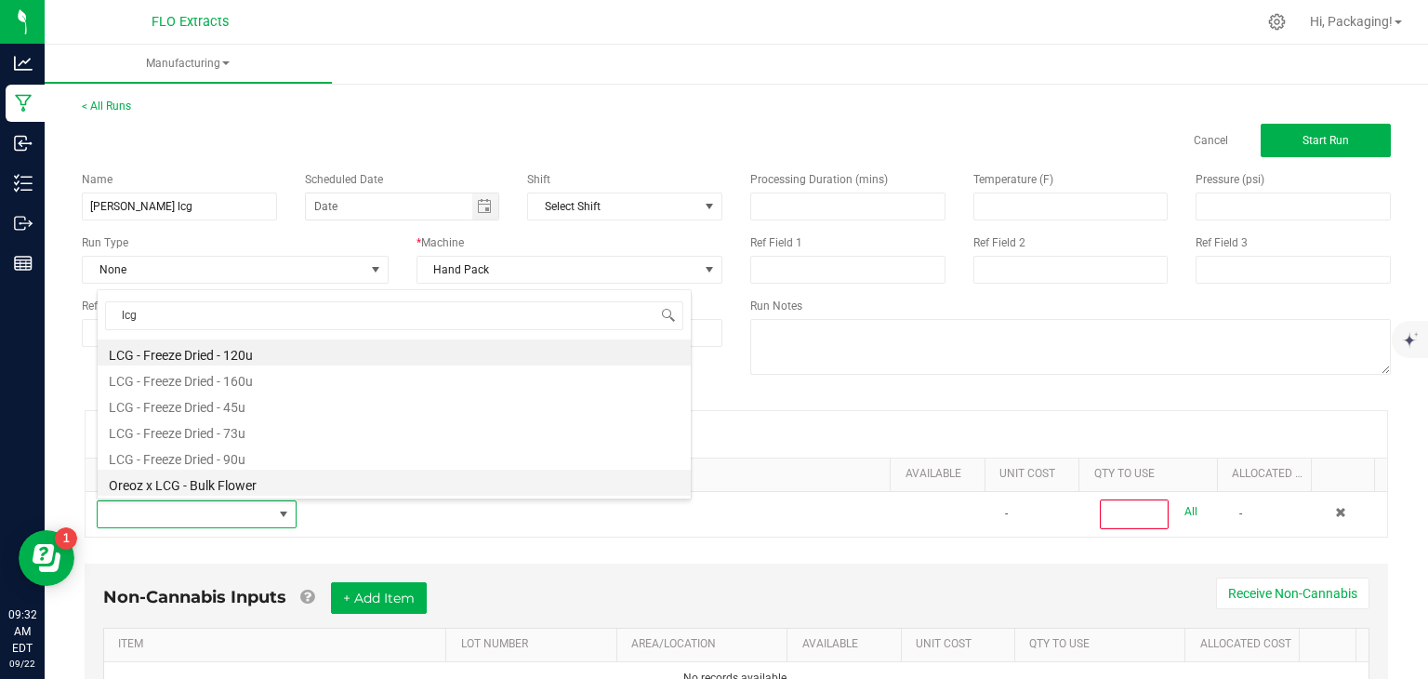
click at [254, 481] on li "Oreoz x LCG - Bulk Flower" at bounding box center [394, 482] width 593 height 26
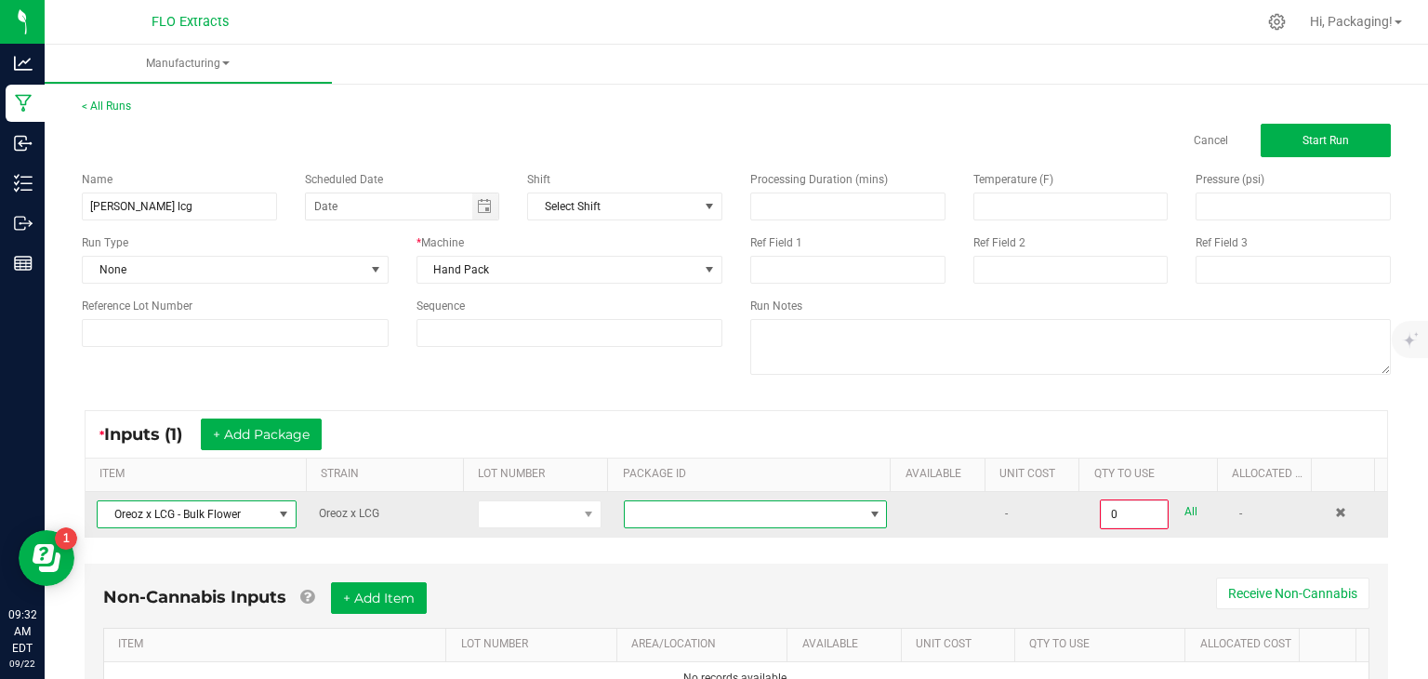
click at [867, 510] on span at bounding box center [874, 514] width 15 height 15
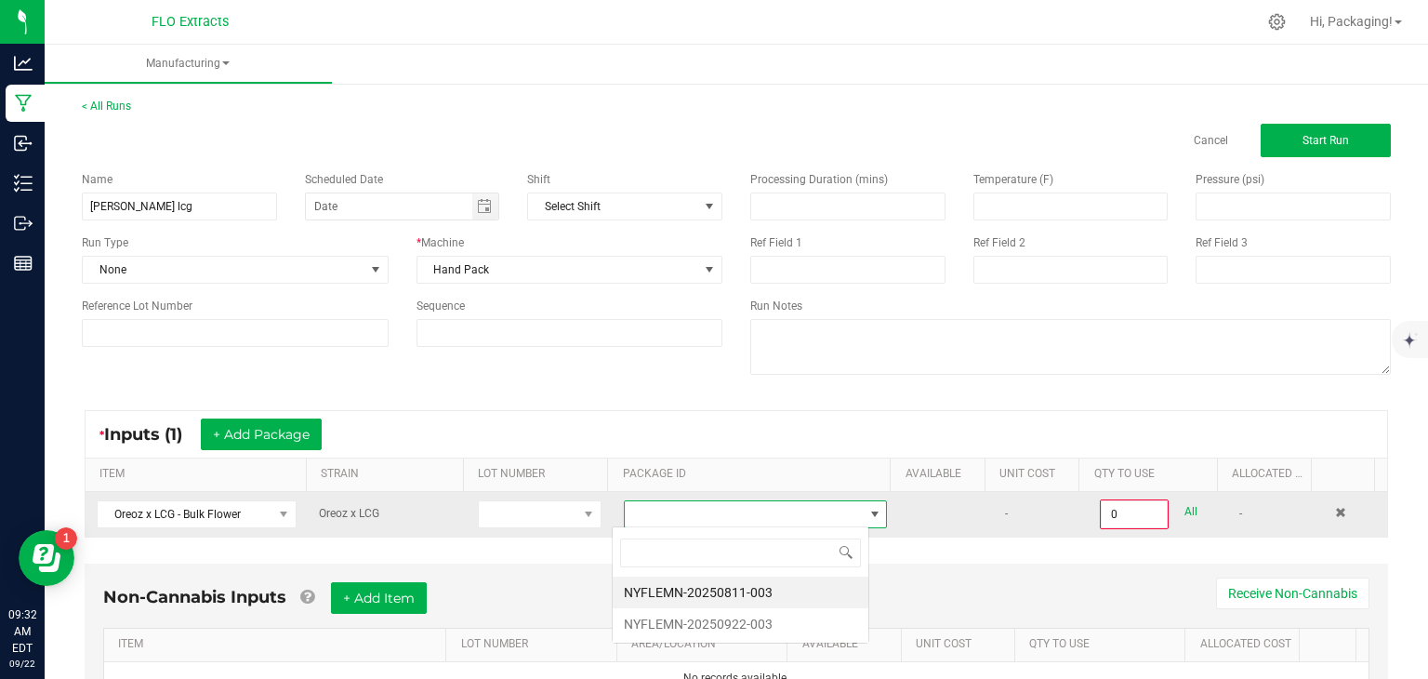
scroll to position [27, 257]
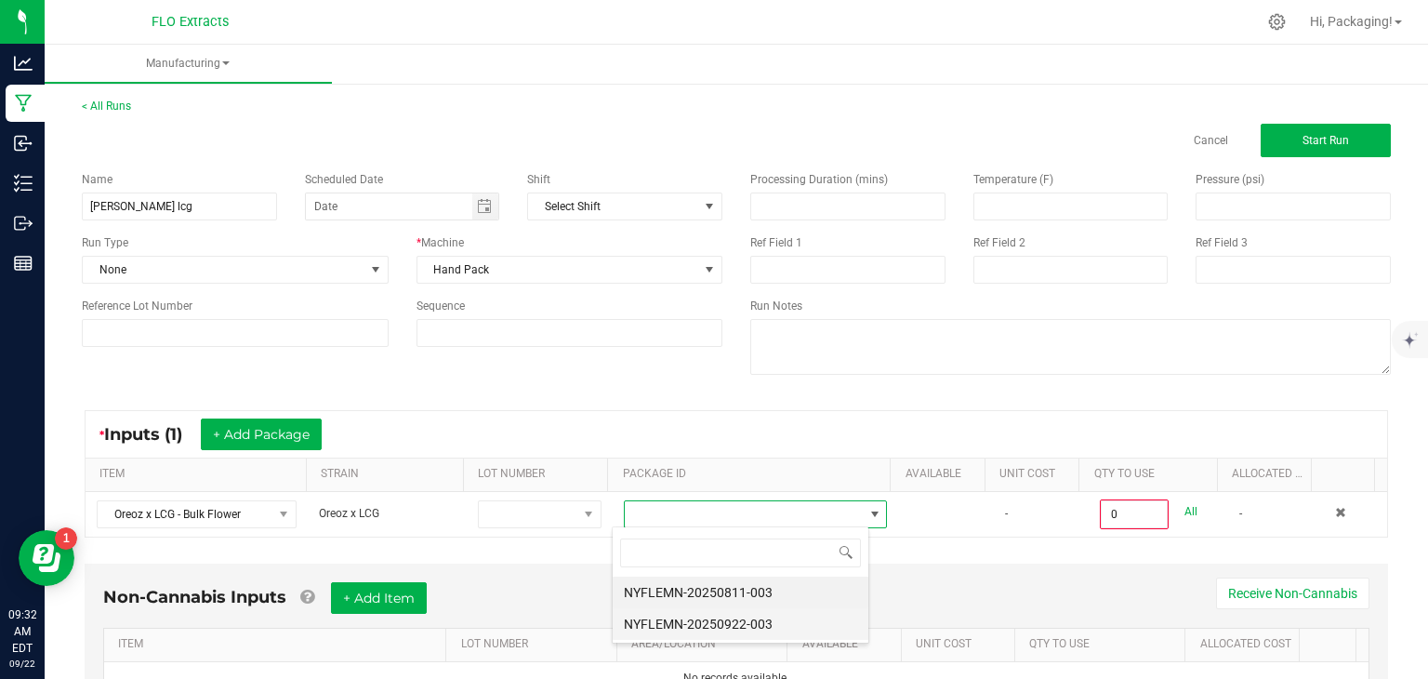
click at [746, 624] on li "NYFLEMN-20250922-003" at bounding box center [741, 624] width 256 height 32
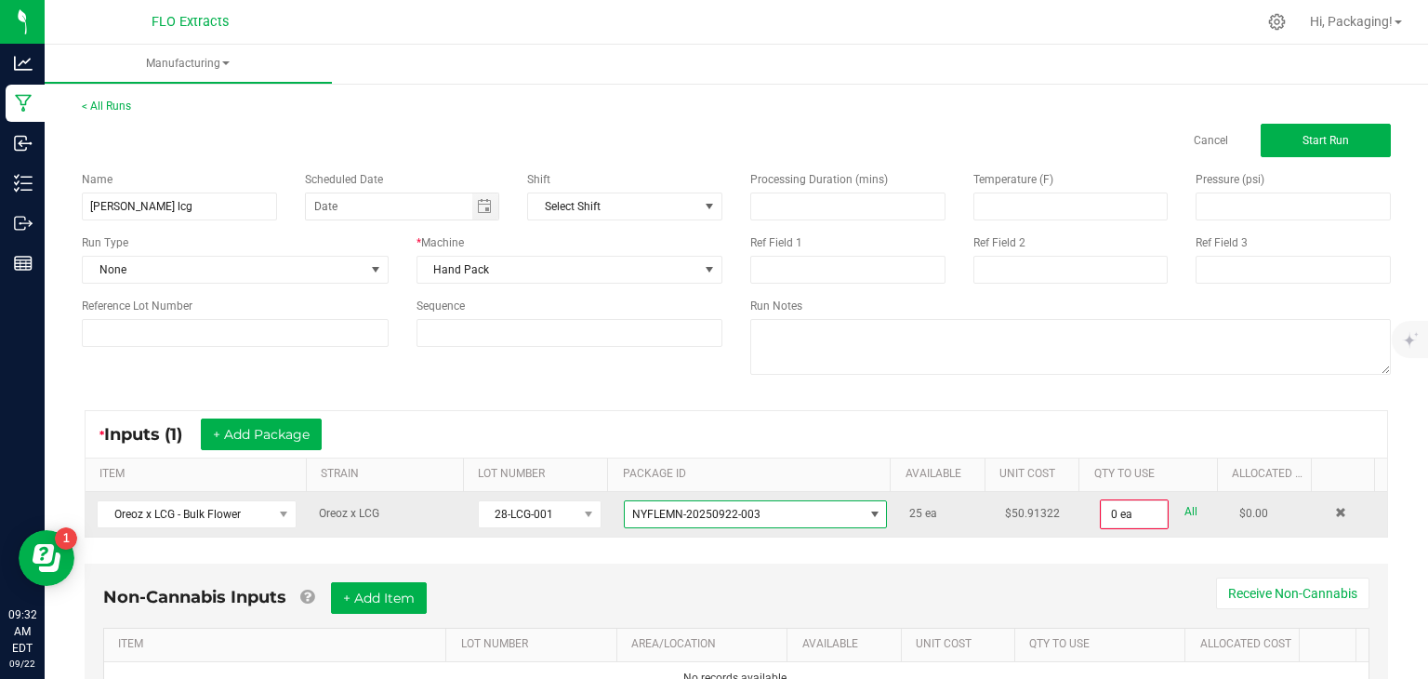
click at [1184, 509] on link "All" at bounding box center [1190, 511] width 13 height 25
type input "25 ea"
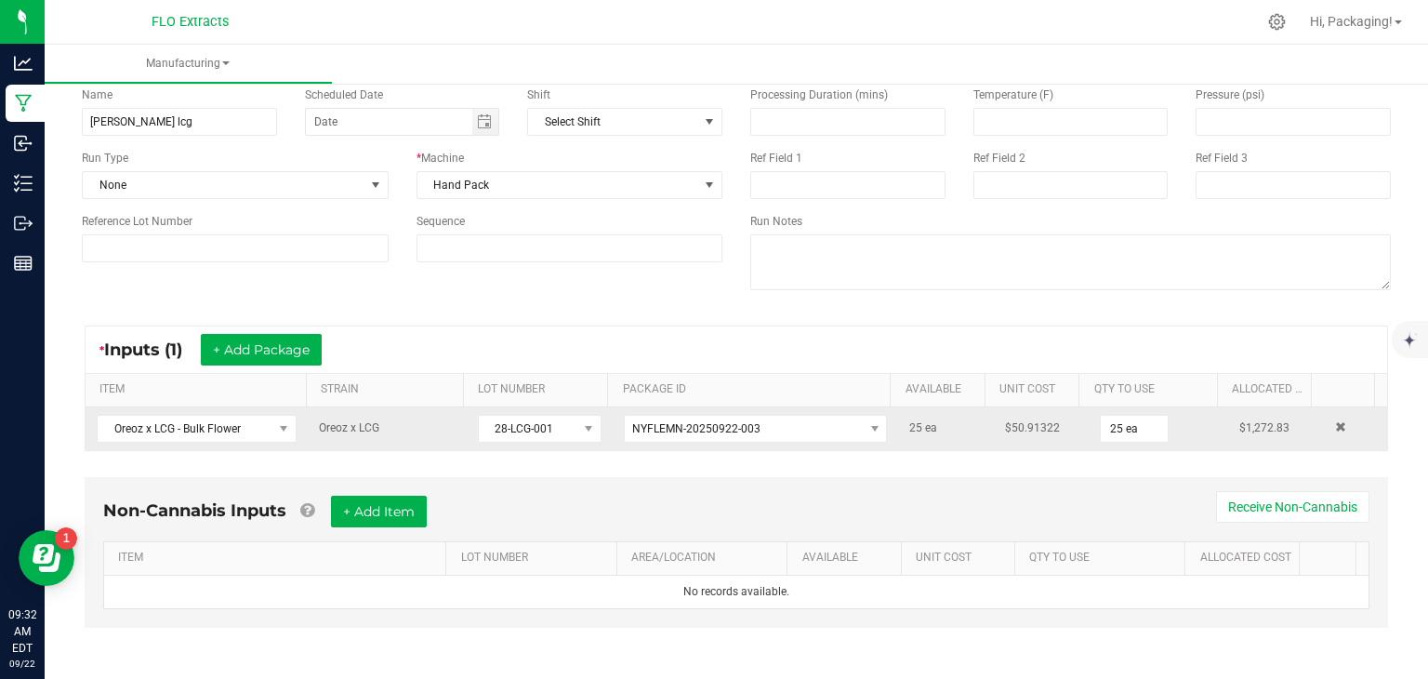
scroll to position [0, 0]
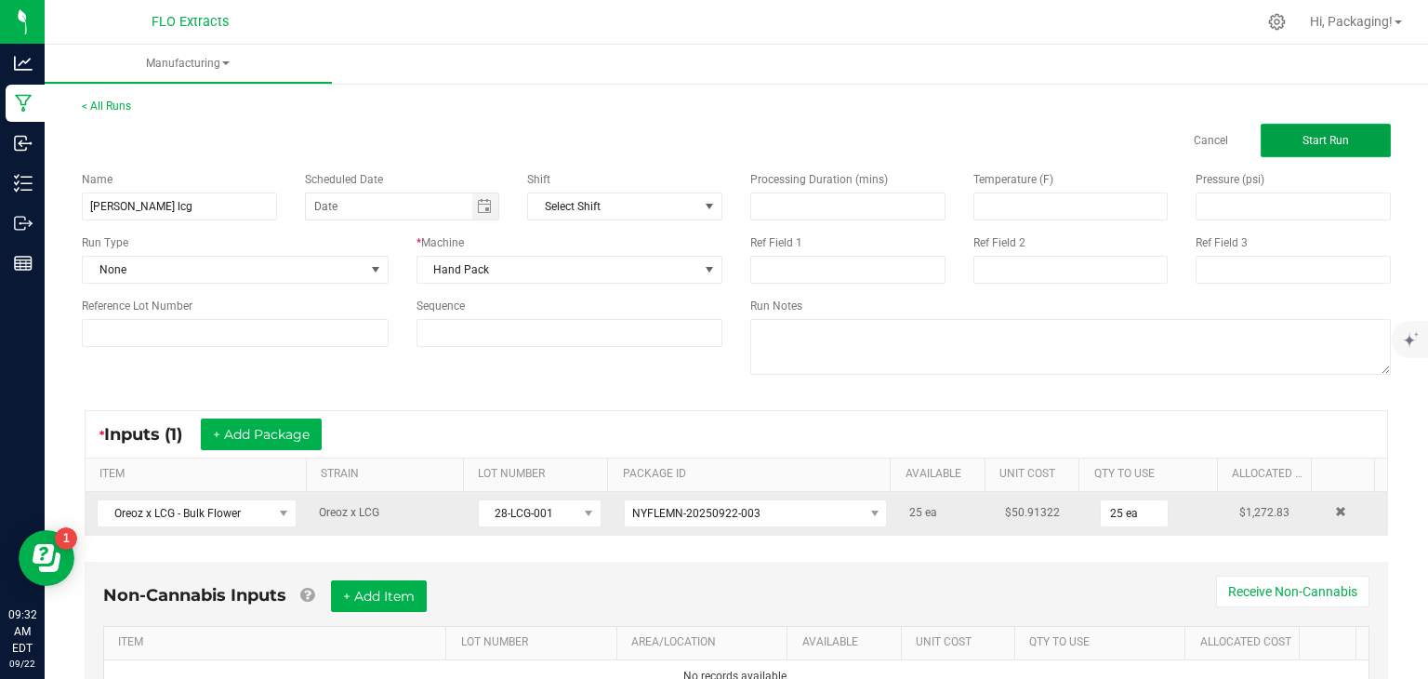
click at [1309, 140] on span "Start Run" at bounding box center [1325, 140] width 46 height 13
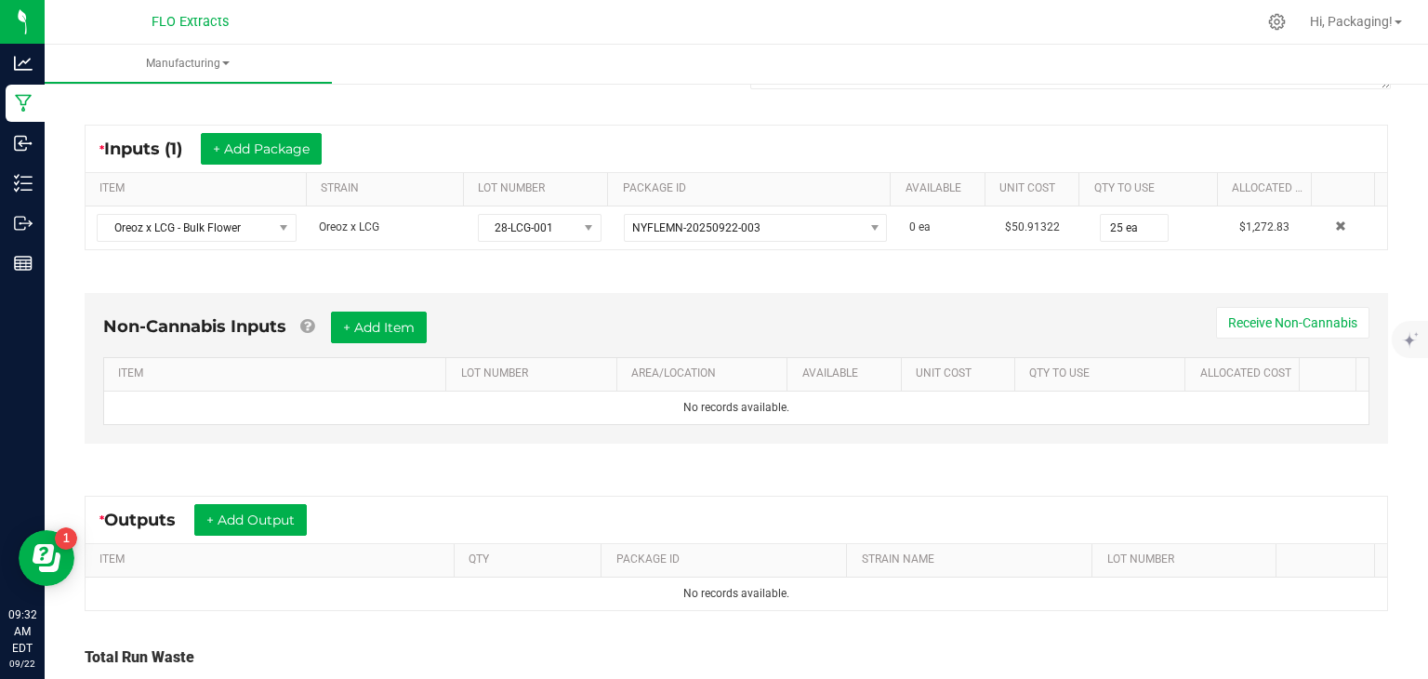
scroll to position [325, 0]
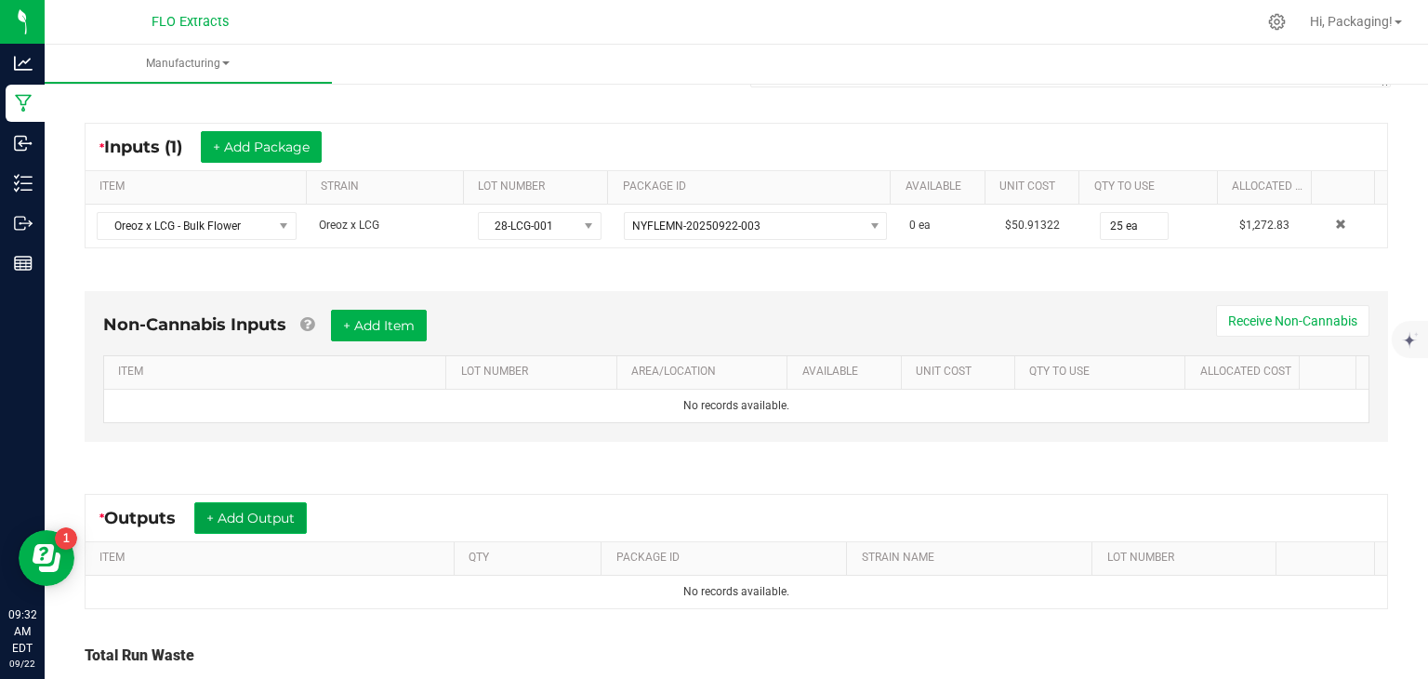
click at [277, 514] on button "+ Add Output" at bounding box center [250, 518] width 112 height 32
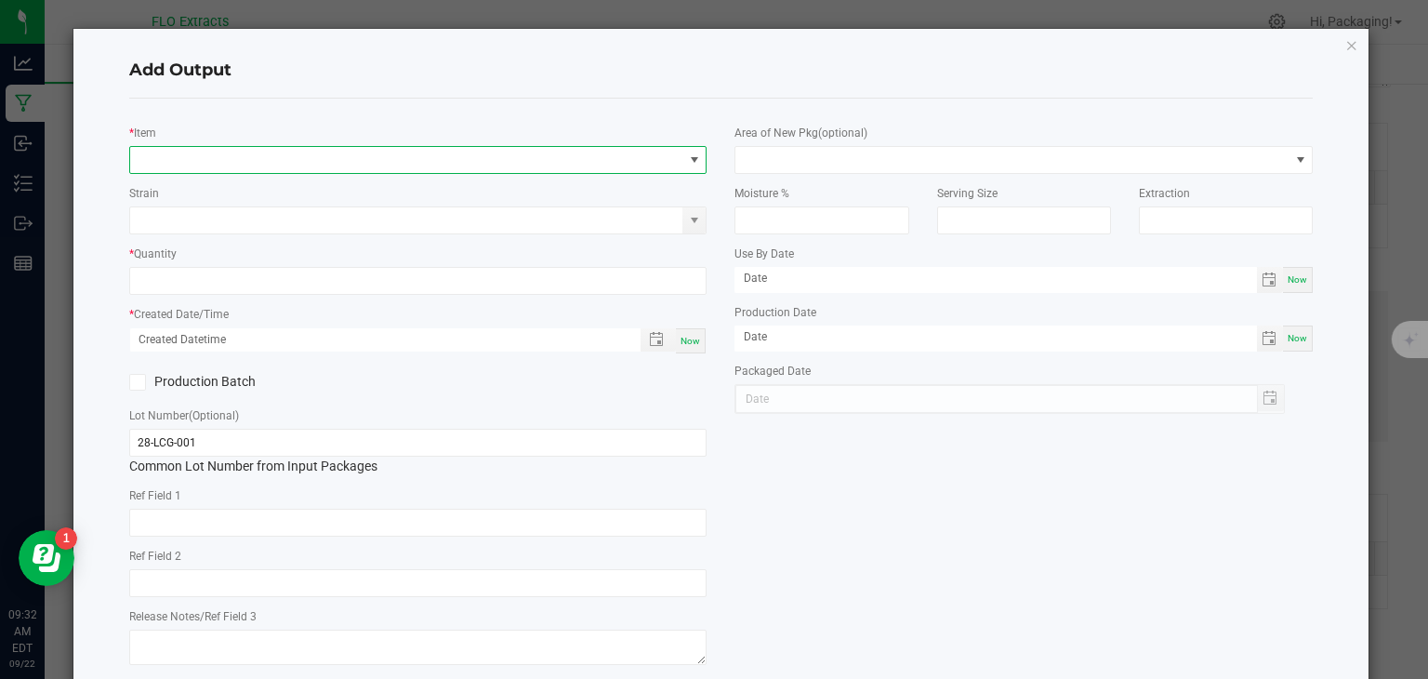
click at [694, 159] on span "NO DATA FOUND" at bounding box center [694, 159] width 15 height 15
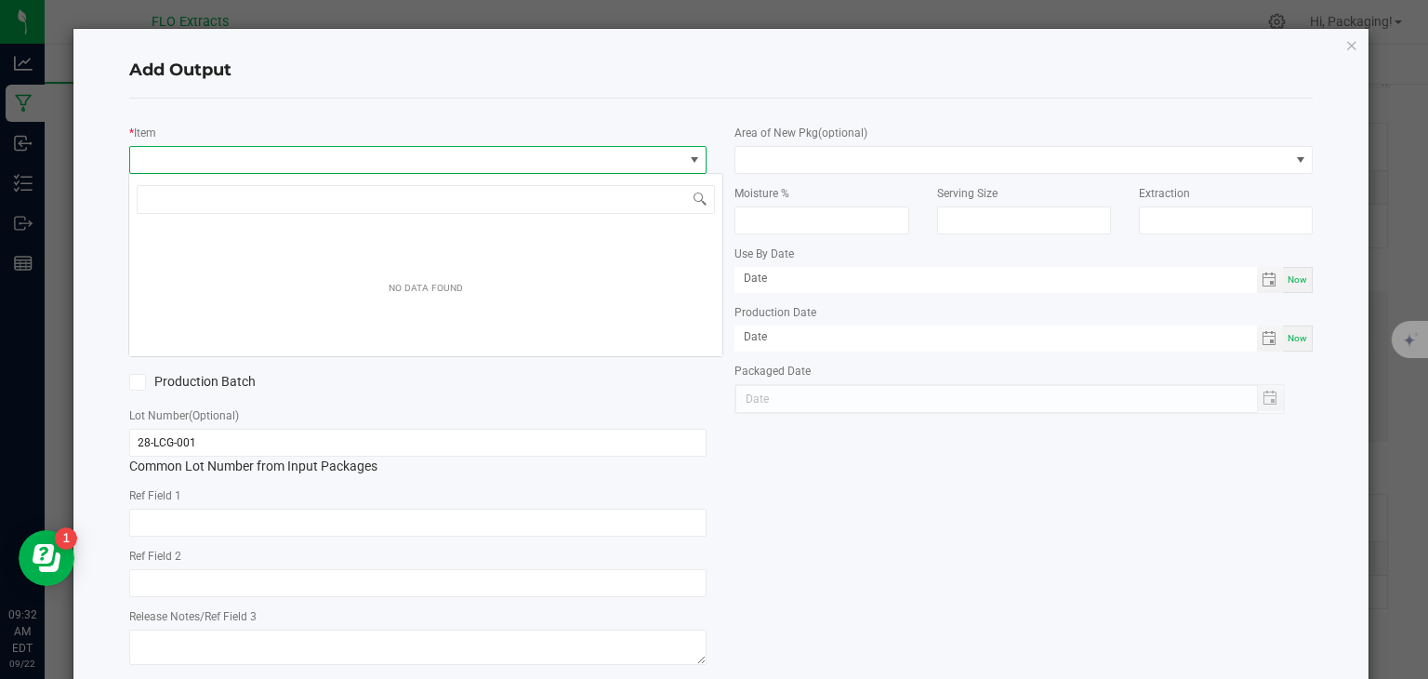
scroll to position [27, 572]
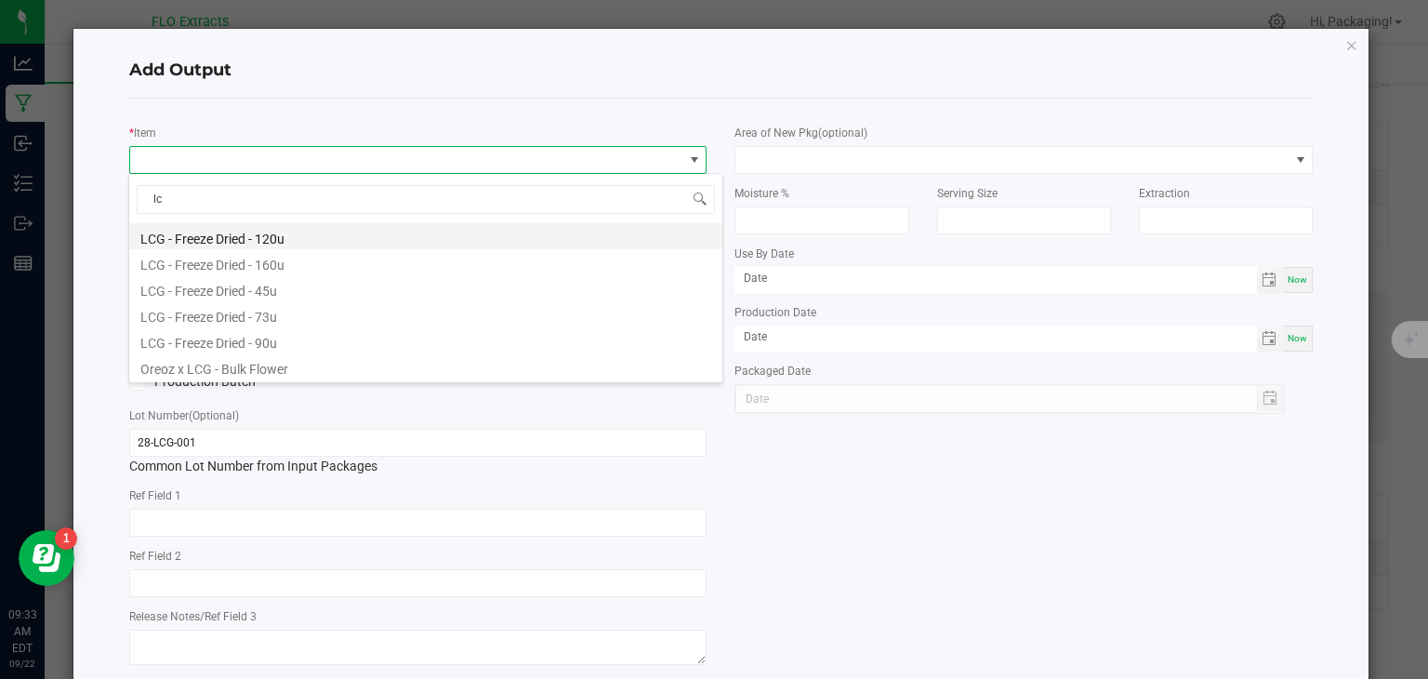
type input "l"
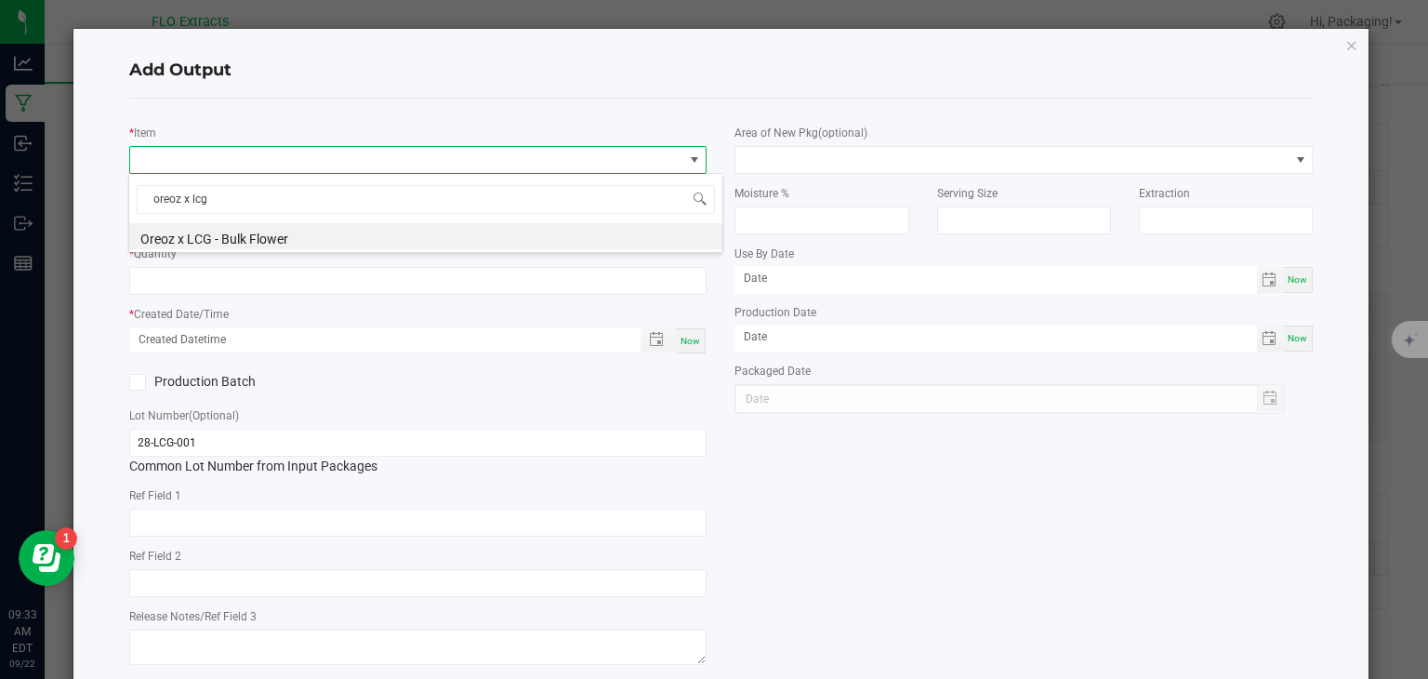
type input "oreoz x lcg"
click at [745, 445] on div "* Item Strain * Quantity * Created Date/Time Now Production Batch Lot Number (O…" at bounding box center [721, 391] width 1212 height 557
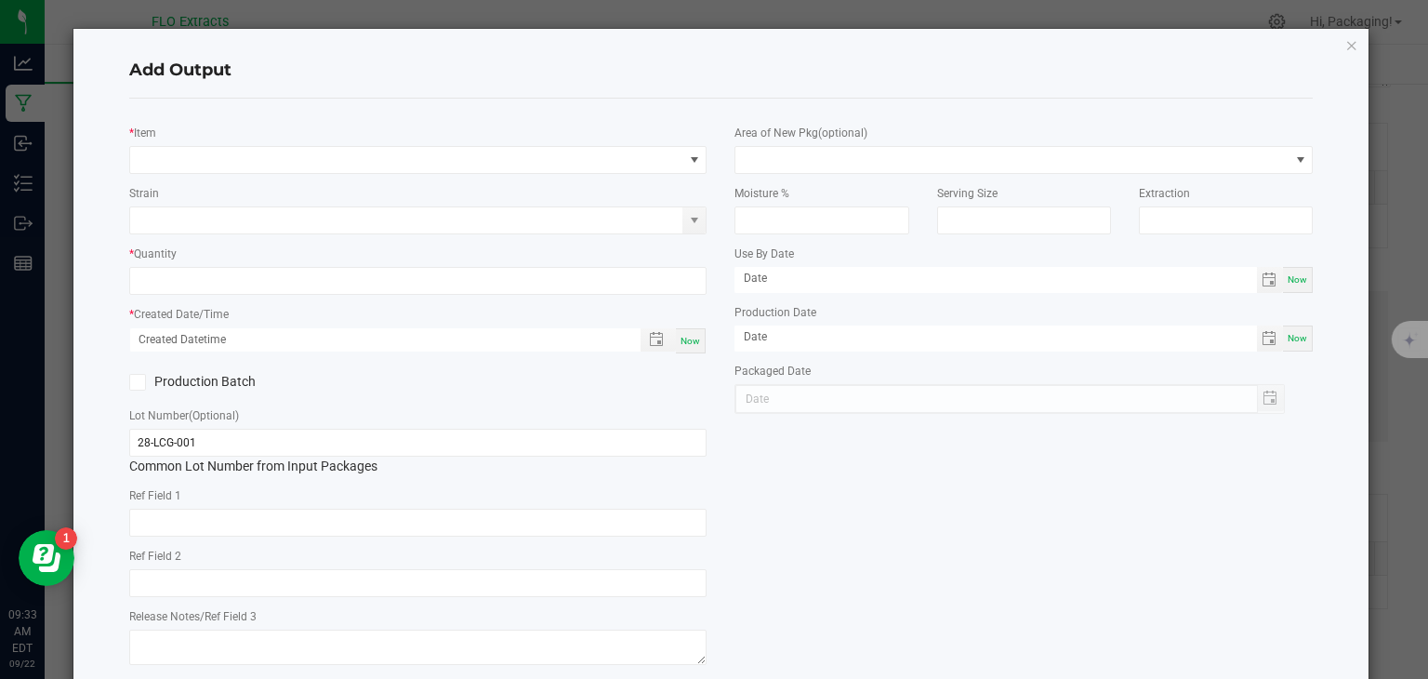
click at [745, 445] on div "* Item Strain * Quantity * Created Date/Time Now Production Batch Lot Number (O…" at bounding box center [721, 391] width 1212 height 557
click at [762, 527] on div "* Item Strain * Quantity * Created Date/Time Now Production Batch Lot Number (O…" at bounding box center [721, 391] width 1212 height 557
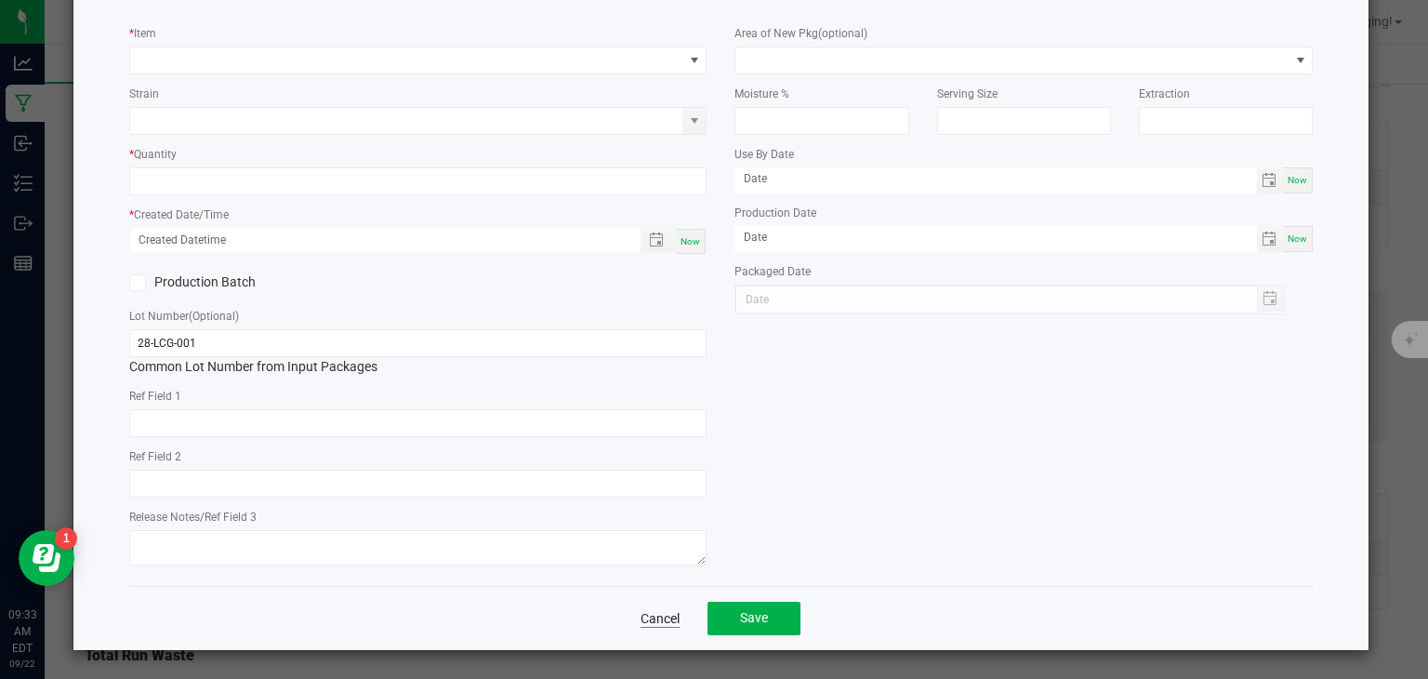
click at [641, 615] on link "Cancel" at bounding box center [660, 618] width 39 height 19
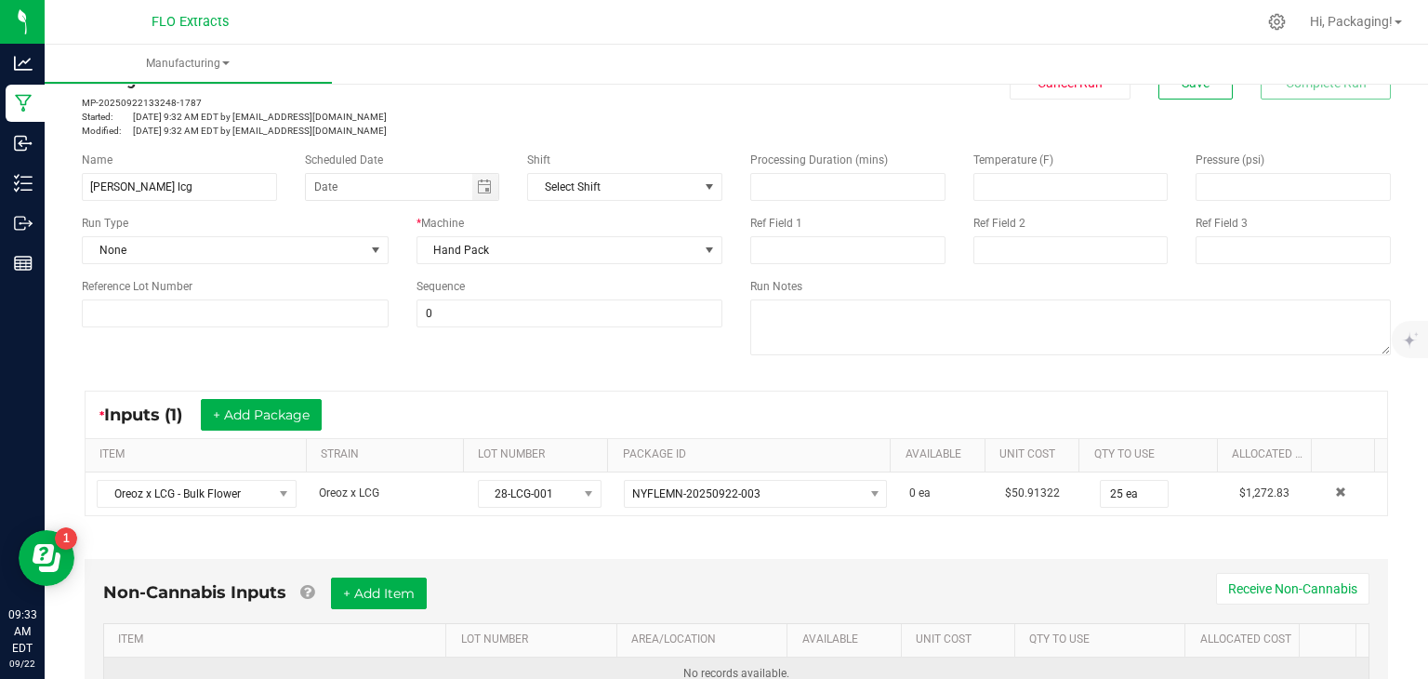
scroll to position [0, 0]
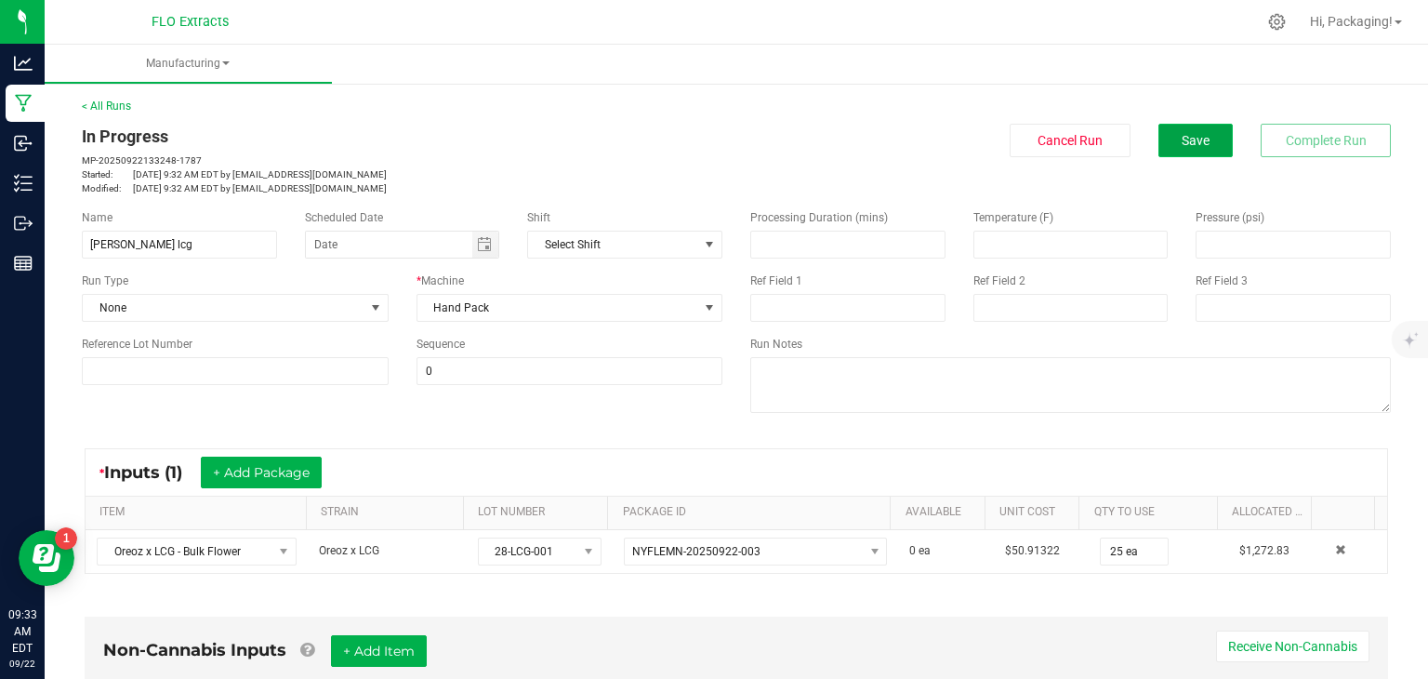
click at [1165, 140] on button "Save" at bounding box center [1195, 140] width 74 height 33
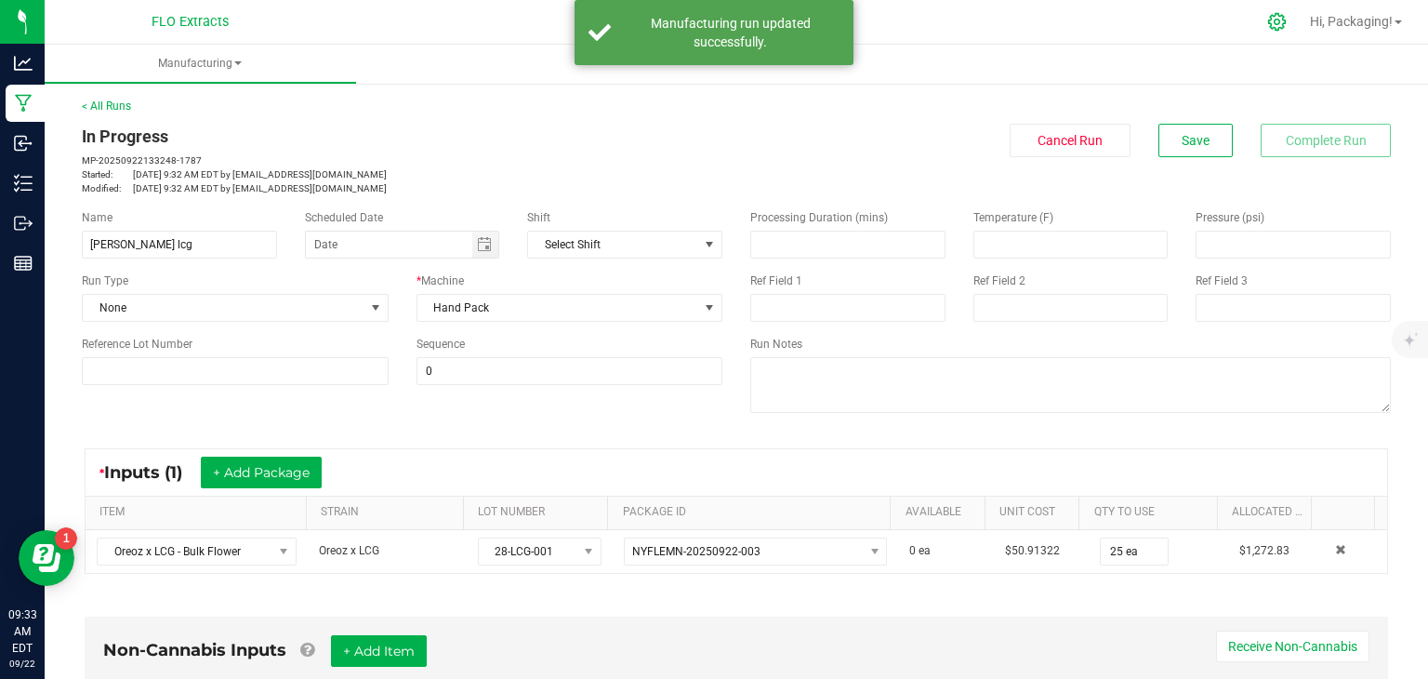
click at [1278, 19] on icon at bounding box center [1277, 22] width 20 height 20
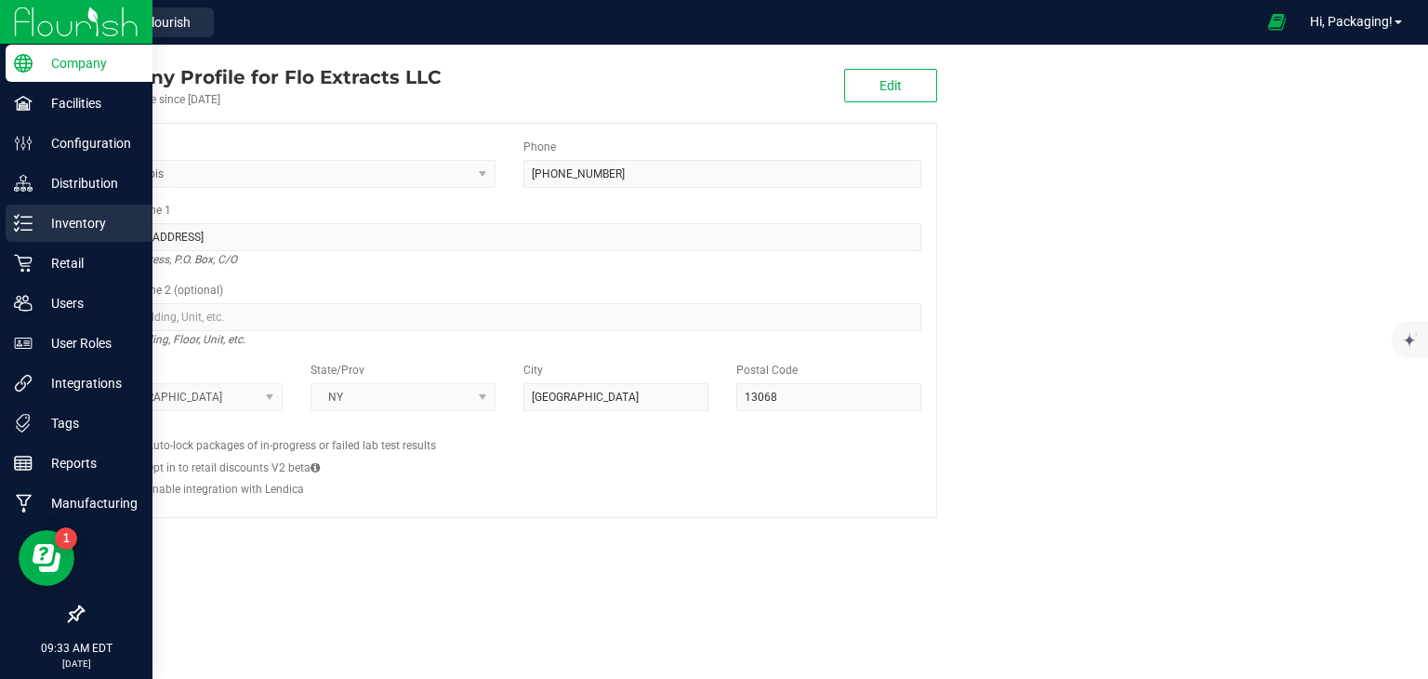
click at [28, 222] on icon at bounding box center [23, 223] width 19 height 19
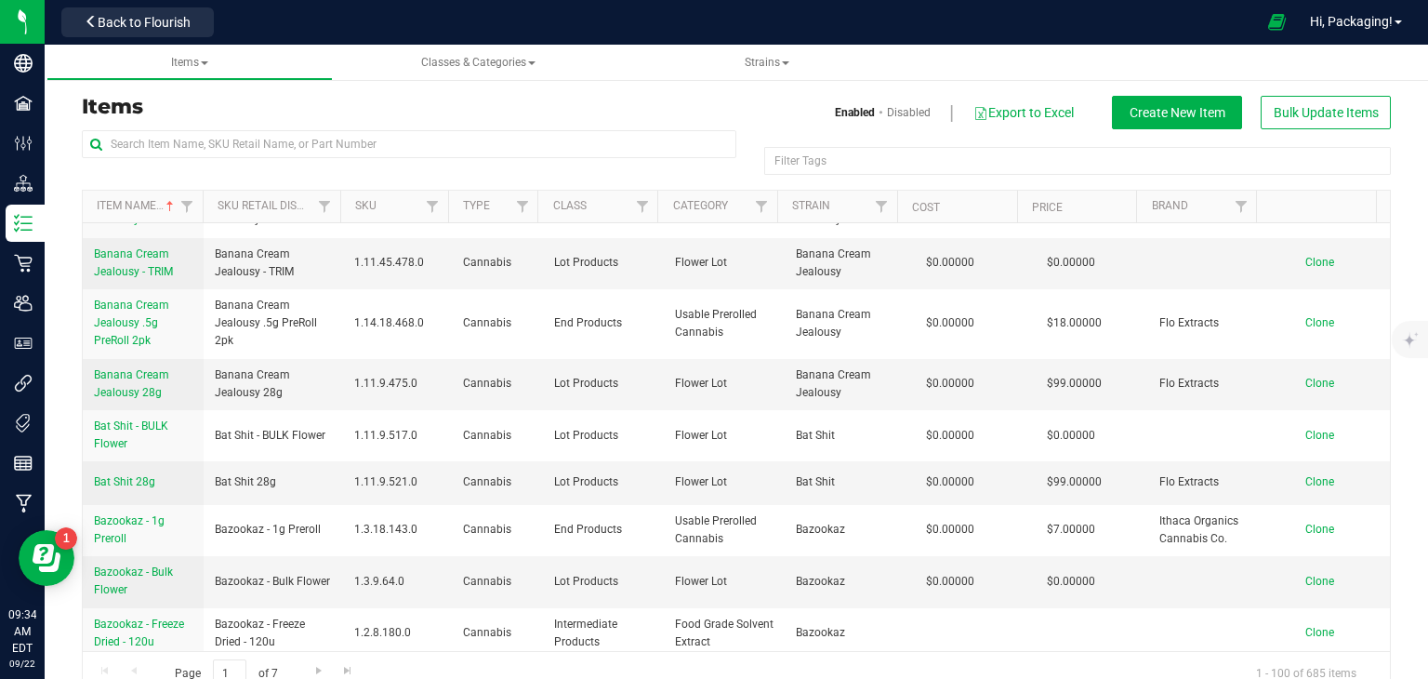
scroll to position [2073, 0]
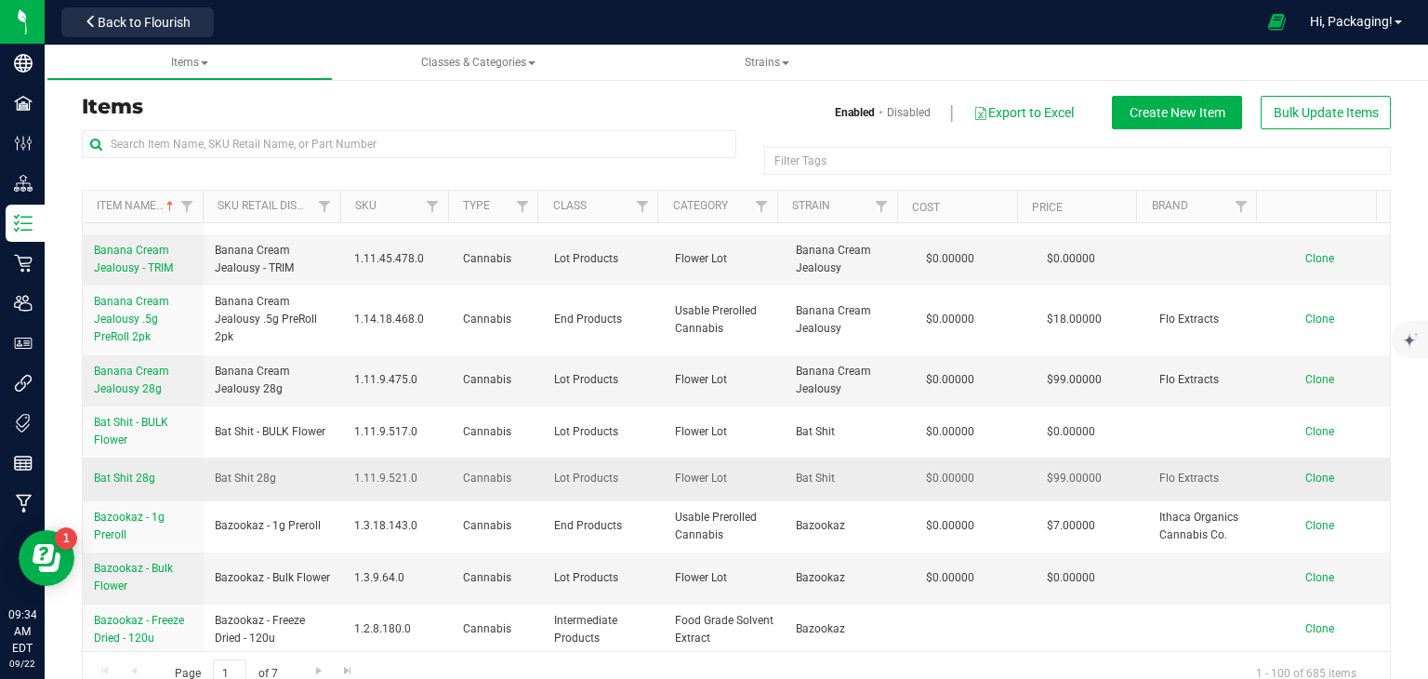
click at [1305, 471] on span "Clone" at bounding box center [1319, 477] width 29 height 13
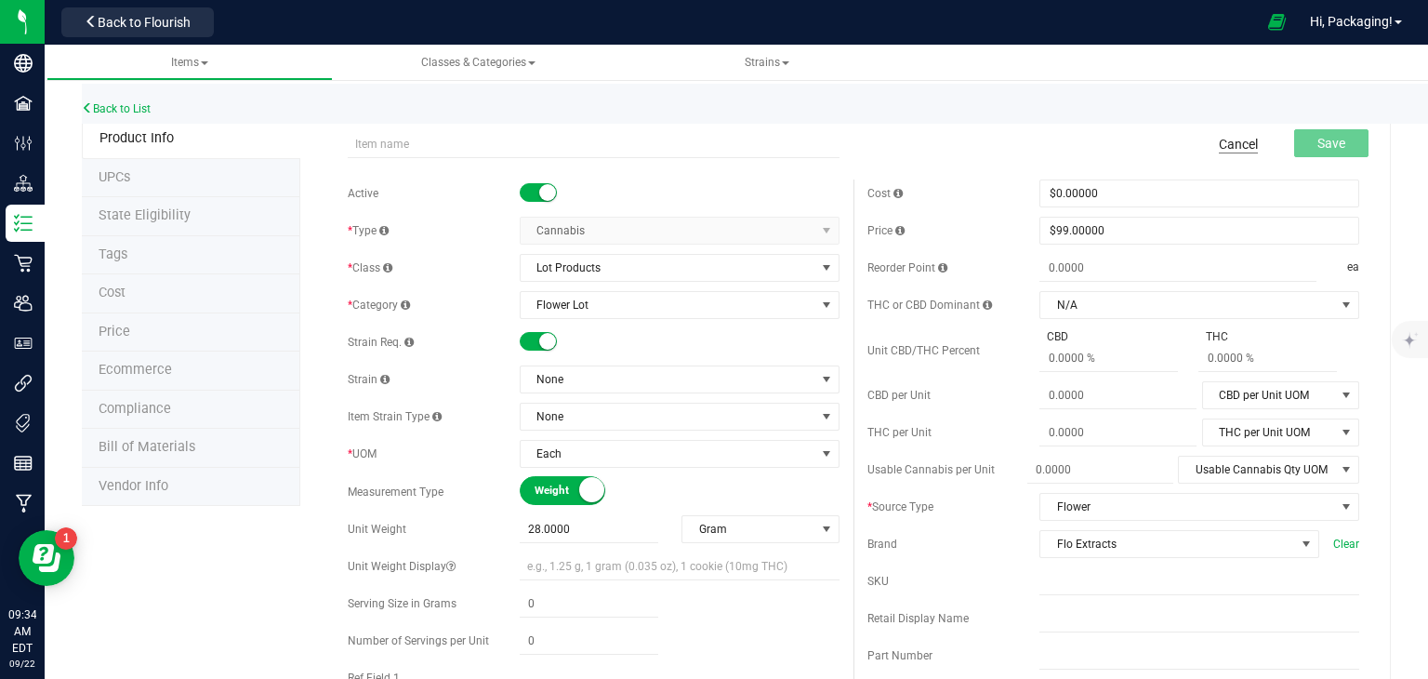
click at [1223, 144] on link "Cancel" at bounding box center [1238, 144] width 39 height 19
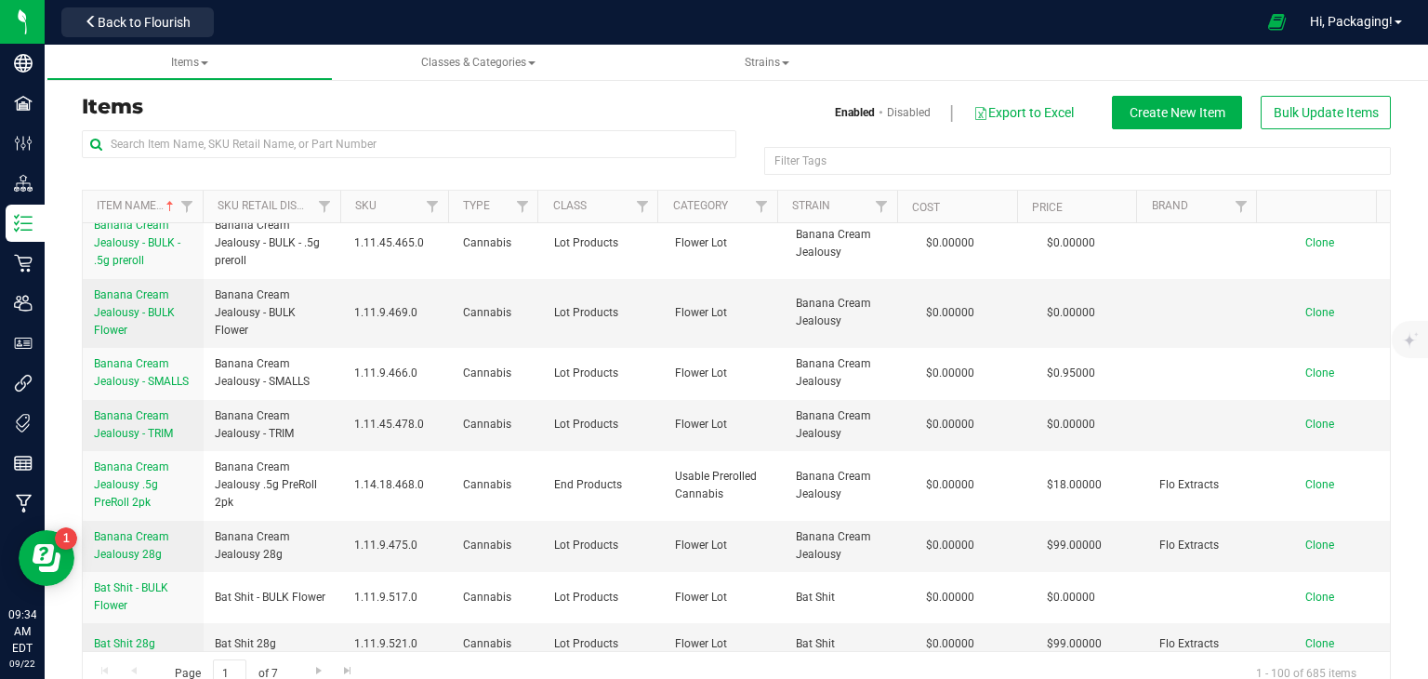
scroll to position [2062, 0]
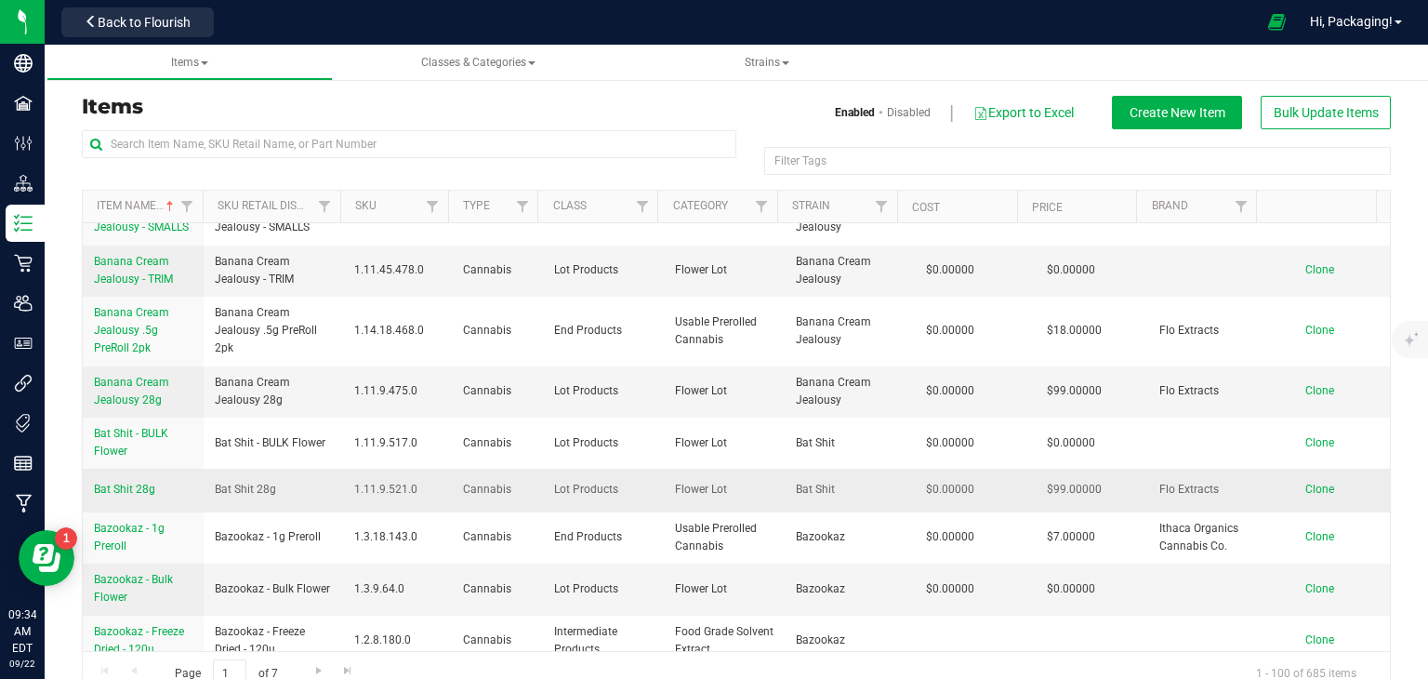
drag, startPoint x: 167, startPoint y: 464, endPoint x: 82, endPoint y: 458, distance: 85.7
click at [83, 469] on td "Bat Shit 28g" at bounding box center [143, 490] width 121 height 43
copy span "Bat Shit 28g"
click at [1305, 482] on span "Clone" at bounding box center [1319, 488] width 29 height 13
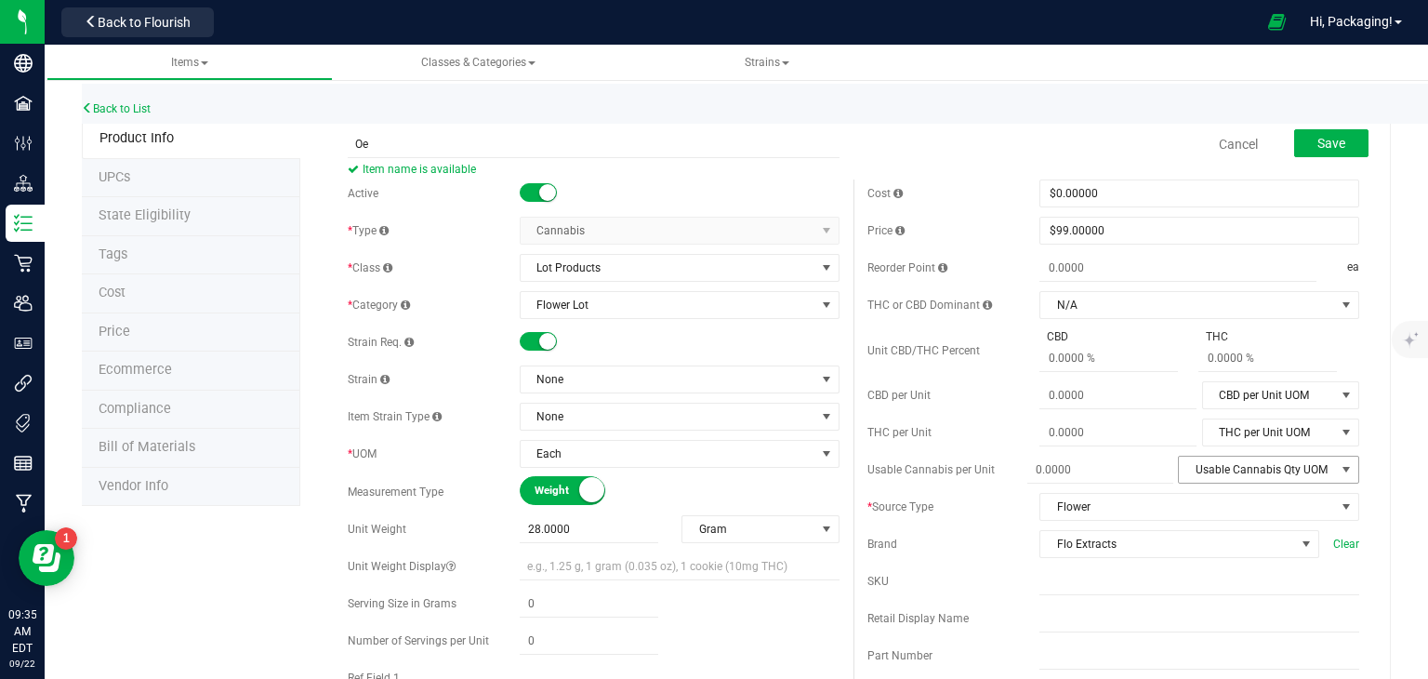
type input "O"
type input "L"
type input "Lemon Cherry Gelato 28g"
click at [1225, 142] on link "Cancel" at bounding box center [1238, 144] width 39 height 19
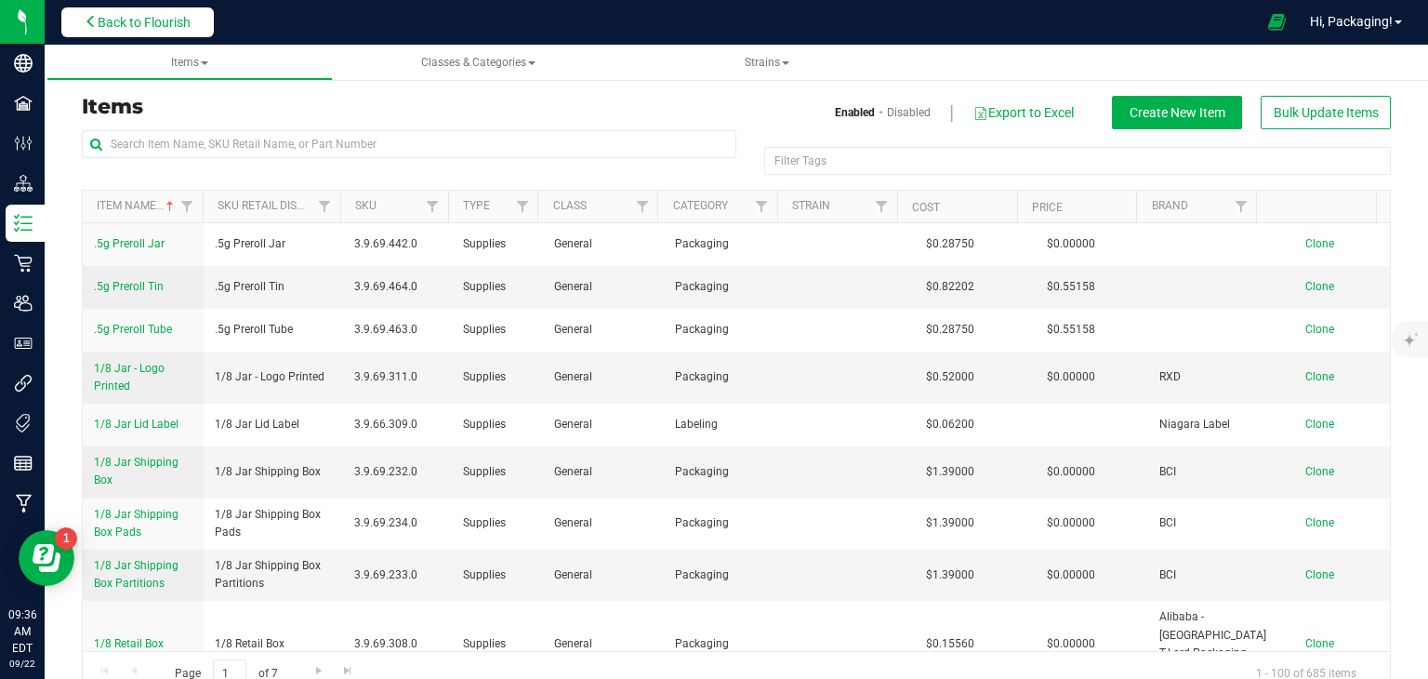
click at [143, 17] on span "Back to Flourish" at bounding box center [144, 22] width 93 height 15
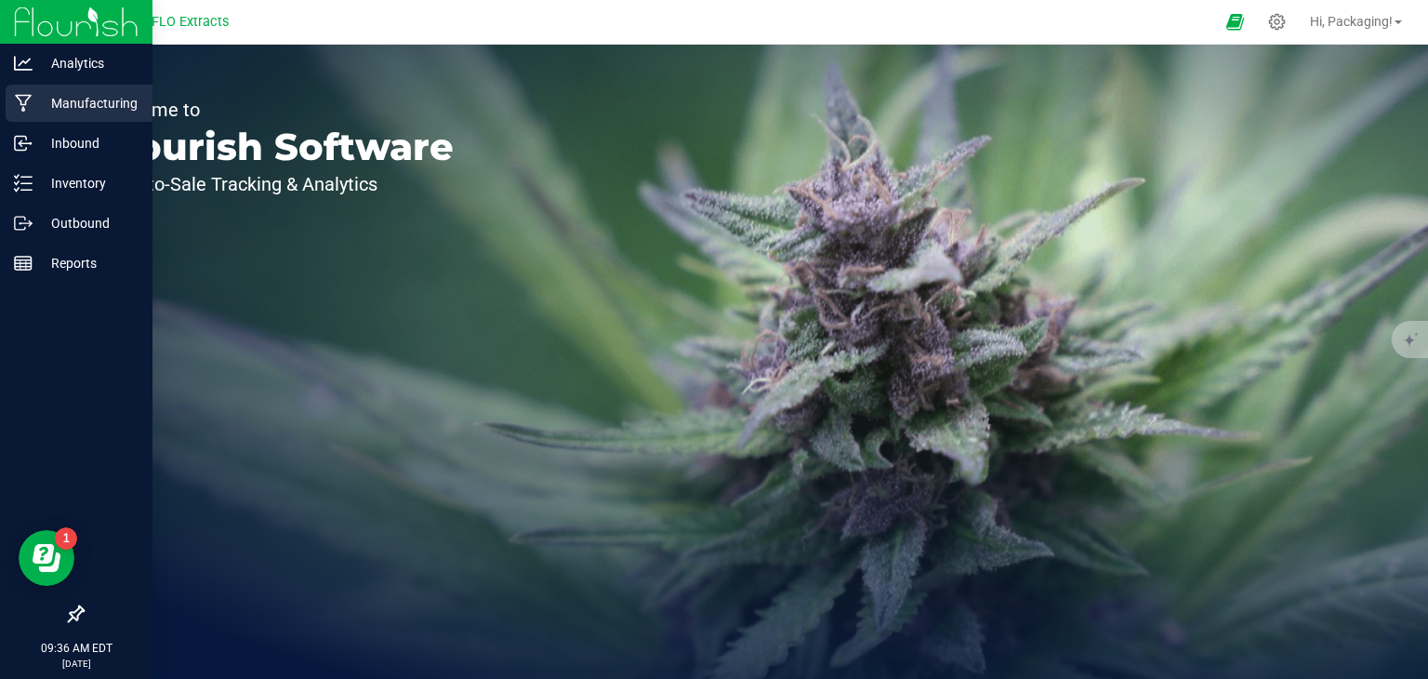
click at [84, 92] on p "Manufacturing" at bounding box center [89, 103] width 112 height 22
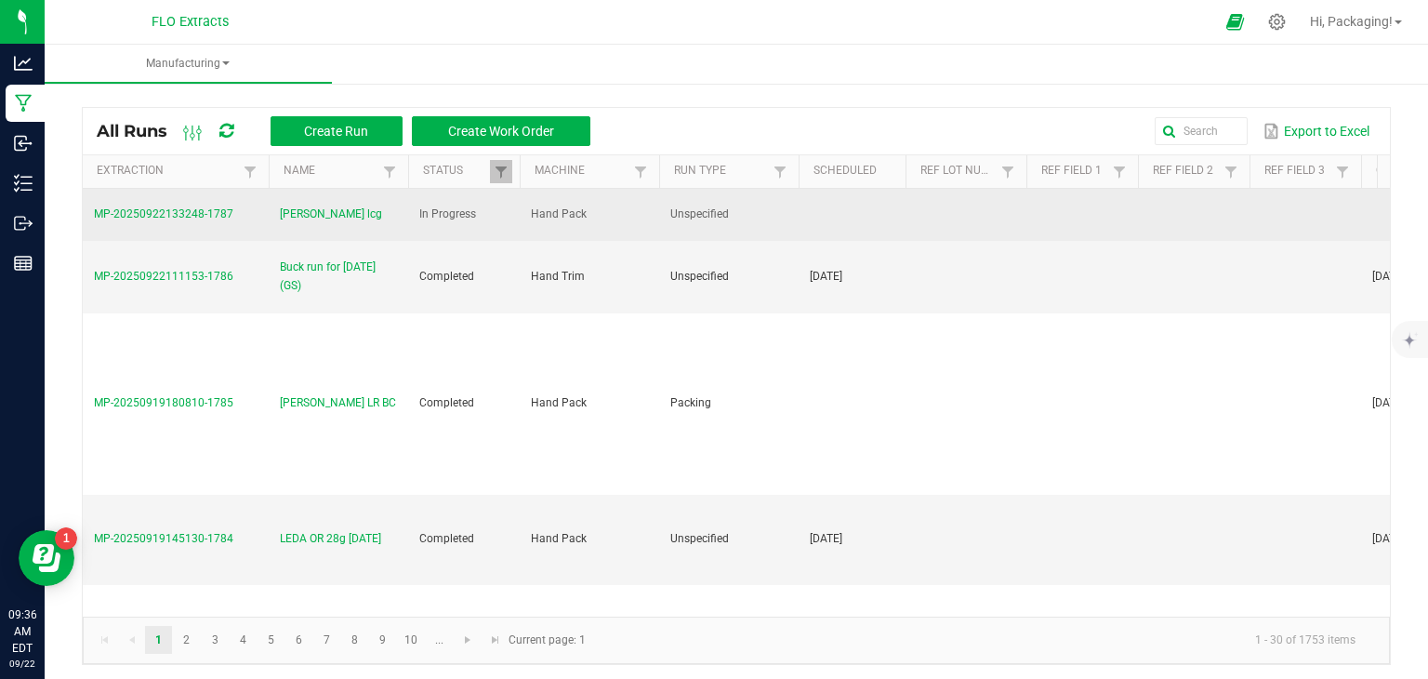
click at [175, 211] on span "MP-20250922133248-1787" at bounding box center [163, 213] width 139 height 13
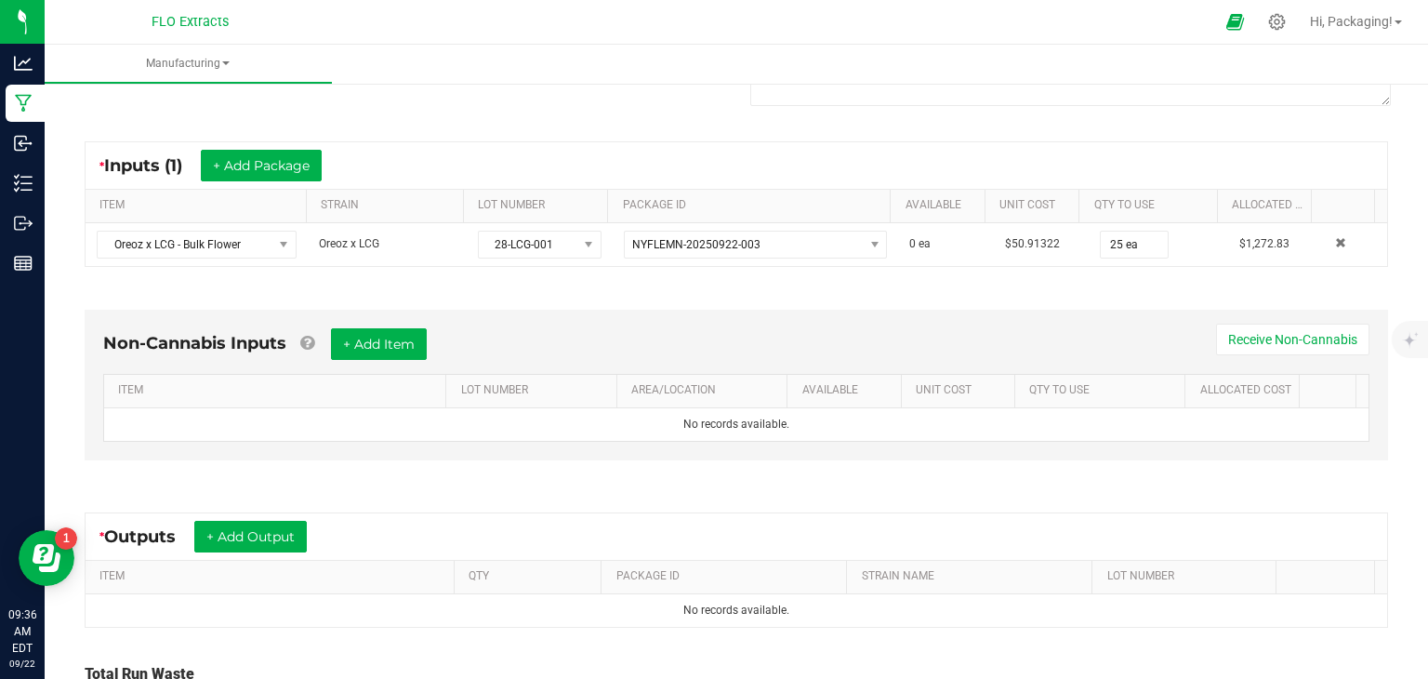
scroll to position [308, 0]
click at [266, 528] on button "+ Add Output" at bounding box center [250, 536] width 112 height 32
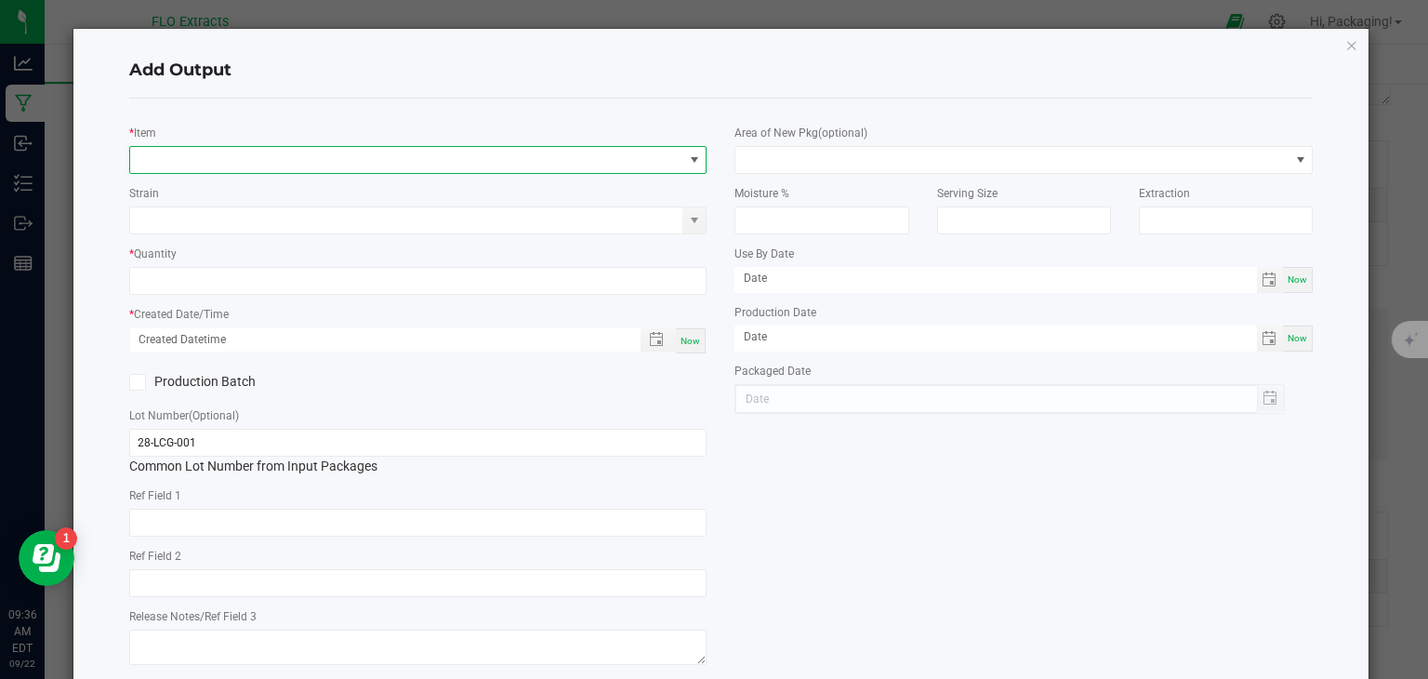
click at [693, 165] on span "NO DATA FOUND" at bounding box center [694, 159] width 15 height 15
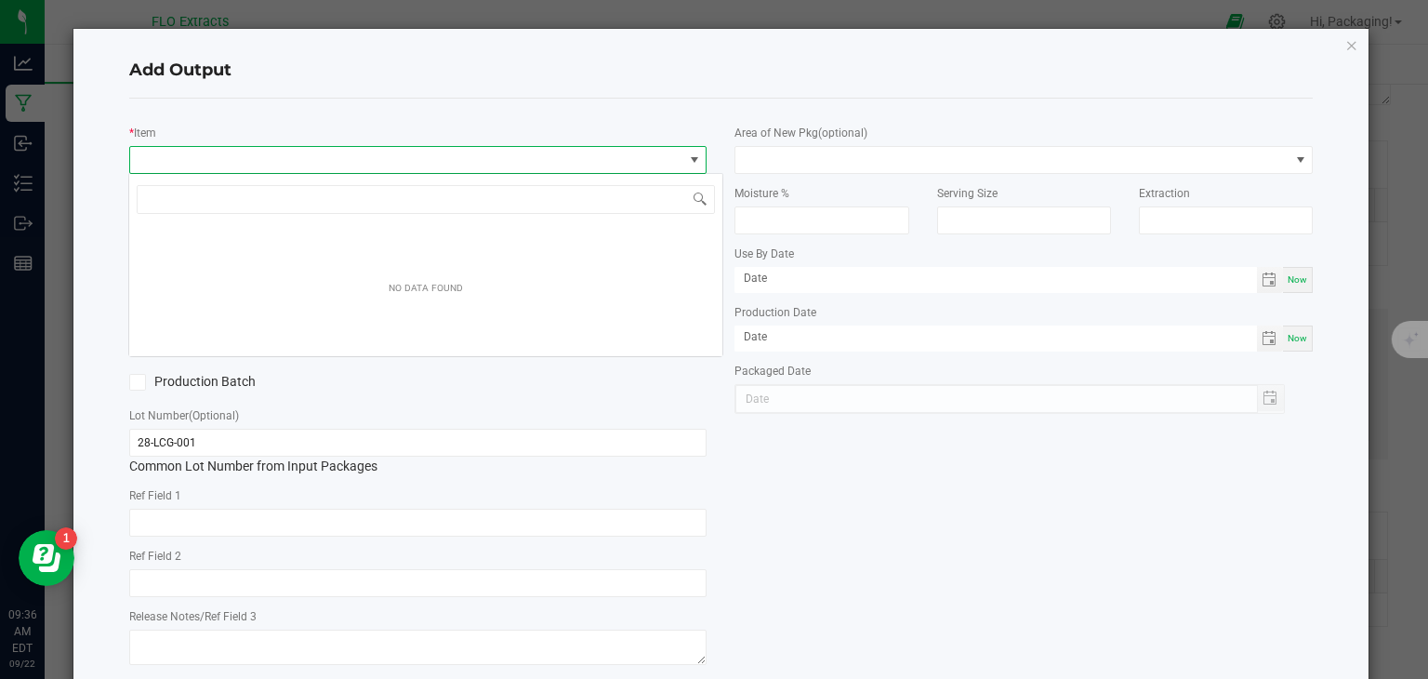
scroll to position [27, 572]
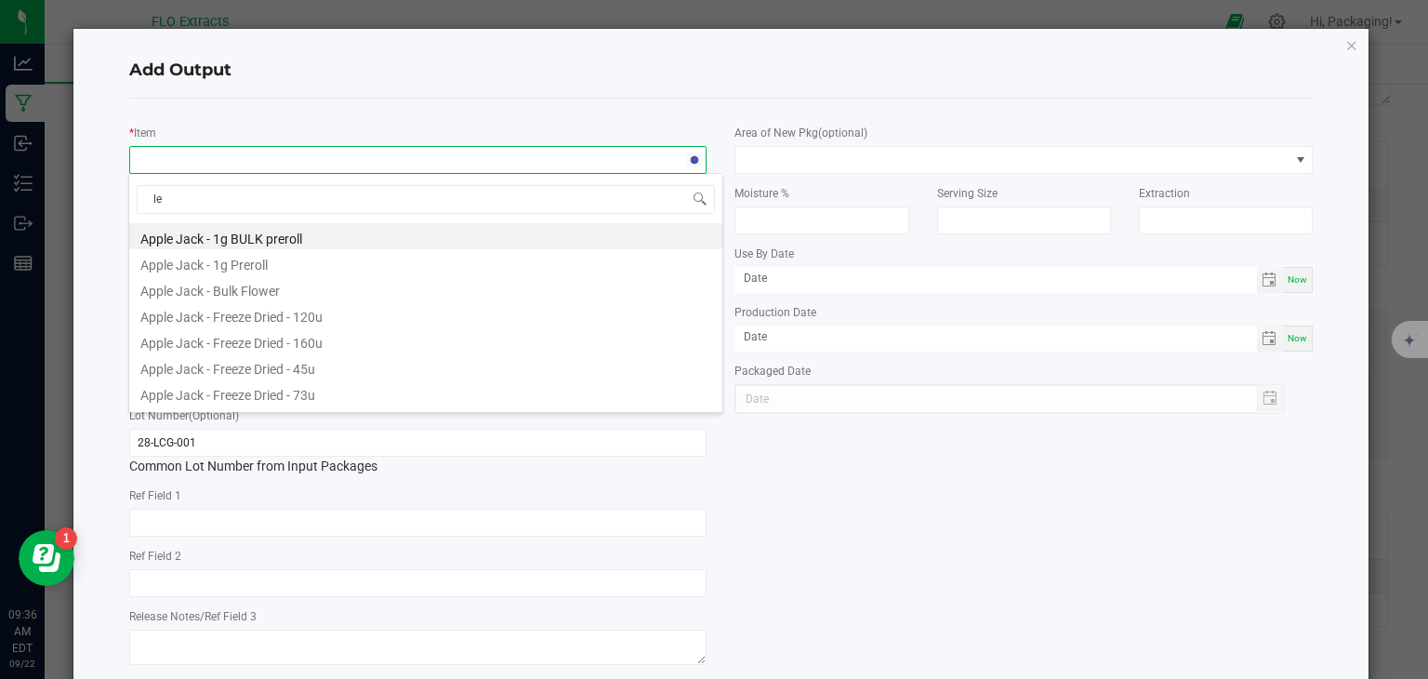
type input "lem"
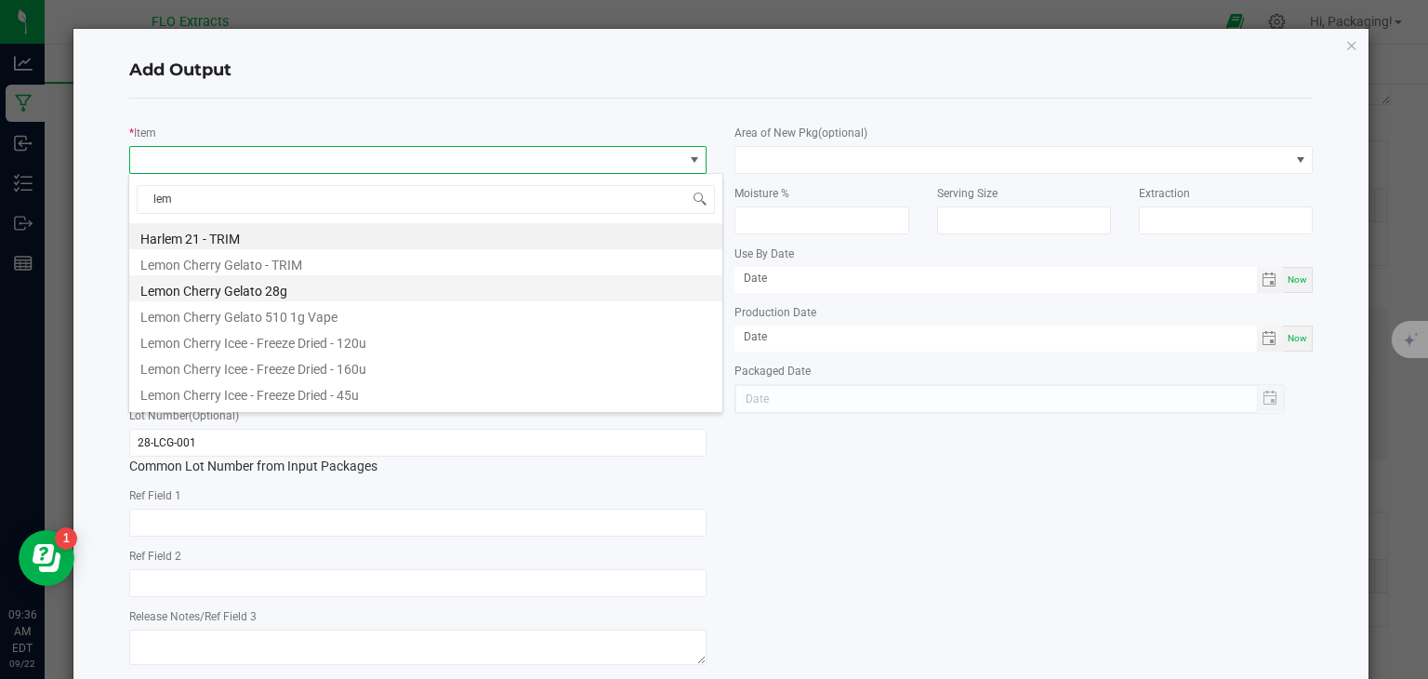
click at [305, 287] on li "Lemon Cherry Gelato 28g" at bounding box center [425, 288] width 593 height 26
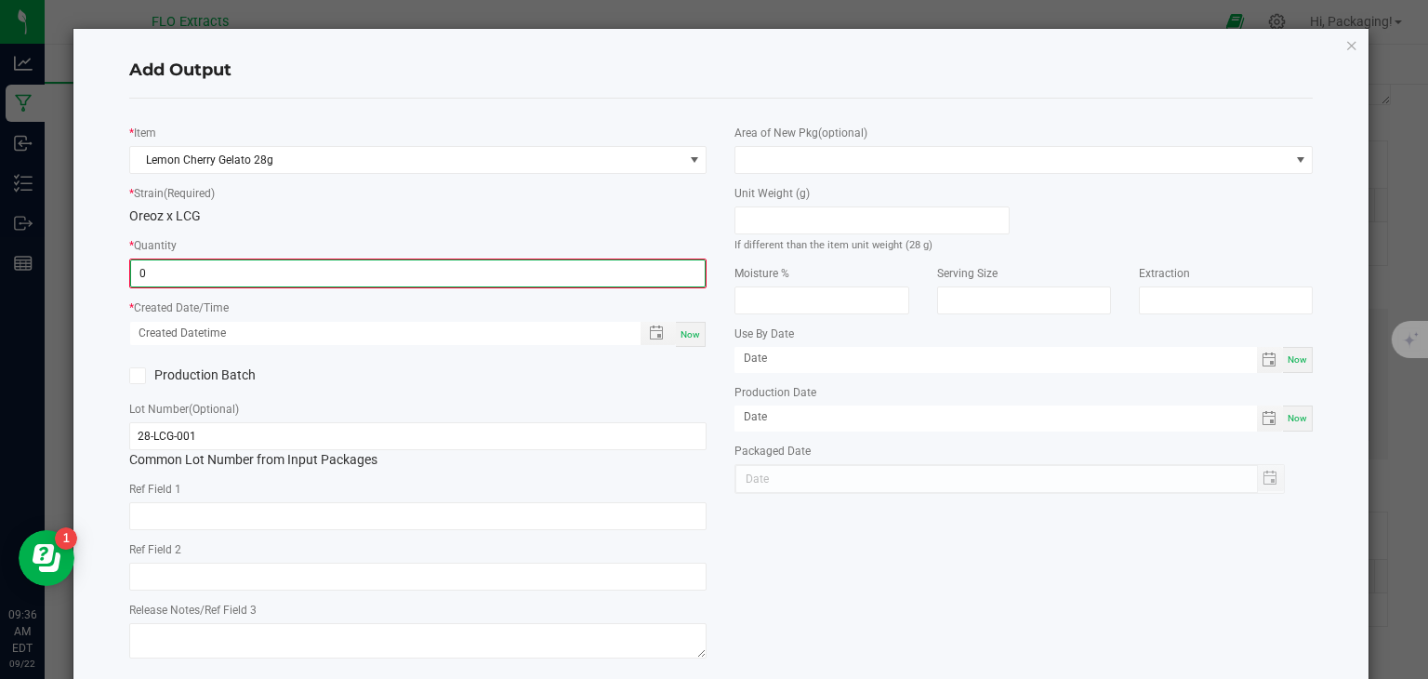
click at [265, 276] on input "0" at bounding box center [418, 273] width 575 height 26
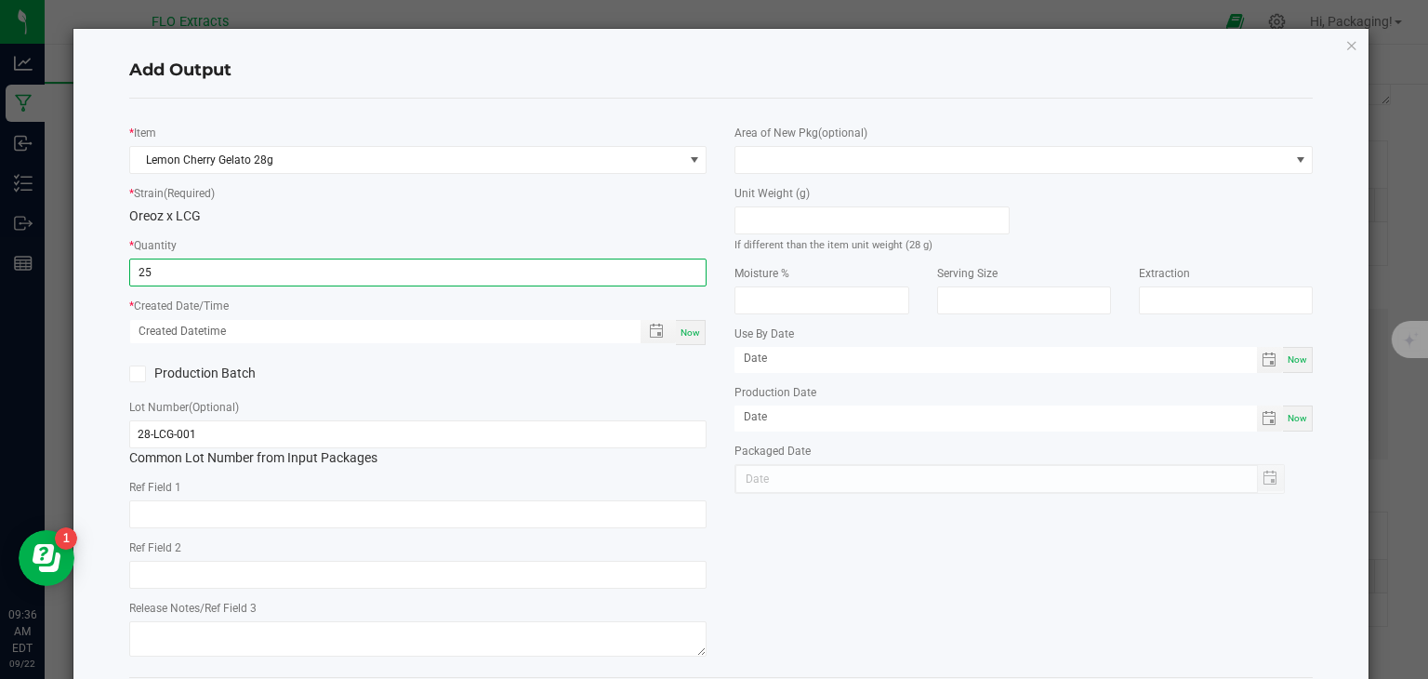
type input "25 ea"
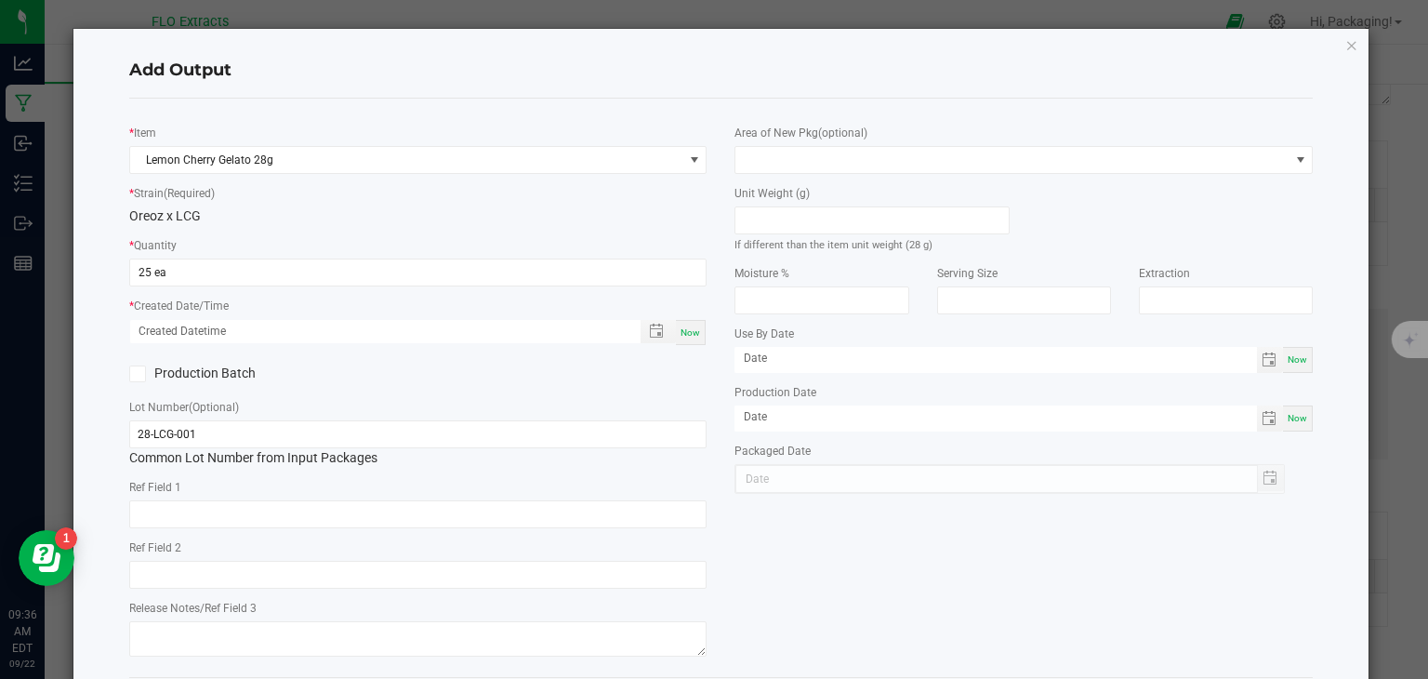
click at [680, 331] on span "Now" at bounding box center [690, 332] width 20 height 10
type input "[DATE] 9:36 AM"
type input "[DATE]"
click at [802, 586] on div "* Item Lemon Cherry Gelato 28g * Strain (Required) Oreoz x LCG * Quantity 25 ea…" at bounding box center [721, 387] width 1212 height 548
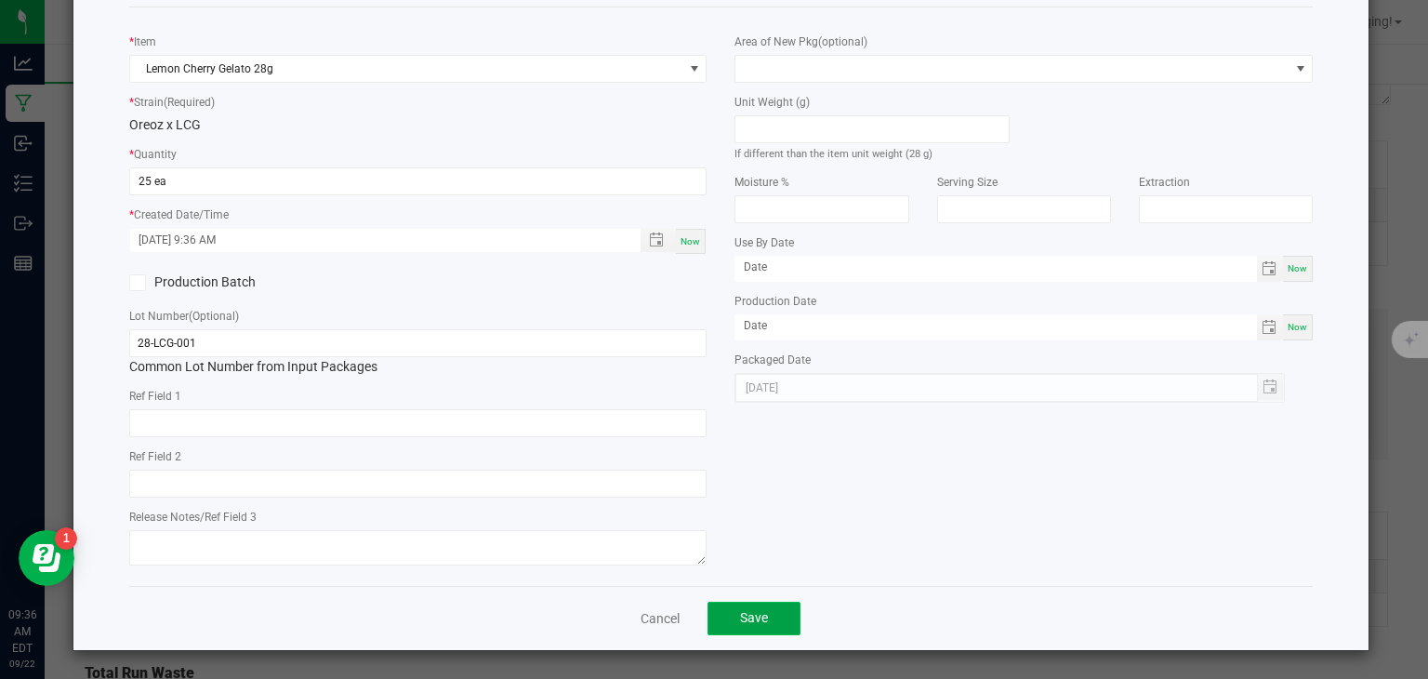
click at [752, 622] on span "Save" at bounding box center [754, 617] width 28 height 15
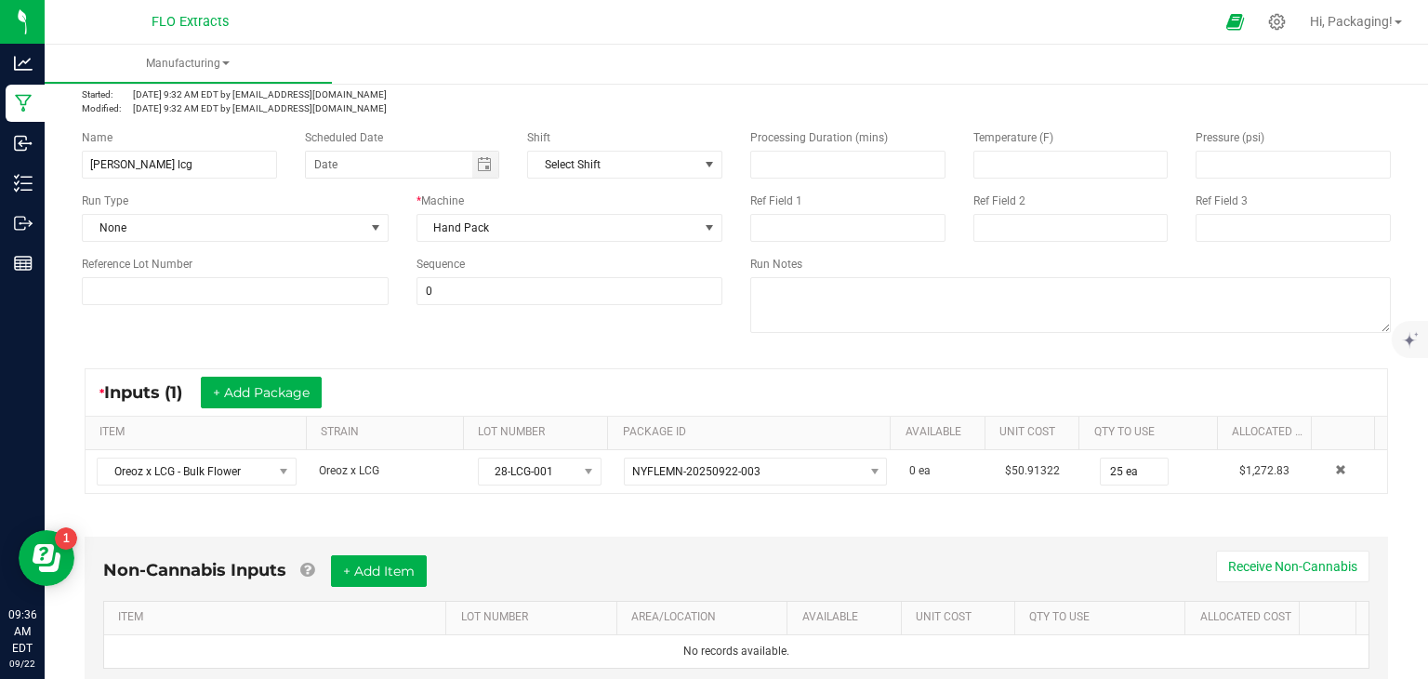
scroll to position [0, 0]
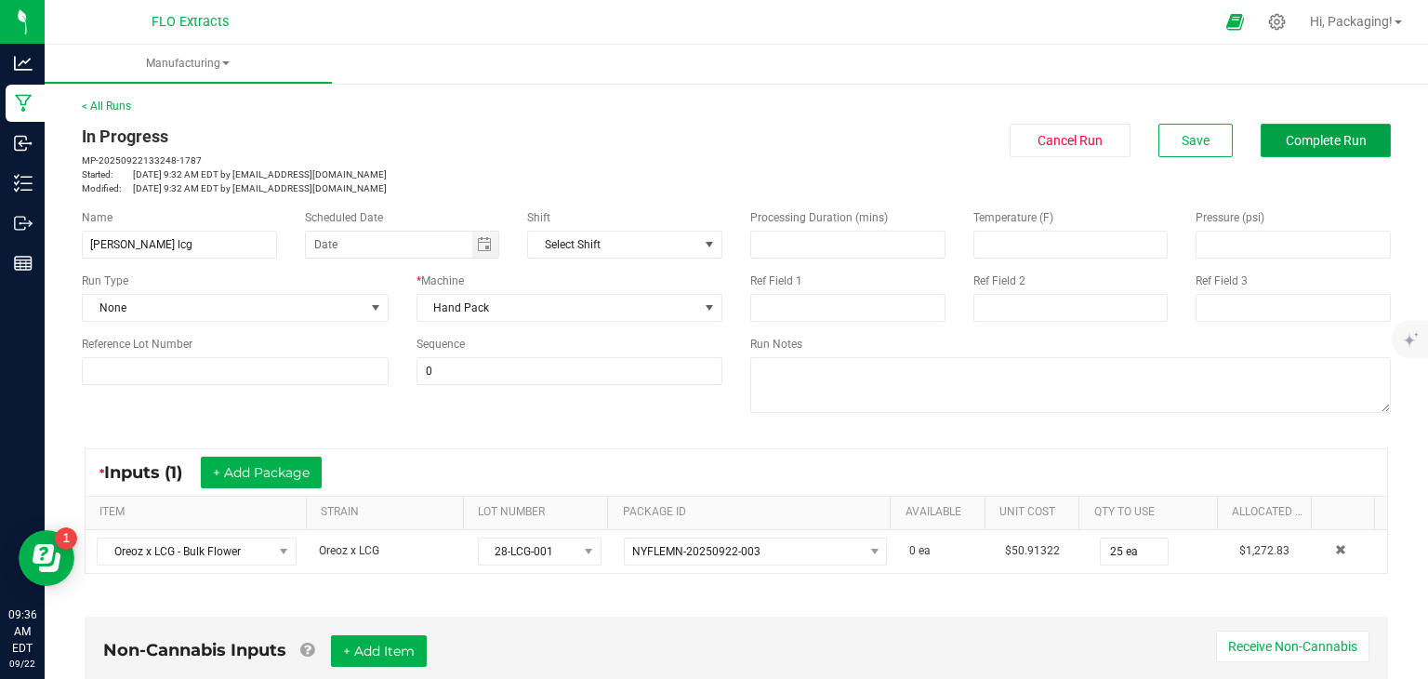
click at [1319, 135] on span "Complete Run" at bounding box center [1326, 140] width 81 height 15
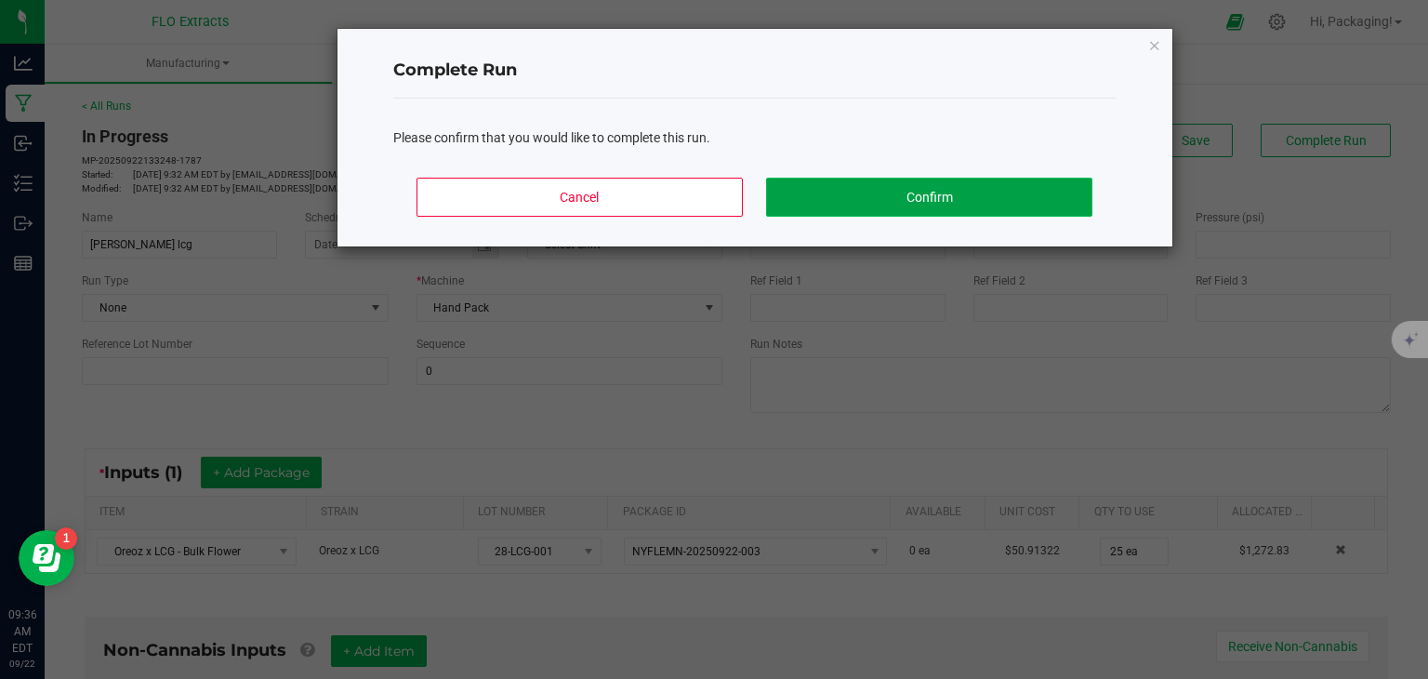
click at [989, 192] on button "Confirm" at bounding box center [928, 197] width 325 height 39
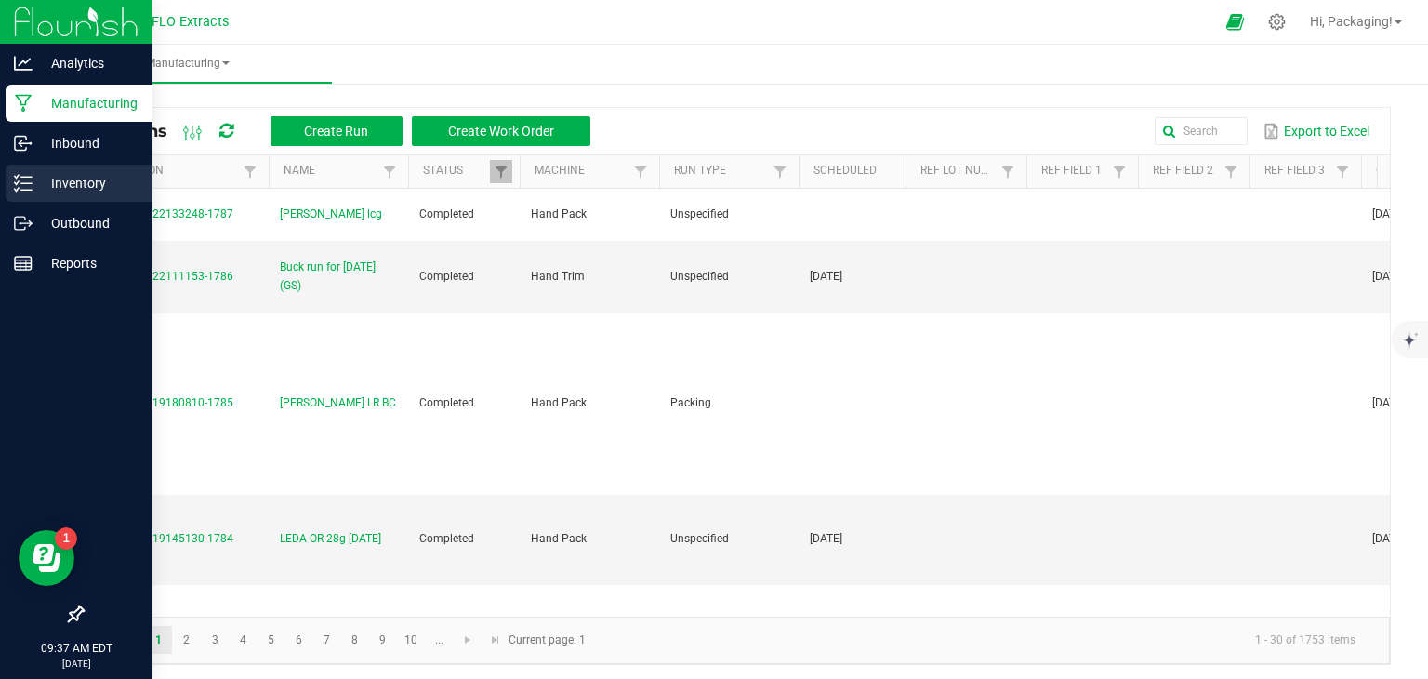
click at [85, 182] on p "Inventory" at bounding box center [89, 183] width 112 height 22
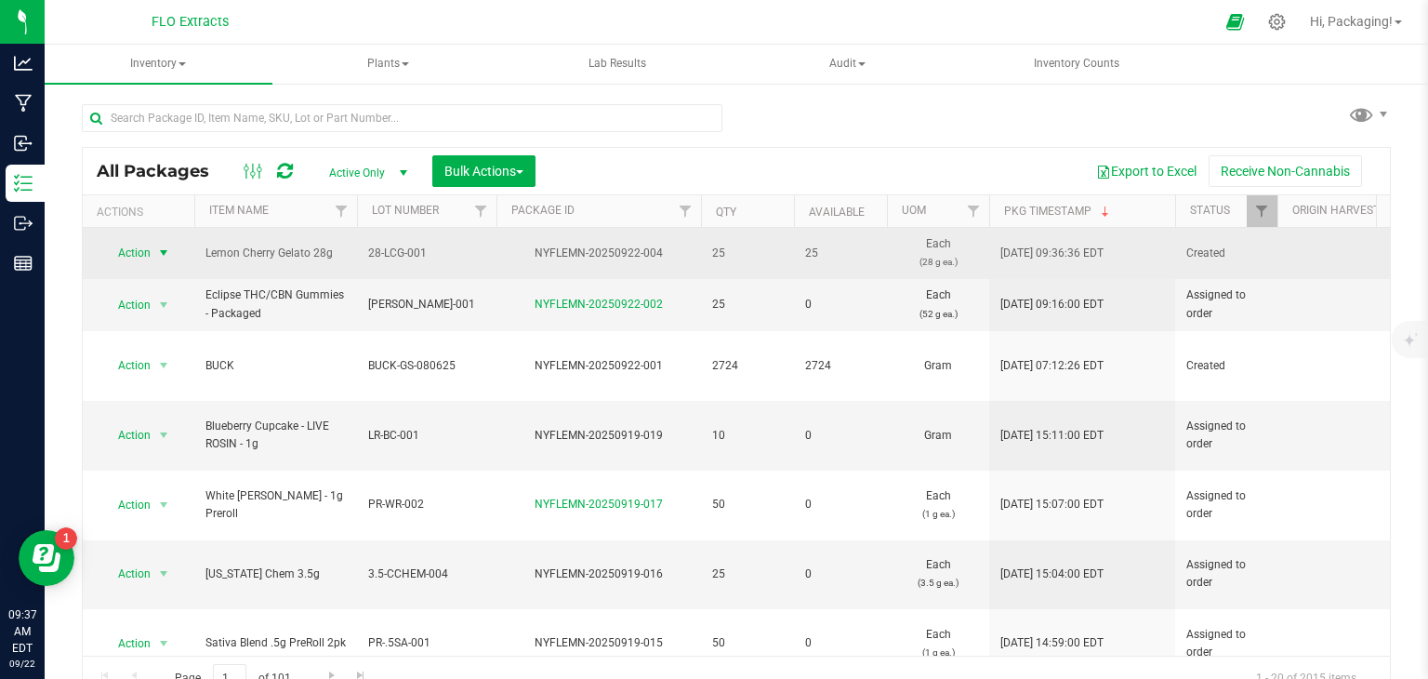
click at [125, 254] on span "Action" at bounding box center [126, 253] width 50 height 26
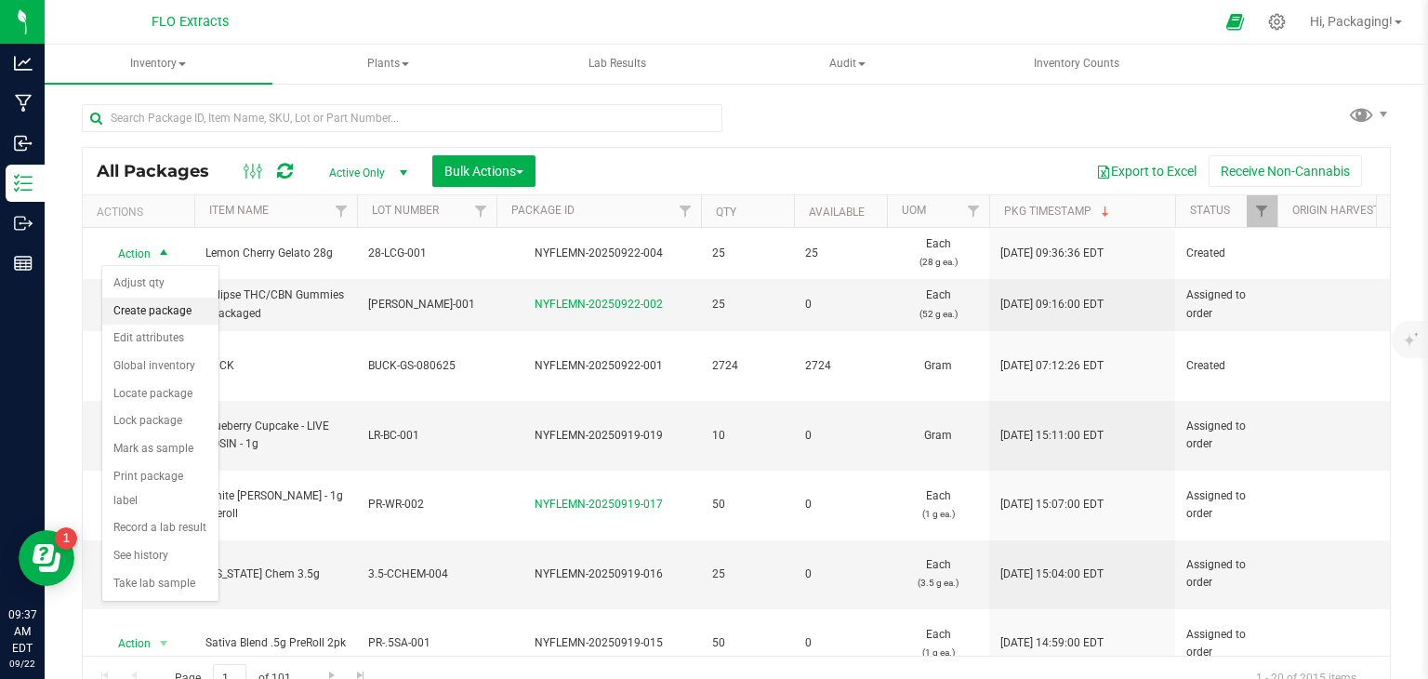
click at [156, 312] on li "Create package" at bounding box center [160, 311] width 116 height 28
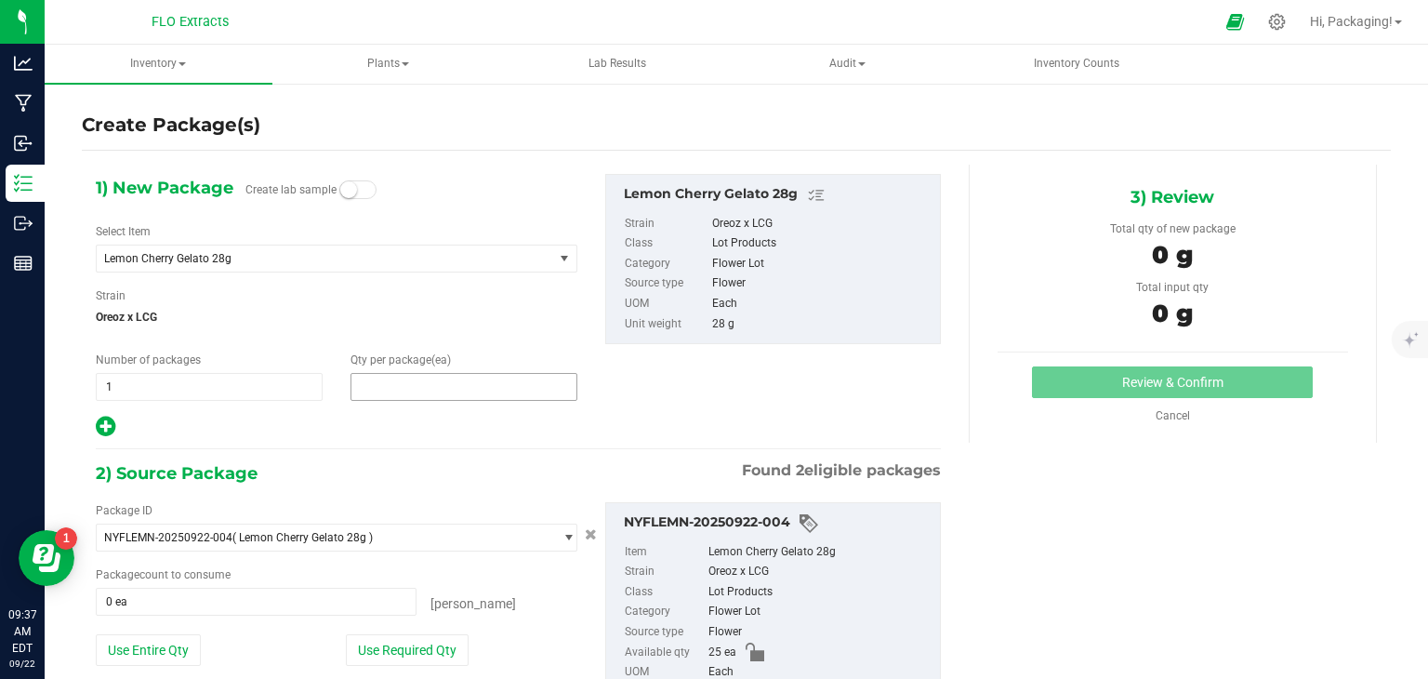
click at [371, 384] on span at bounding box center [463, 387] width 227 height 28
type input "5"
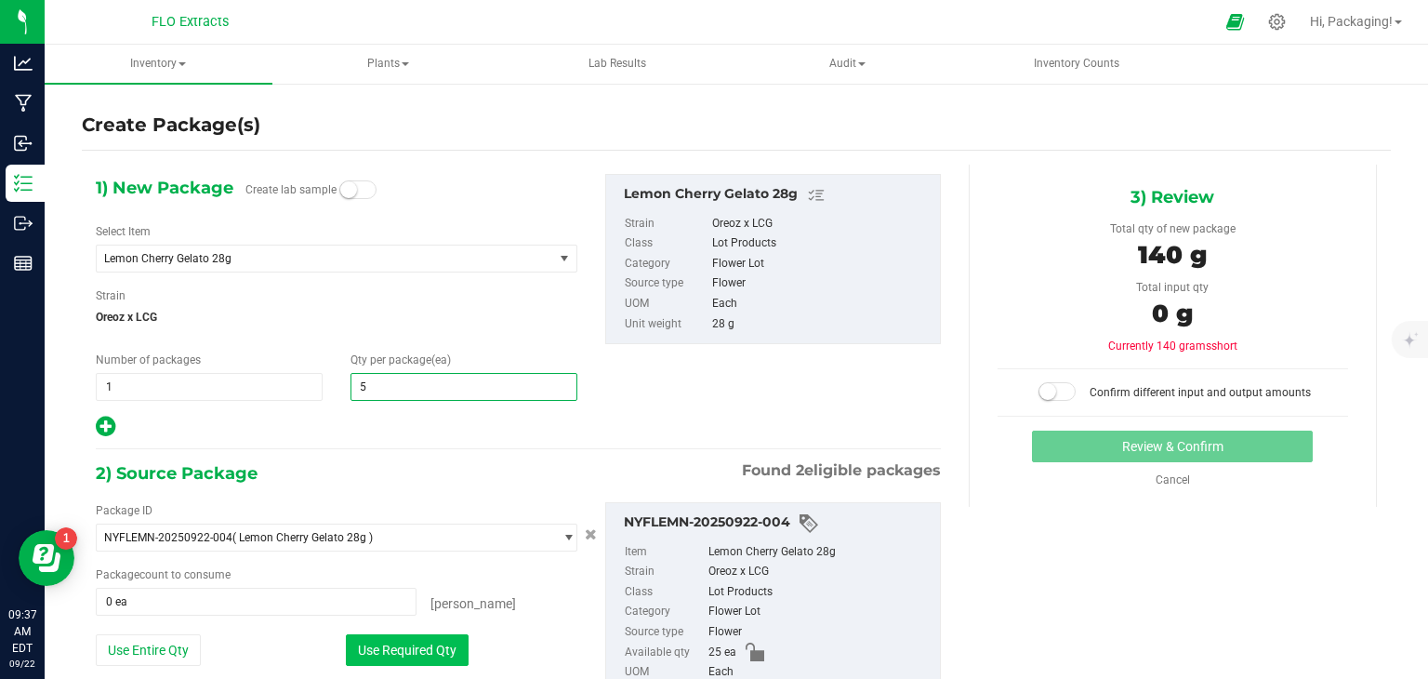
type input "5"
click at [416, 648] on button "Use Required Qty" at bounding box center [407, 650] width 123 height 32
type input "5 ea"
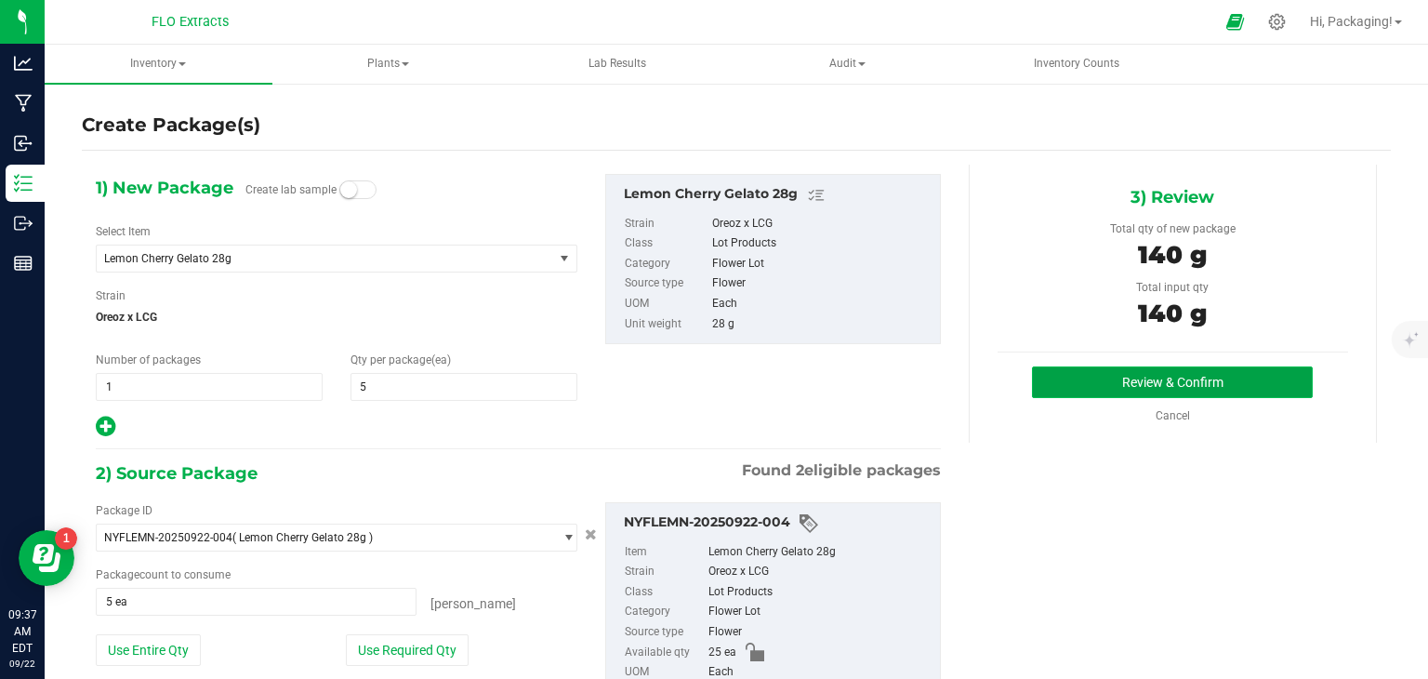
click at [1096, 384] on button "Review & Confirm" at bounding box center [1172, 382] width 281 height 32
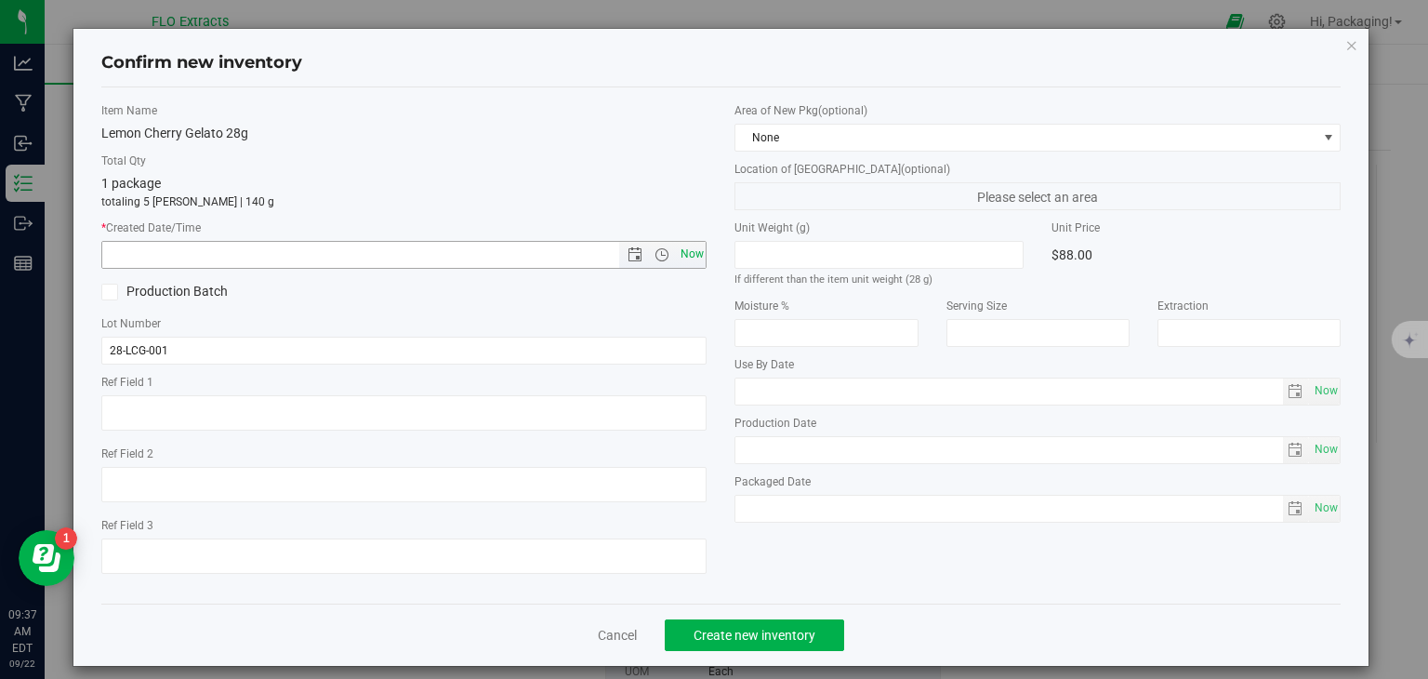
click at [693, 254] on span "Now" at bounding box center [692, 254] width 32 height 27
type input "[DATE] 9:37 AM"
click at [740, 634] on span "Create new inventory" at bounding box center [754, 634] width 122 height 15
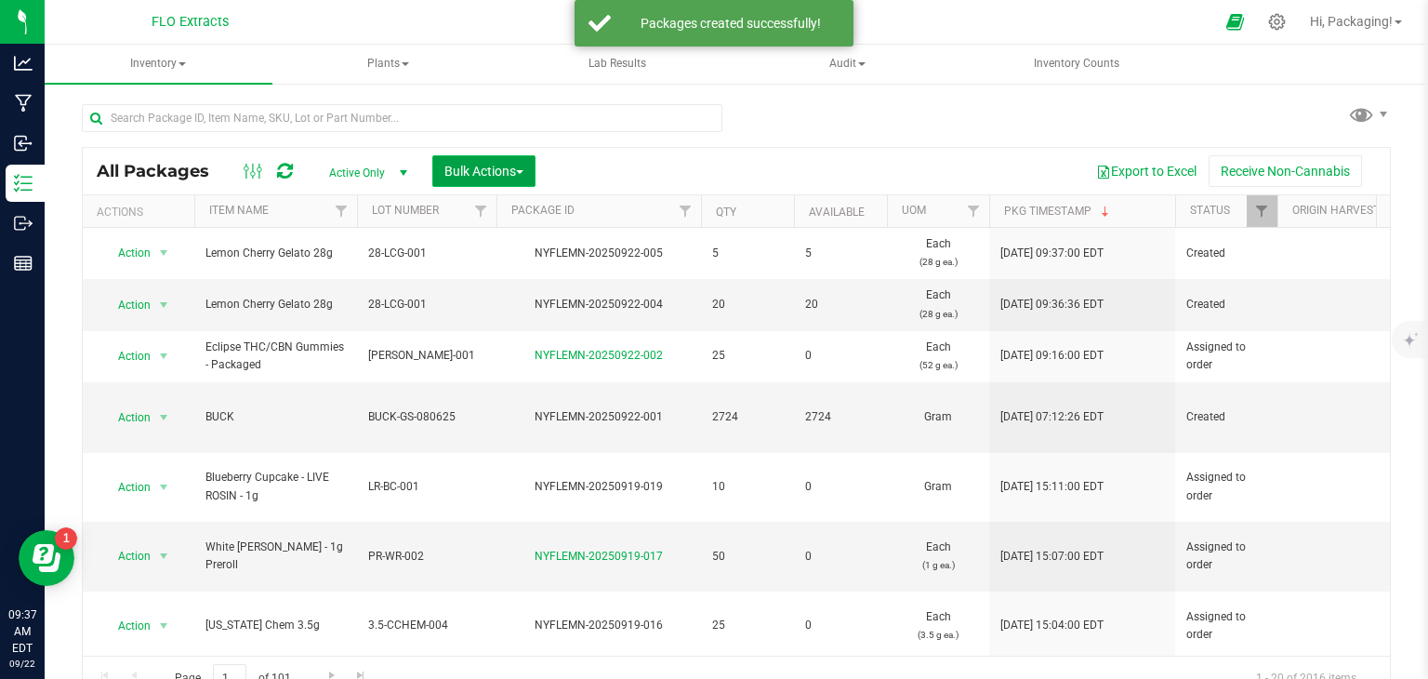
click at [469, 164] on span "Bulk Actions" at bounding box center [483, 171] width 79 height 15
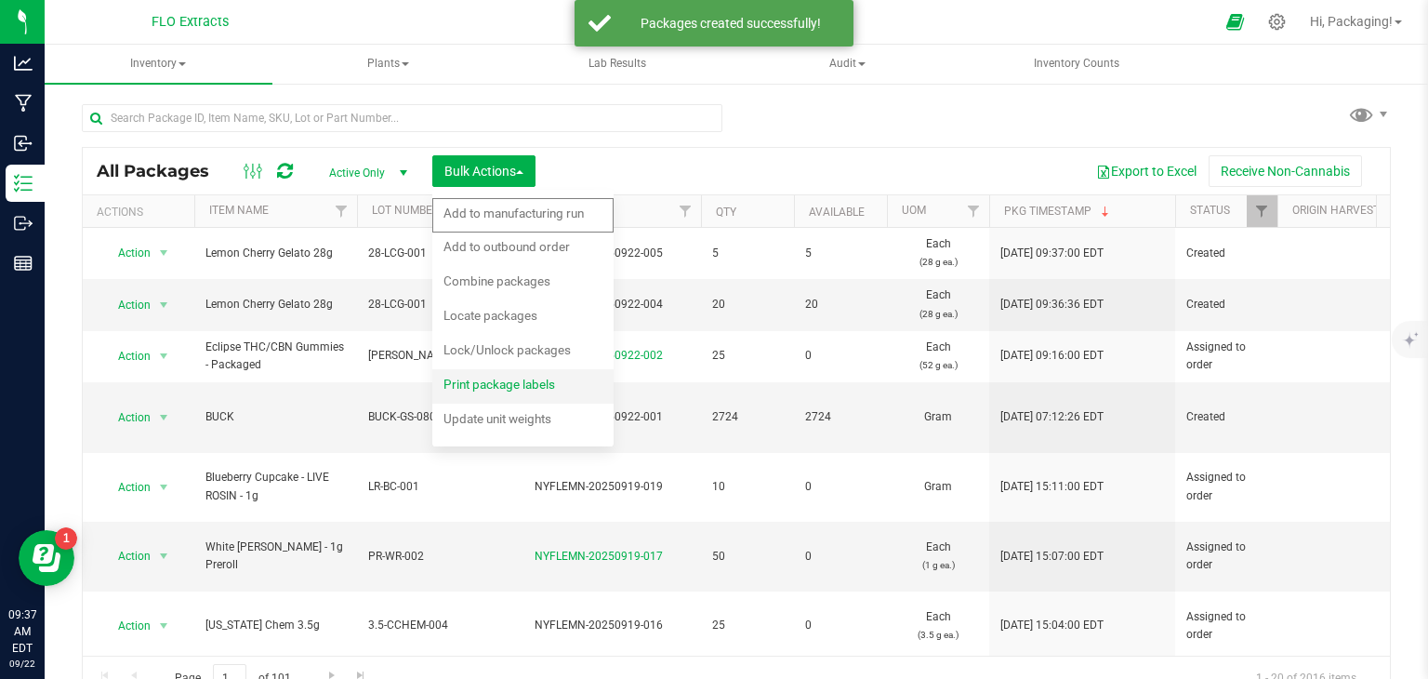
click at [482, 384] on span "Print package labels" at bounding box center [499, 383] width 112 height 15
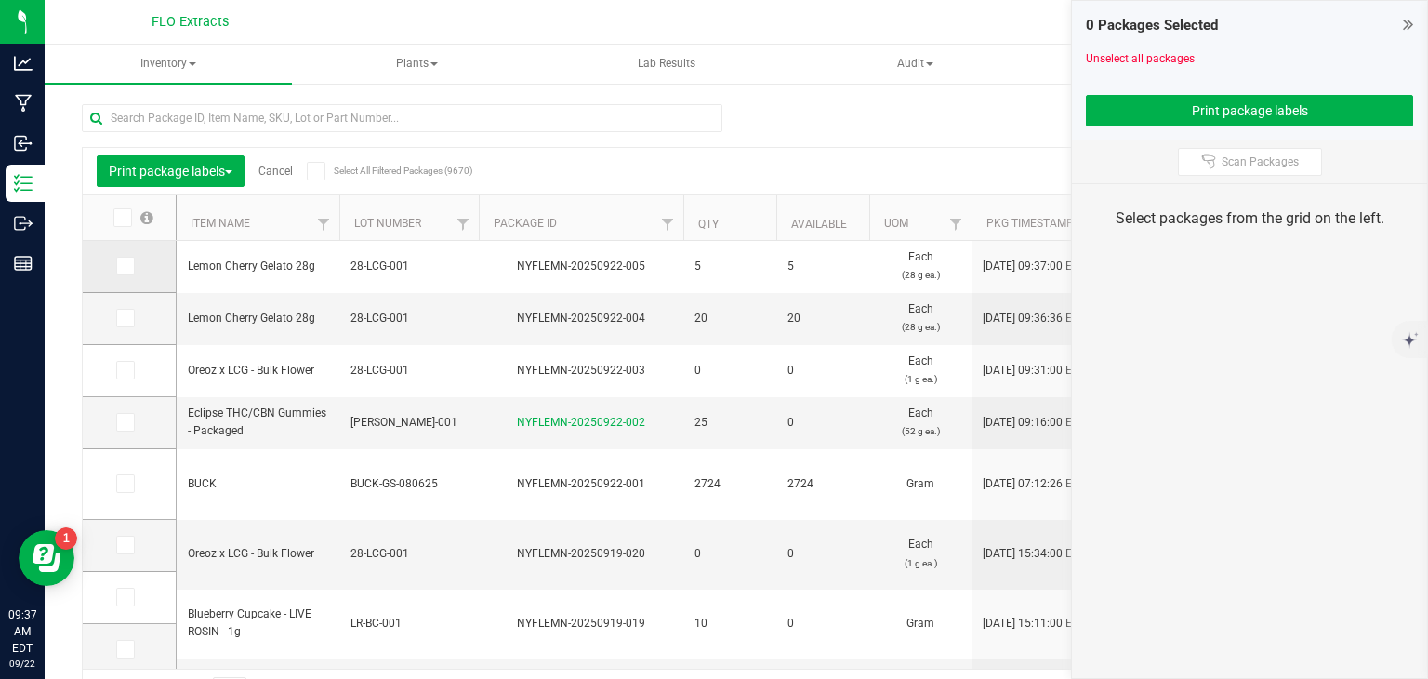
click at [124, 266] on icon at bounding box center [124, 266] width 12 height 0
click at [0, 0] on input "checkbox" at bounding box center [0, 0] width 0 height 0
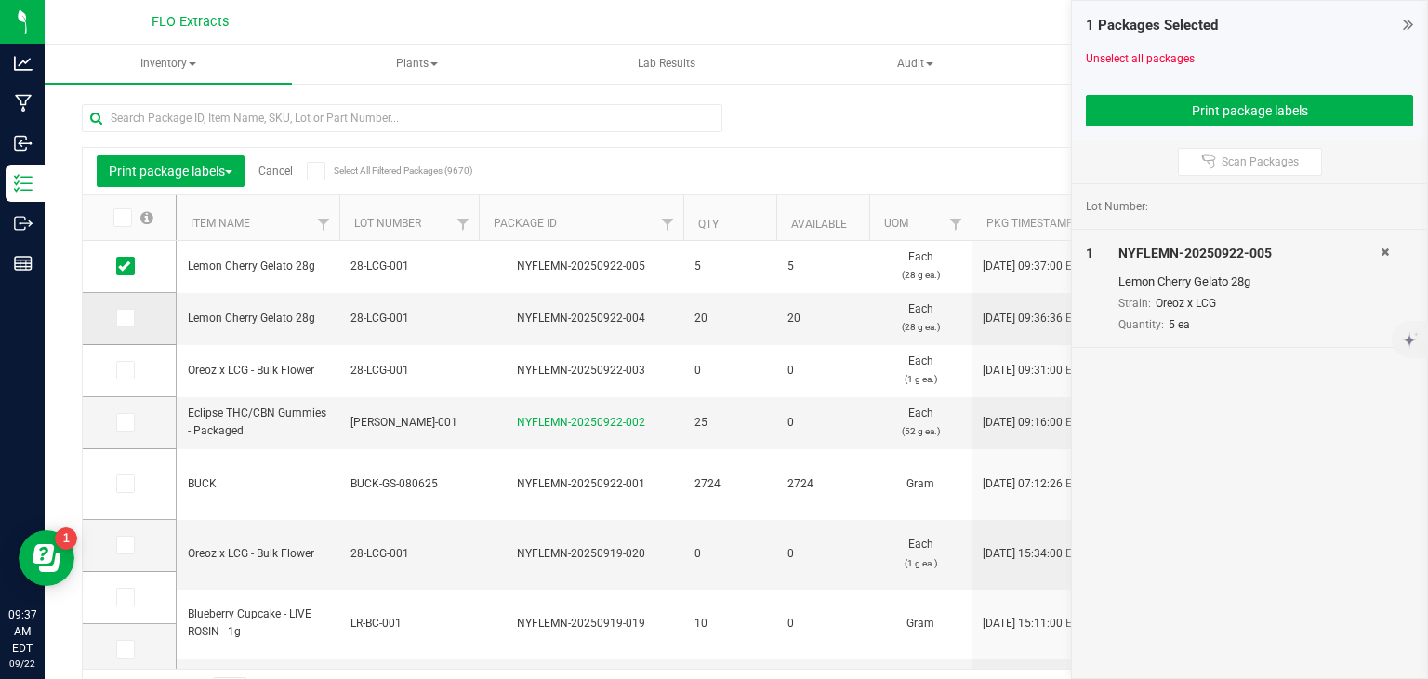
click at [128, 318] on icon at bounding box center [124, 318] width 12 height 0
click at [0, 0] on input "checkbox" at bounding box center [0, 0] width 0 height 0
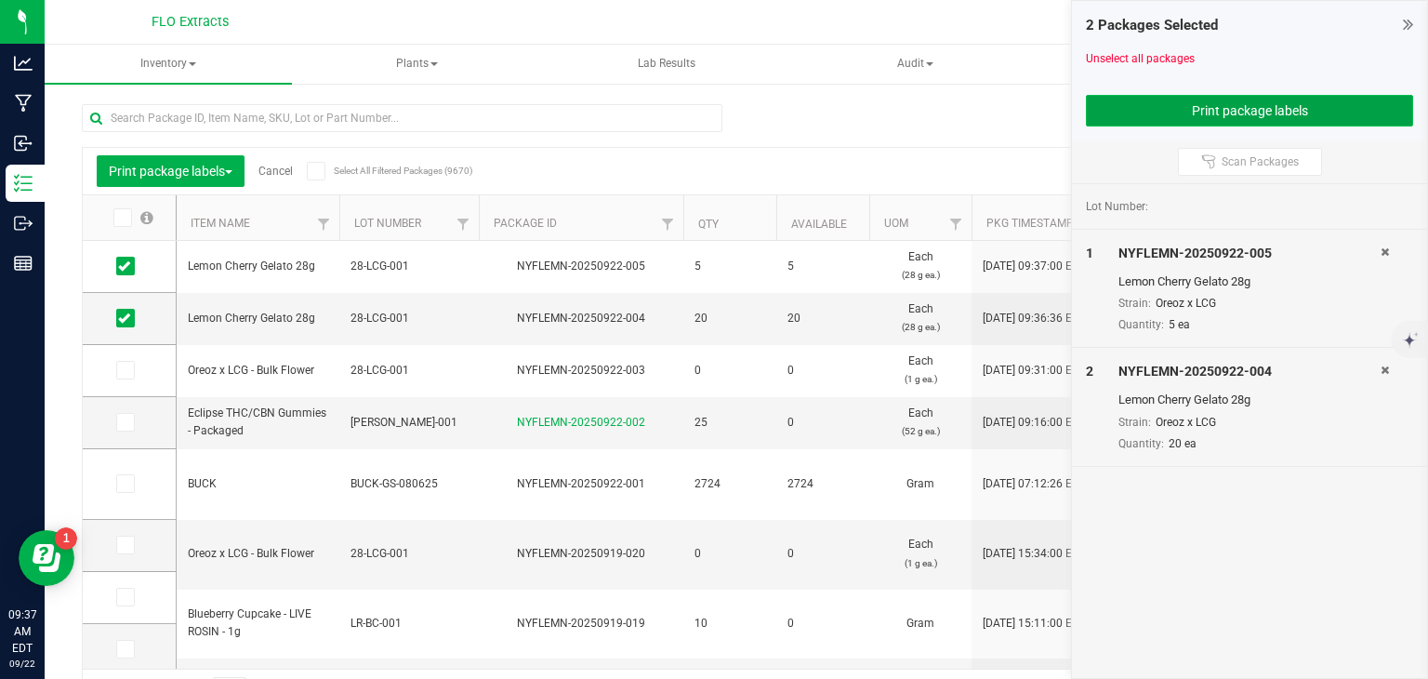
click at [1181, 116] on button "Print package labels" at bounding box center [1249, 111] width 327 height 32
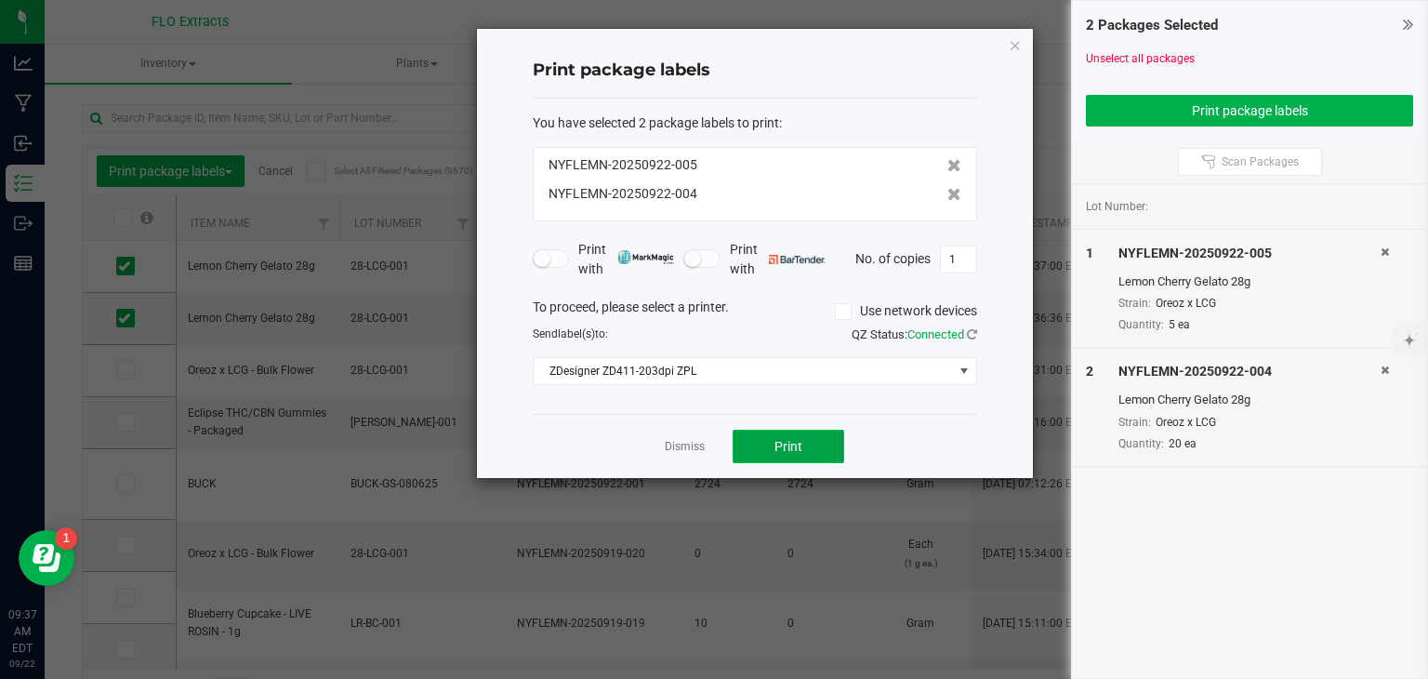
click at [803, 443] on button "Print" at bounding box center [789, 445] width 112 height 33
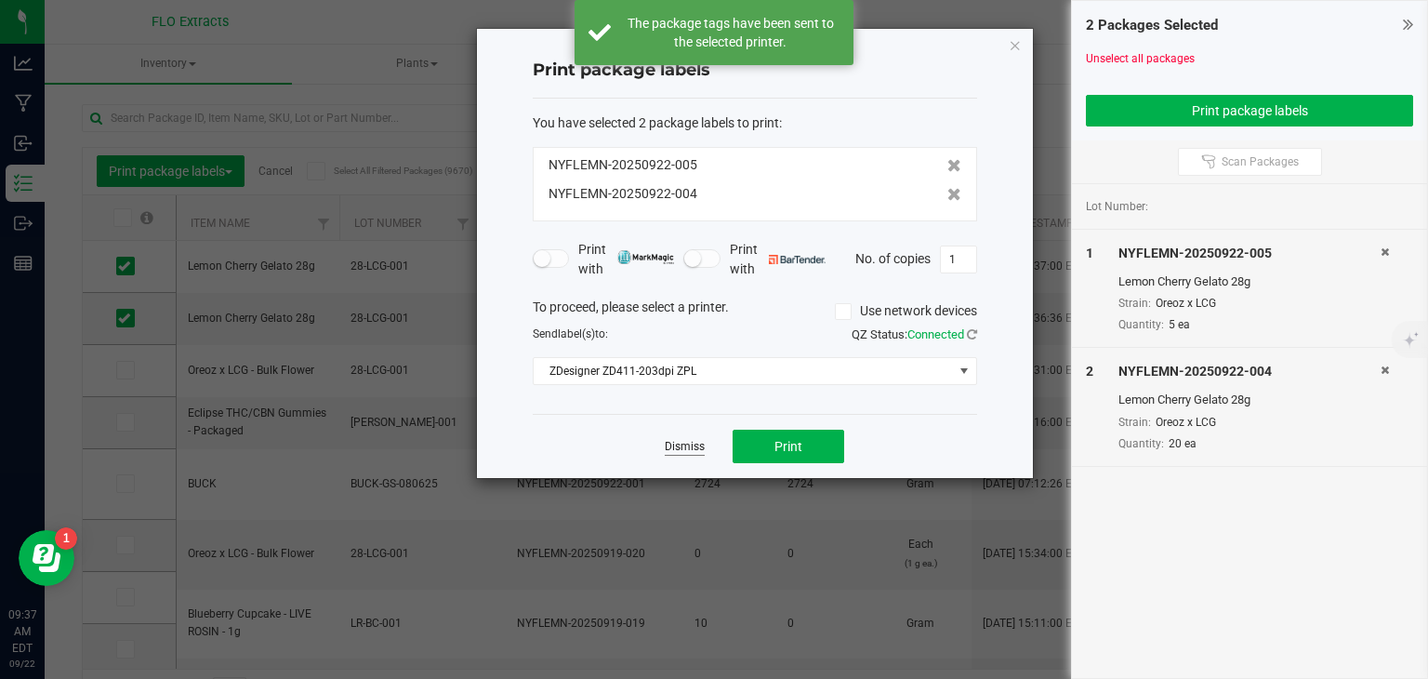
click at [686, 447] on link "Dismiss" at bounding box center [685, 447] width 40 height 16
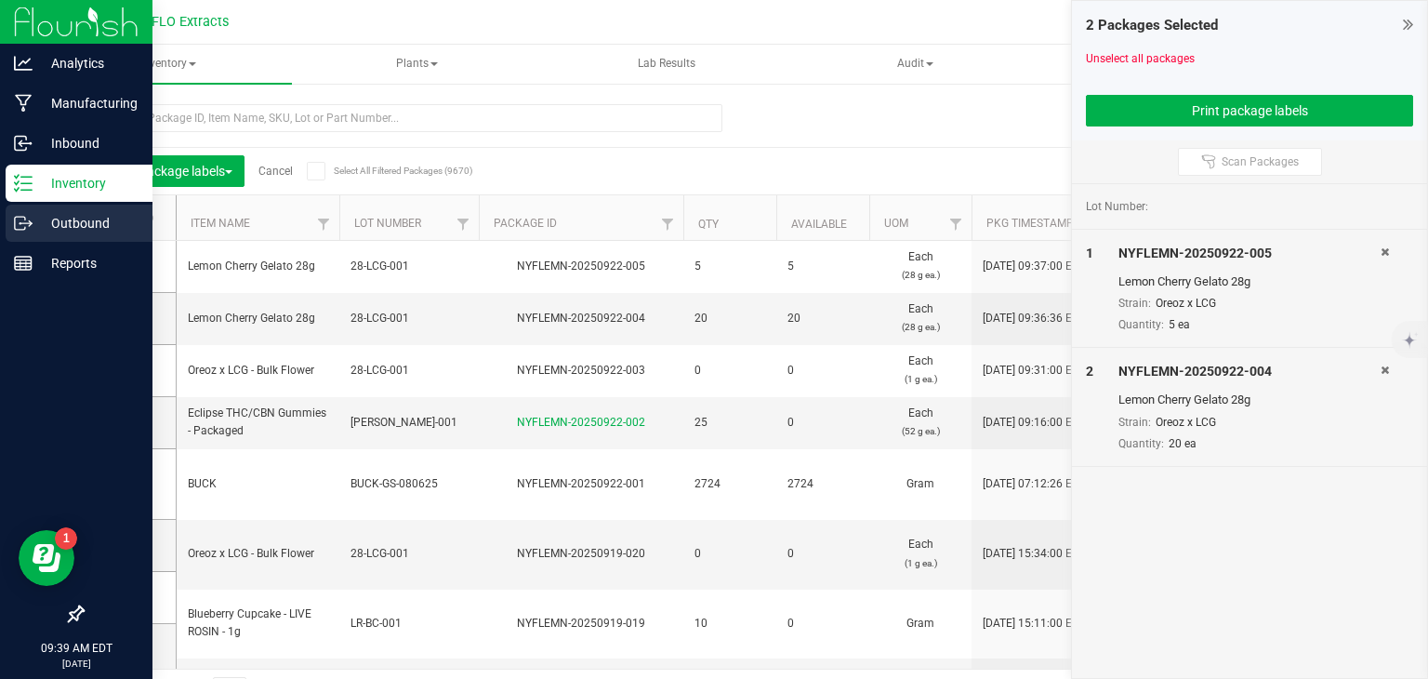
click at [27, 222] on icon at bounding box center [23, 223] width 19 height 19
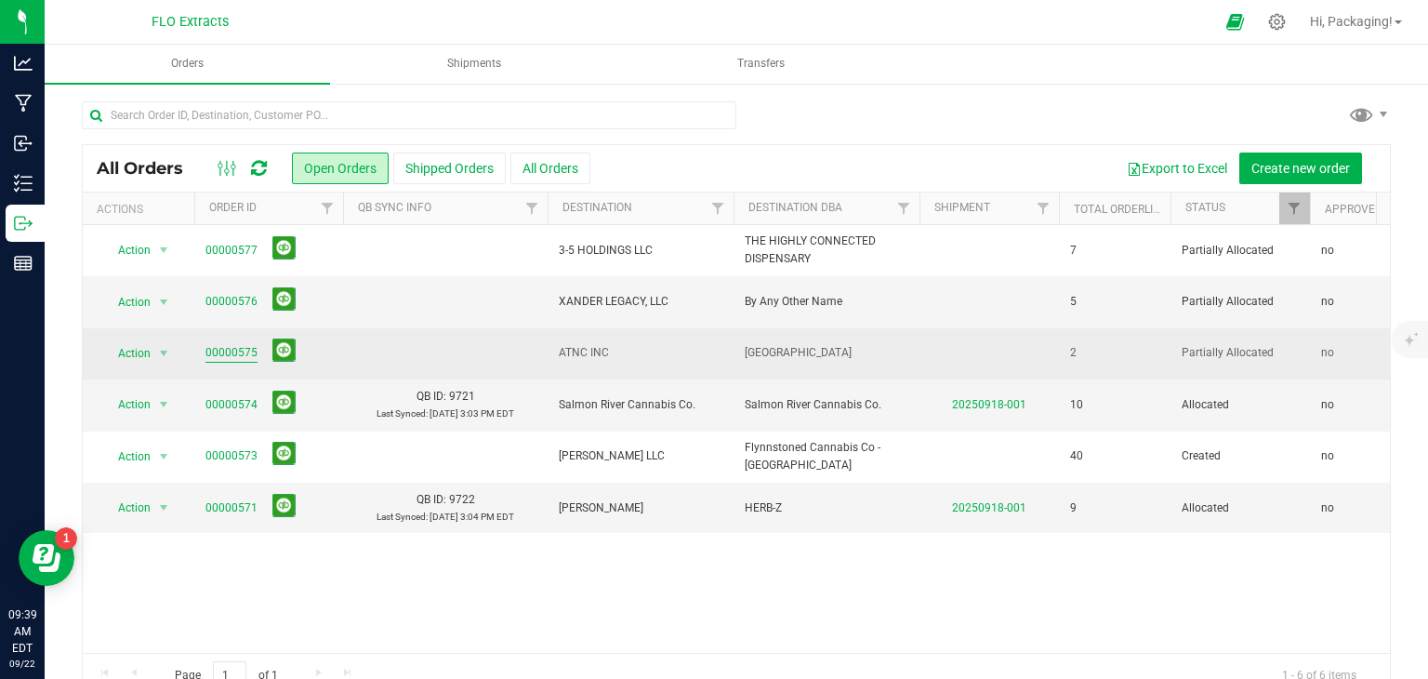
click at [212, 354] on link "00000575" at bounding box center [231, 353] width 52 height 18
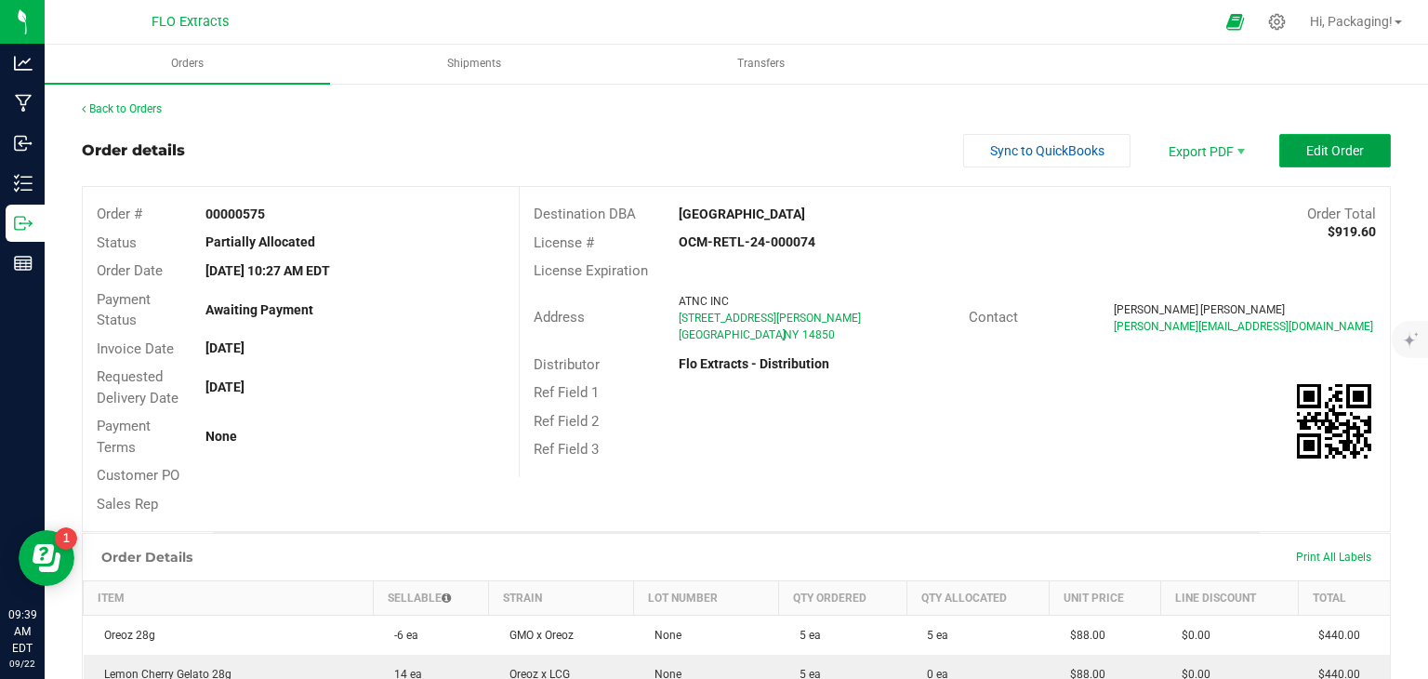
click at [1328, 147] on span "Edit Order" at bounding box center [1335, 150] width 58 height 15
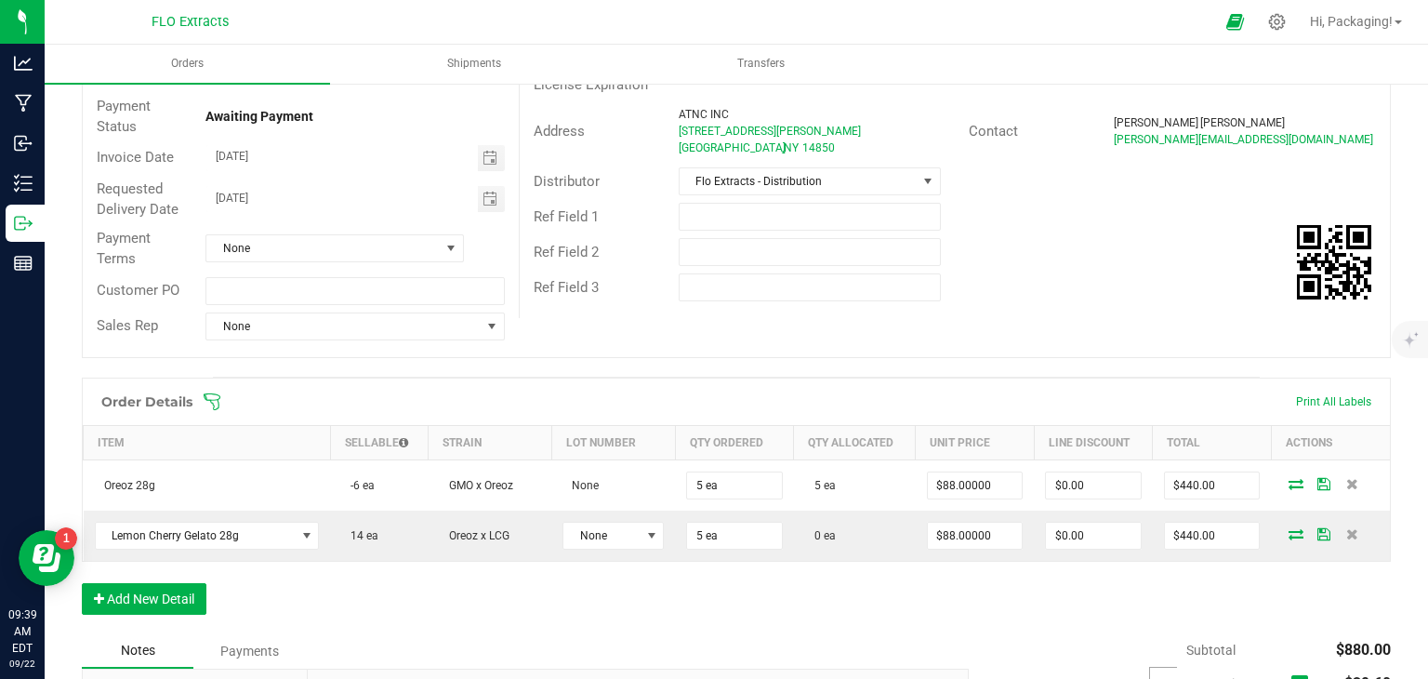
scroll to position [193, 0]
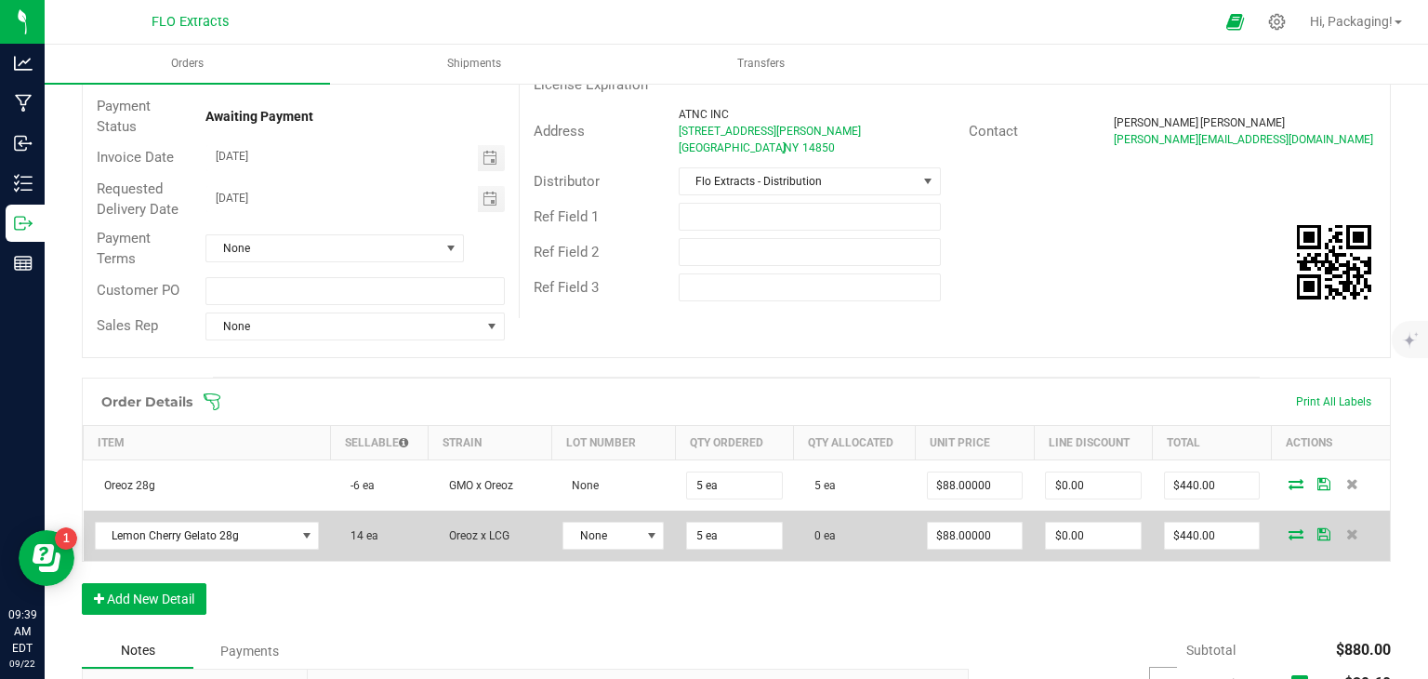
click at [1288, 528] on icon at bounding box center [1295, 533] width 15 height 11
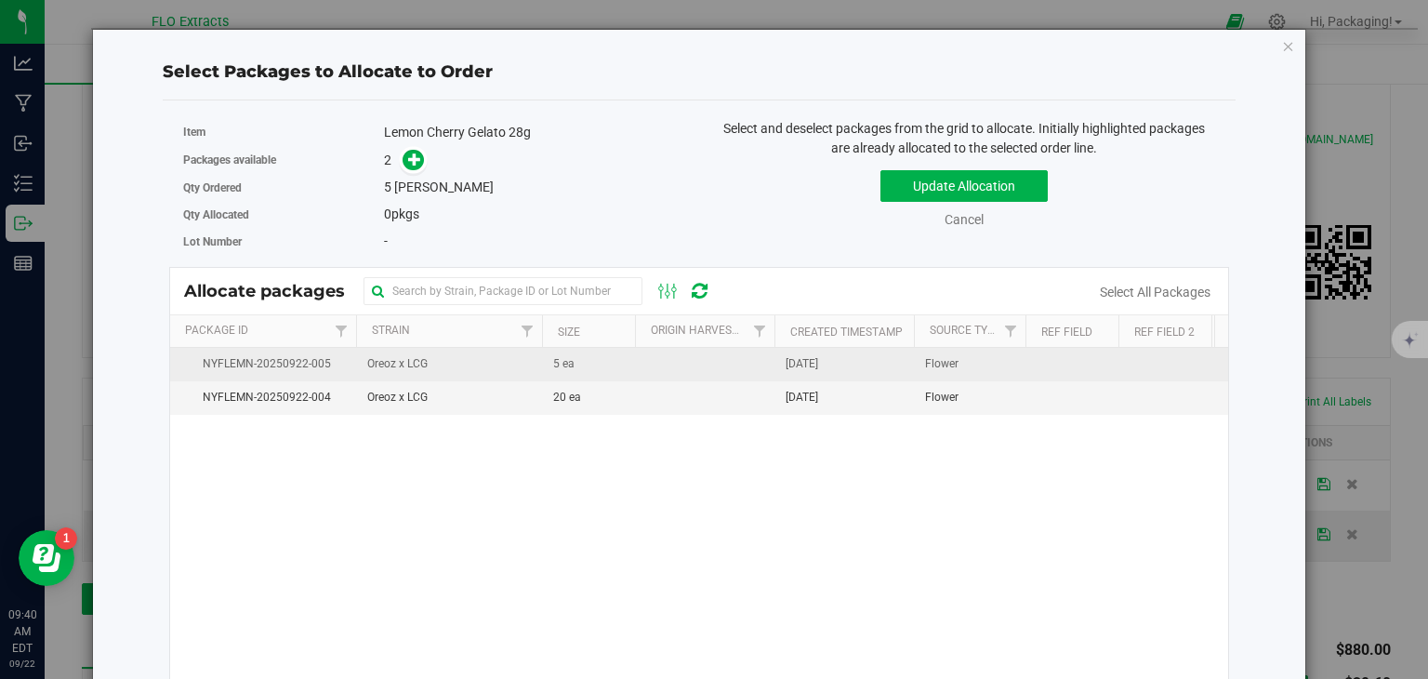
click at [818, 356] on span "[DATE]" at bounding box center [802, 364] width 33 height 18
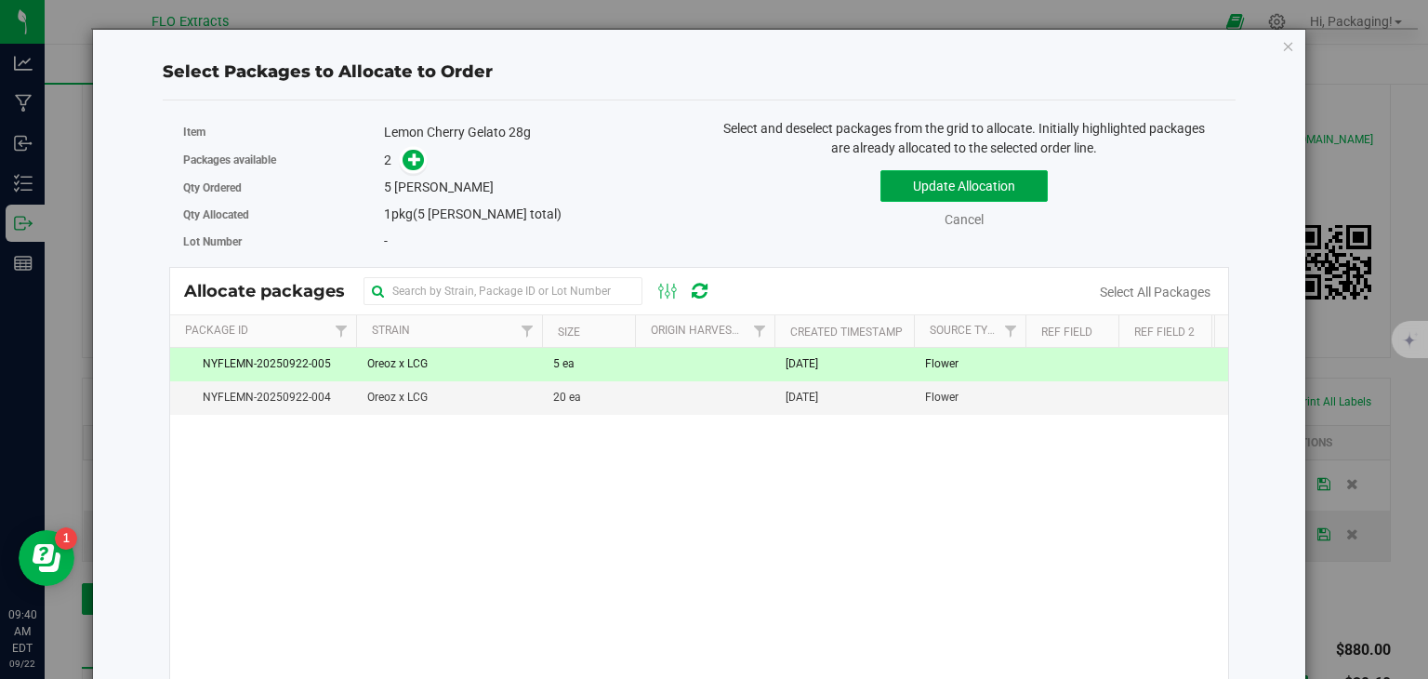
click at [972, 186] on button "Update Allocation" at bounding box center [963, 186] width 167 height 32
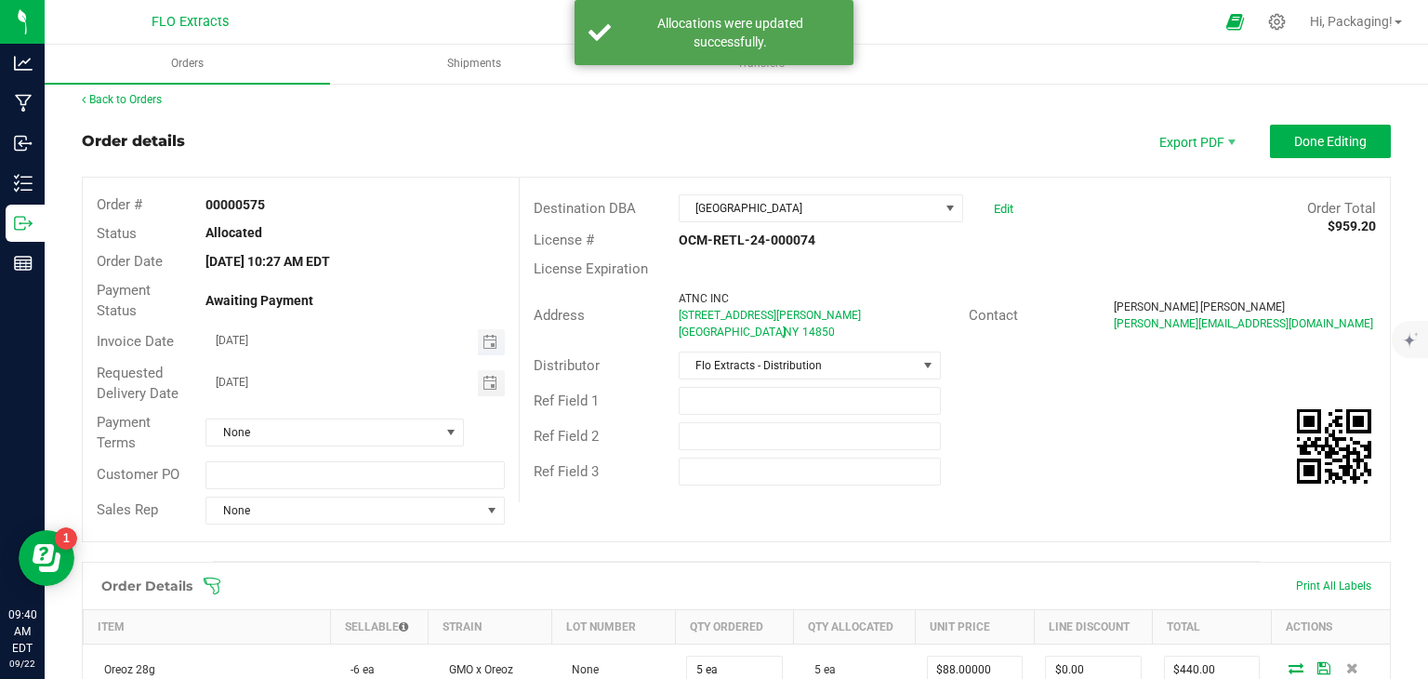
scroll to position [0, 0]
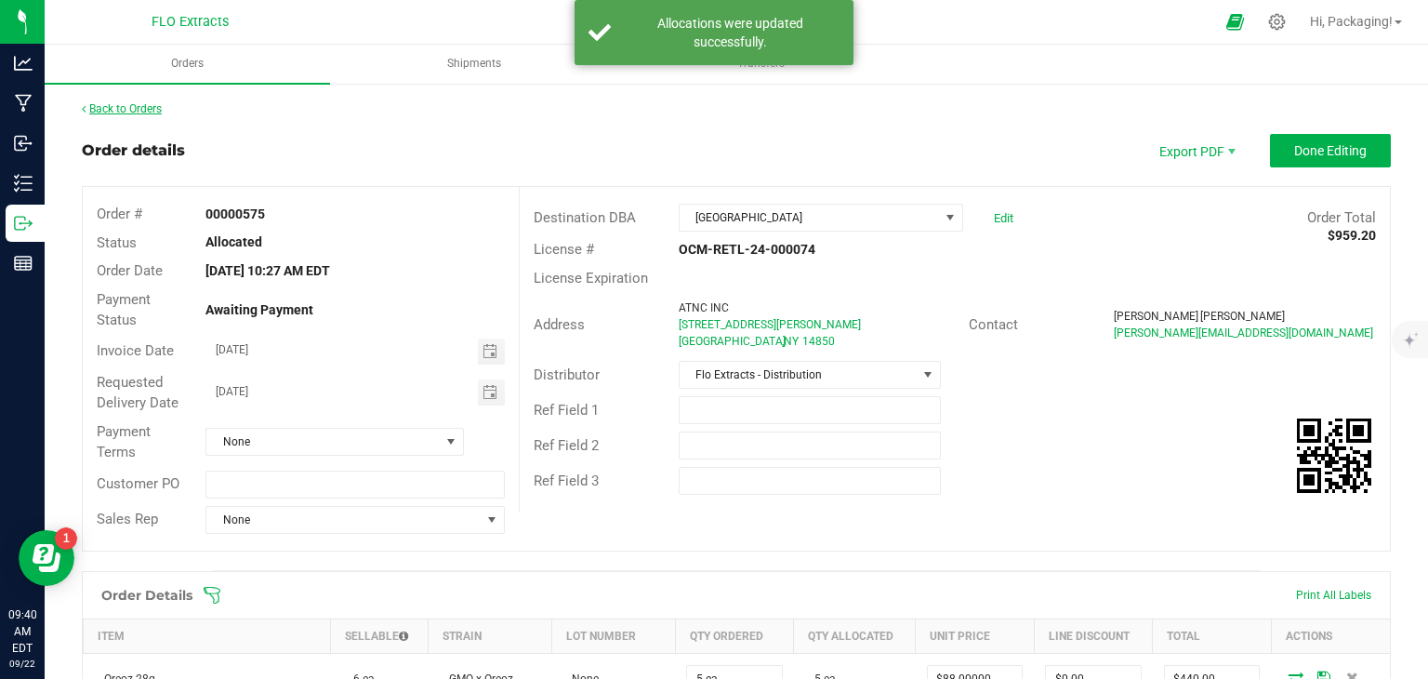
click at [152, 109] on link "Back to Orders" at bounding box center [122, 108] width 80 height 13
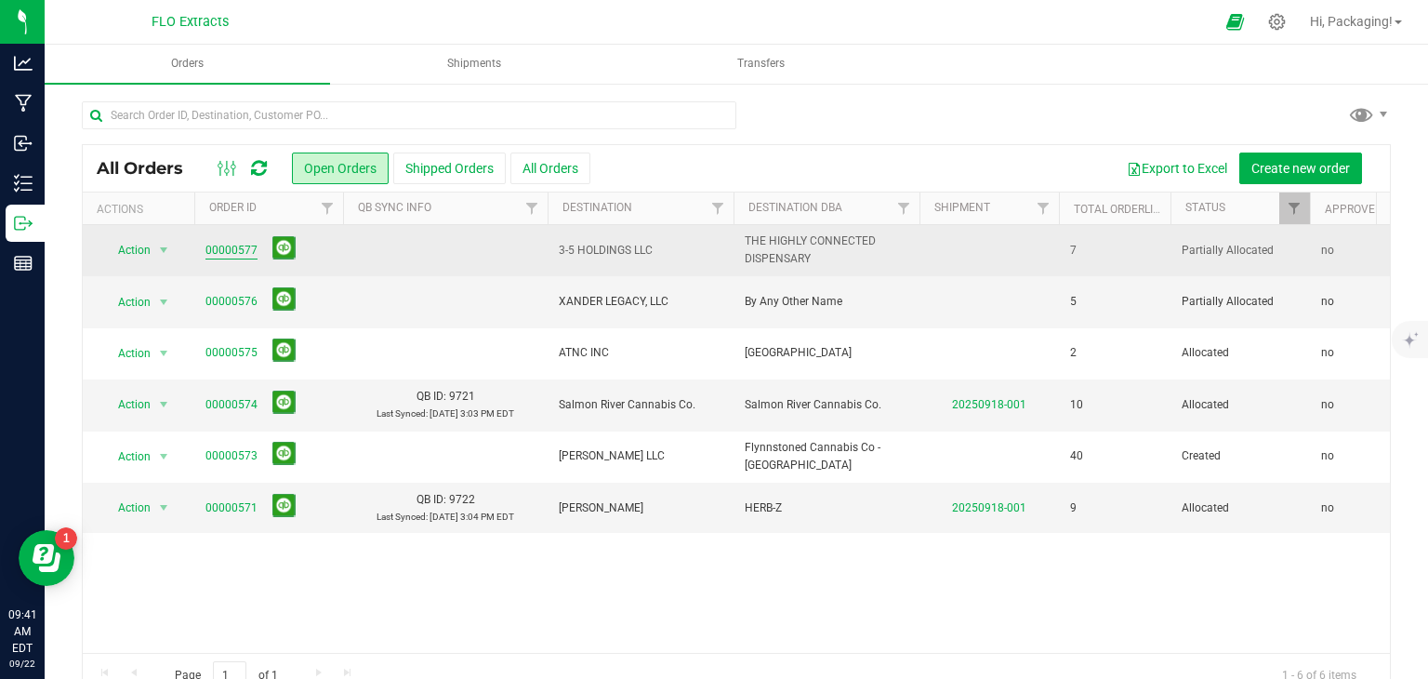
click at [226, 250] on link "00000577" at bounding box center [231, 251] width 52 height 18
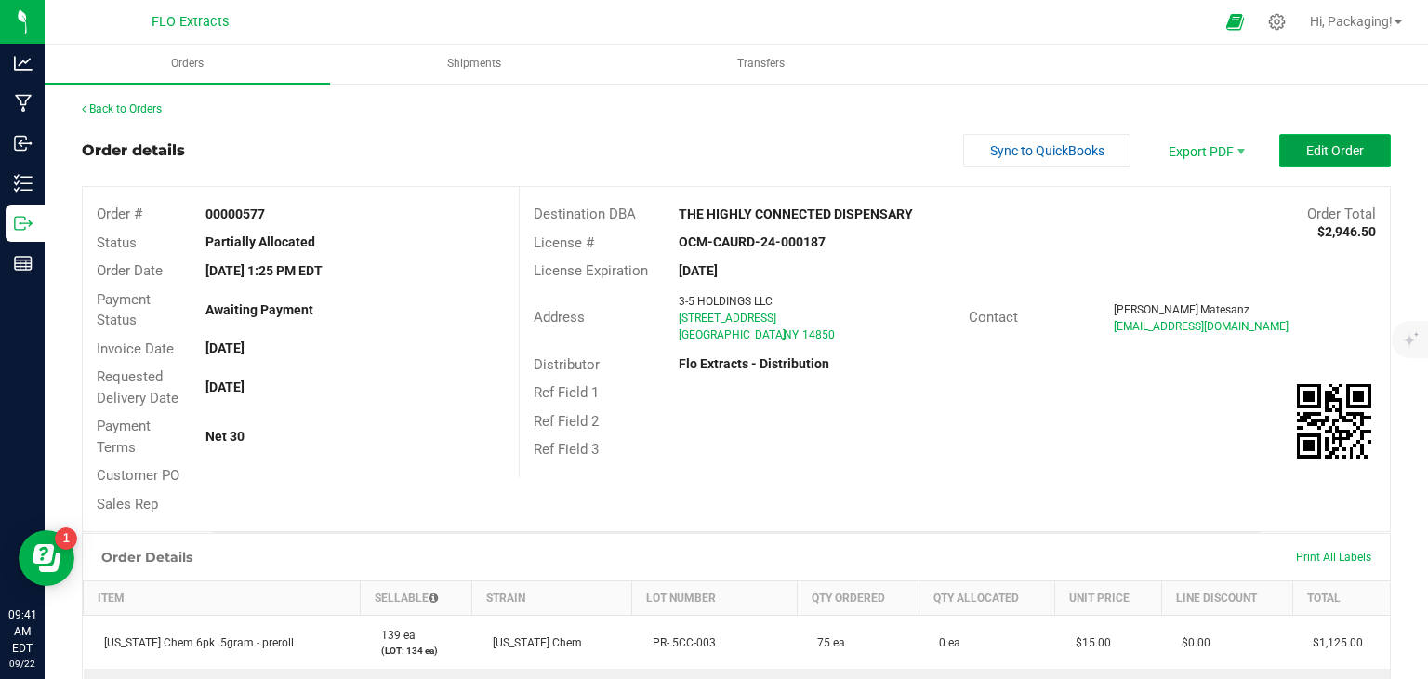
click at [1316, 149] on span "Edit Order" at bounding box center [1335, 150] width 58 height 15
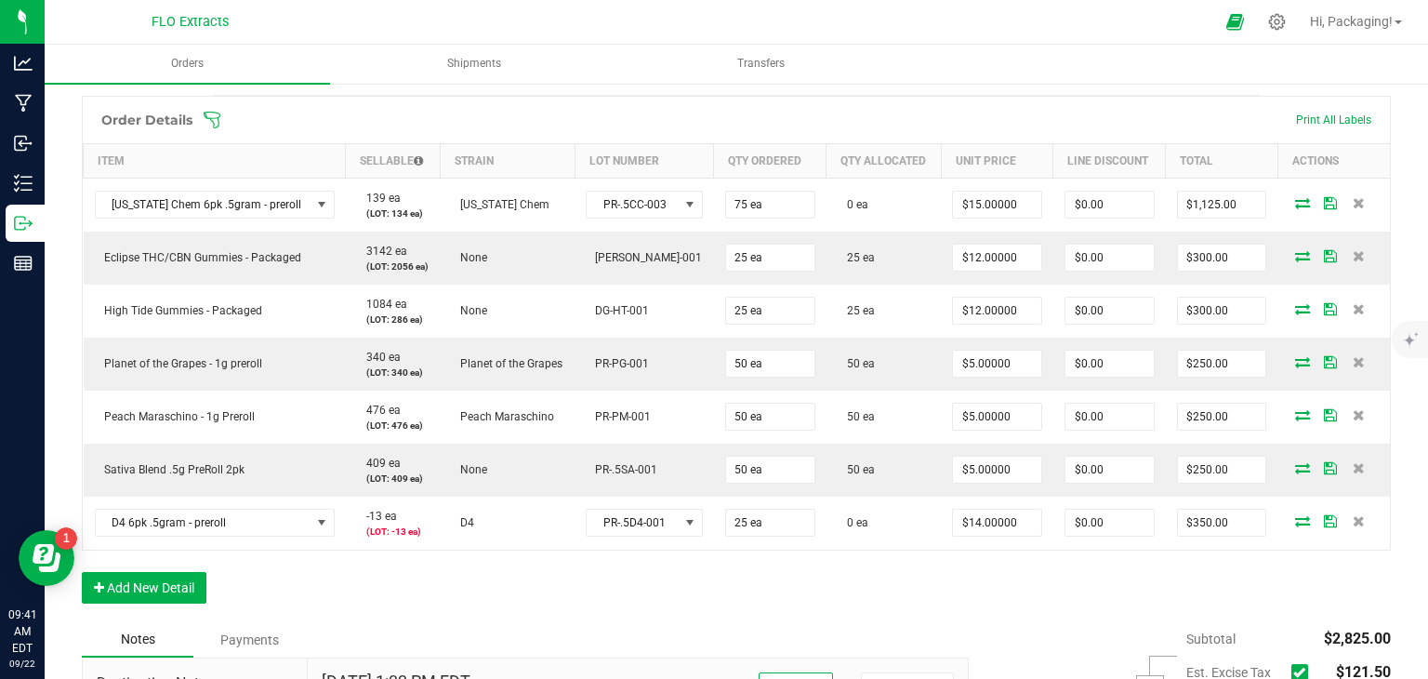
scroll to position [476, 0]
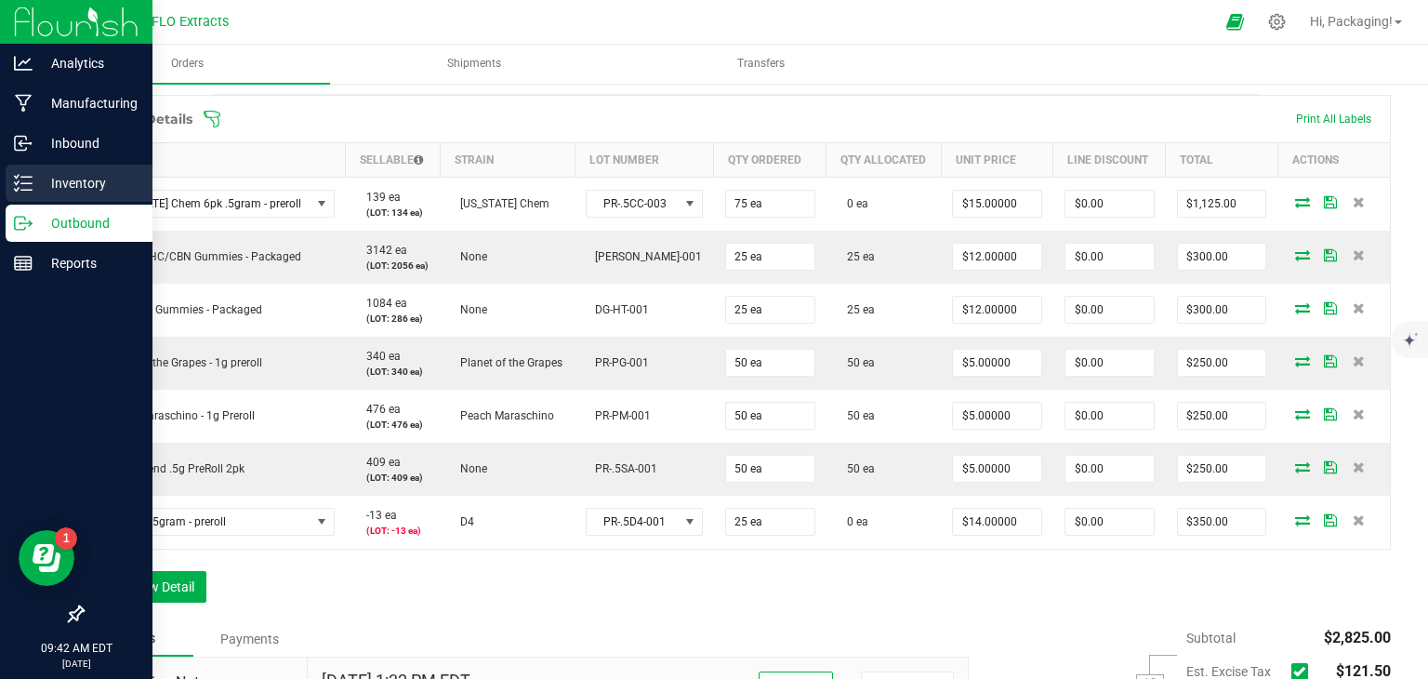
click at [68, 179] on p "Inventory" at bounding box center [89, 183] width 112 height 22
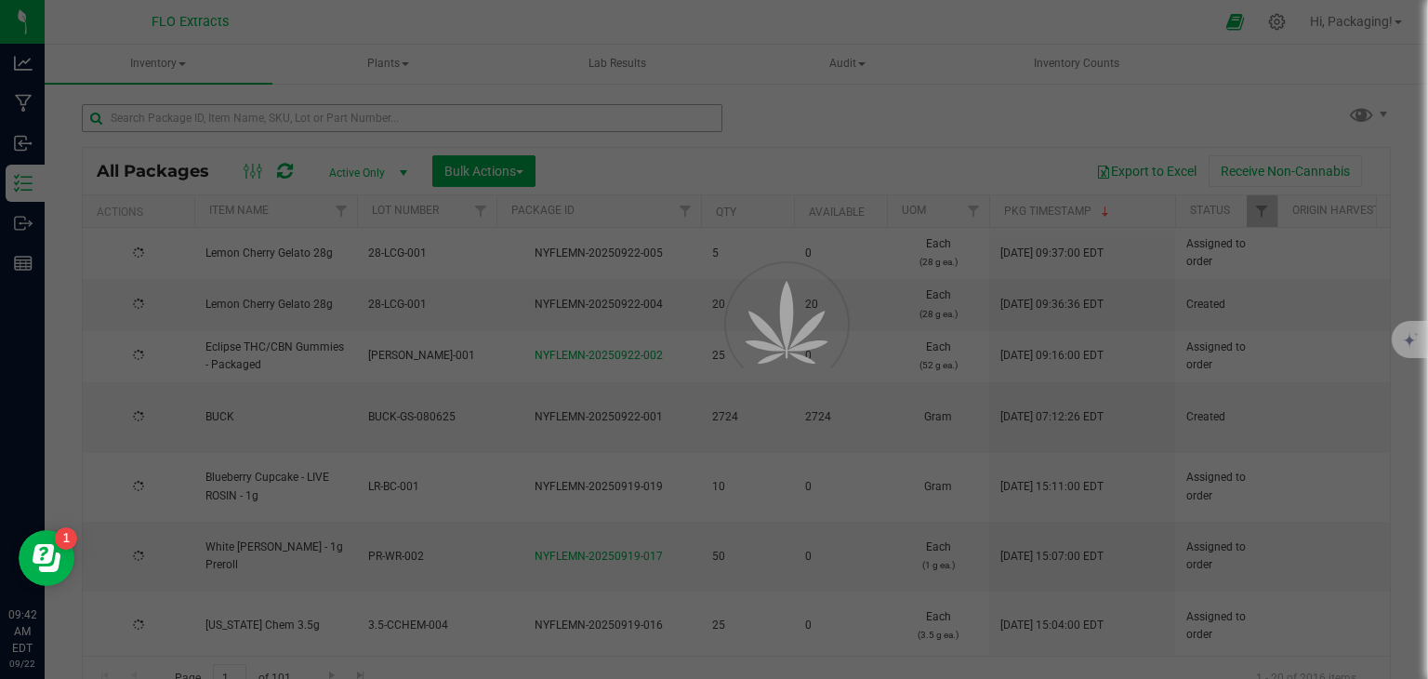
click at [289, 121] on div at bounding box center [714, 339] width 1428 height 679
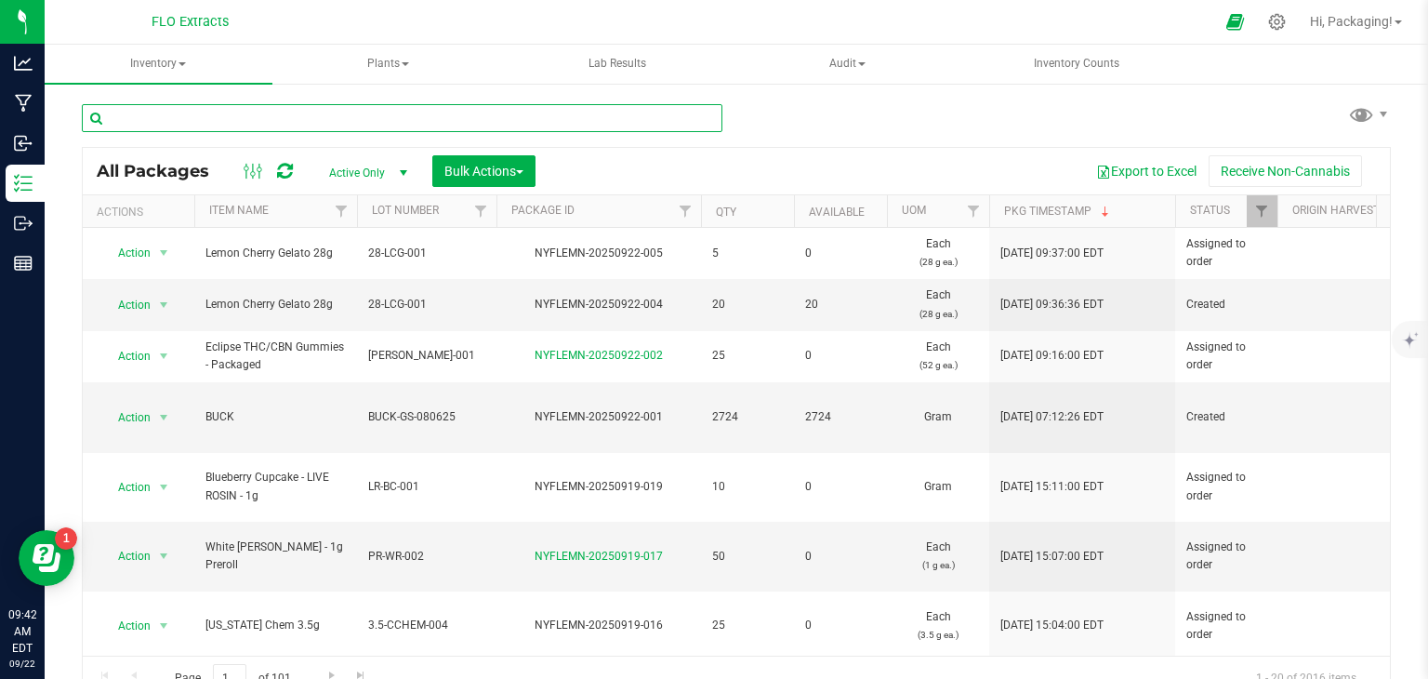
click at [289, 120] on input "text" at bounding box center [402, 118] width 641 height 28
type input "NYFLEMN-20250912-016"
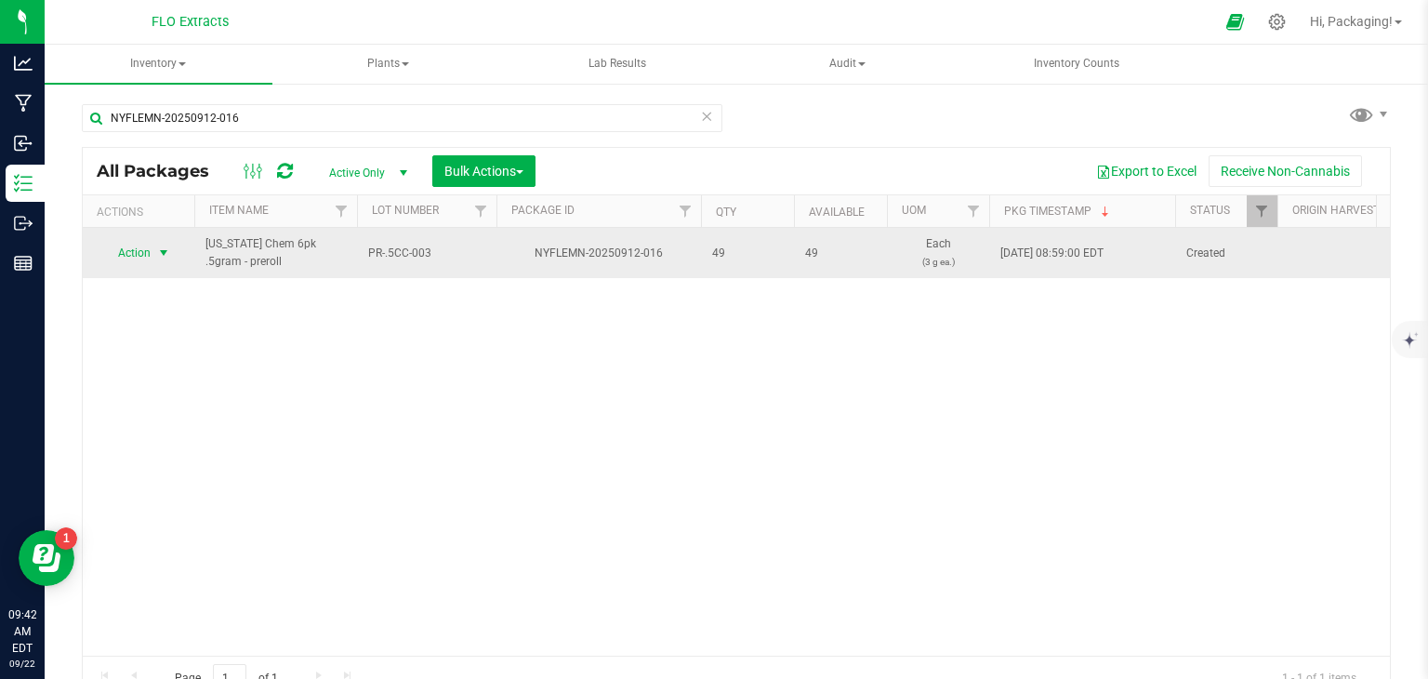
click at [142, 250] on span "Action" at bounding box center [126, 253] width 50 height 26
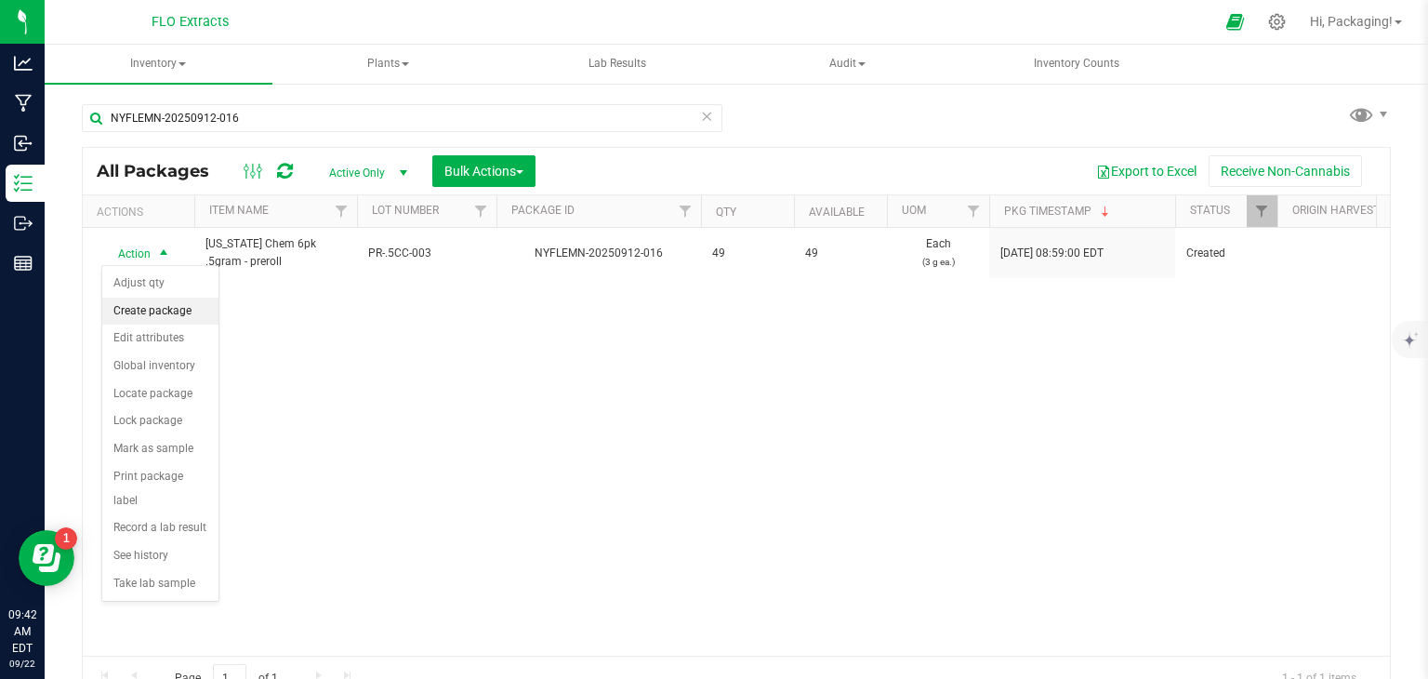
click at [167, 305] on li "Create package" at bounding box center [160, 311] width 116 height 28
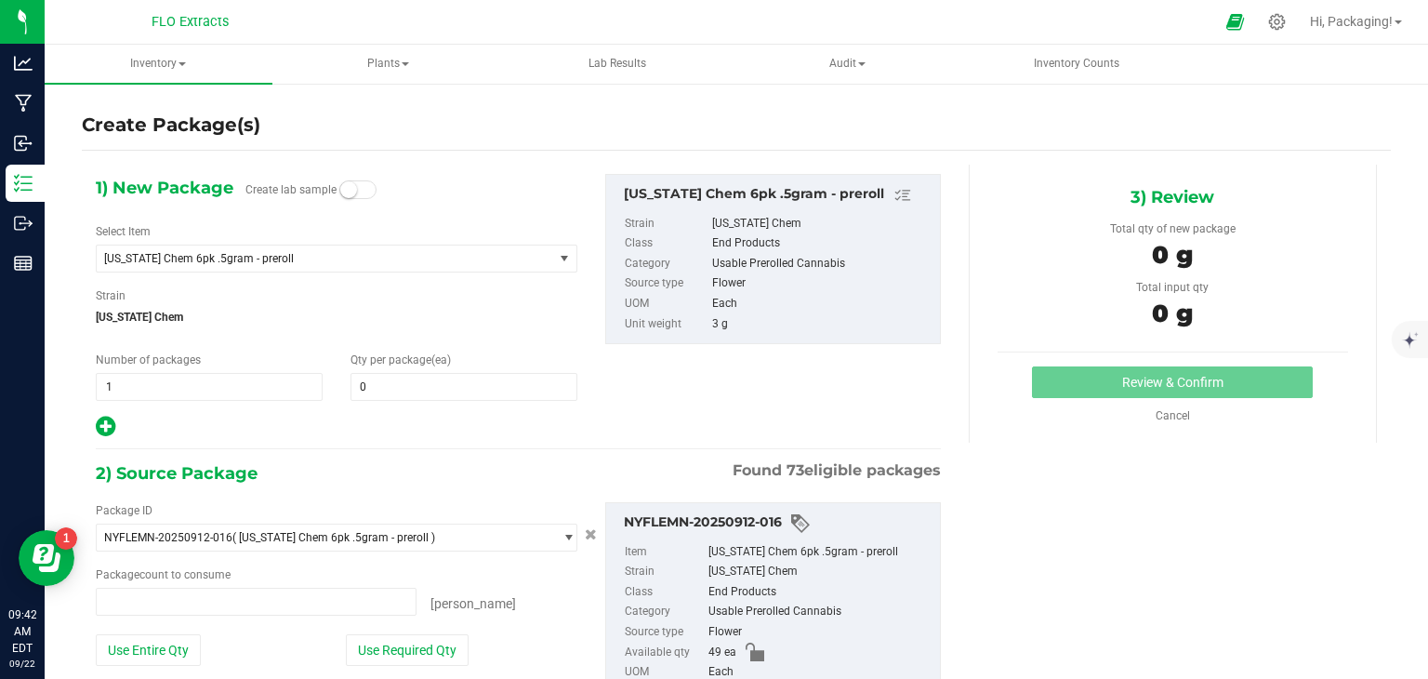
type input "0 ea"
click at [377, 380] on span at bounding box center [463, 387] width 227 height 28
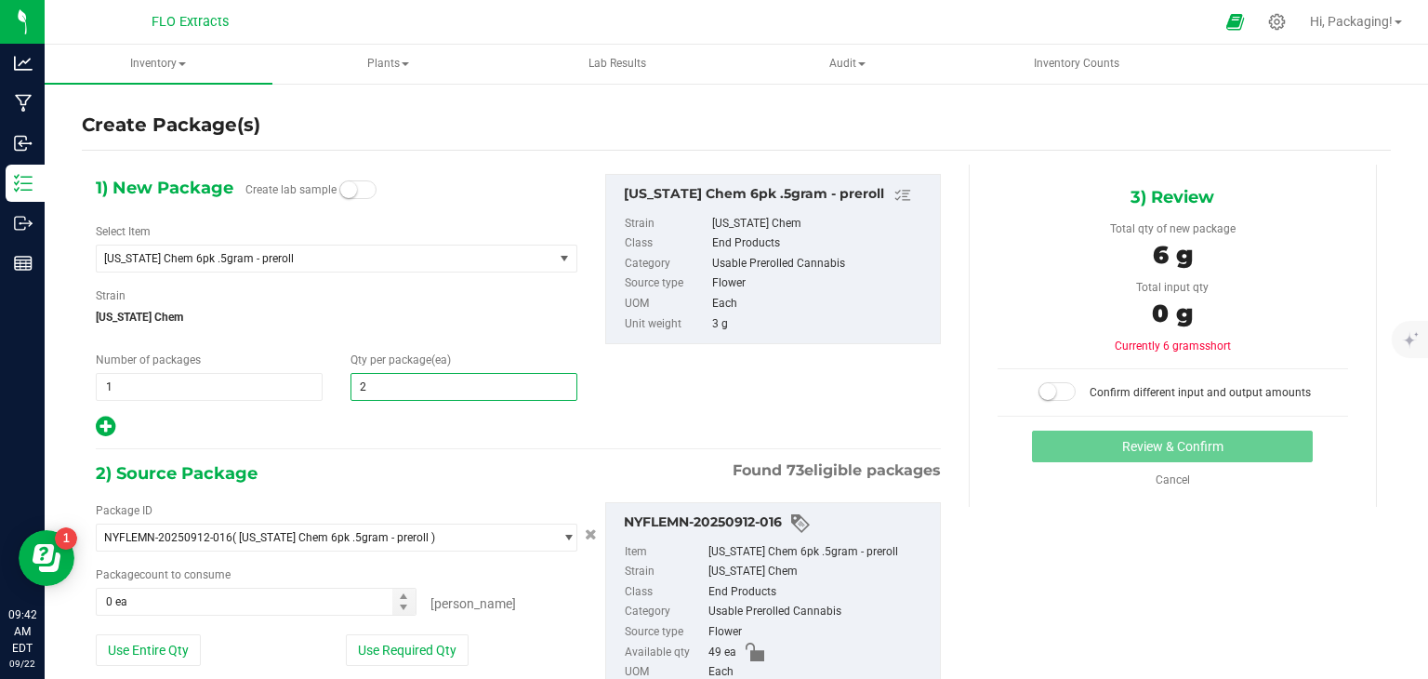
type input "25"
click at [426, 636] on button "Use Required Qty" at bounding box center [407, 650] width 123 height 32
type input "25 ea"
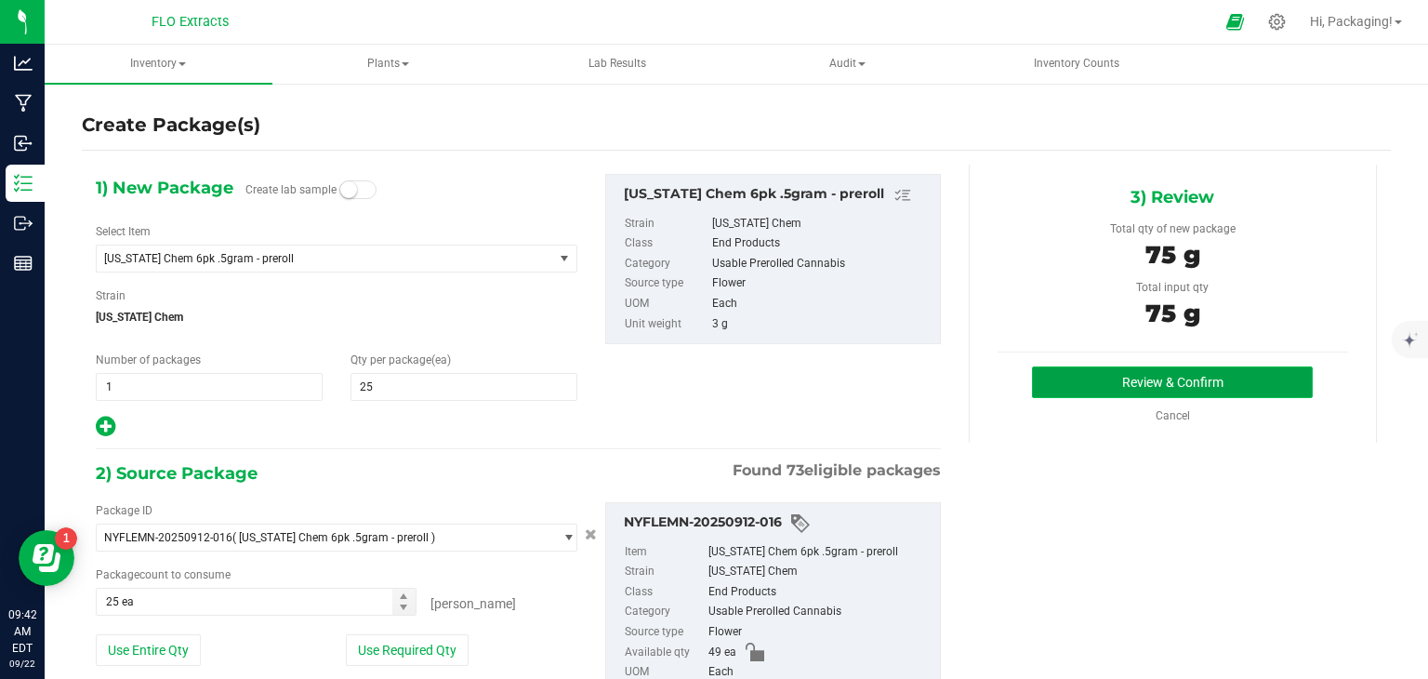
click at [1188, 378] on button "Review & Confirm" at bounding box center [1172, 382] width 281 height 32
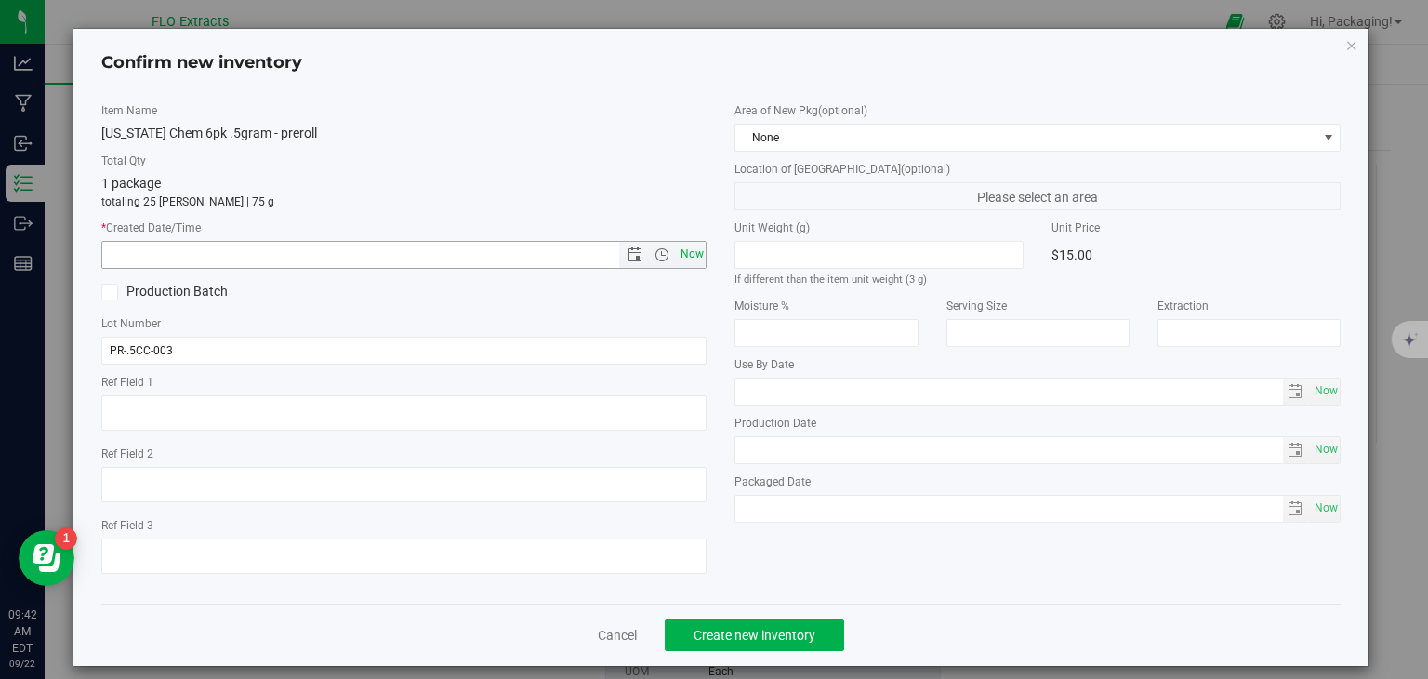
click at [684, 251] on span "Now" at bounding box center [692, 254] width 32 height 27
type input "[DATE] 9:42 AM"
click at [777, 640] on span "Create new inventory" at bounding box center [754, 634] width 122 height 15
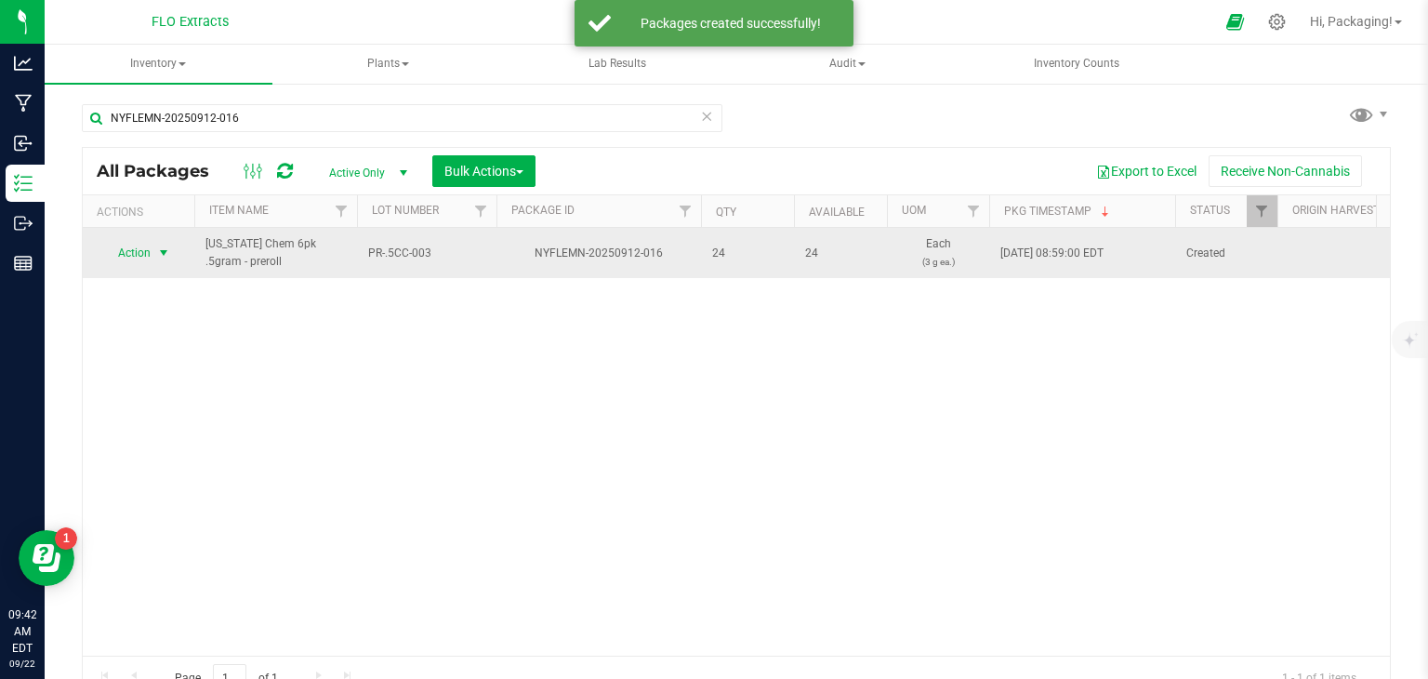
click at [138, 249] on span "Action" at bounding box center [126, 253] width 50 height 26
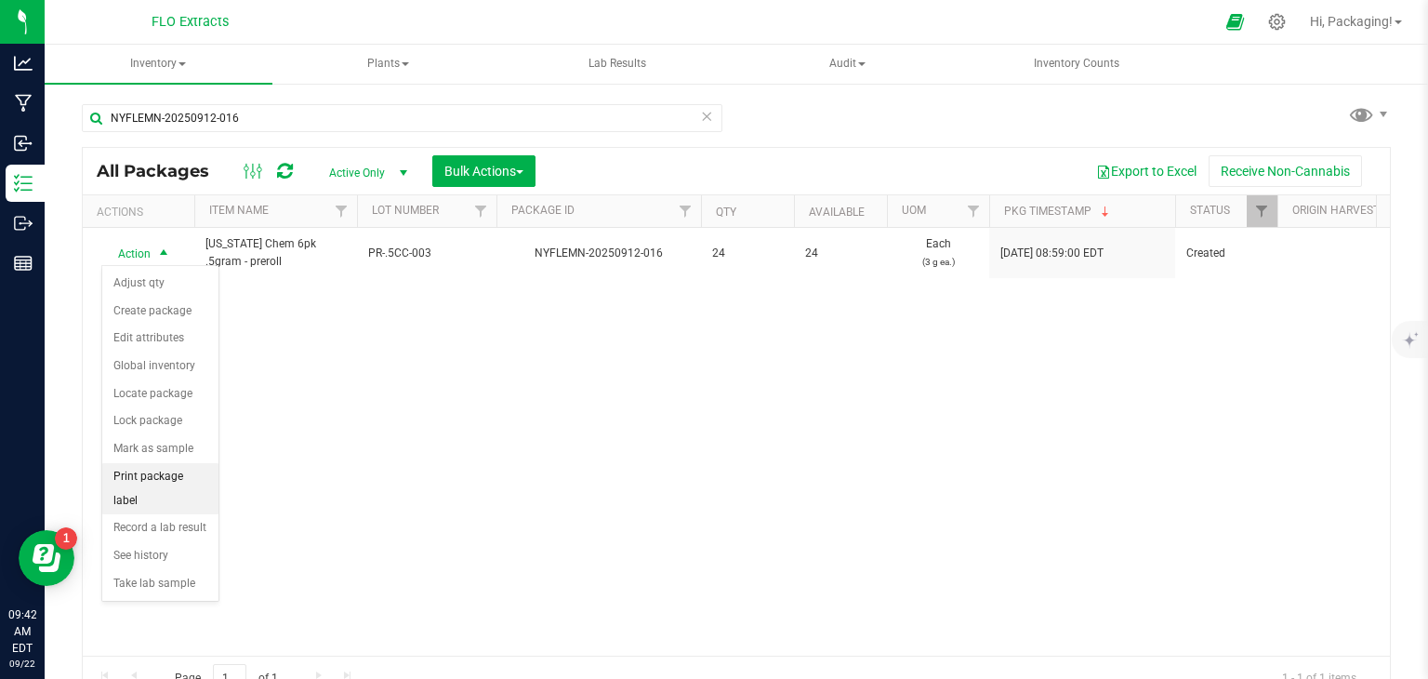
click at [203, 471] on li "Print package label" at bounding box center [160, 488] width 116 height 51
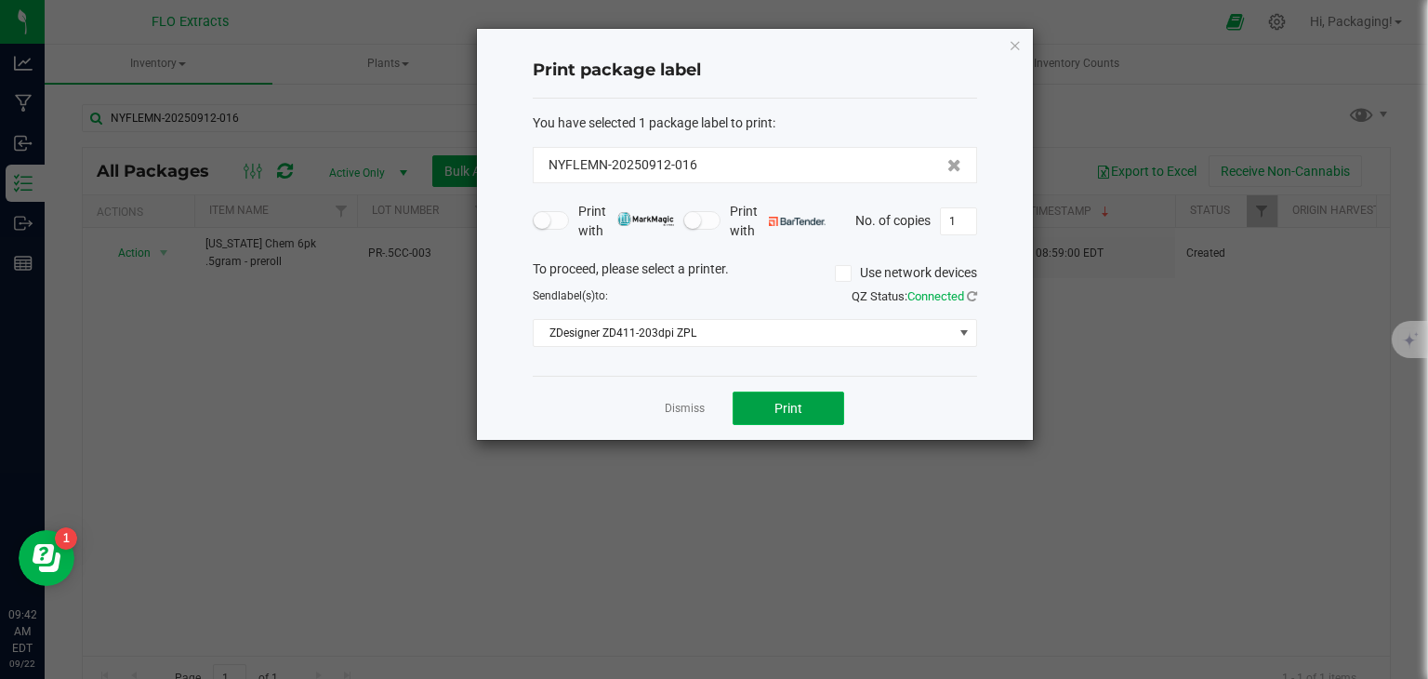
click at [760, 412] on button "Print" at bounding box center [789, 407] width 112 height 33
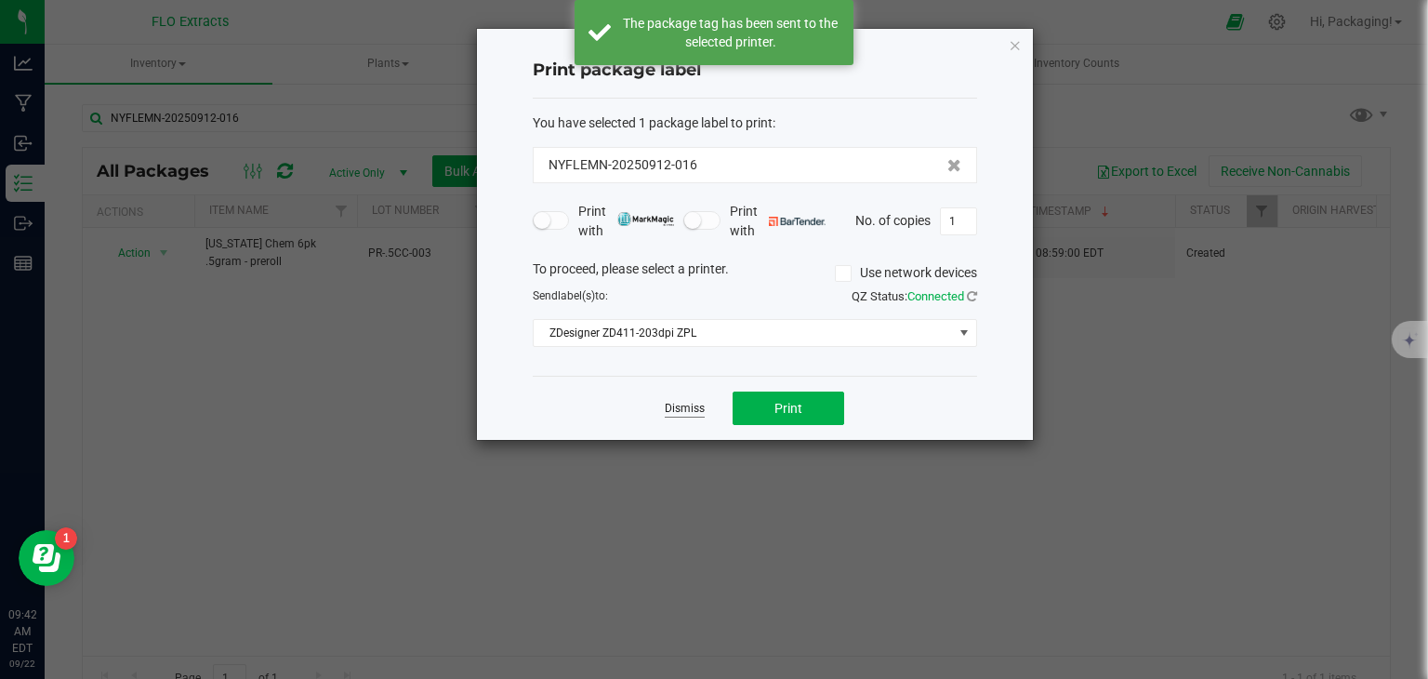
click at [692, 406] on link "Dismiss" at bounding box center [685, 409] width 40 height 16
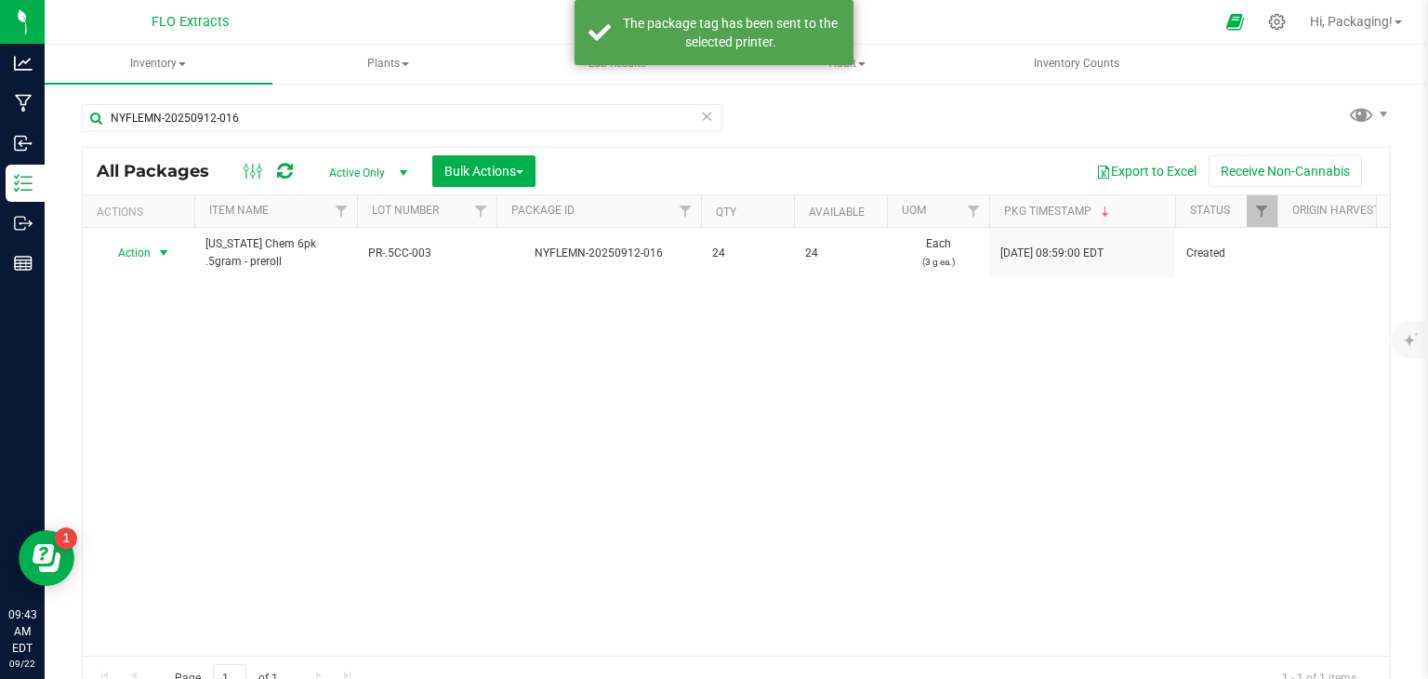
click at [700, 112] on icon at bounding box center [706, 115] width 13 height 22
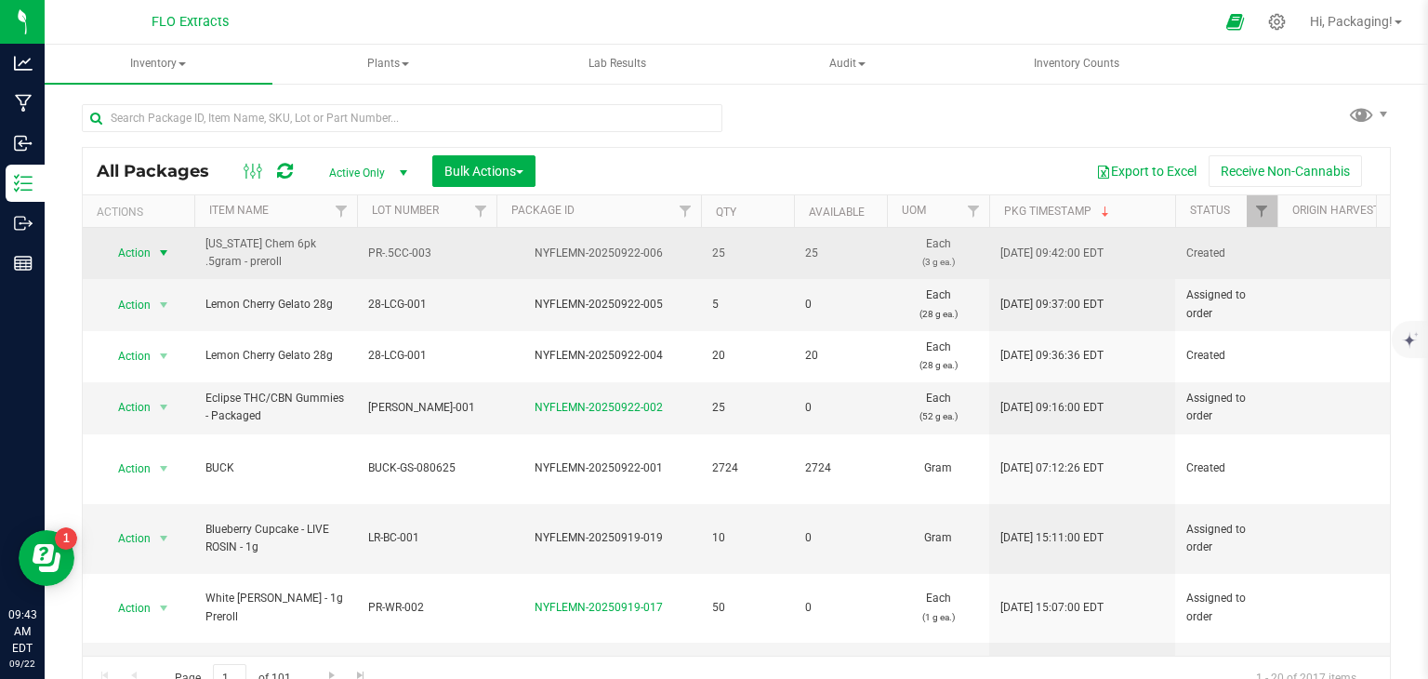
click at [141, 252] on span "Action" at bounding box center [126, 253] width 50 height 26
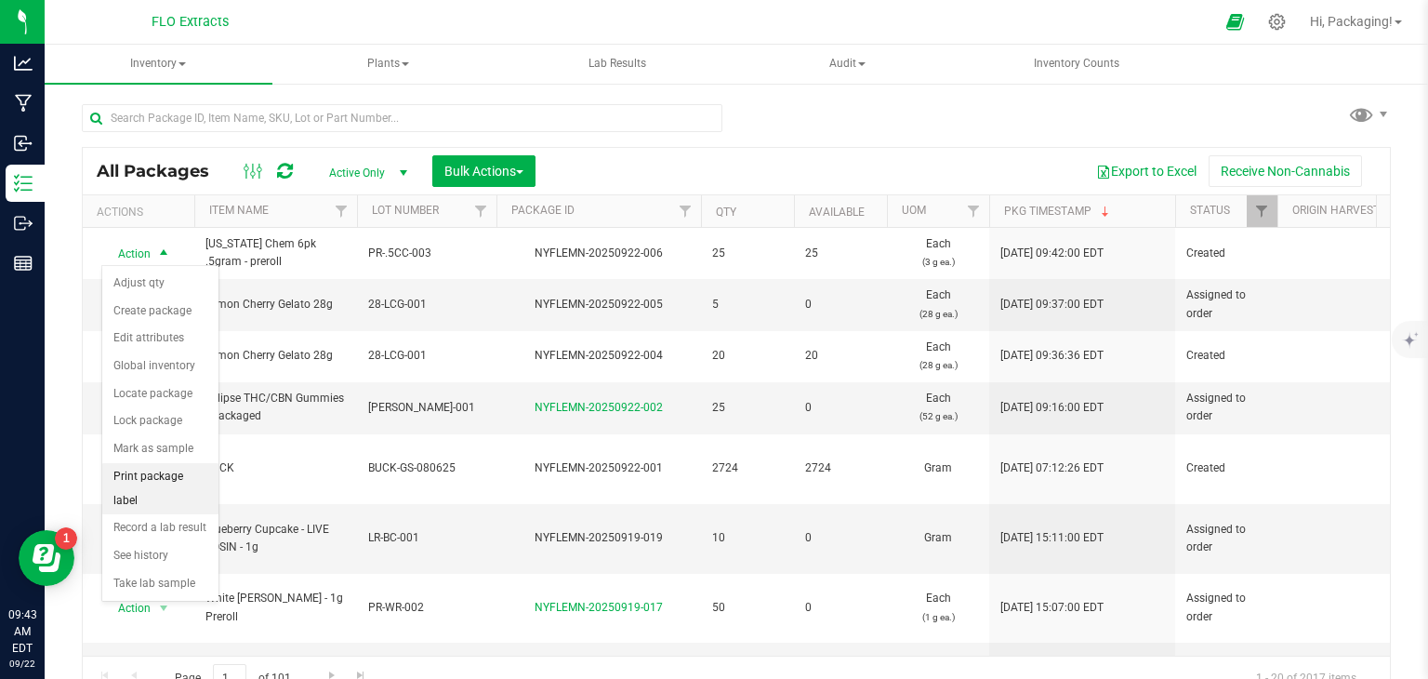
click at [203, 475] on li "Print package label" at bounding box center [160, 488] width 116 height 51
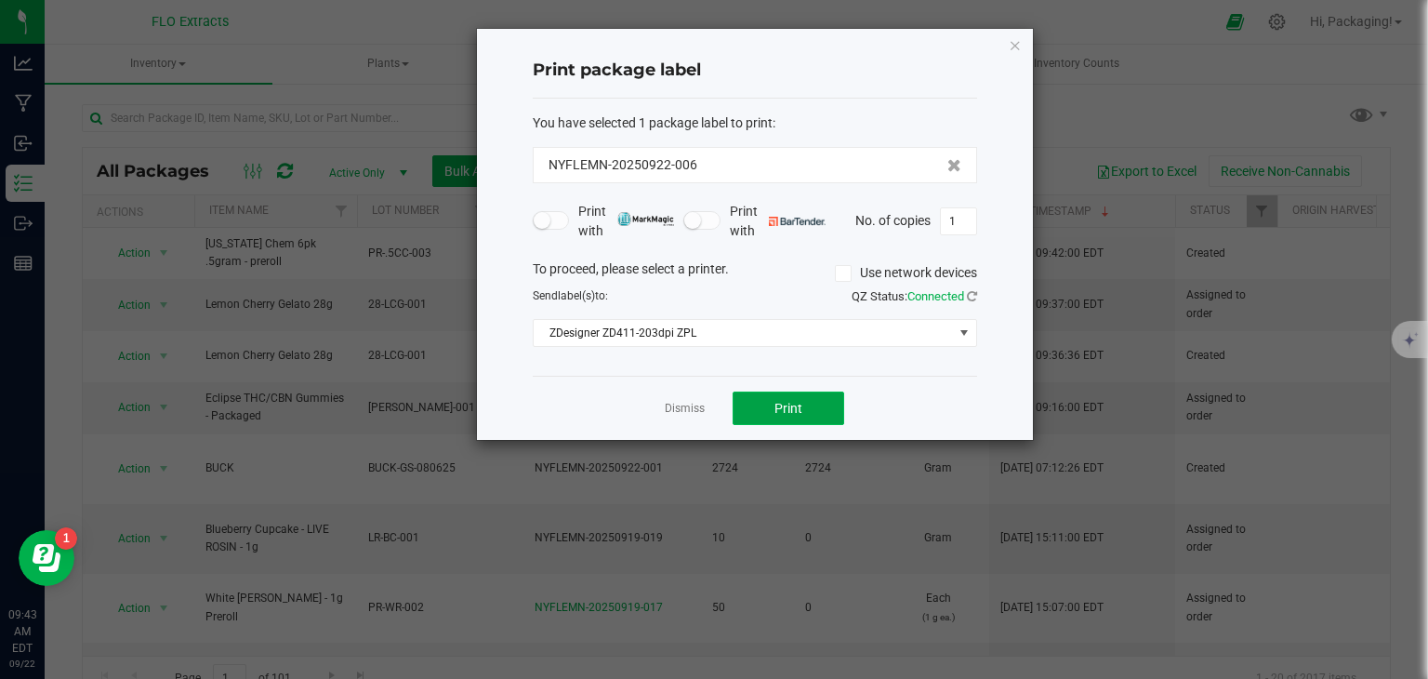
click at [811, 409] on button "Print" at bounding box center [789, 407] width 112 height 33
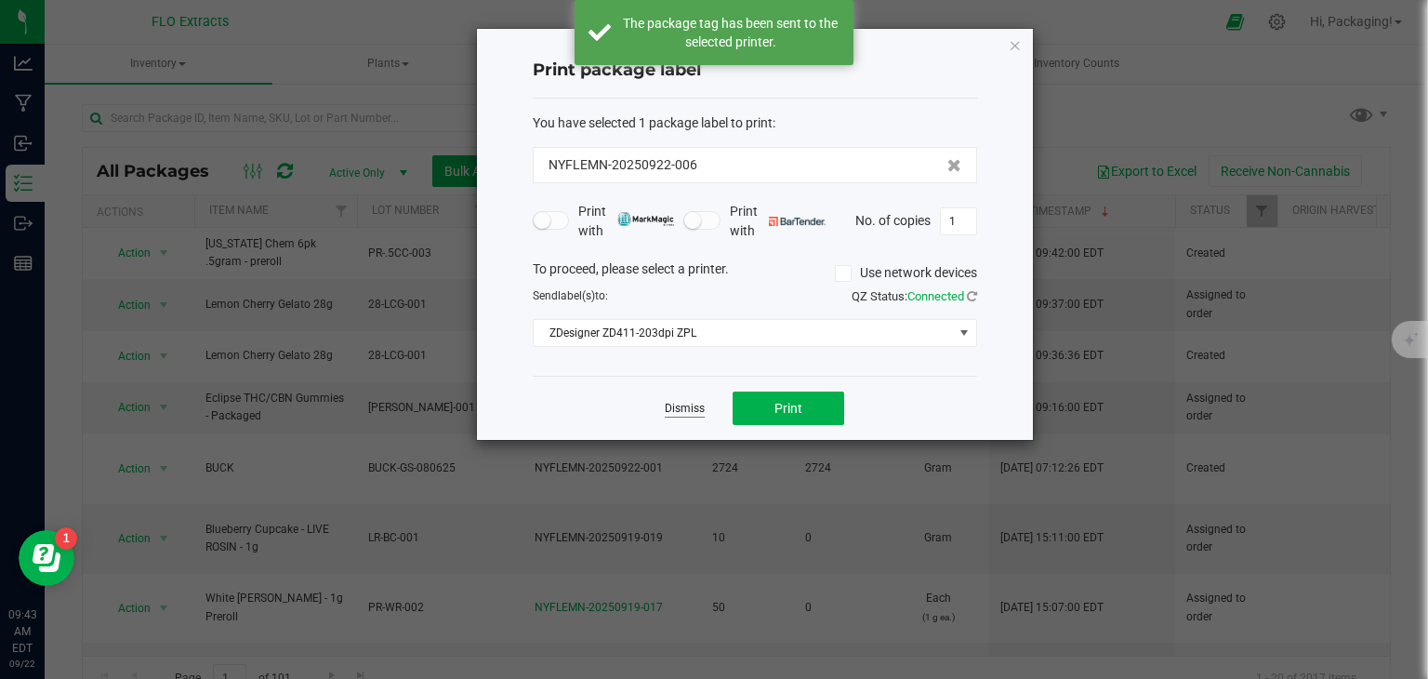
click at [685, 409] on link "Dismiss" at bounding box center [685, 409] width 40 height 16
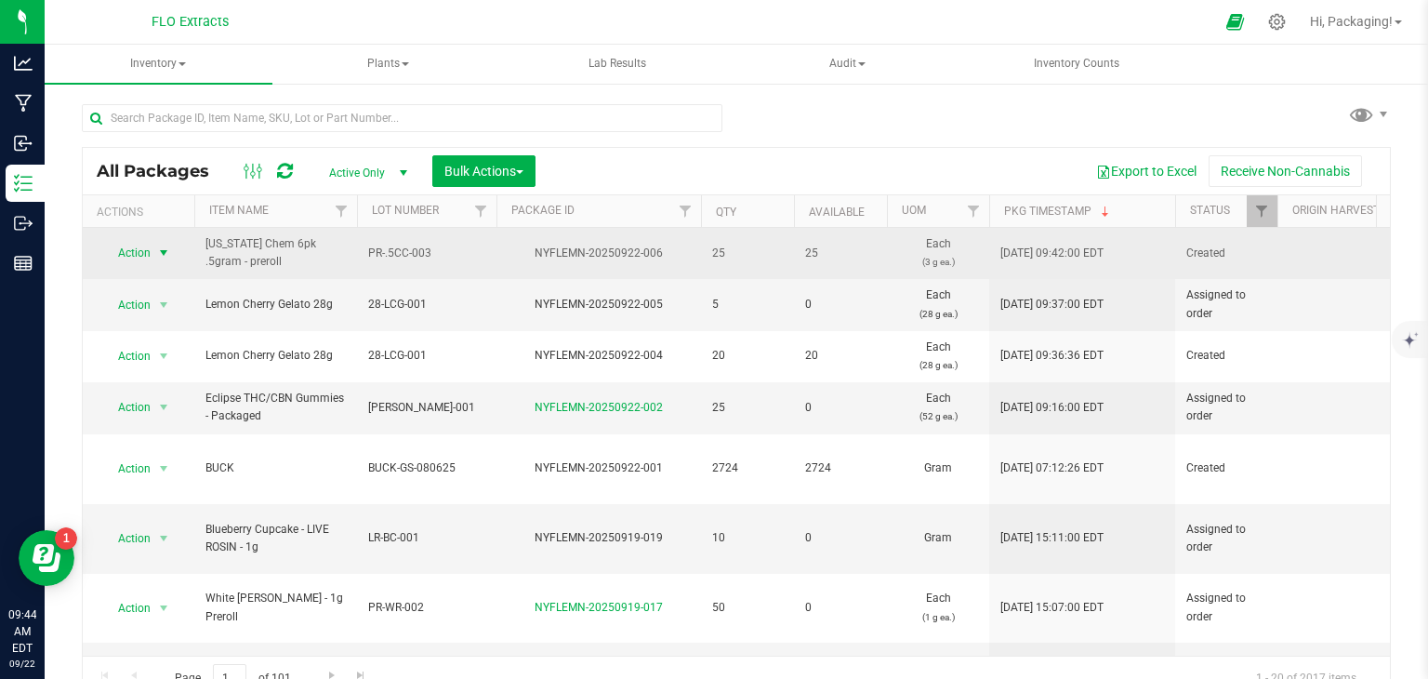
click at [142, 247] on span "Action" at bounding box center [126, 253] width 50 height 26
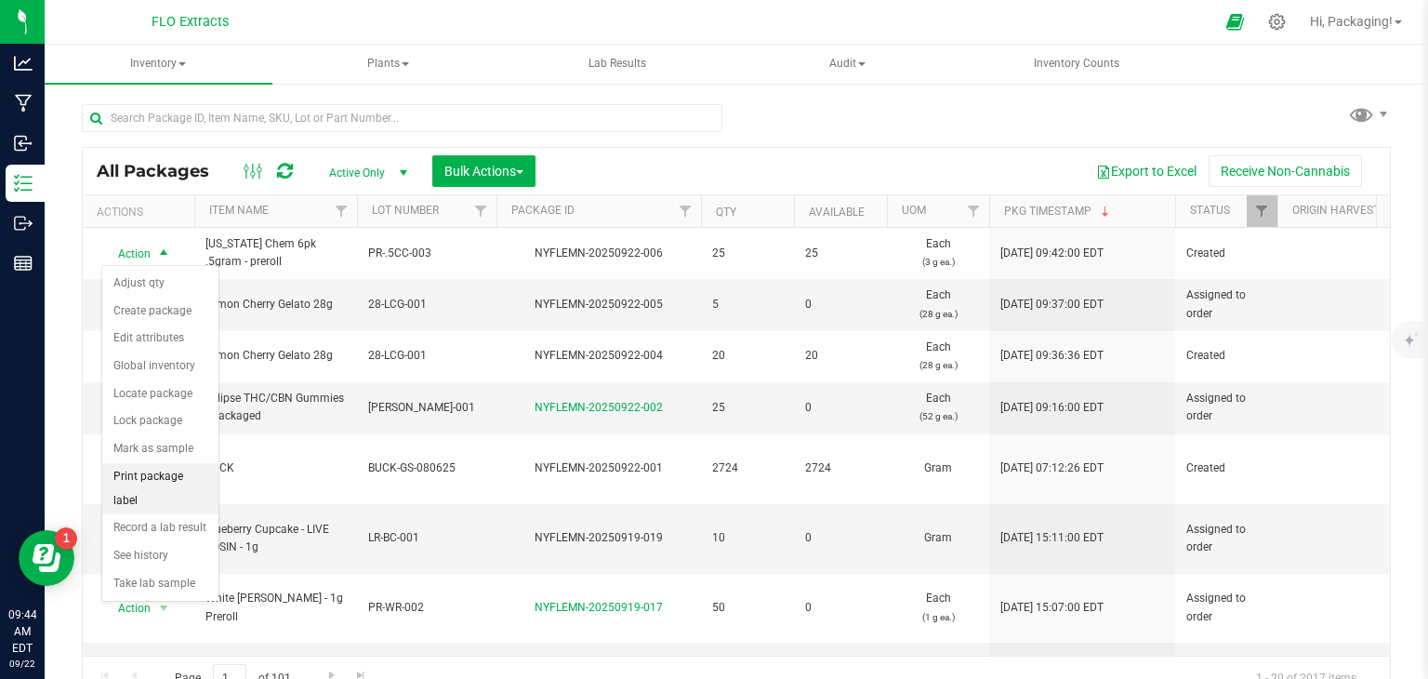
click at [207, 481] on li "Print package label" at bounding box center [160, 488] width 116 height 51
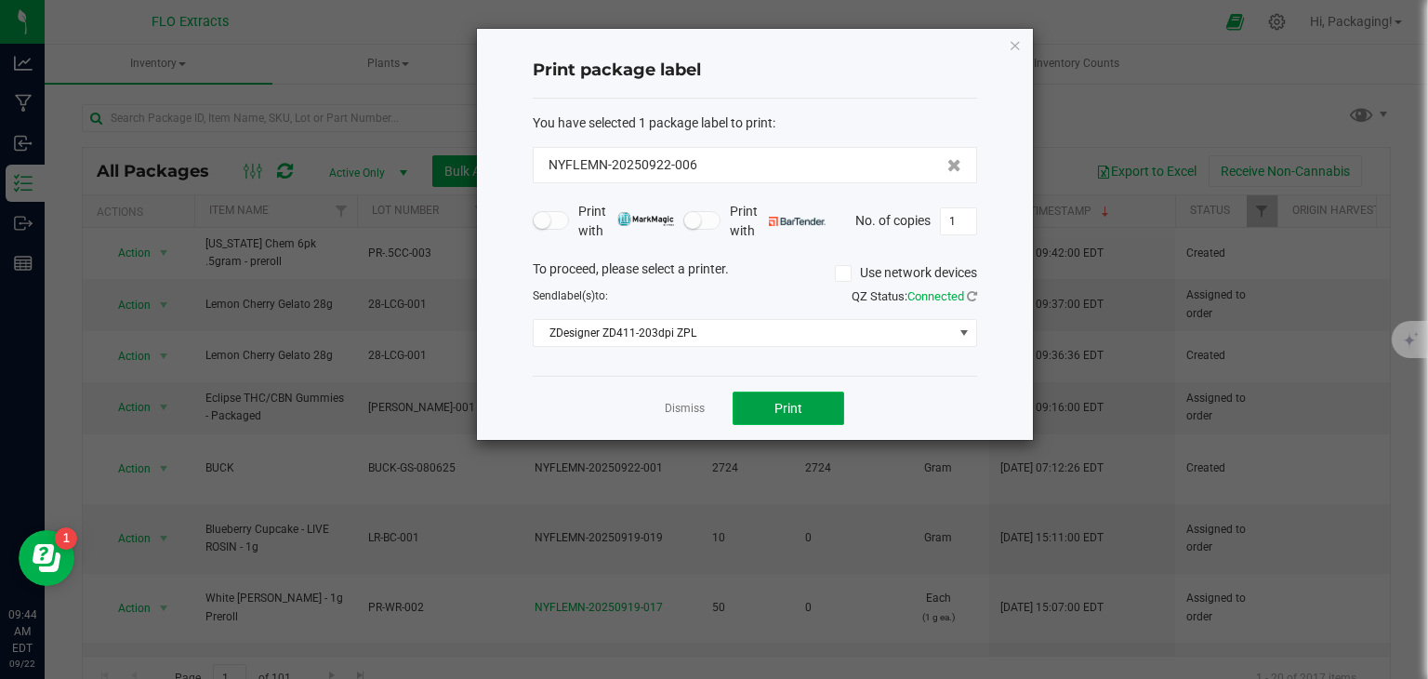
click at [811, 406] on button "Print" at bounding box center [789, 407] width 112 height 33
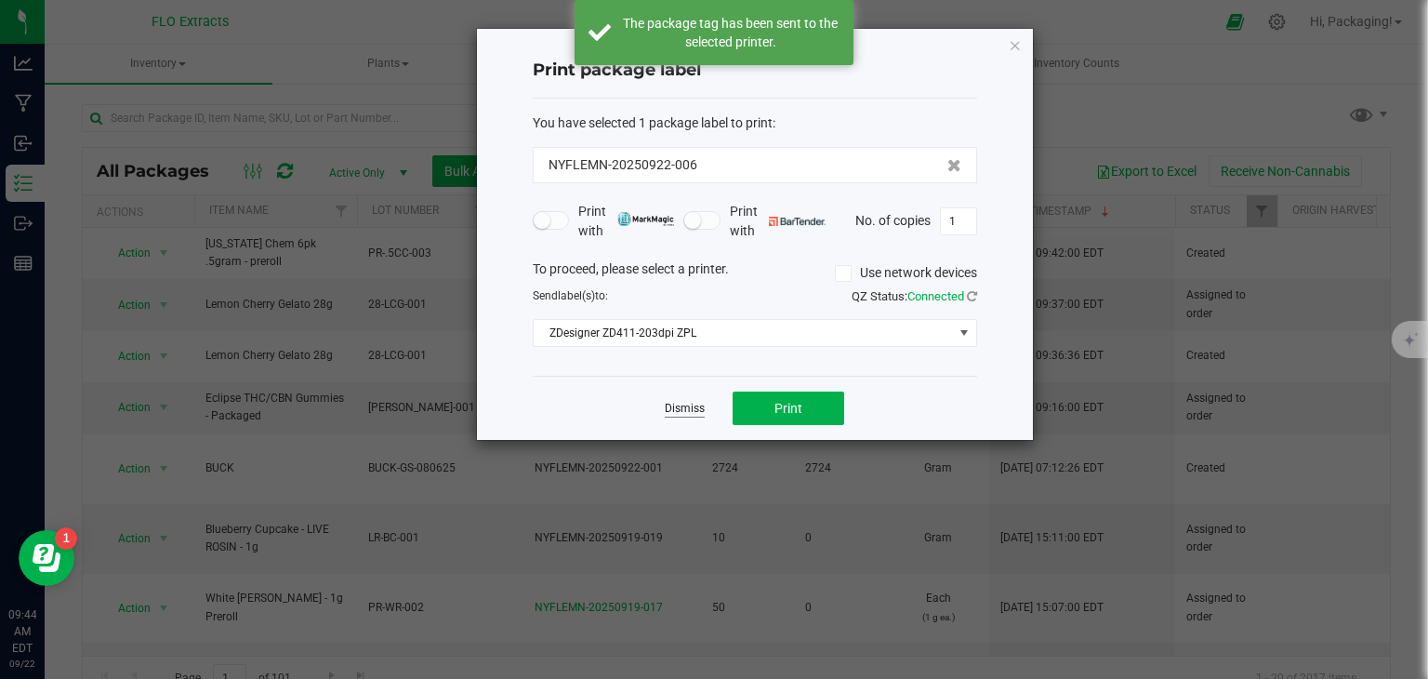
click at [688, 409] on link "Dismiss" at bounding box center [685, 409] width 40 height 16
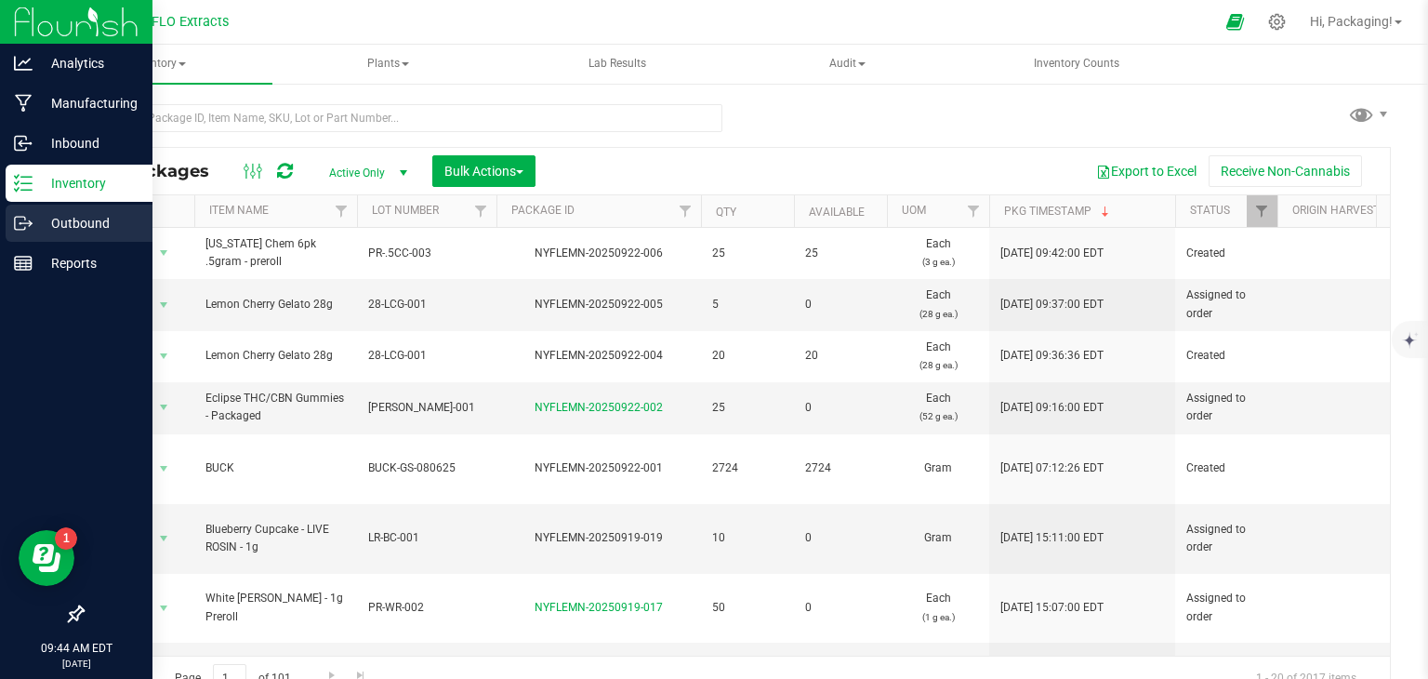
click at [60, 223] on p "Outbound" at bounding box center [89, 223] width 112 height 22
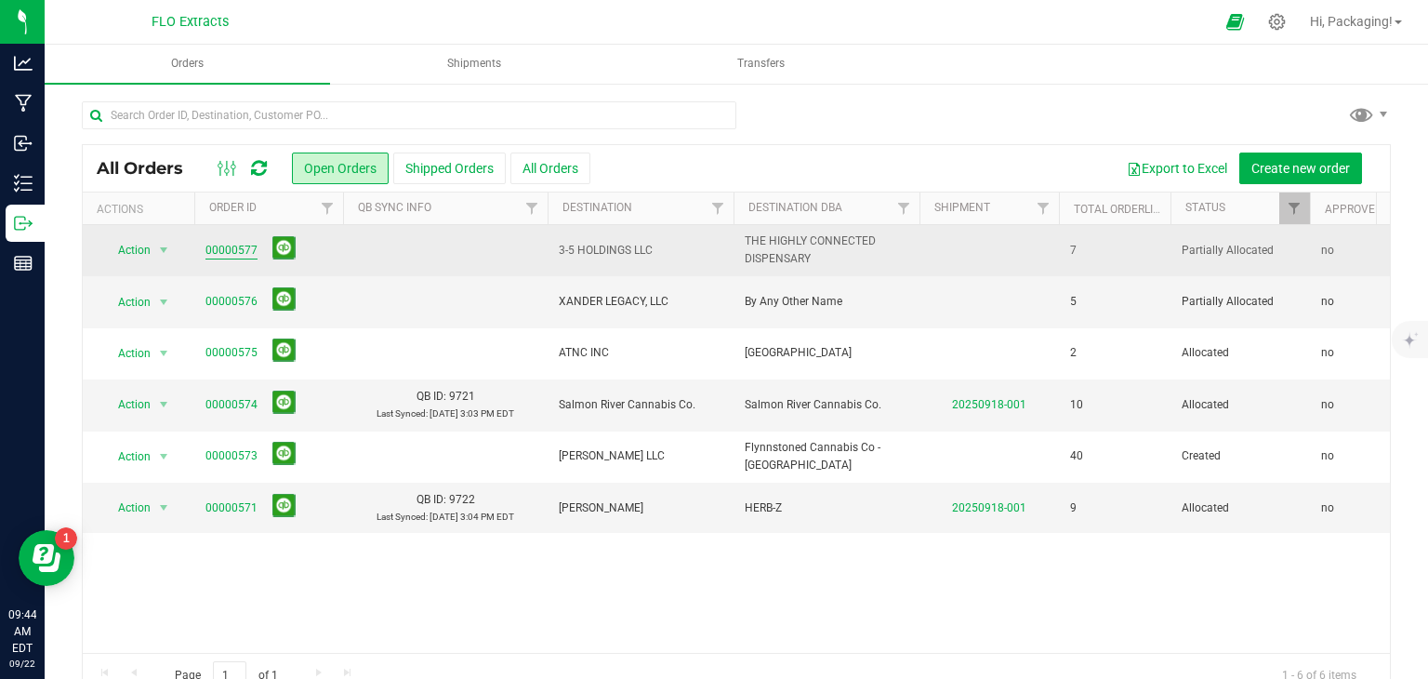
click at [224, 250] on link "00000577" at bounding box center [231, 251] width 52 height 18
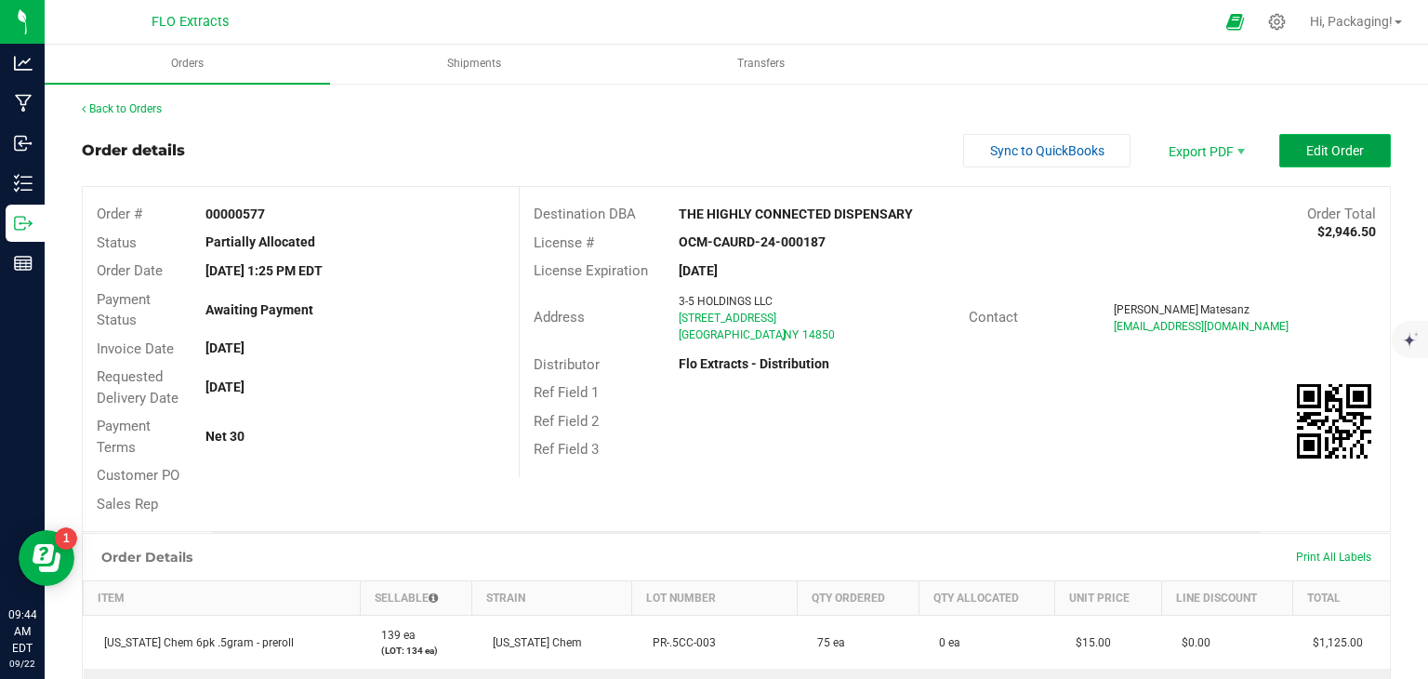
click at [1288, 154] on button "Edit Order" at bounding box center [1335, 150] width 112 height 33
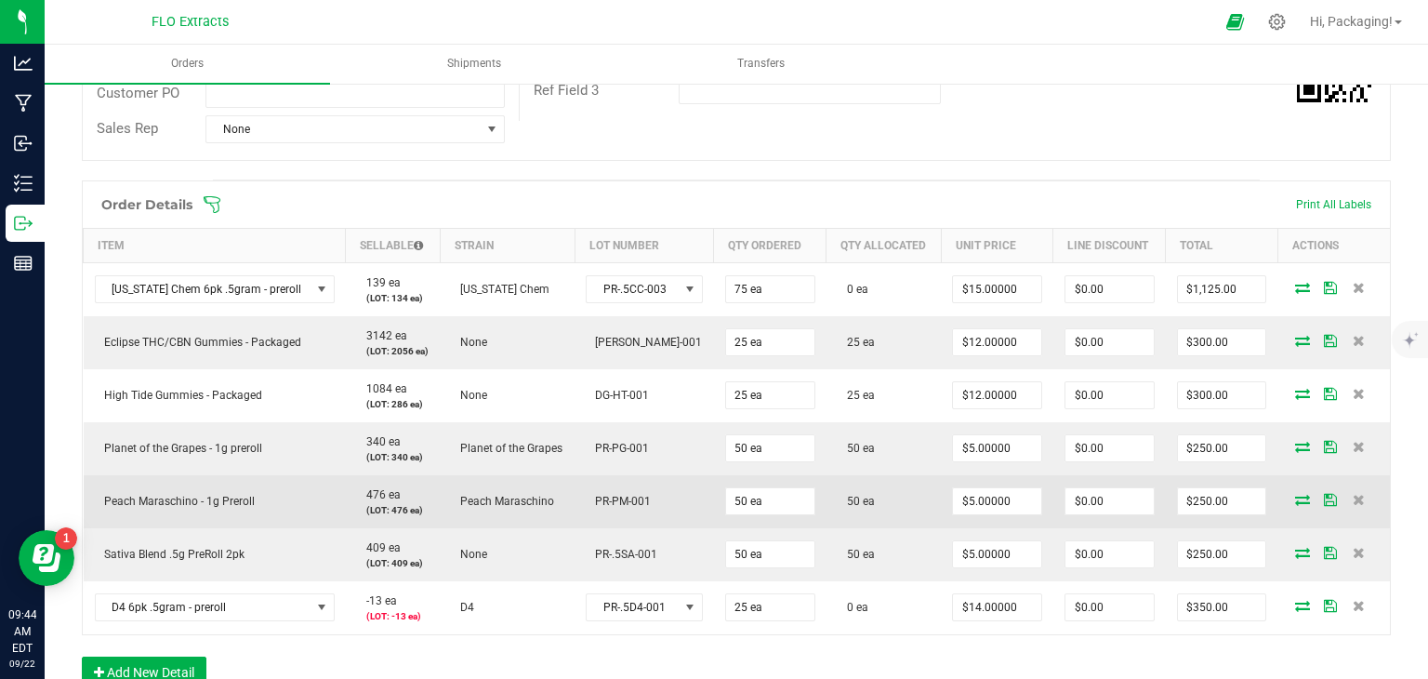
scroll to position [383, 0]
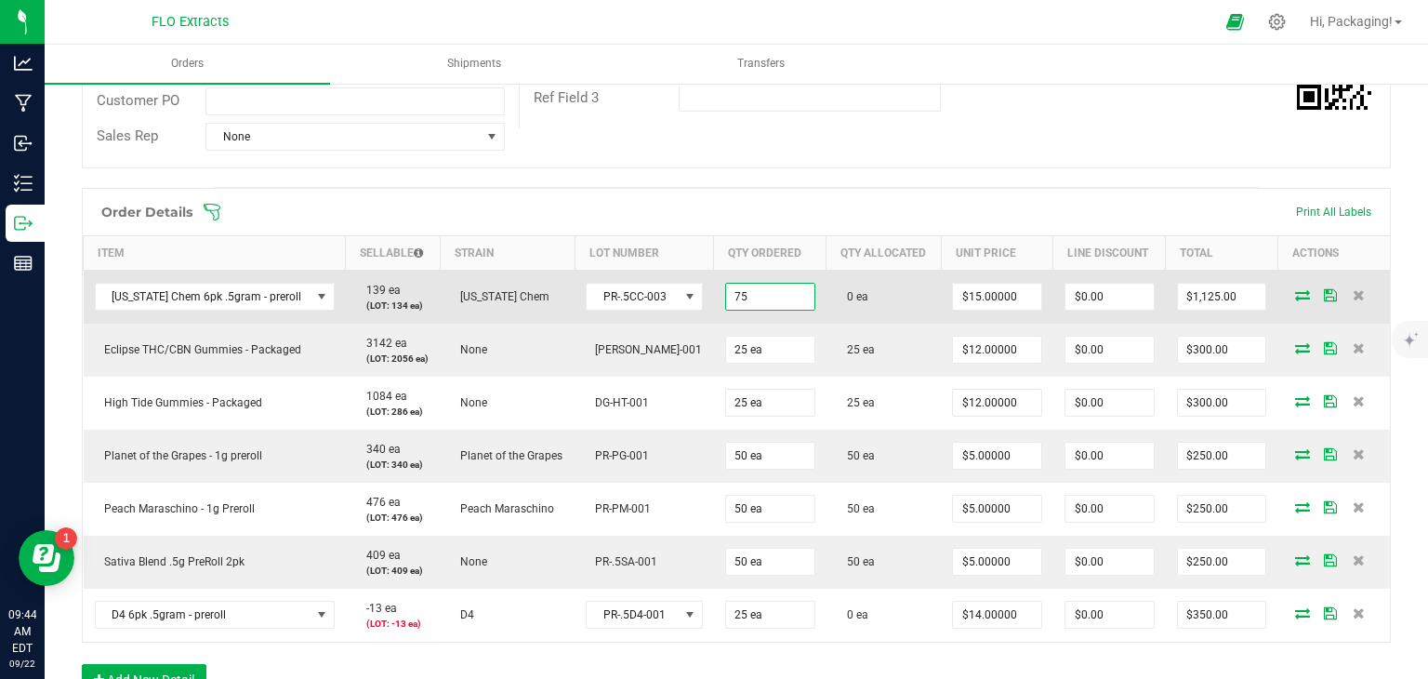
click at [751, 294] on input "75" at bounding box center [770, 297] width 88 height 26
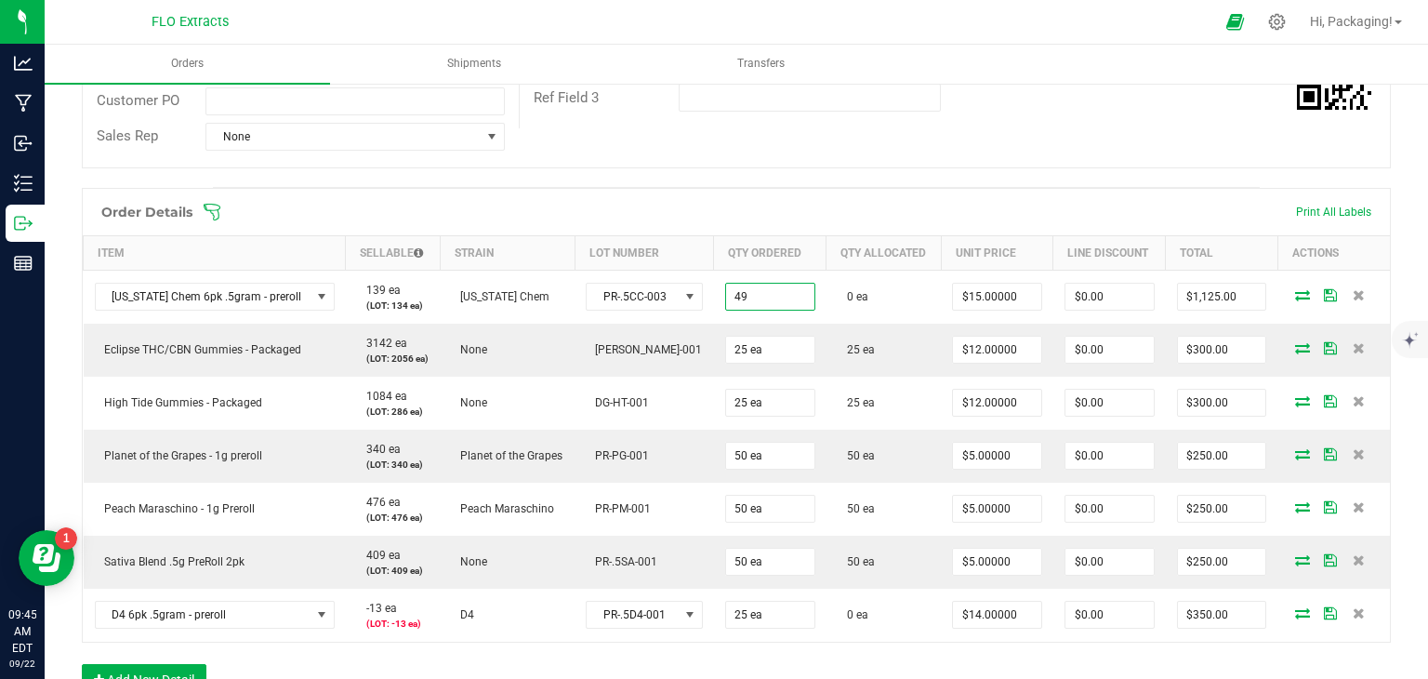
type input "49 ea"
type input "$735.00"
click at [1398, 312] on div "Back to Orders Order details Export PDF Done Editing Order # 00000577 Status Pa…" at bounding box center [736, 359] width 1383 height 1320
click at [1295, 295] on icon at bounding box center [1302, 294] width 15 height 11
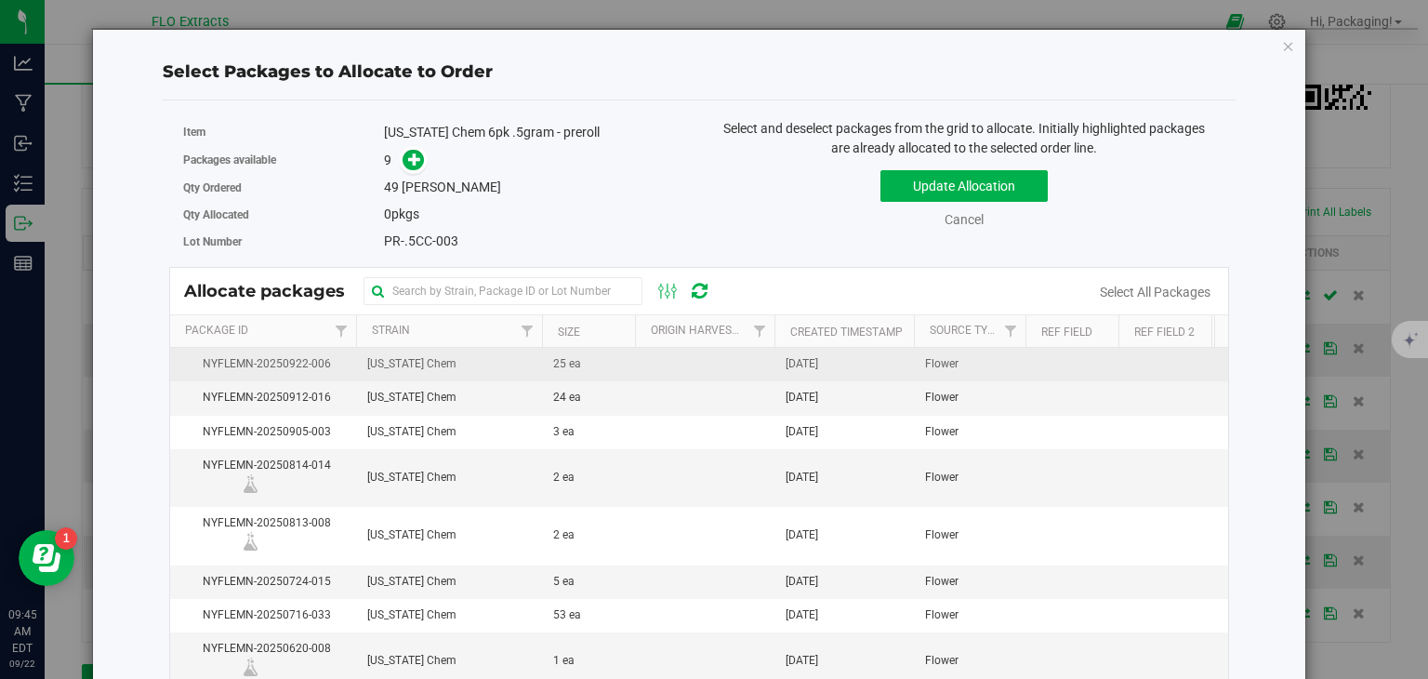
click at [808, 368] on span "[DATE]" at bounding box center [802, 364] width 33 height 18
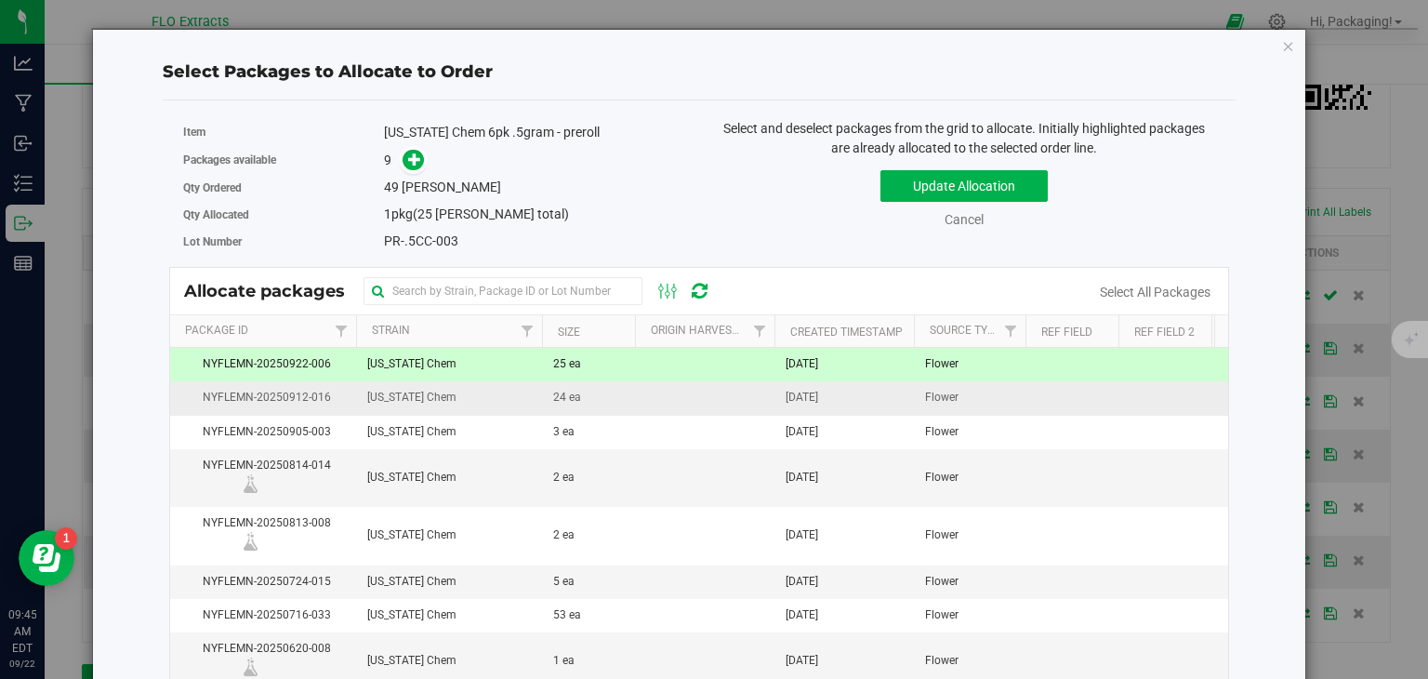
click at [811, 394] on span "[DATE]" at bounding box center [802, 398] width 33 height 18
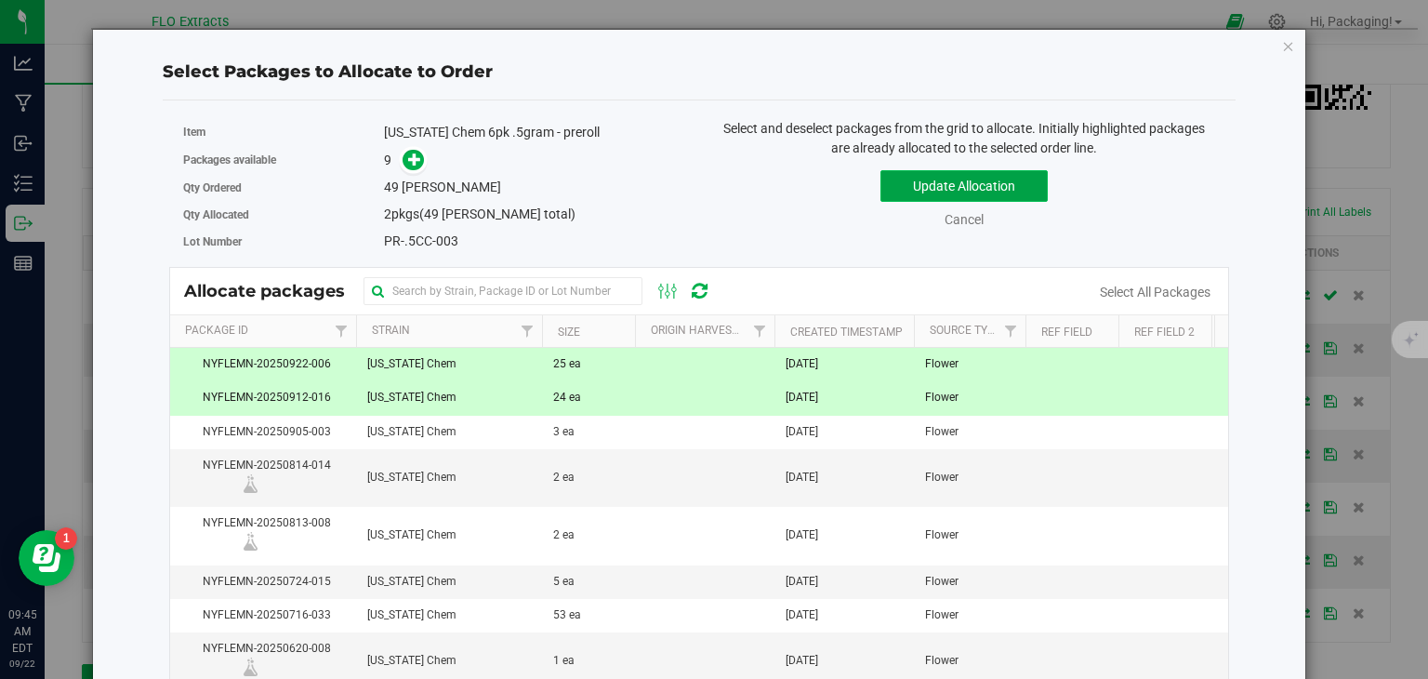
click at [960, 191] on button "Update Allocation" at bounding box center [963, 186] width 167 height 32
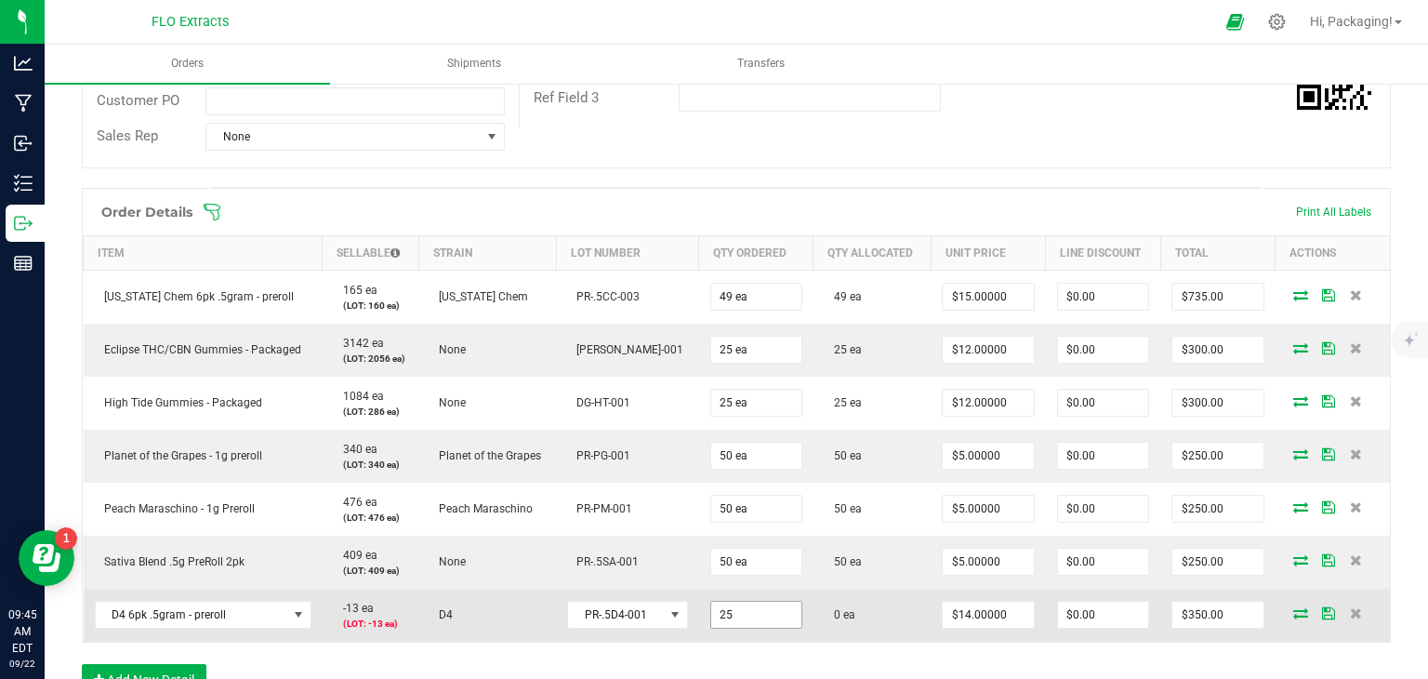
click at [740, 619] on input "25" at bounding box center [756, 614] width 90 height 26
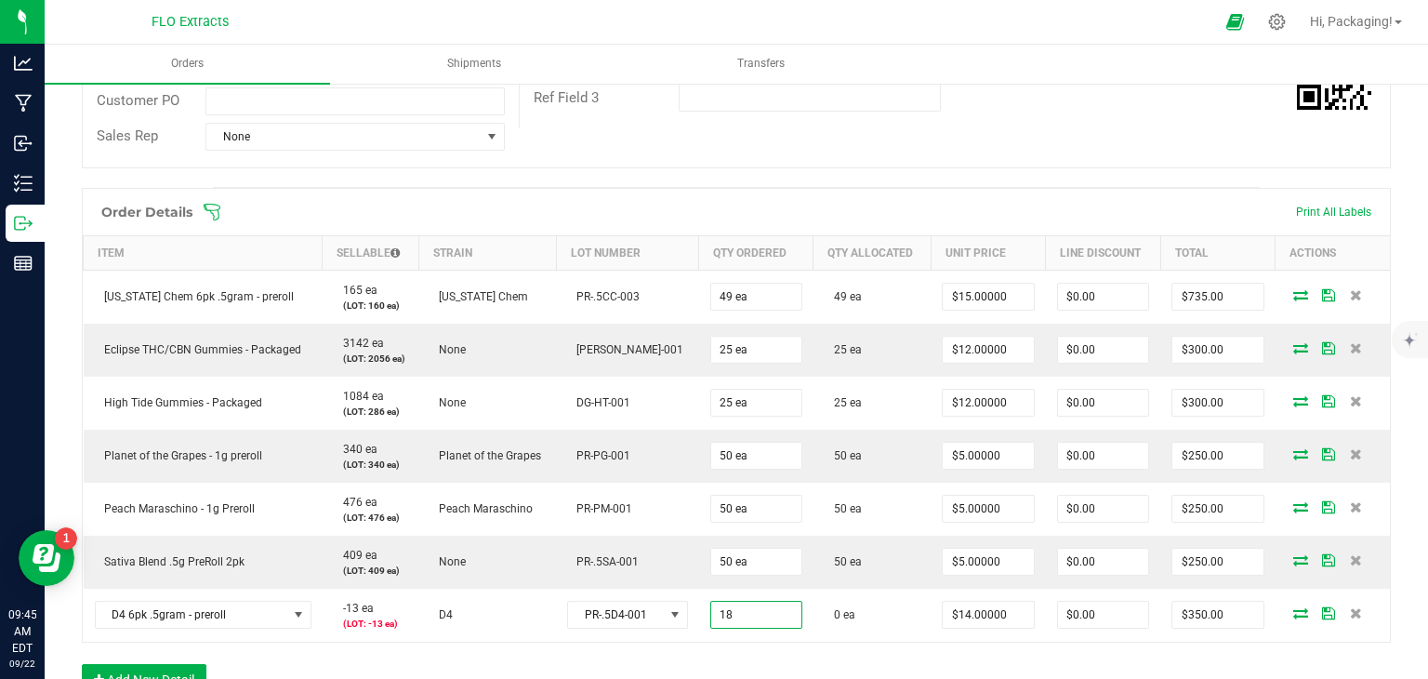
type input "18 ea"
type input "$252.00"
click at [932, 667] on div "Order Details Print All Labels Item Sellable Strain Lot Number Qty Ordered Qty …" at bounding box center [736, 451] width 1309 height 526
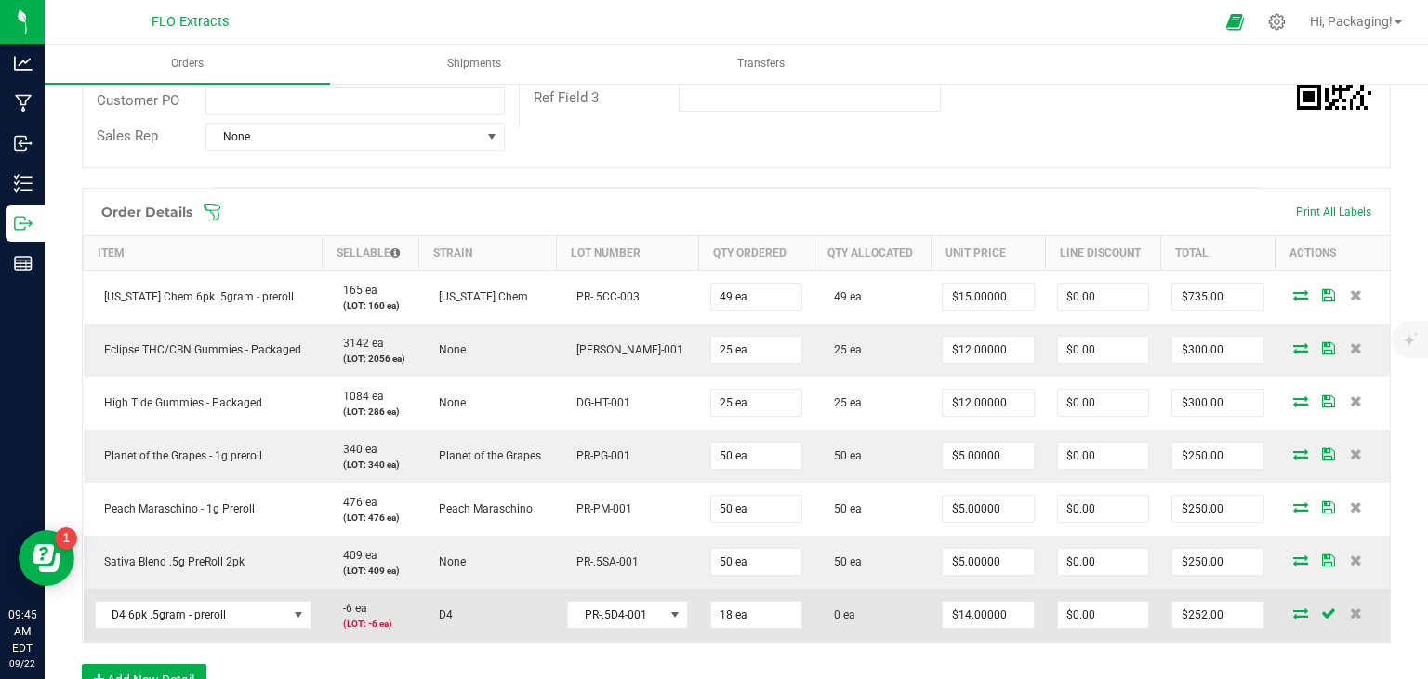
click at [1293, 607] on icon at bounding box center [1300, 612] width 15 height 11
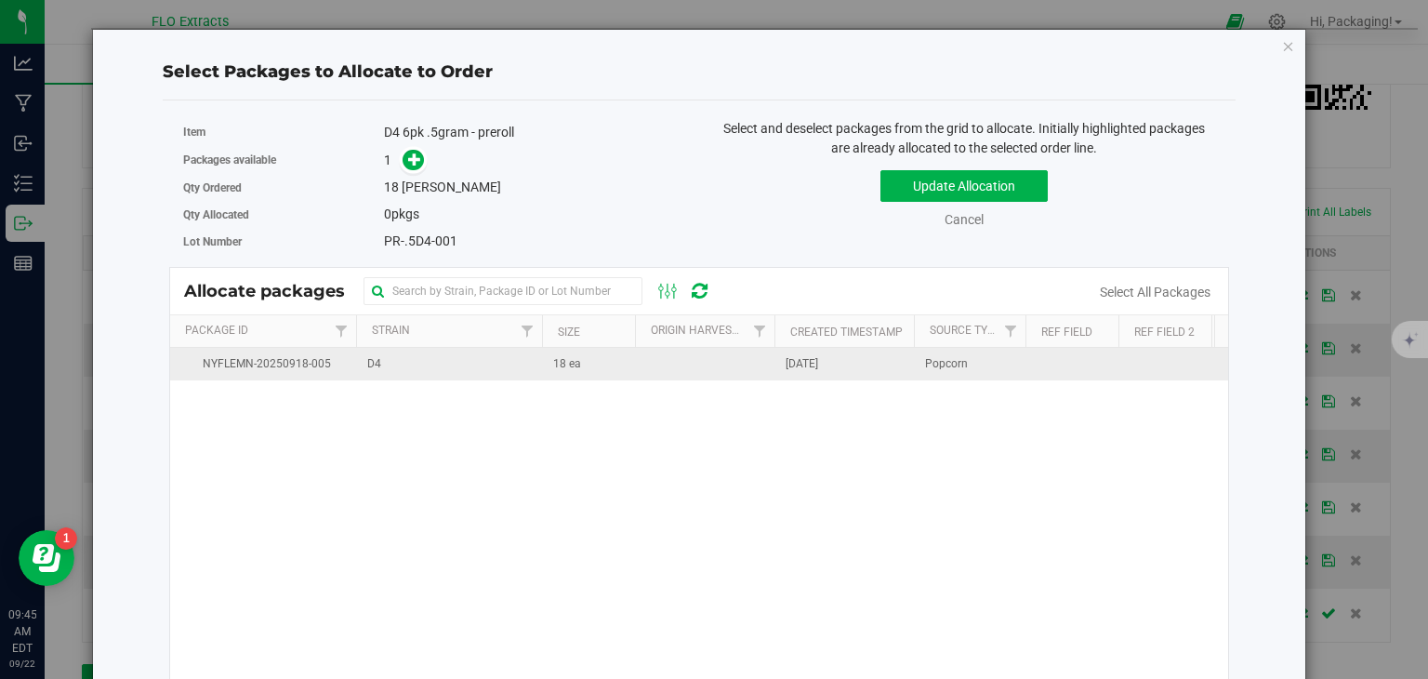
click at [818, 365] on span "[DATE]" at bounding box center [802, 364] width 33 height 18
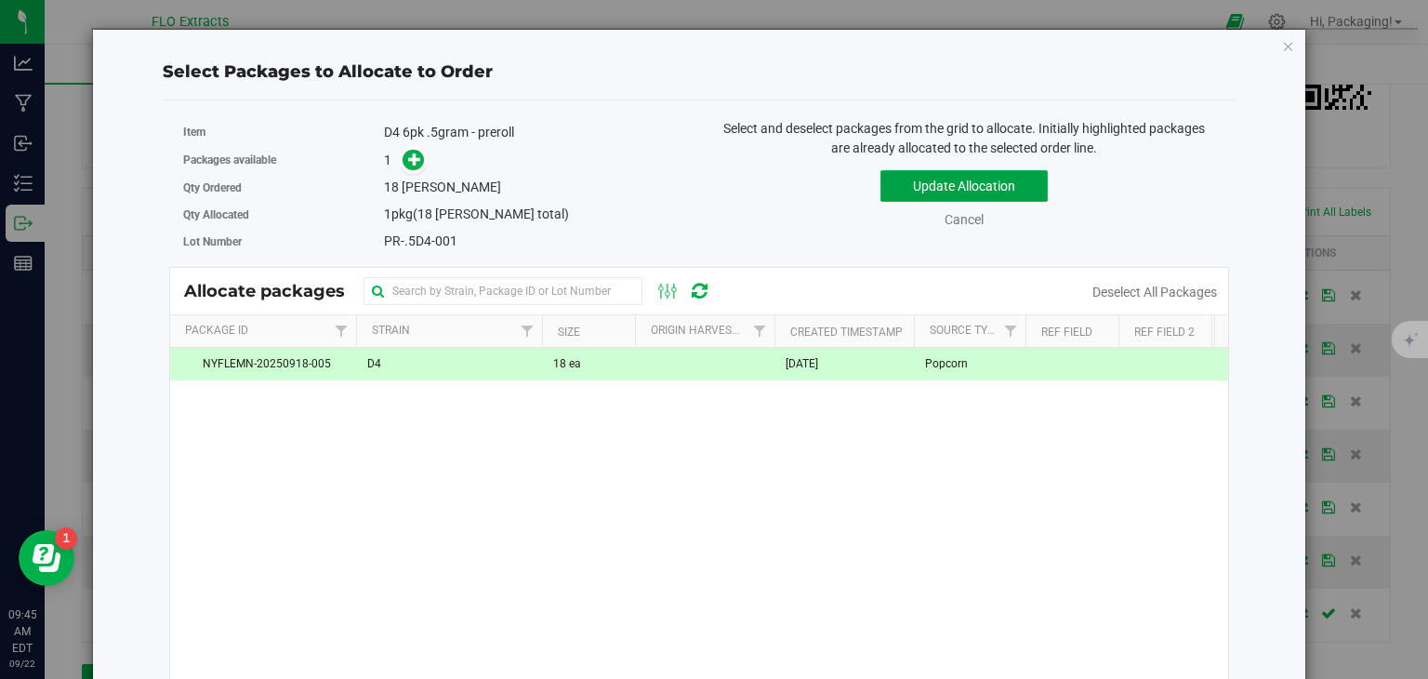
click at [978, 191] on button "Update Allocation" at bounding box center [963, 186] width 167 height 32
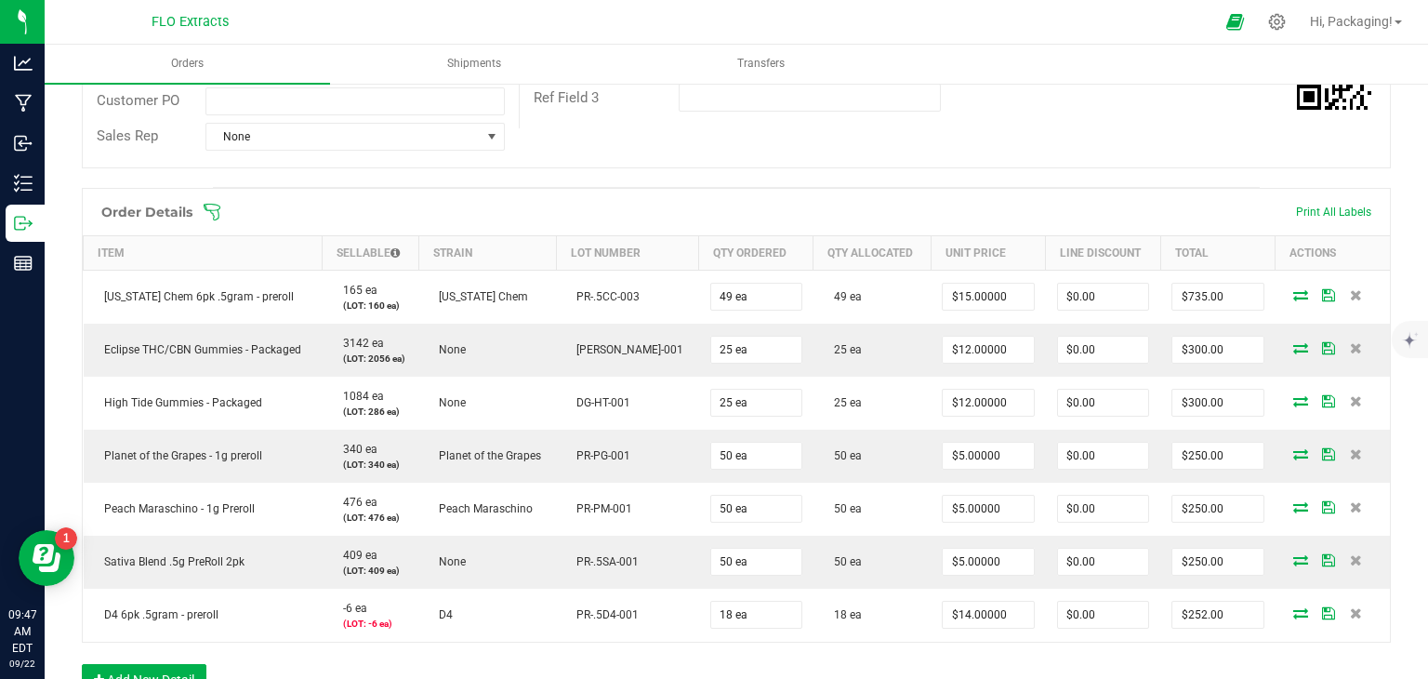
scroll to position [0, 0]
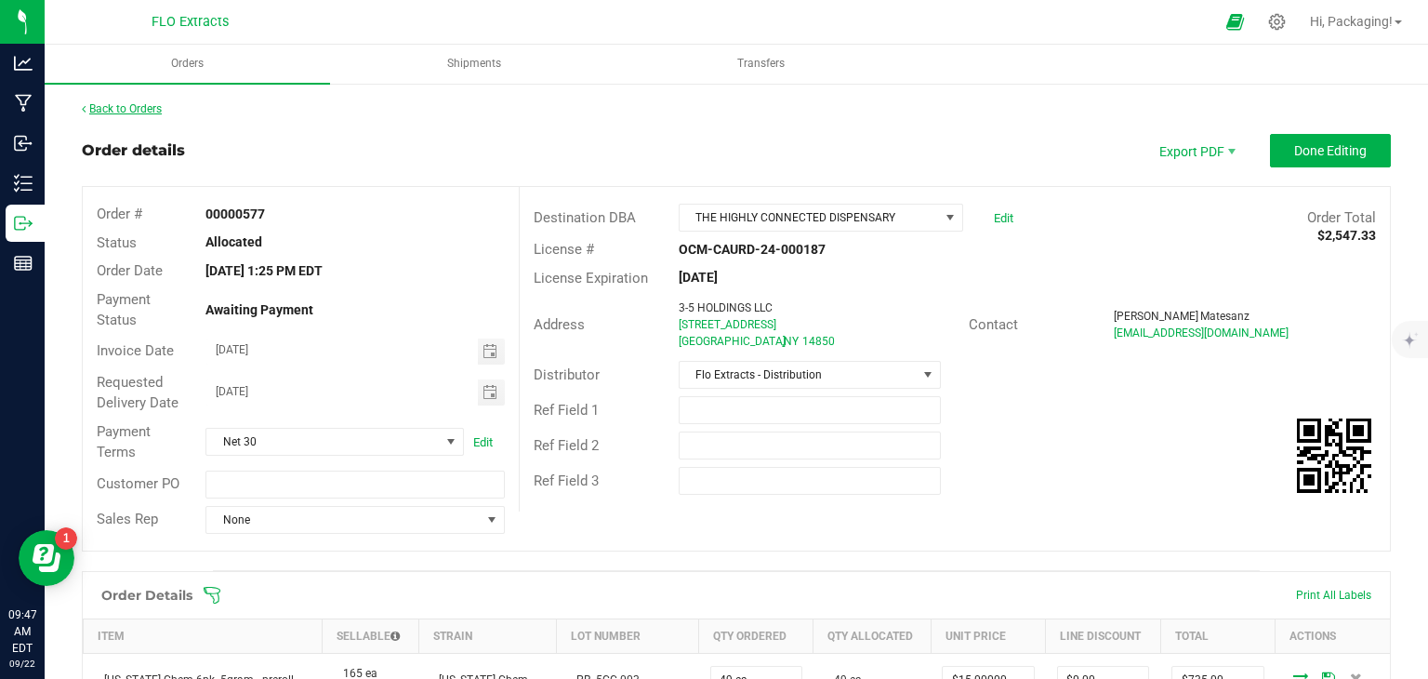
click at [150, 109] on link "Back to Orders" at bounding box center [122, 108] width 80 height 13
